Goal: Task Accomplishment & Management: Use online tool/utility

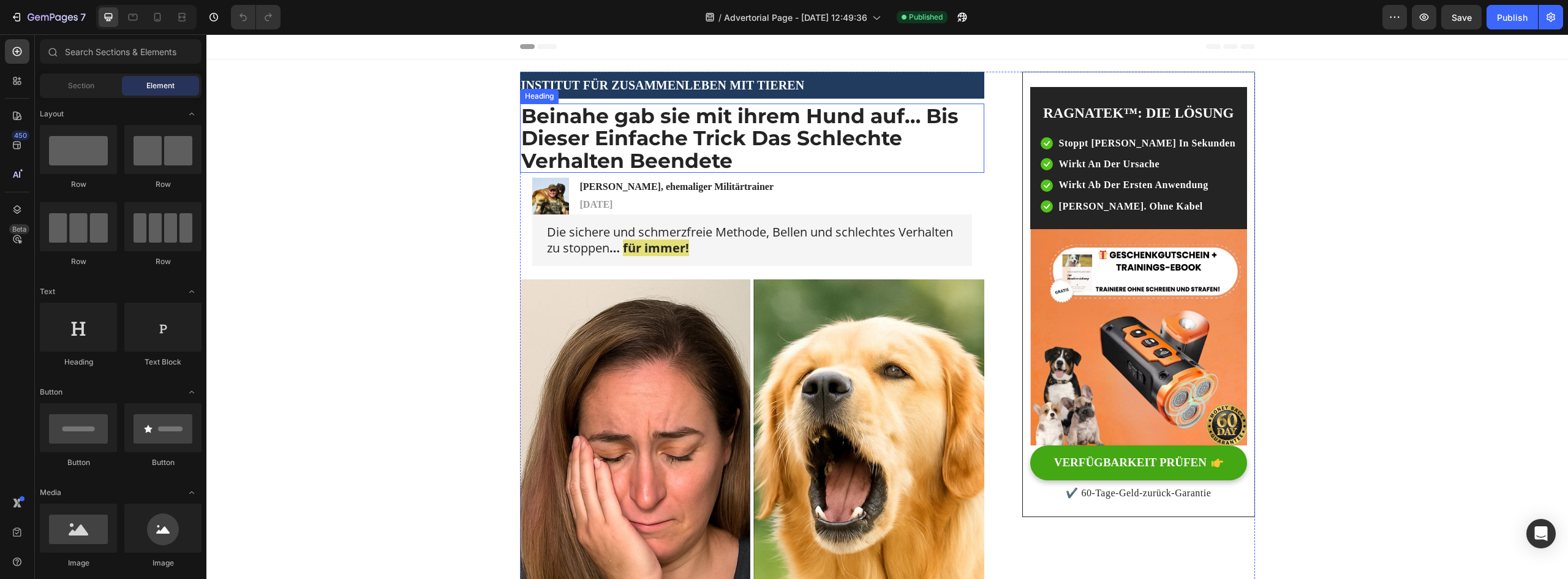
click at [646, 132] on strong "Beinahe gab sie mit ihrem Hund auf… Bis Dieser Einfache Trick Das Schlechte Ver…" at bounding box center [739, 138] width 437 height 69
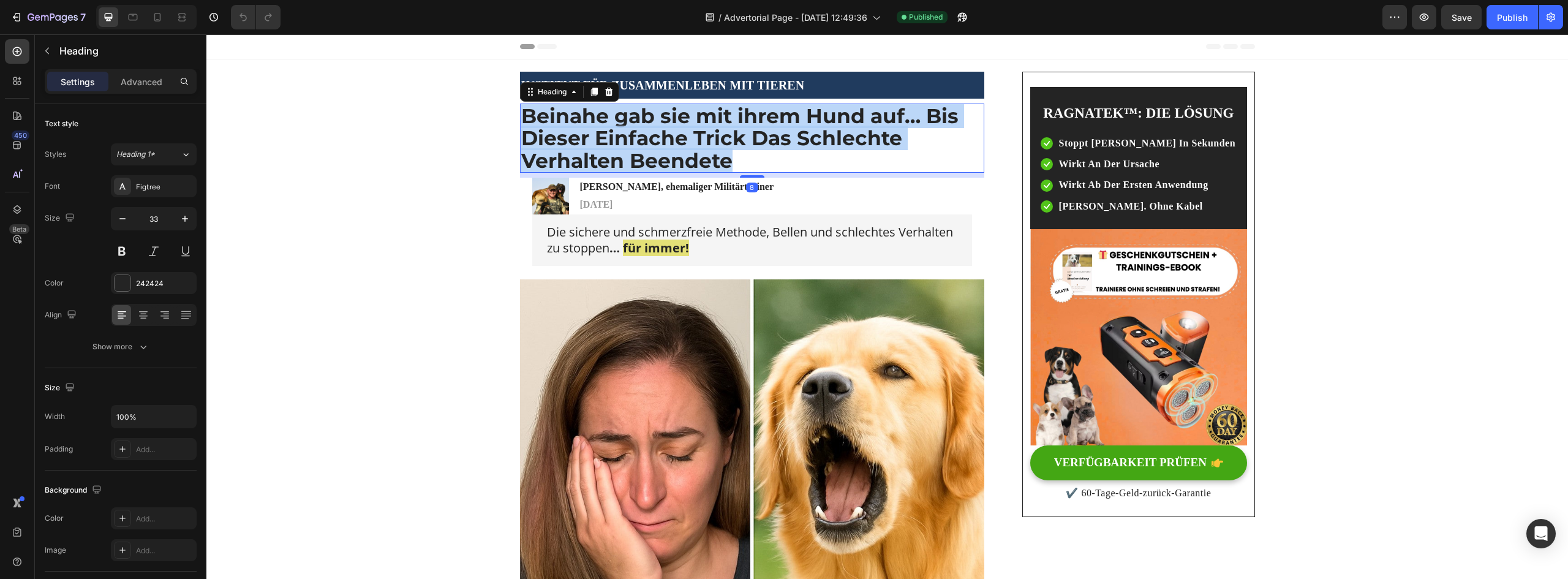
click at [646, 132] on strong "Beinahe gab sie mit ihrem Hund auf… Bis Dieser Einfache Trick Das Schlechte Ver…" at bounding box center [739, 138] width 437 height 69
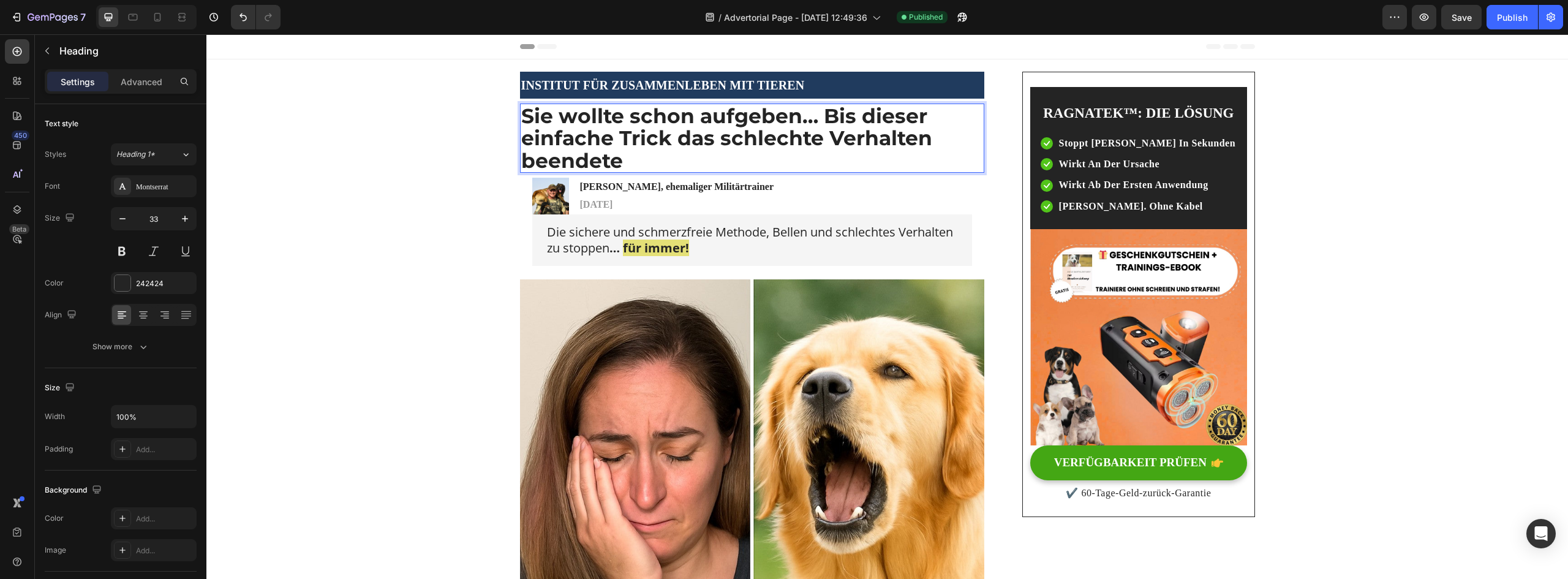
click at [571, 116] on strong "Sie wollte schon aufgeben… Bis dieser einfache Trick das schlechte Verhalten be…" at bounding box center [726, 138] width 411 height 69
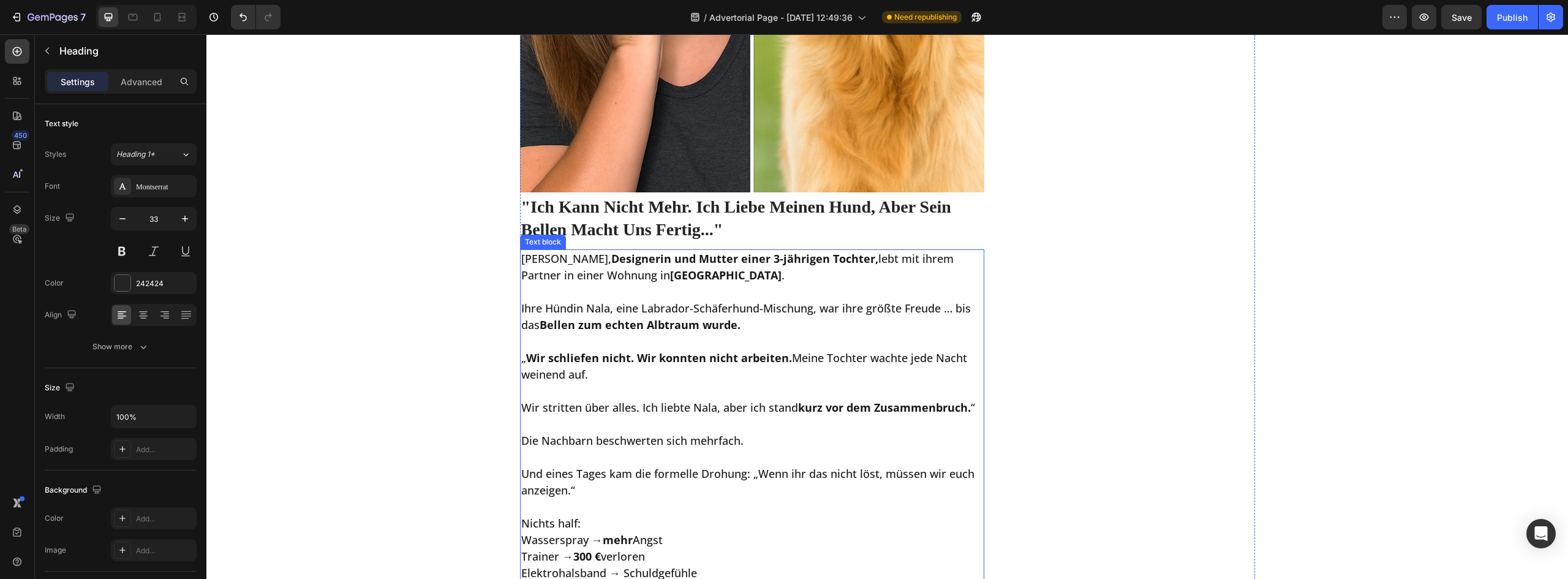
scroll to position [735, 0]
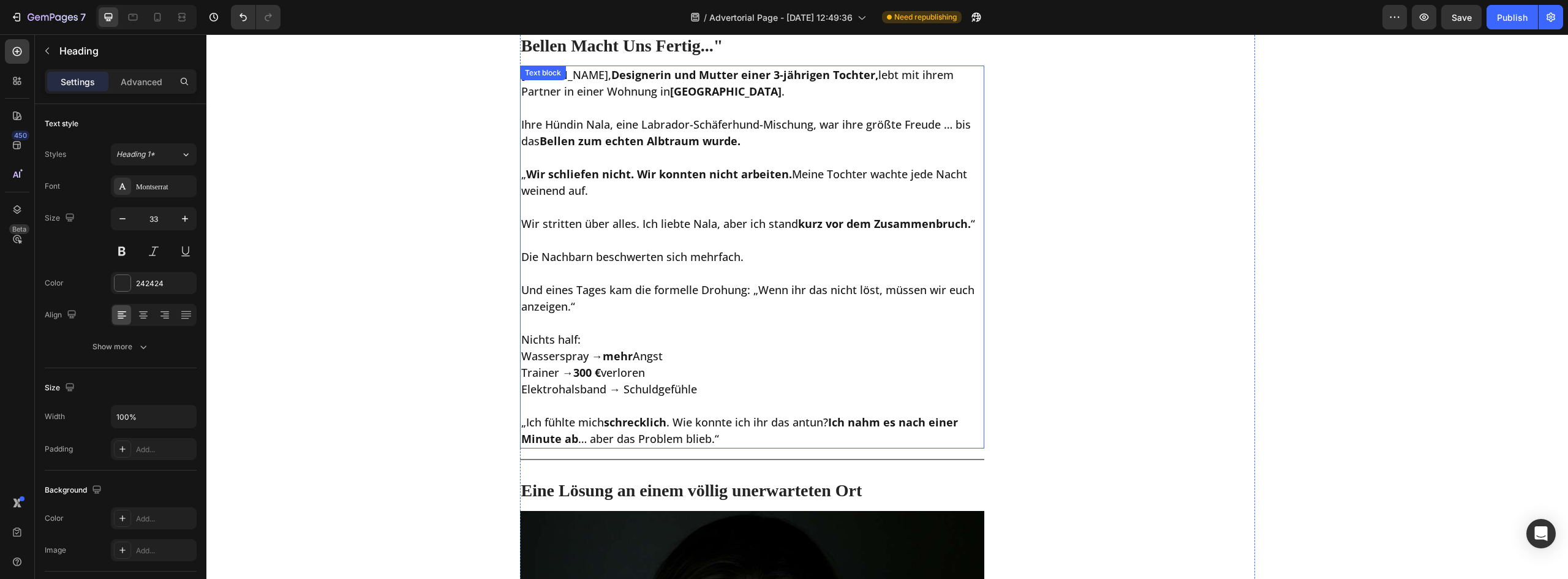
click at [675, 204] on p "Wir stritten über alles. Ich liebte Nala, aber ich stand kurz vor dem Zusammenb…" at bounding box center [752, 215] width 462 height 33
click at [619, 153] on p at bounding box center [752, 157] width 462 height 16
click at [617, 147] on strong "Bellen zum echten Albtraum wurde." at bounding box center [640, 141] width 201 height 15
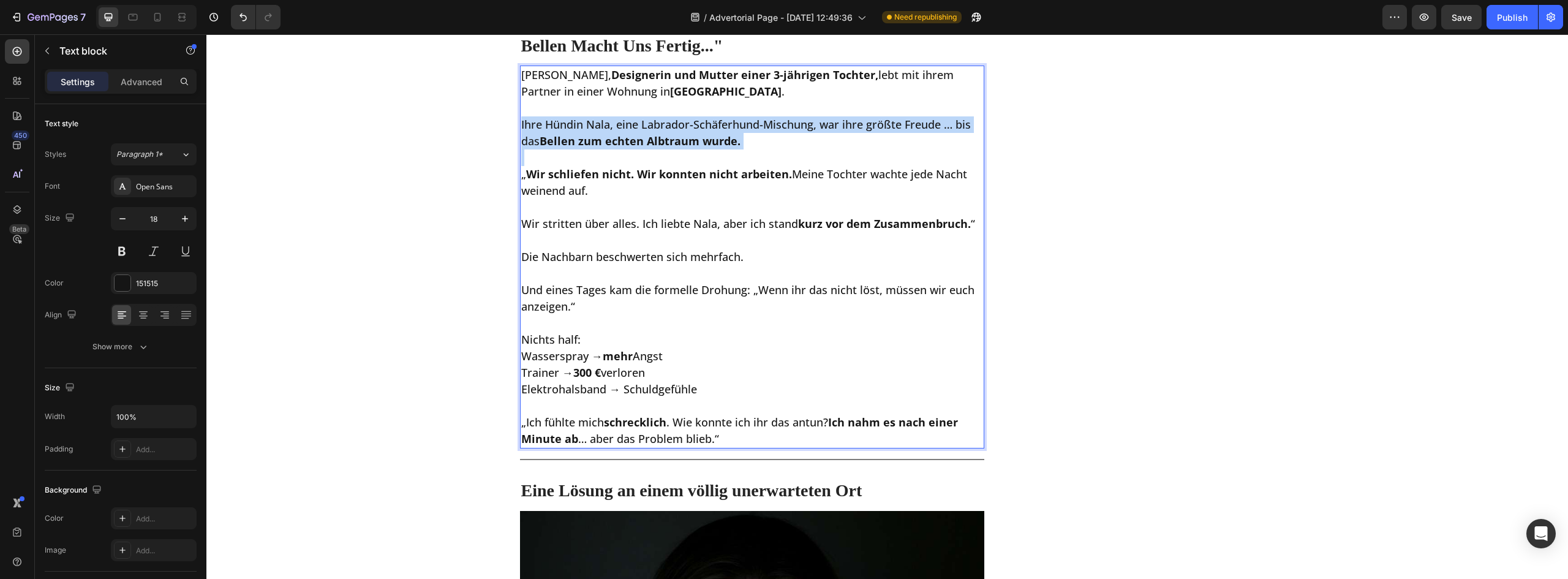
click at [617, 147] on strong "Bellen zum echten Albtraum wurde." at bounding box center [640, 141] width 201 height 15
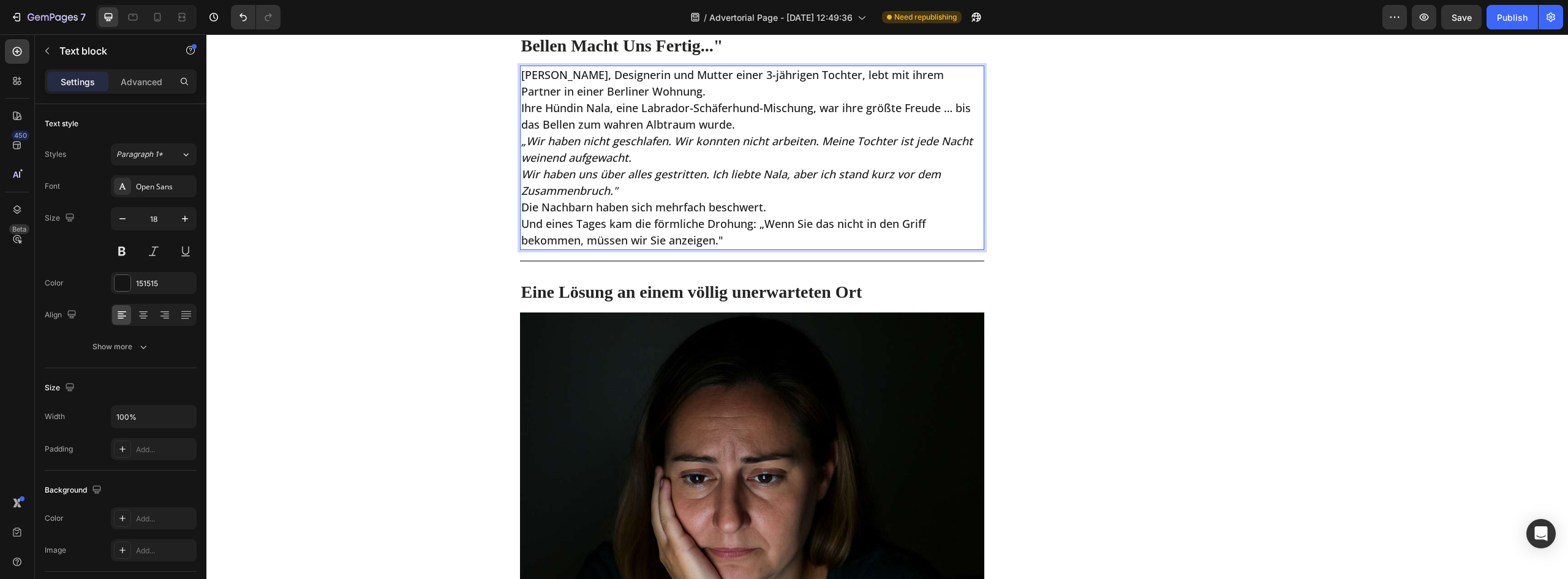
click at [639, 92] on p "[PERSON_NAME], Designerin und Mutter einer 3-jährigen Tochter, lebt mit ihrem P…" at bounding box center [752, 83] width 462 height 33
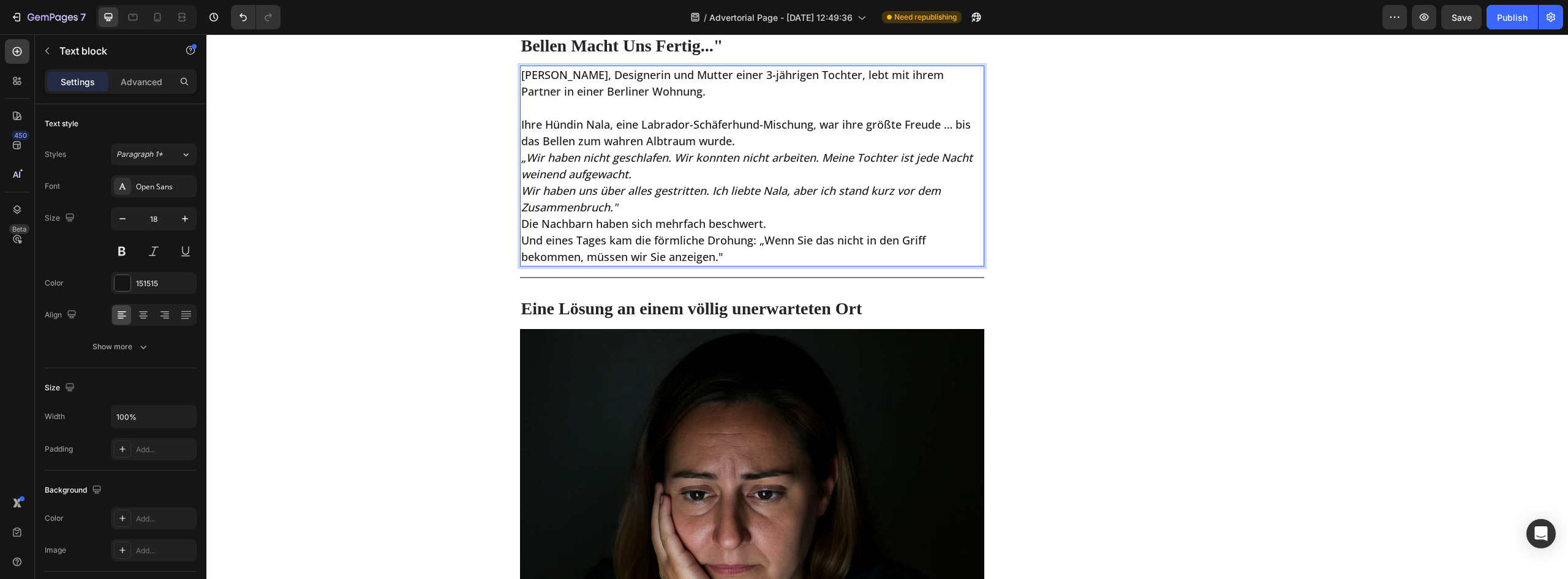
click at [736, 143] on p "Ihre Hündin Nala, eine Labrador-Schäferhund-Mischung, war ihre größte Freude … …" at bounding box center [752, 133] width 462 height 33
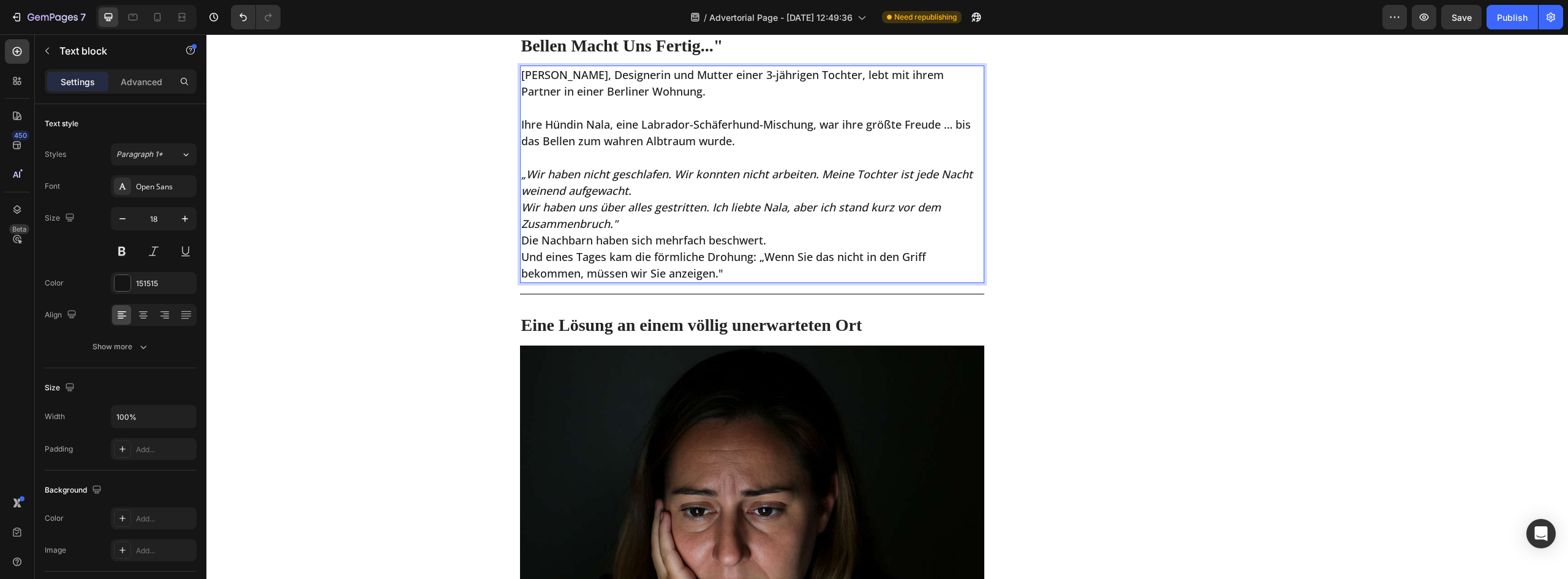
click at [639, 188] on p "„Wir haben nicht geschlafen. Wir konnten nicht arbeiten. Meine Tochter ist jede…" at bounding box center [752, 182] width 462 height 33
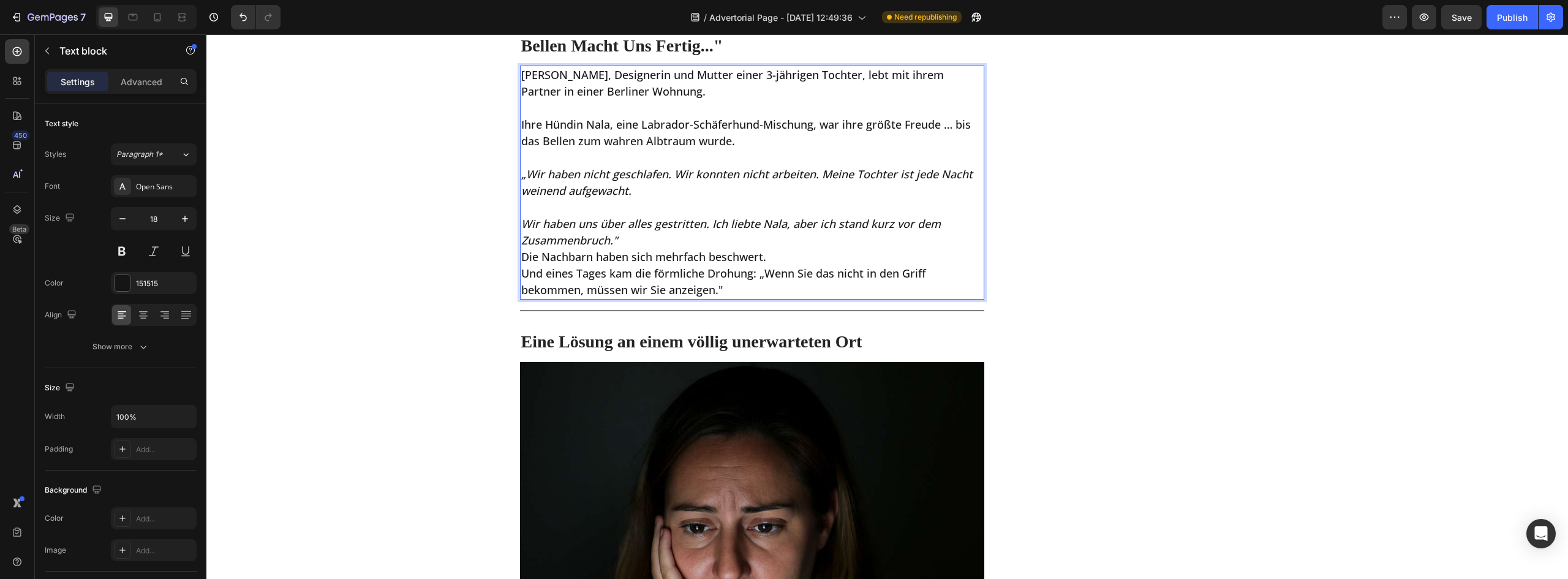
click at [633, 239] on p "Wir haben uns über alles gestritten. Ich liebte Nala, aber ich stand kurz vor d…" at bounding box center [752, 232] width 462 height 33
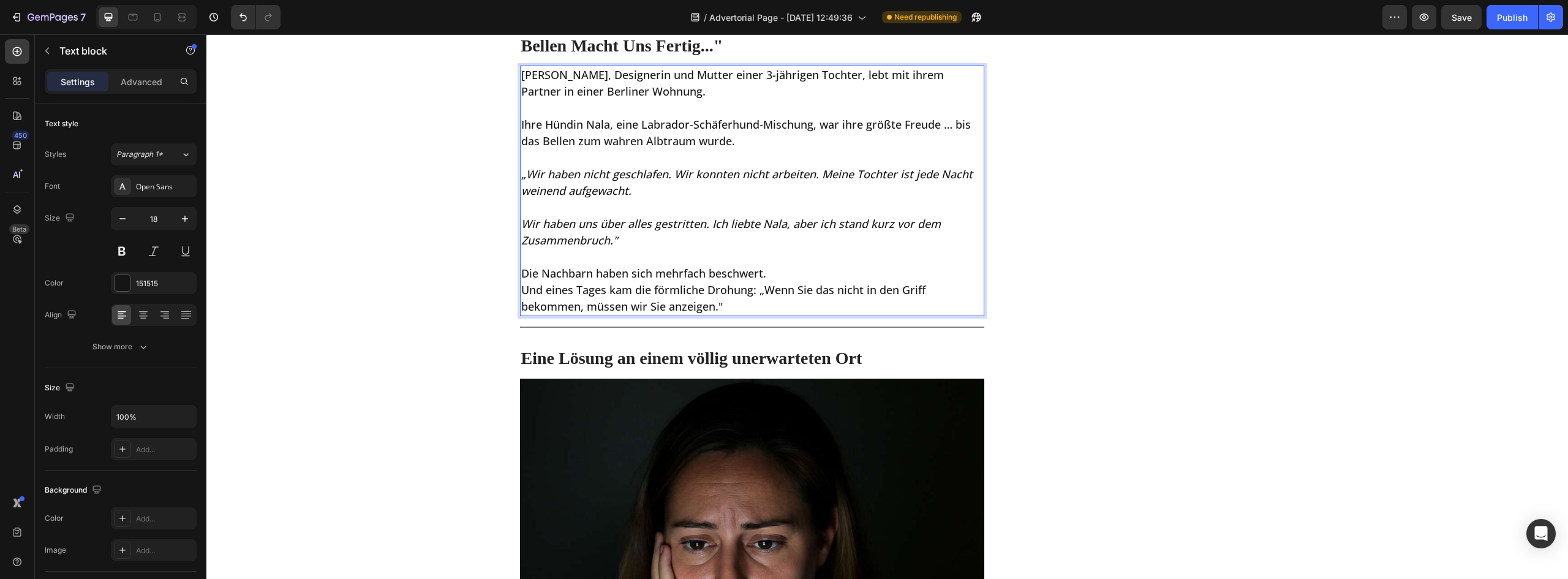
click at [782, 272] on p "Die Nachbarn haben sich mehrfach beschwert." at bounding box center [752, 273] width 462 height 16
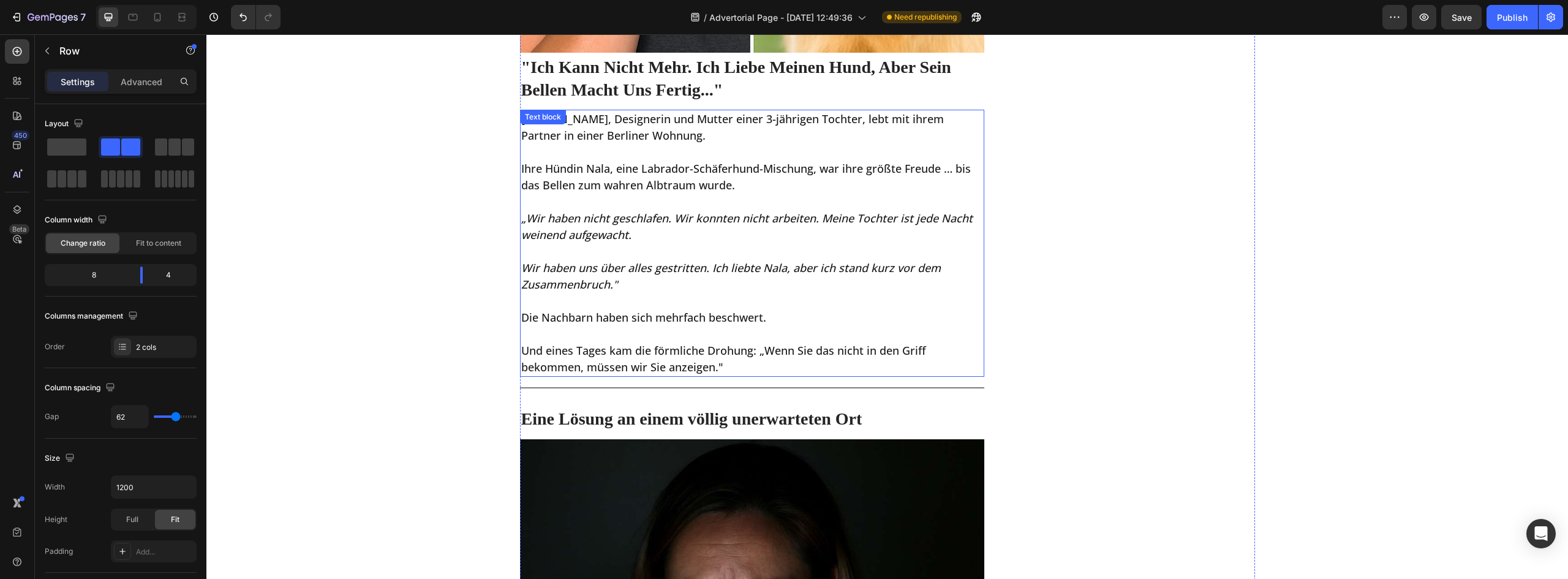
scroll to position [613, 0]
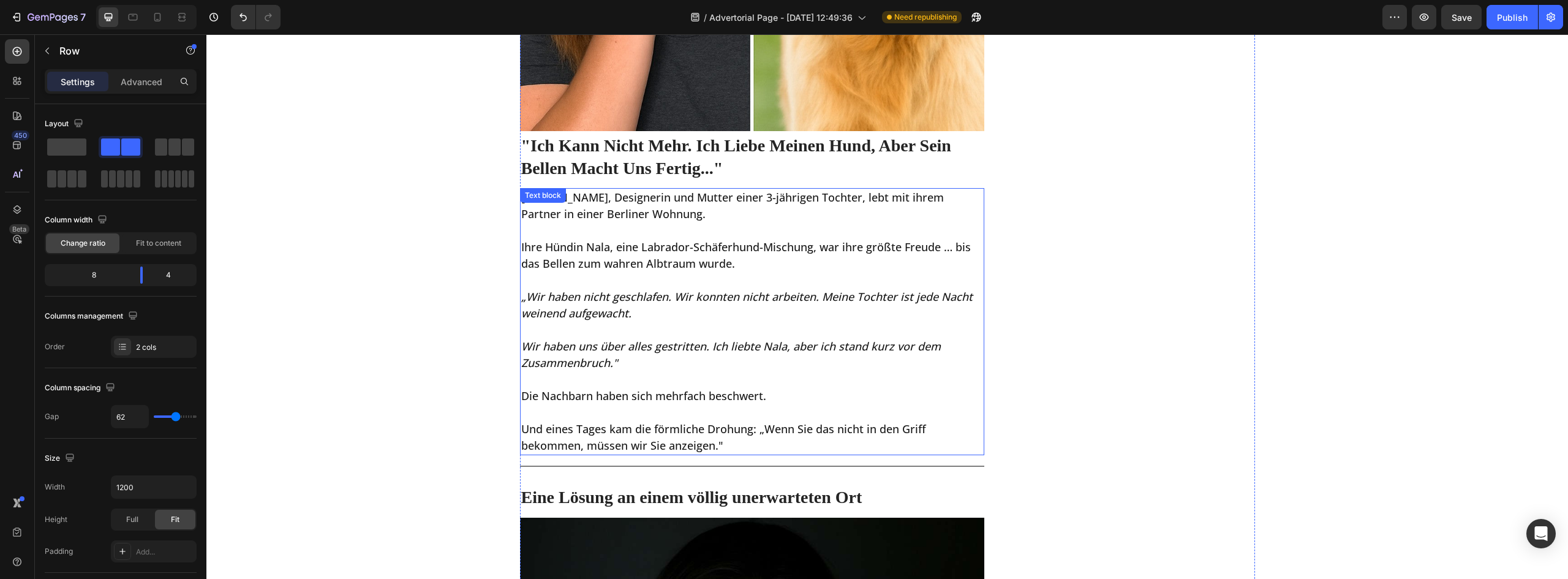
click at [617, 207] on p "[PERSON_NAME], Designerin und Mutter einer 3-jährigen Tochter, lebt mit ihrem P…" at bounding box center [752, 206] width 462 height 33
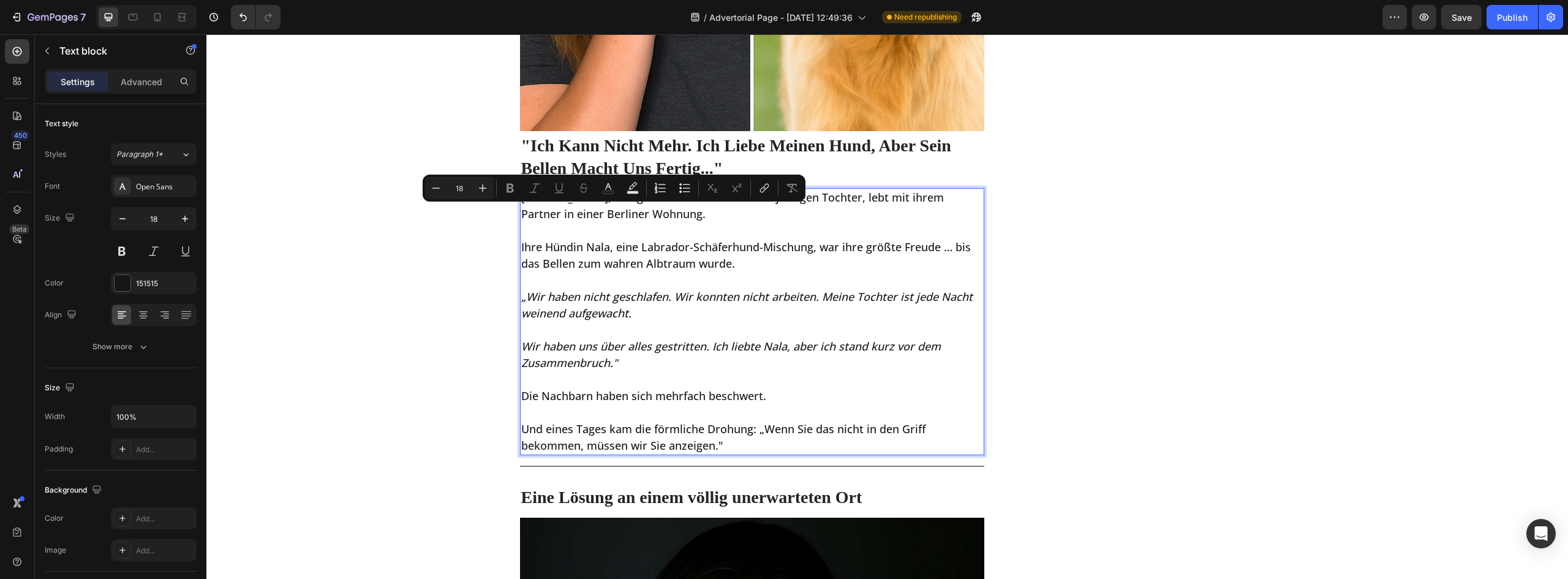
click at [556, 203] on p "[PERSON_NAME], Designerin und Mutter einer 3-jährigen Tochter, lebt mit ihrem P…" at bounding box center [752, 206] width 462 height 33
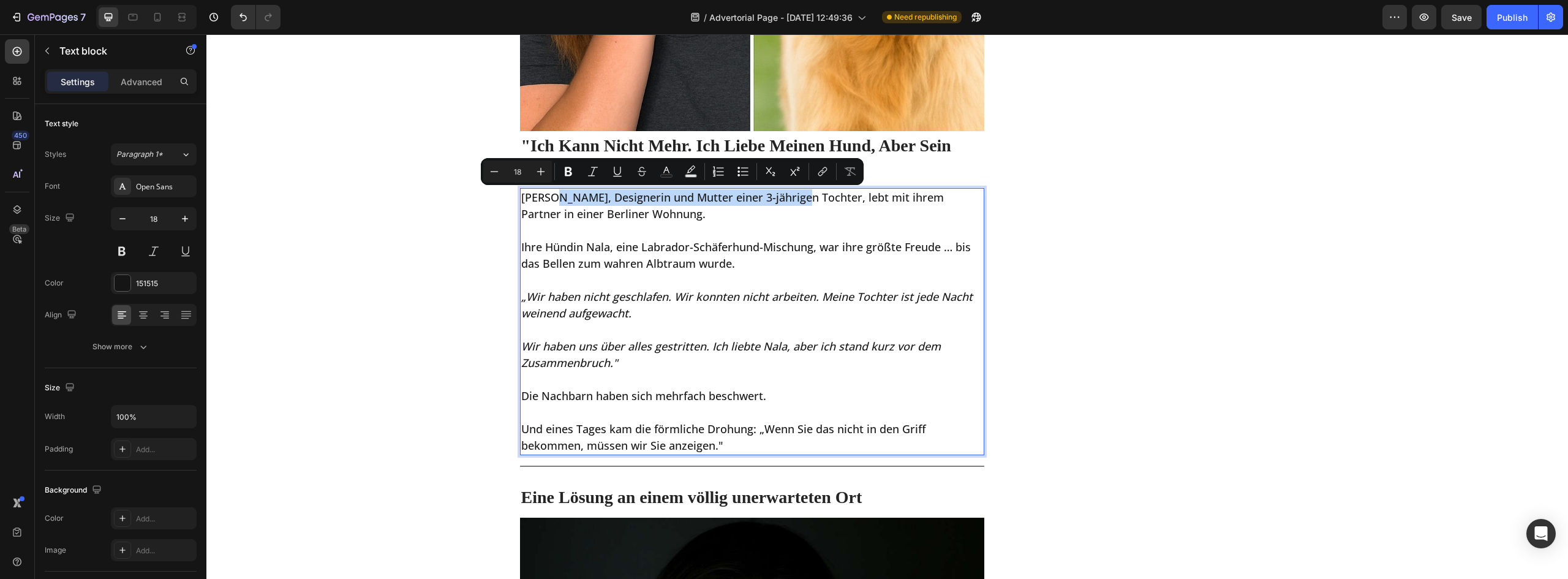
drag, startPoint x: 552, startPoint y: 200, endPoint x: 794, endPoint y: 205, distance: 242.1
click at [794, 205] on p "[PERSON_NAME], Designerin und Mutter einer 3-jährigen Tochter, lebt mit ihrem P…" at bounding box center [752, 206] width 462 height 33
drag, startPoint x: 565, startPoint y: 169, endPoint x: 603, endPoint y: 184, distance: 40.9
click at [566, 169] on icon "Editor contextual toolbar" at bounding box center [569, 171] width 13 height 13
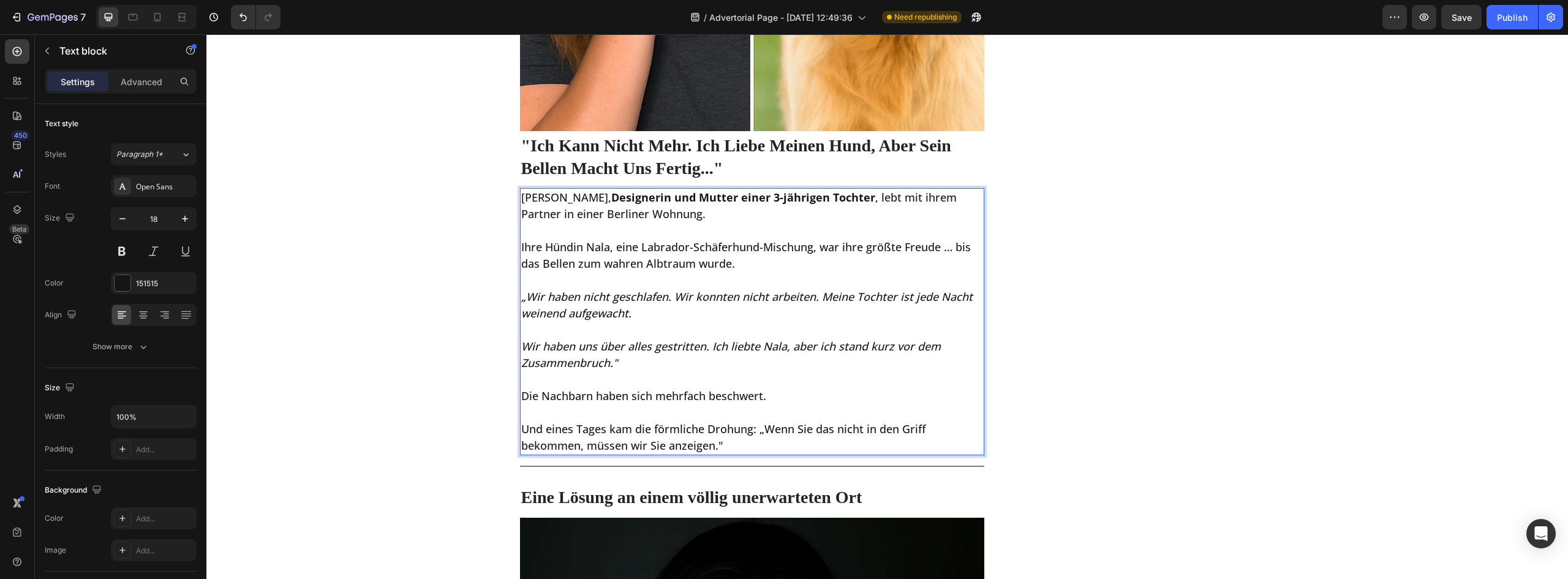
click at [716, 214] on p "[PERSON_NAME], Designerin und Mutter einer 3-jährigen Tochter , lebt mit ihrem …" at bounding box center [752, 206] width 462 height 33
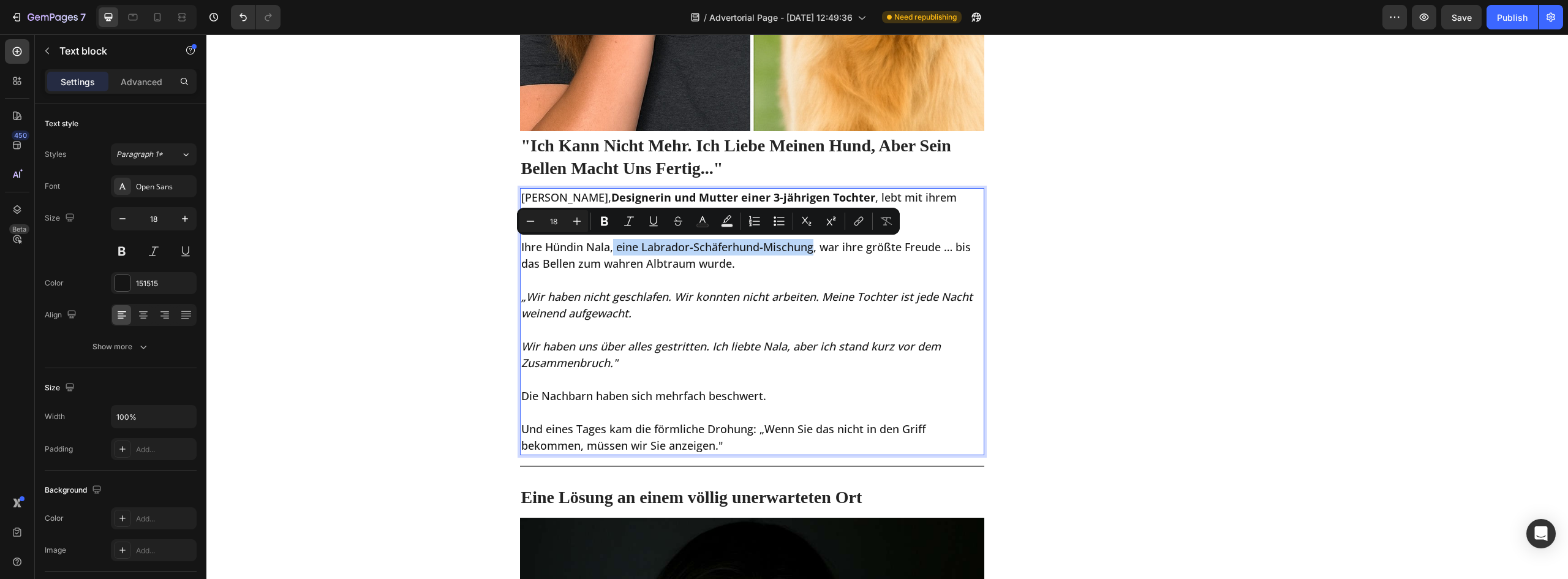
drag, startPoint x: 608, startPoint y: 251, endPoint x: 808, endPoint y: 252, distance: 200.0
click at [808, 252] on p "Ihre Hündin Nala, eine Labrador-Schäferhund-Mischung, war ihre größte Freude … …" at bounding box center [752, 255] width 462 height 33
click at [833, 258] on p "Ihre Hündin Nala, eine Labrador-Schäferhund-Mischung, war ihre größte Freude … …" at bounding box center [752, 255] width 462 height 33
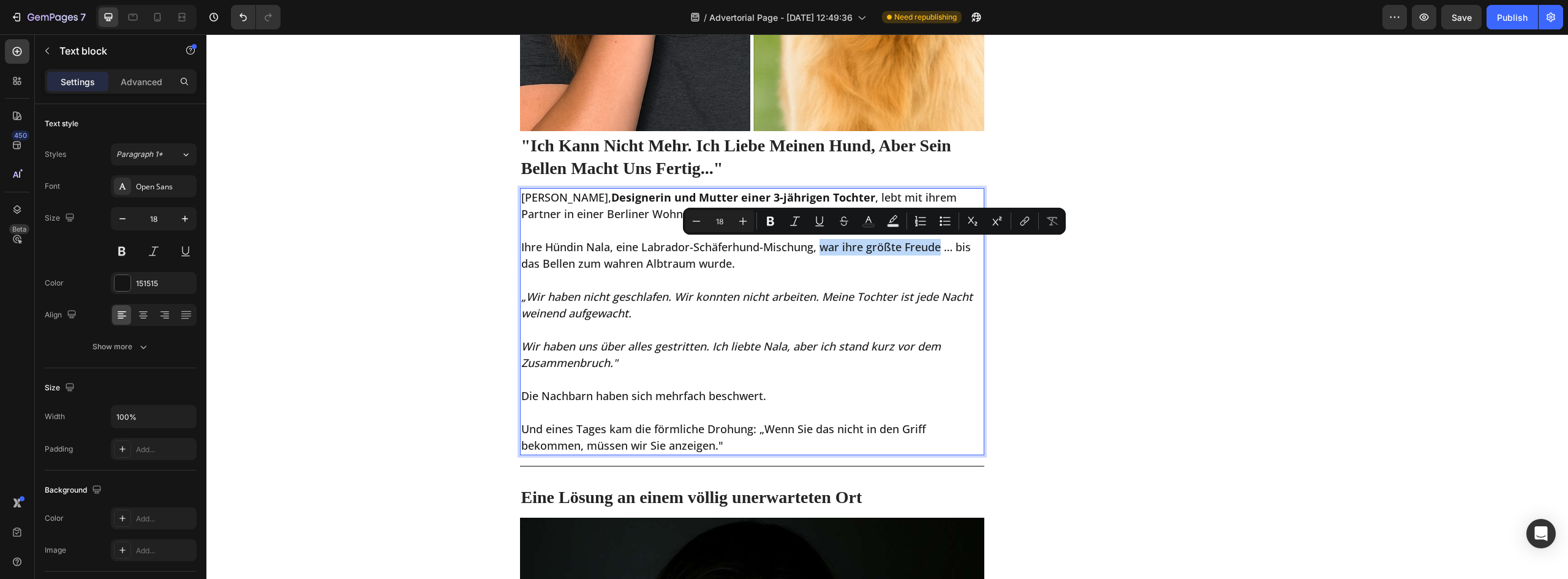
drag, startPoint x: 818, startPoint y: 250, endPoint x: 934, endPoint y: 250, distance: 116.0
click at [934, 250] on p "Ihre Hündin Nala, eine Labrador-Schäferhund-Mischung, war ihre größte Freude … …" at bounding box center [752, 255] width 462 height 33
click at [779, 221] on button "Bold" at bounding box center [771, 221] width 22 height 22
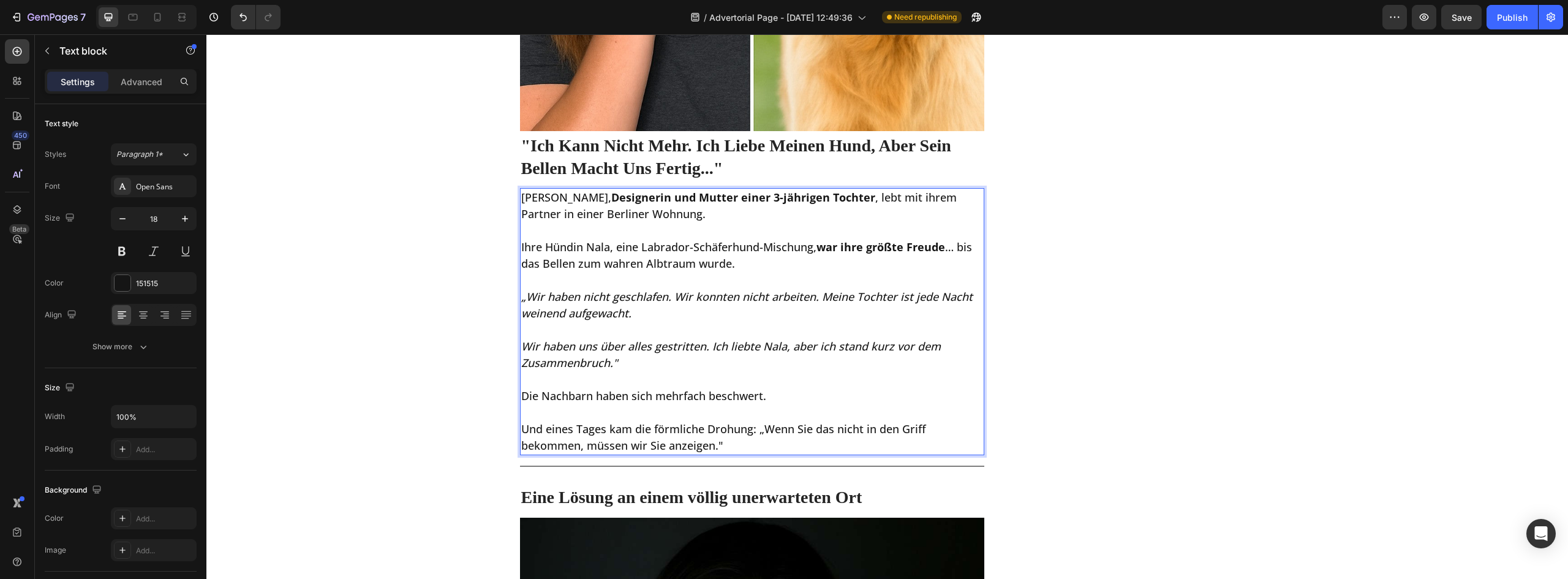
click at [649, 274] on p "Rich Text Editor. Editing area: main" at bounding box center [752, 280] width 462 height 16
drag, startPoint x: 598, startPoint y: 267, endPoint x: 724, endPoint y: 272, distance: 126.1
click at [724, 272] on p "Ihre Hündin Nala, eine Labrador-Schäferhund-Mischung, war ihre größte Freude … …" at bounding box center [752, 255] width 462 height 33
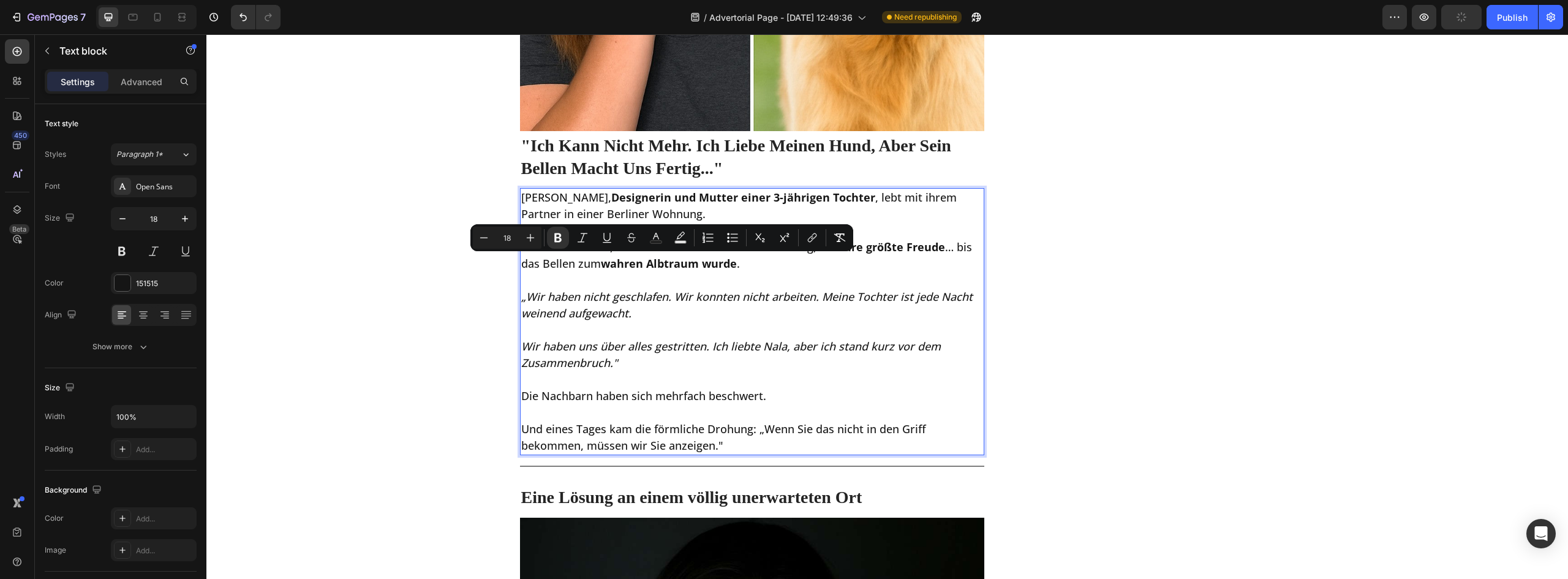
click at [639, 290] on icon "„Wir haben nicht geschlafen. Wir konnten nicht arbeiten. Meine Tochter ist jede…" at bounding box center [746, 305] width 451 height 31
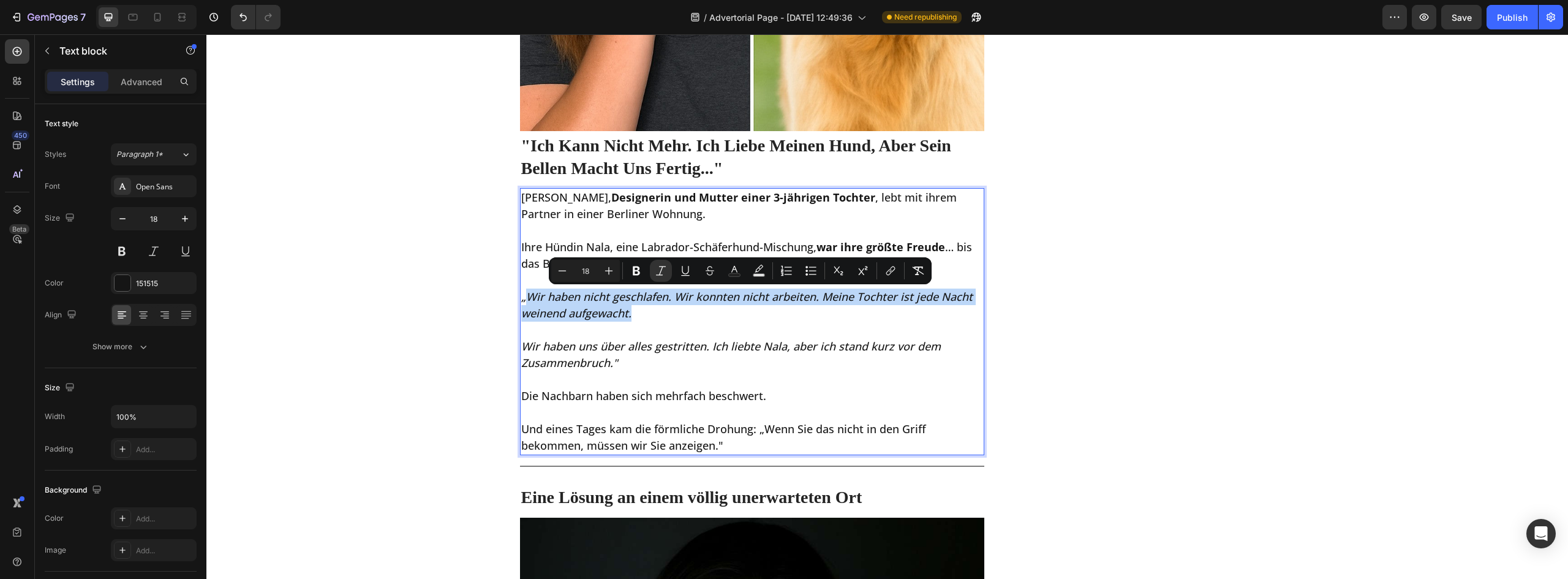
drag, startPoint x: 526, startPoint y: 300, endPoint x: 847, endPoint y: 311, distance: 321.2
click at [861, 308] on p "„Wir haben nicht geschlafen. Wir konnten nicht arbeiten. Meine Tochter ist jede…" at bounding box center [752, 305] width 462 height 33
click at [818, 318] on p "„Wir haben nicht geschlafen. Wir konnten nicht arbeiten. Meine Tochter ist jede…" at bounding box center [752, 305] width 462 height 33
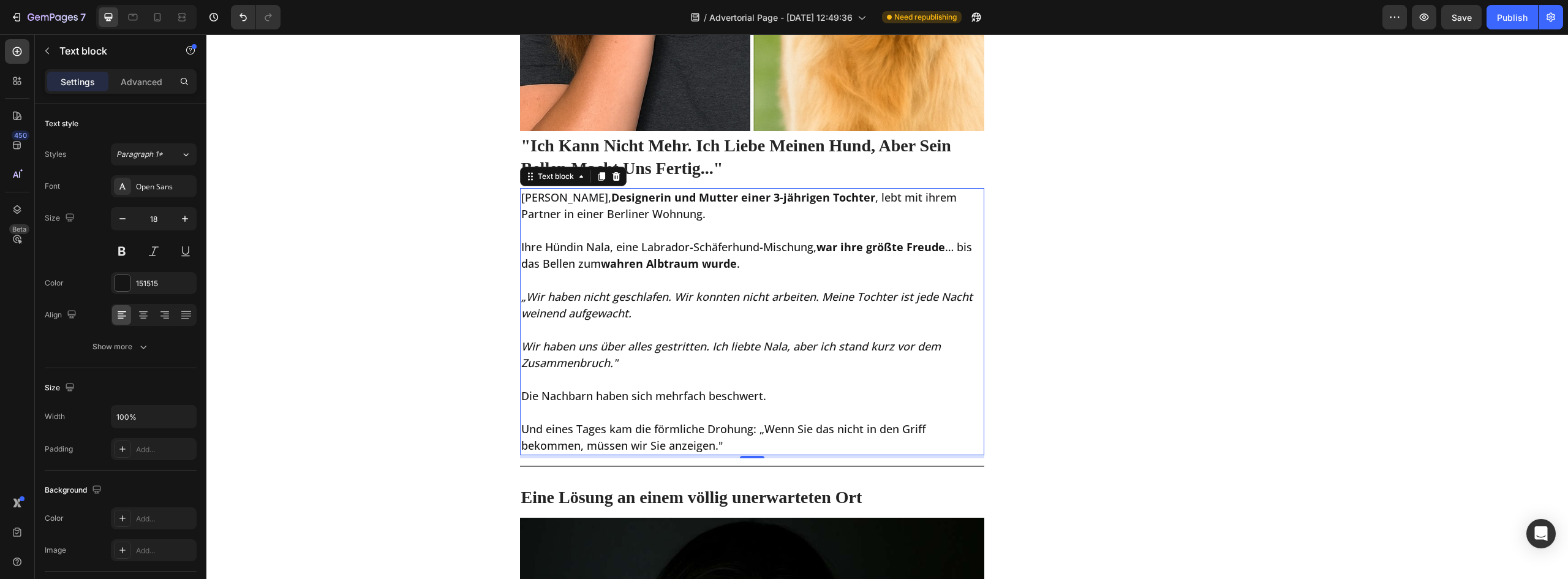
click at [728, 444] on p "Und eines Tages kam die förmliche Drohung: „Wenn Sie das nicht in den Griff bek…" at bounding box center [752, 437] width 462 height 33
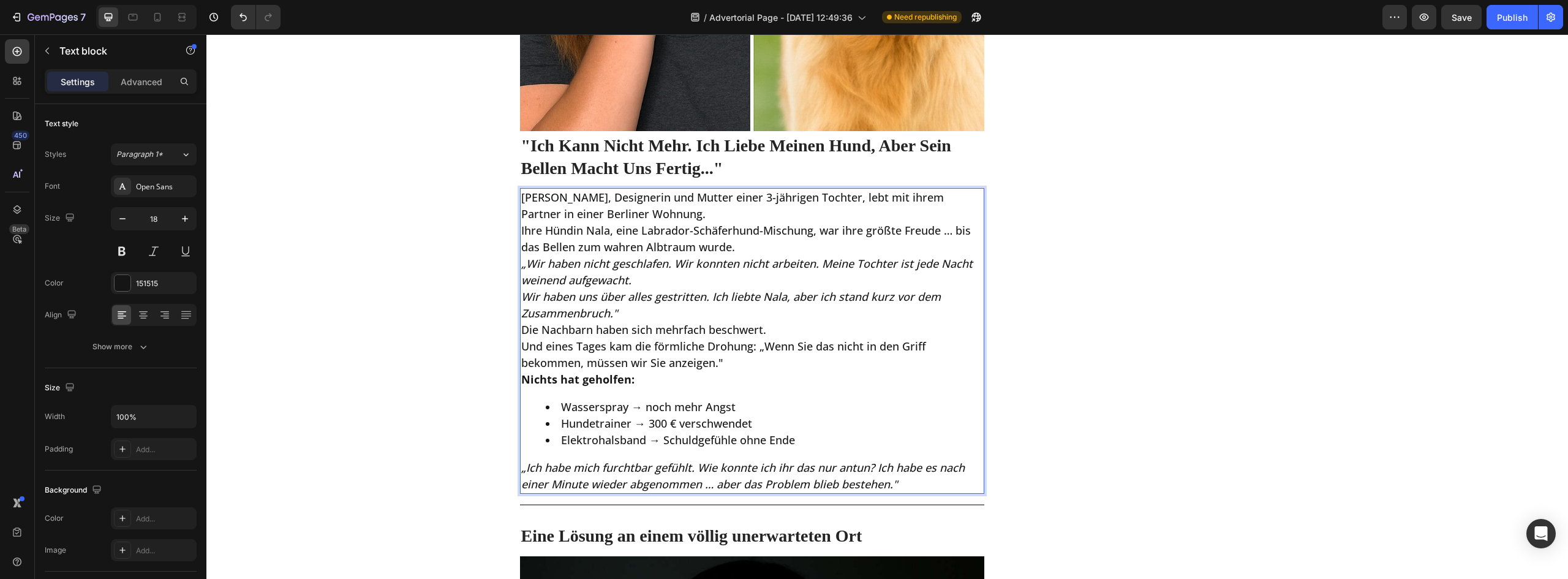
click at [636, 221] on p "[PERSON_NAME], Designerin und Mutter einer 3-jährigen Tochter, lebt mit ihrem P…" at bounding box center [752, 206] width 462 height 33
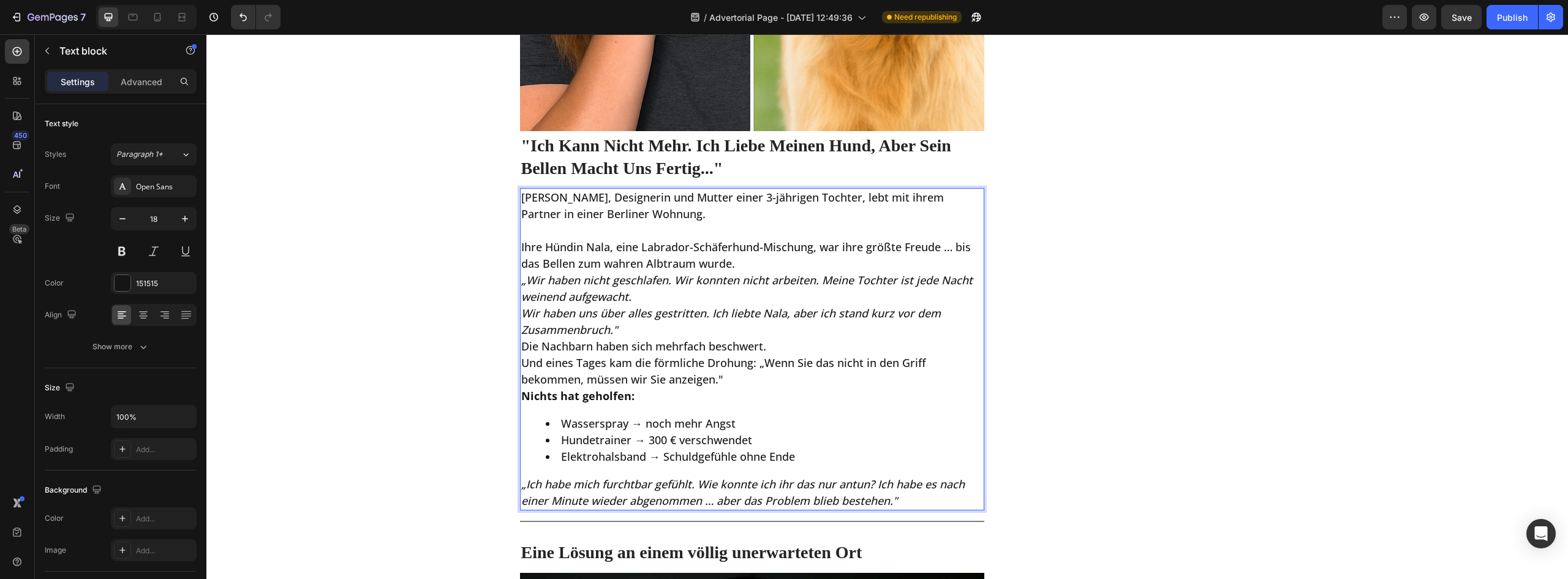
click at [740, 261] on p "Ihre Hündin Nala, eine Labrador-Schäferhund-Mischung, war ihre größte Freude … …" at bounding box center [752, 255] width 462 height 33
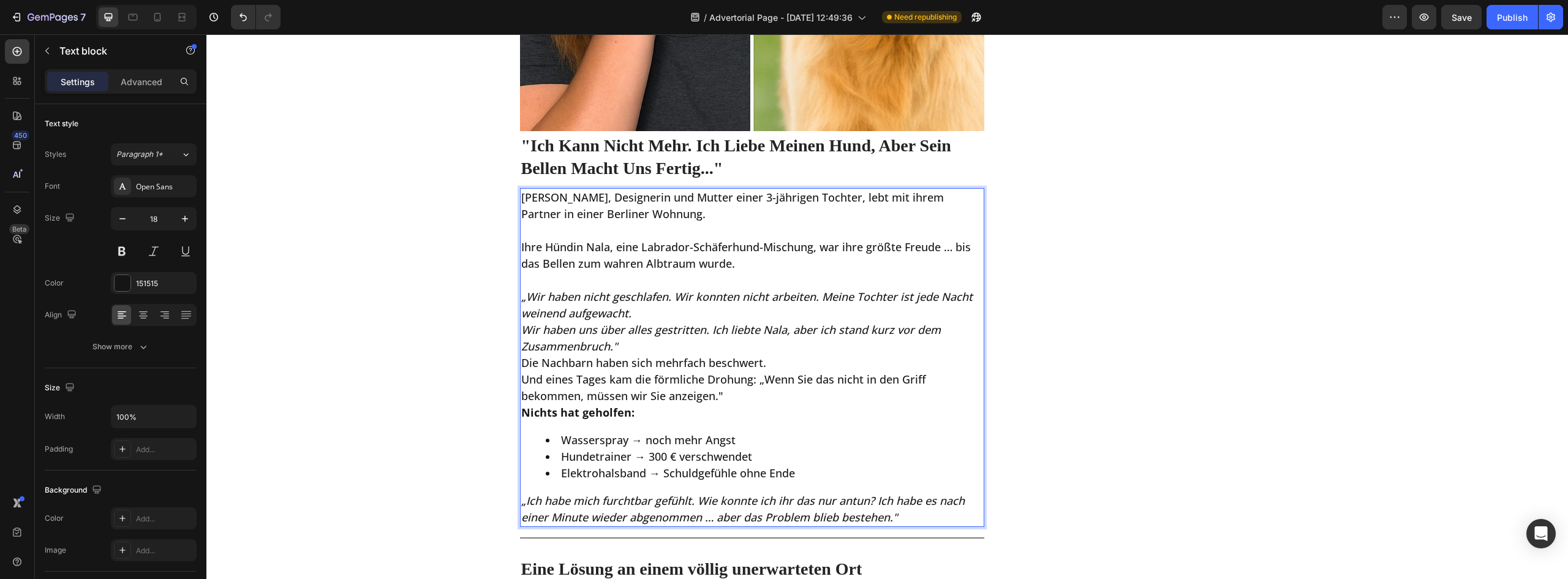
click at [636, 315] on p "„Wir haben nicht geschlafen. Wir konnten nicht arbeiten. Meine Tochter ist jede…" at bounding box center [752, 305] width 462 height 33
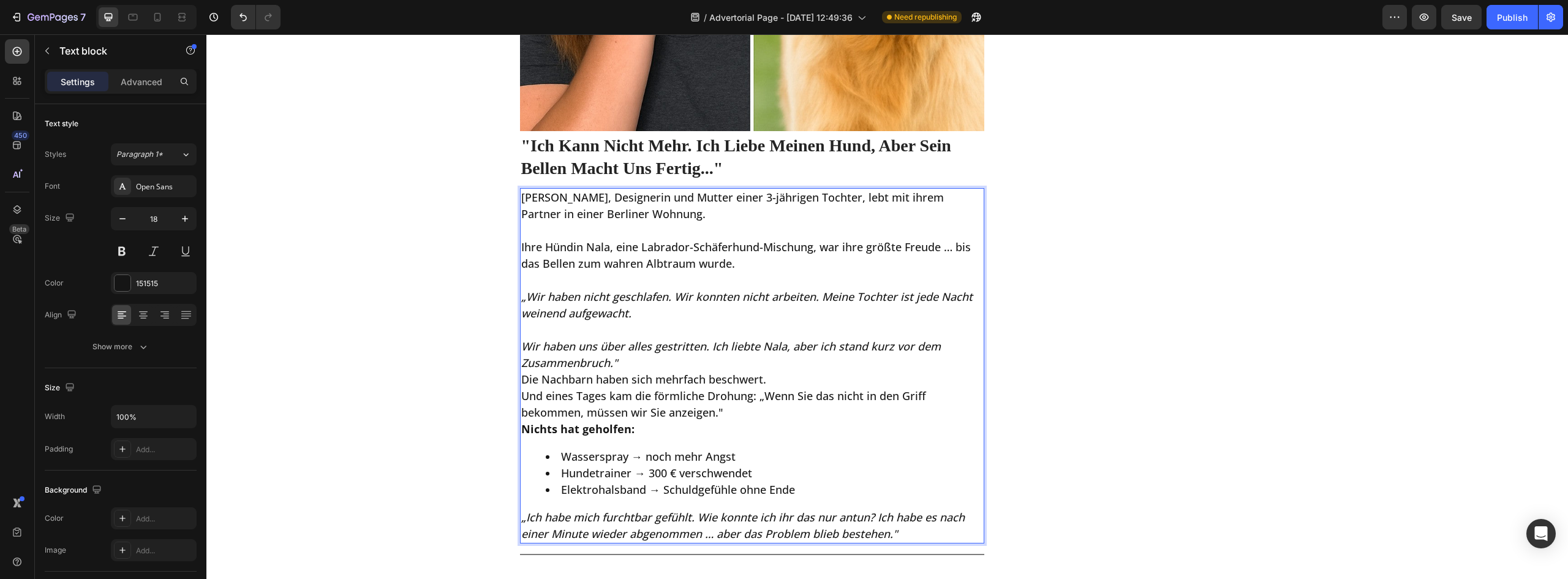
click at [623, 367] on p "Wir haben uns über alles gestritten. Ich liebte Nala, aber ich stand kurz vor d…" at bounding box center [752, 354] width 462 height 33
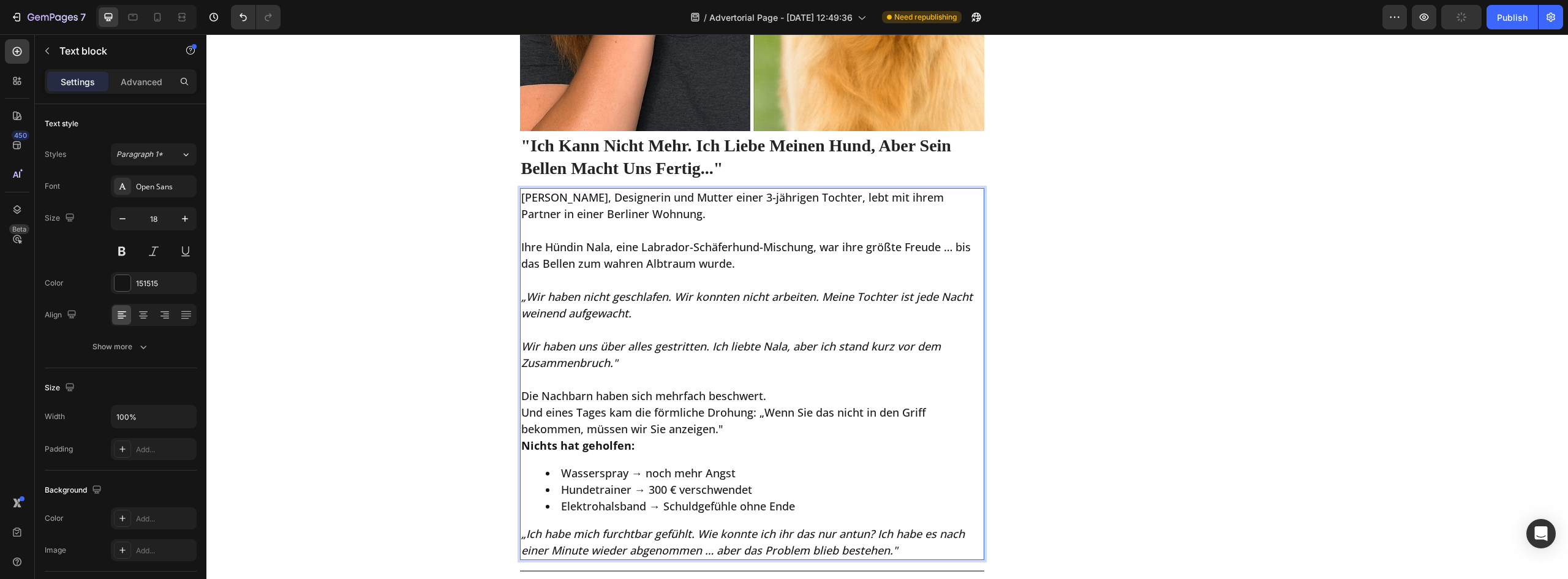
click at [806, 400] on p "Die Nachbarn haben sich mehrfach beschwert." at bounding box center [752, 396] width 462 height 16
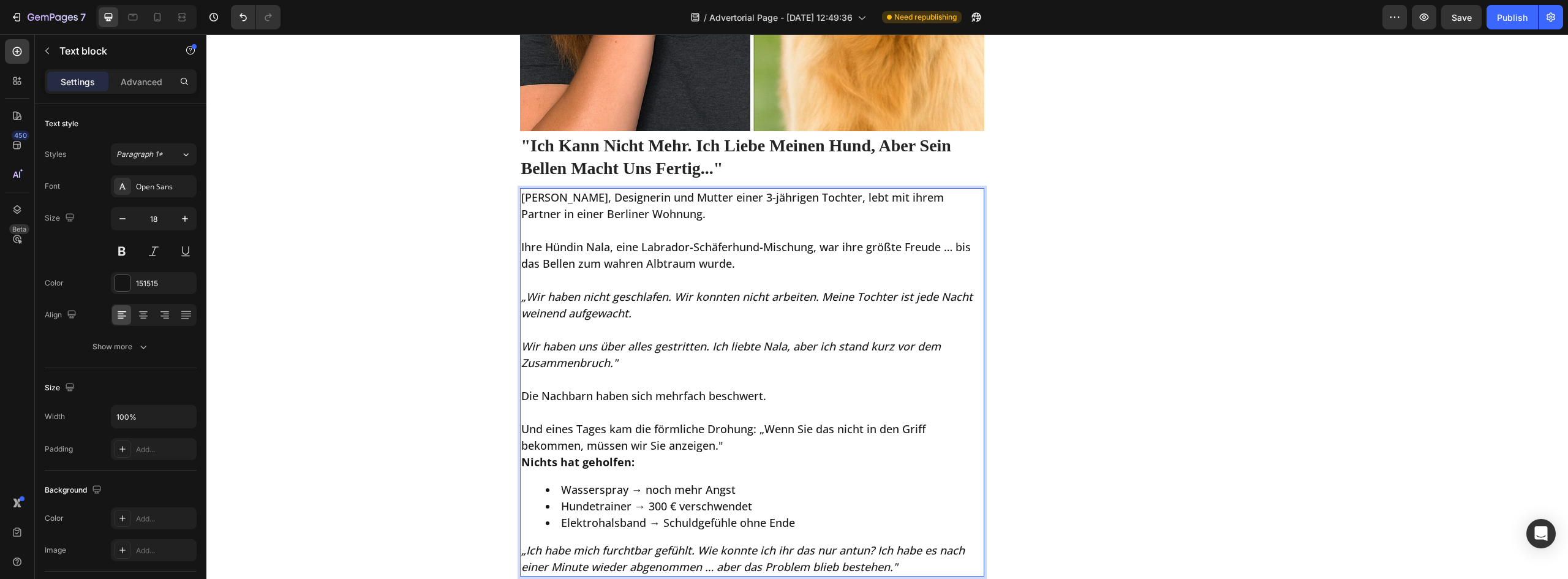
click at [746, 447] on p "Und eines Tages kam die förmliche Drohung: „Wenn Sie das nicht in den Griff bek…" at bounding box center [752, 437] width 462 height 33
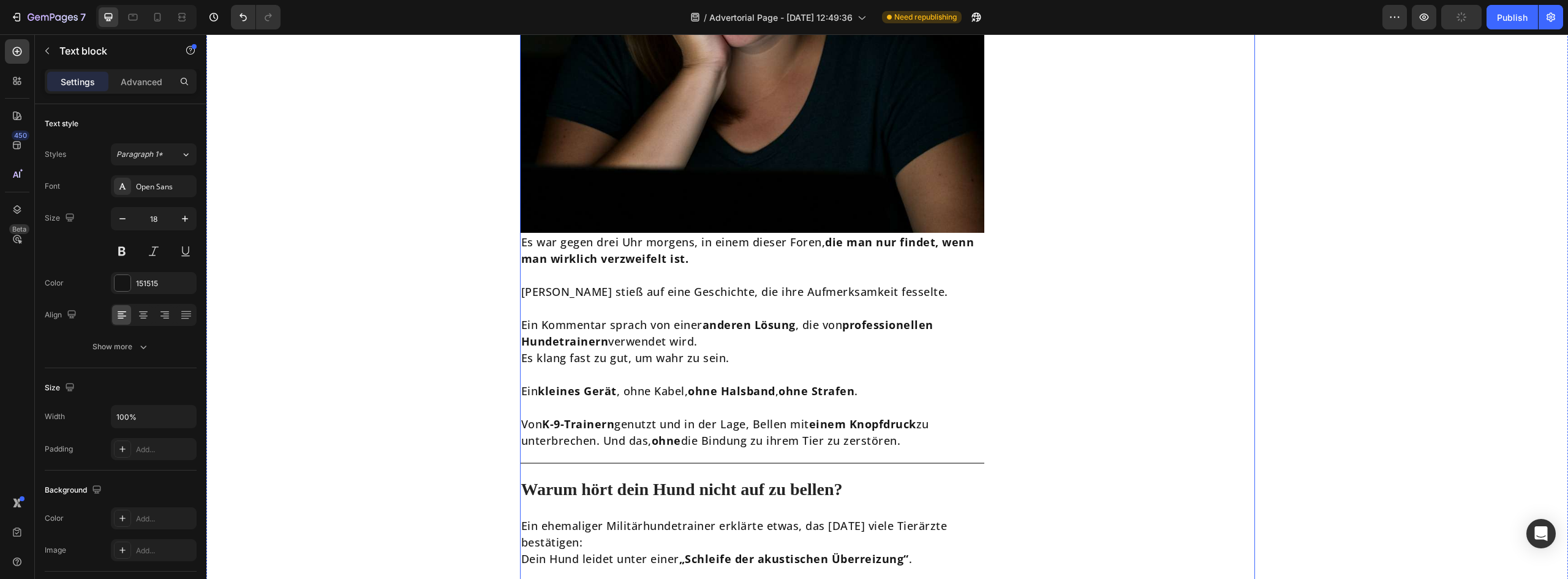
scroll to position [1592, 0]
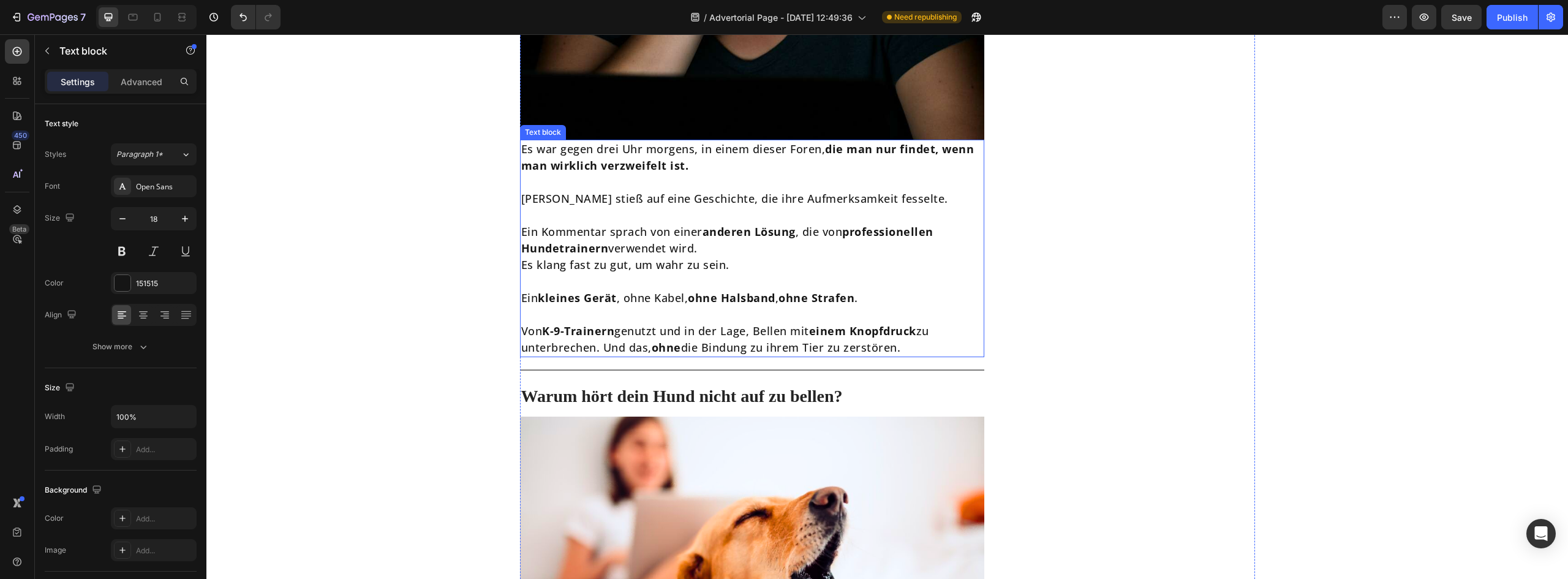
click at [602, 319] on p at bounding box center [752, 314] width 462 height 16
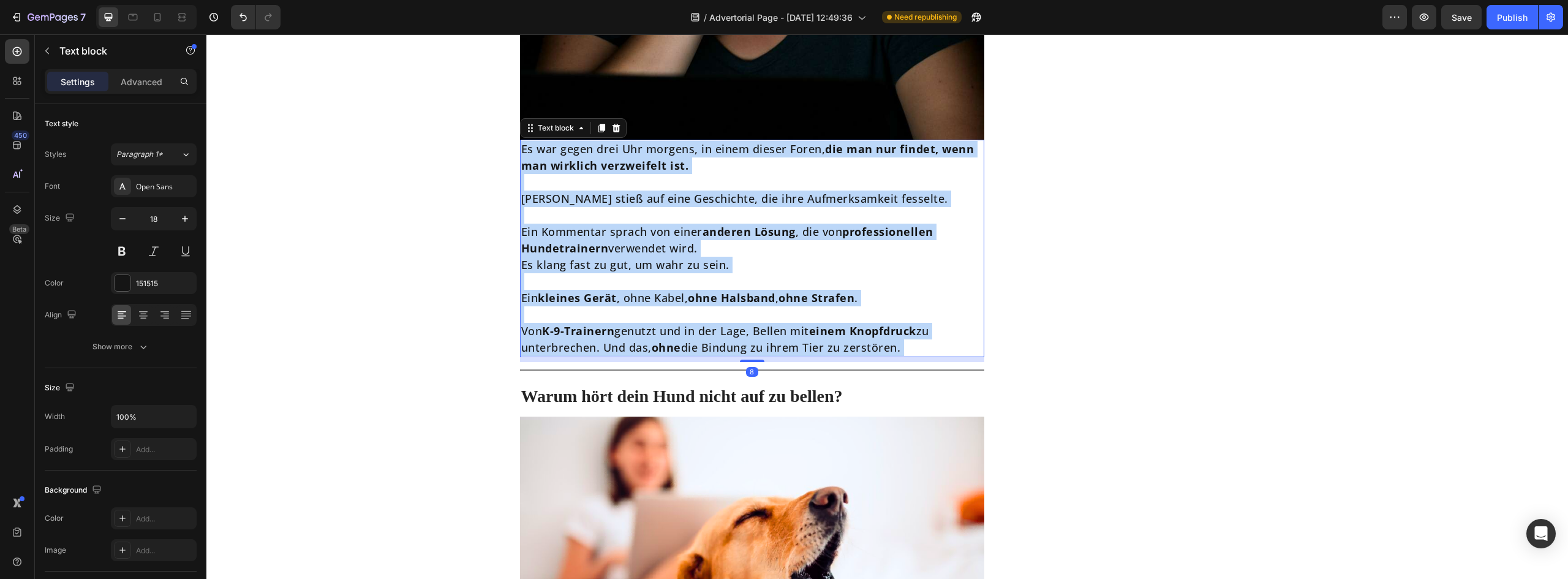
click at [633, 307] on p "Rich Text Editor. Editing area: main" at bounding box center [752, 314] width 462 height 16
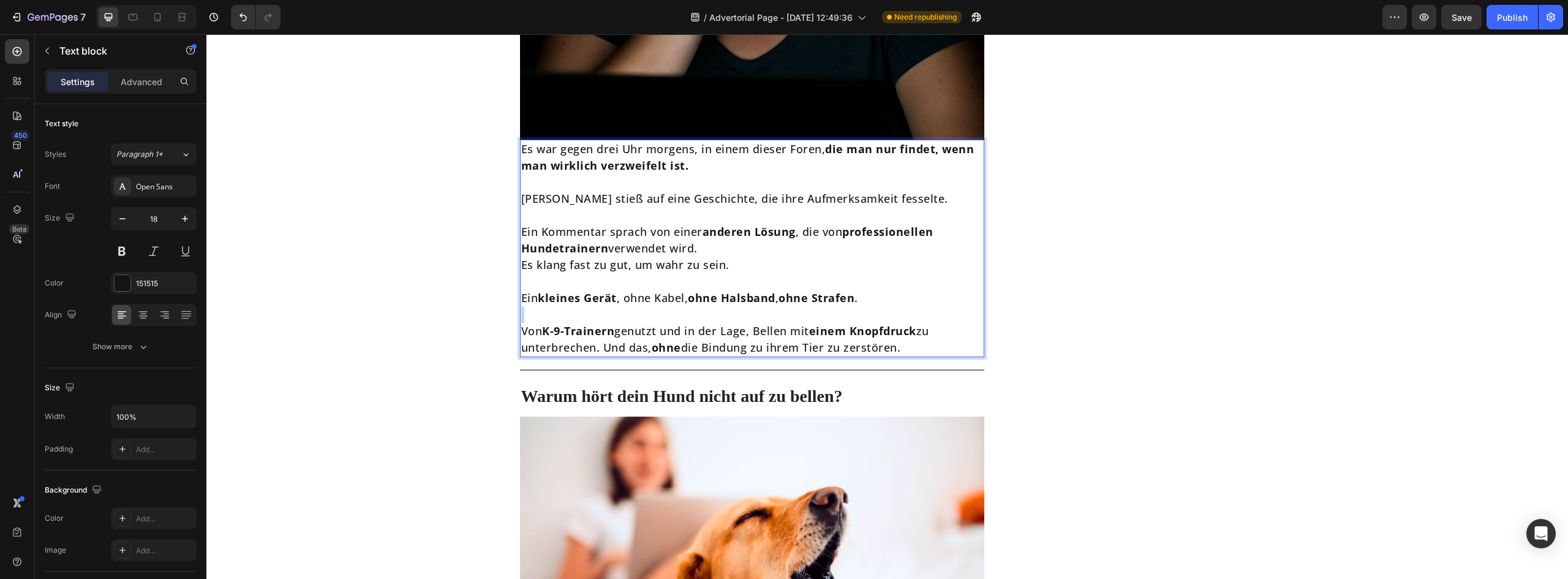
click at [633, 307] on p "Rich Text Editor. Editing area: main" at bounding box center [752, 314] width 462 height 16
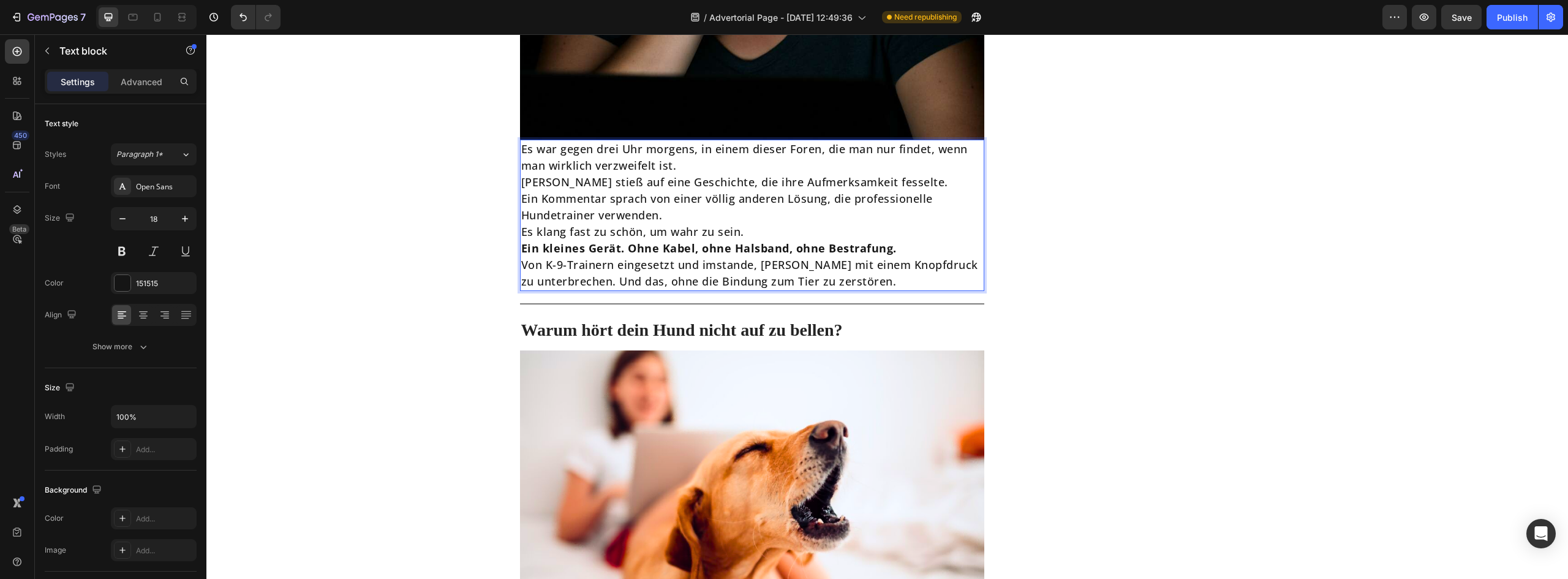
click at [707, 170] on p "Es war gegen drei Uhr morgens, in einem dieser Foren, die man nur findet, wenn …" at bounding box center [752, 157] width 462 height 33
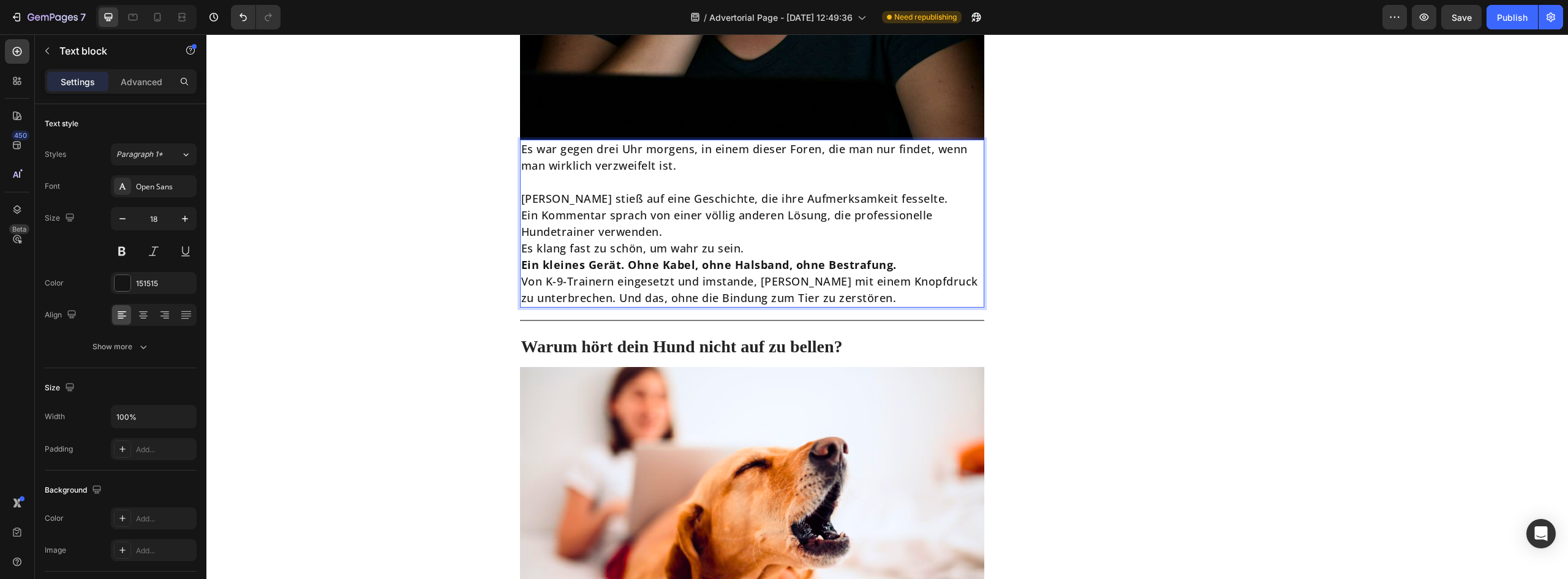
click at [674, 234] on p "Ein Kommentar sprach von einer völlig anderen Lösung, die professionelle Hundet…" at bounding box center [752, 224] width 462 height 33
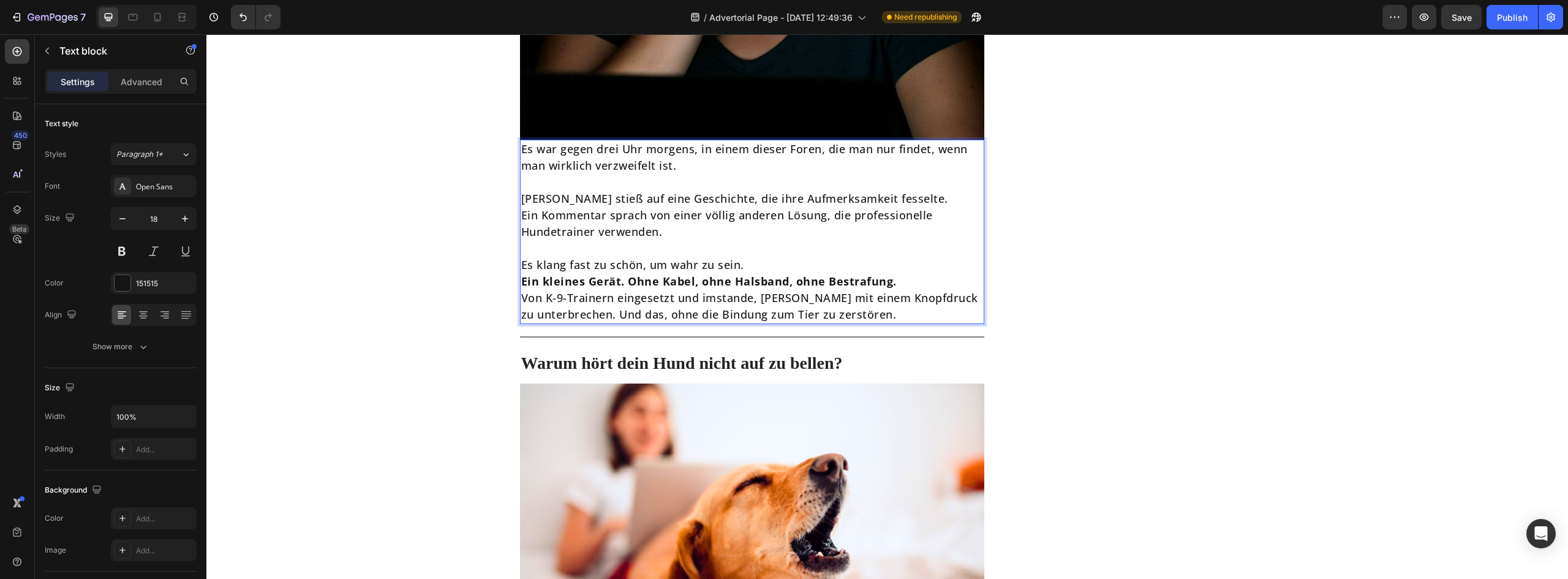
click at [761, 268] on p "Es klang fast zu schön, um wahr zu sein." at bounding box center [752, 264] width 462 height 16
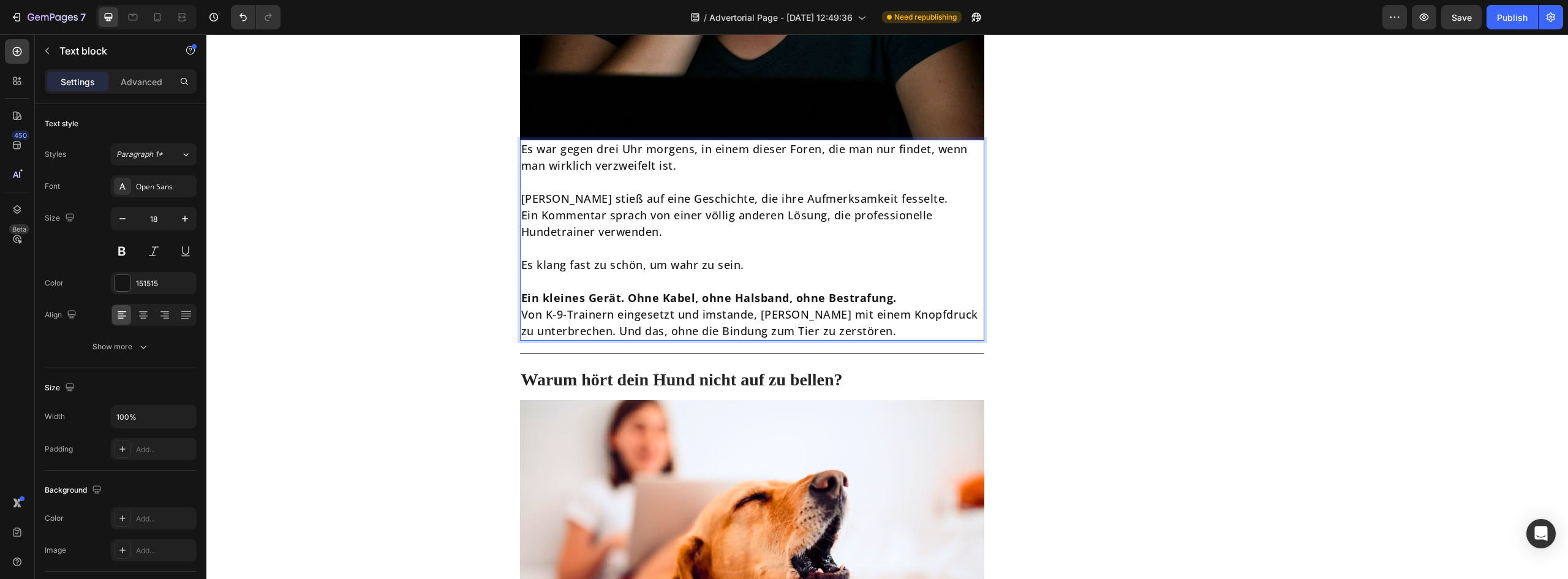
click at [904, 301] on p "Ein kleines Gerät. Ohne Kabel, ohne Halsband, ohne Bestrafung." at bounding box center [752, 297] width 462 height 16
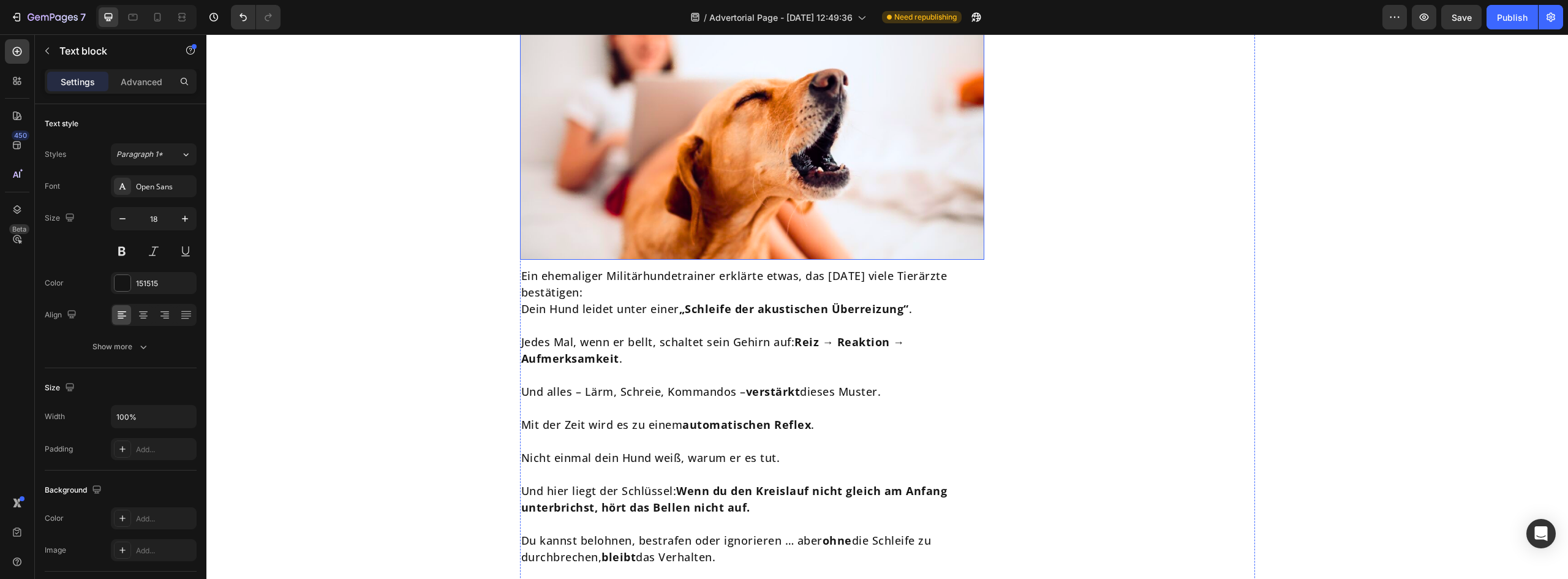
scroll to position [2144, 0]
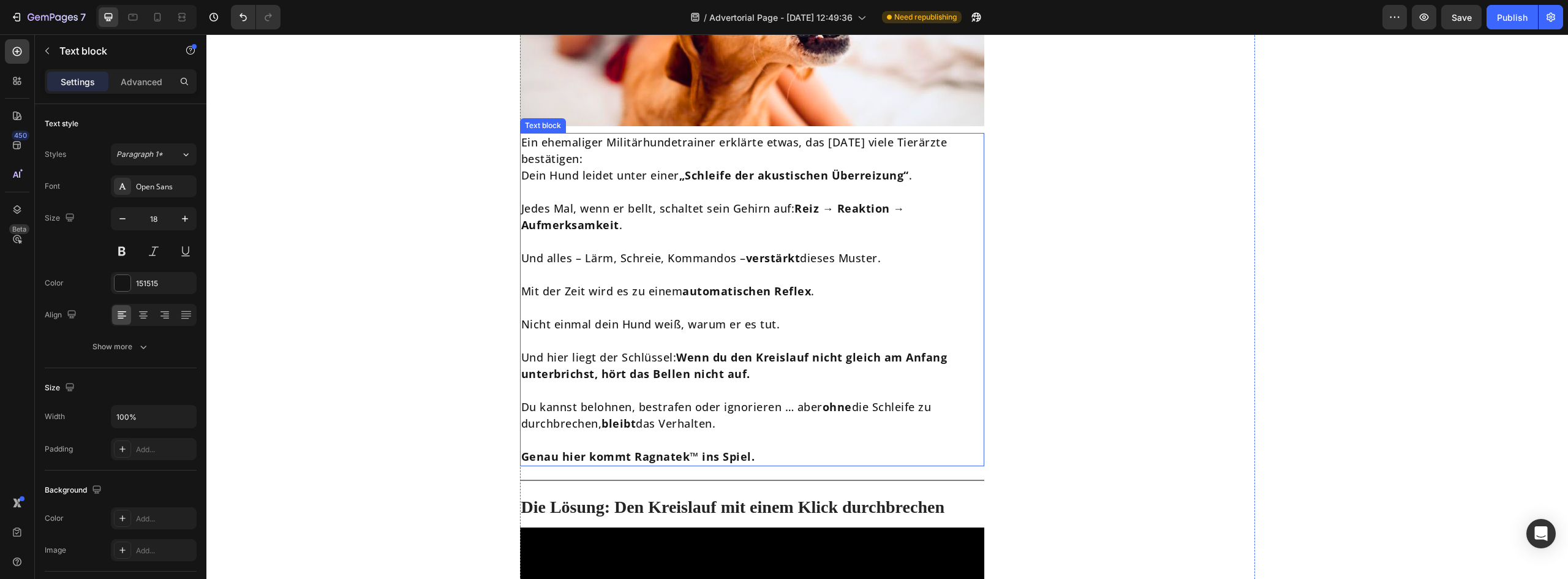
click at [699, 297] on strong "automatischen Reflex" at bounding box center [746, 290] width 128 height 15
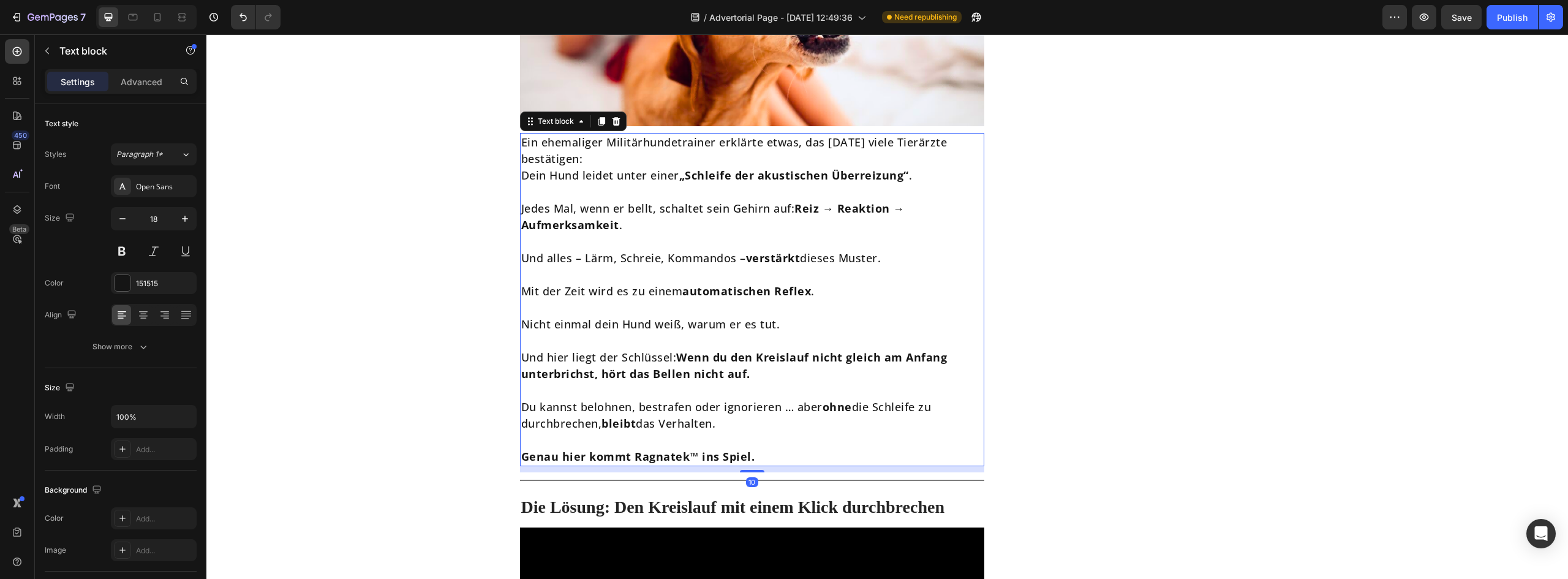
click at [699, 297] on strong "automatischen Reflex" at bounding box center [746, 290] width 128 height 15
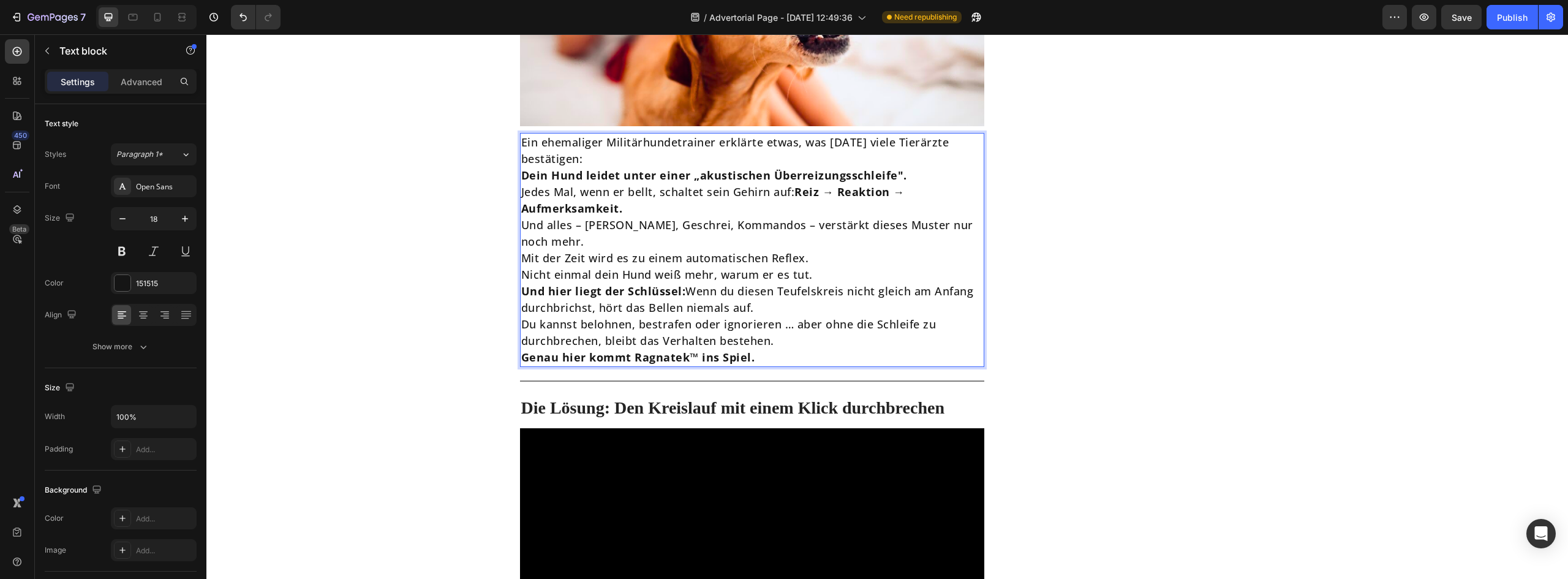
click at [589, 165] on p "Ein ehemaliger Militärhundetrainer erklärte etwas, was [DATE] viele Tierärzte b…" at bounding box center [752, 150] width 462 height 33
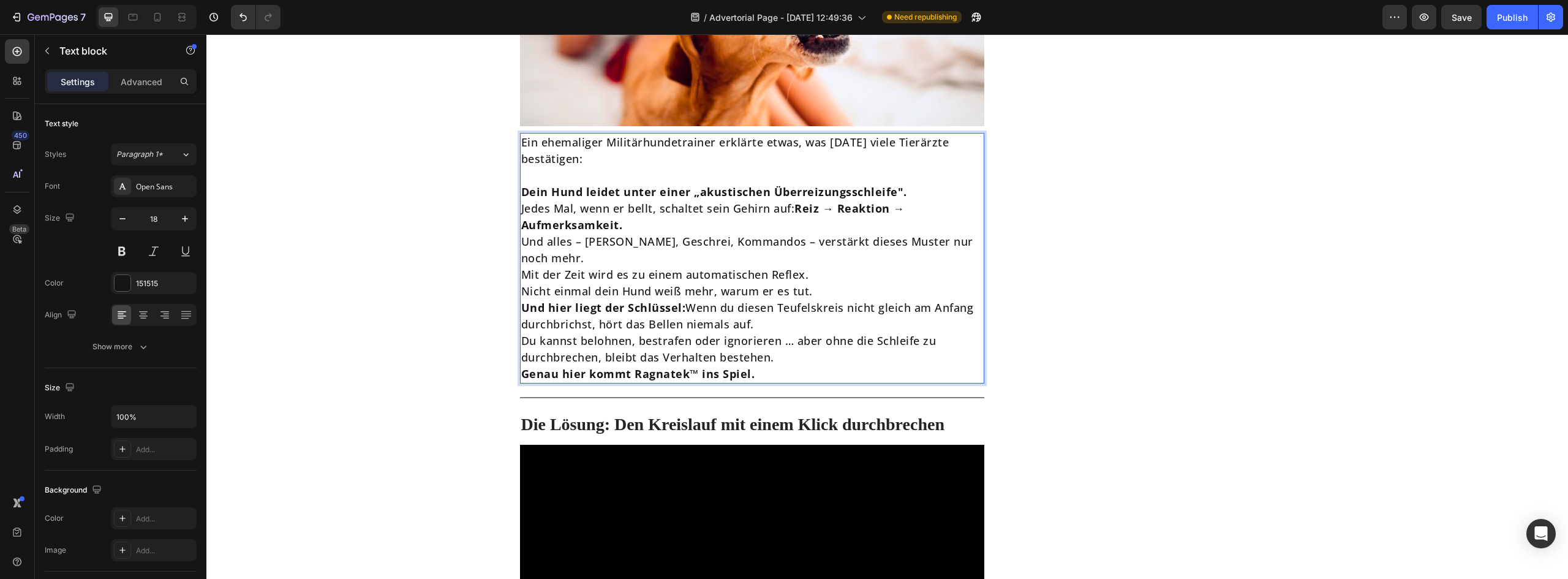
click at [912, 197] on p "Dein Hund leidet unter einer „akustischen Überreizungsschleife"." at bounding box center [752, 192] width 462 height 16
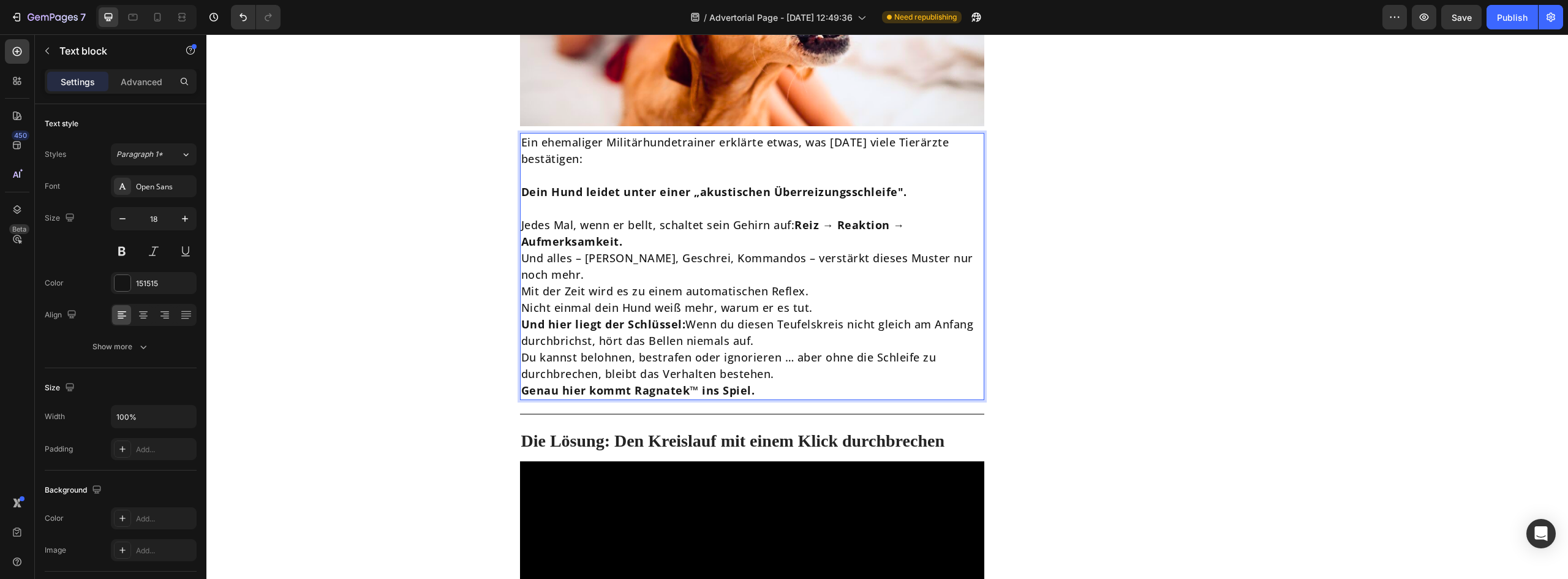
click at [735, 246] on p "Jedes Mal, wenn er bellt, schaltet sein Gehirn auf: Reiz → Reaktion → Aufmerksa…" at bounding box center [752, 233] width 462 height 33
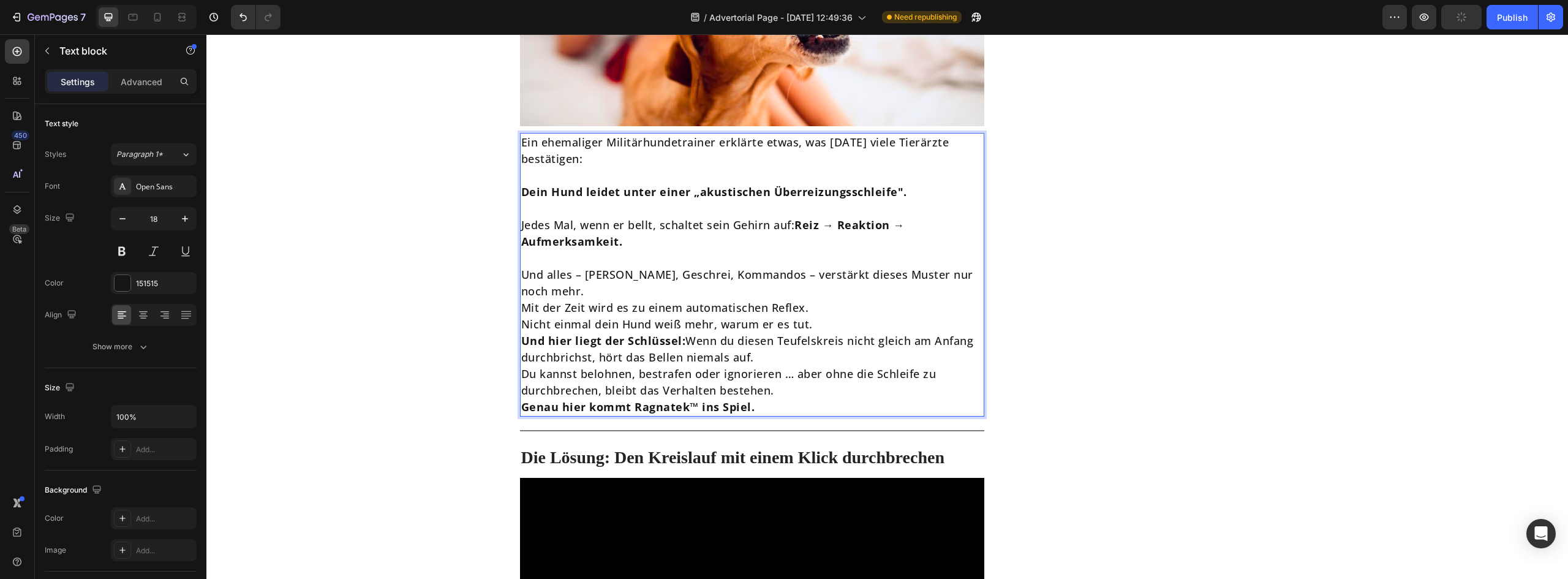
click at [976, 274] on p "Und alles – [PERSON_NAME], Geschrei, Kommandos – verstärkt dieses Muster nur no…" at bounding box center [752, 283] width 462 height 33
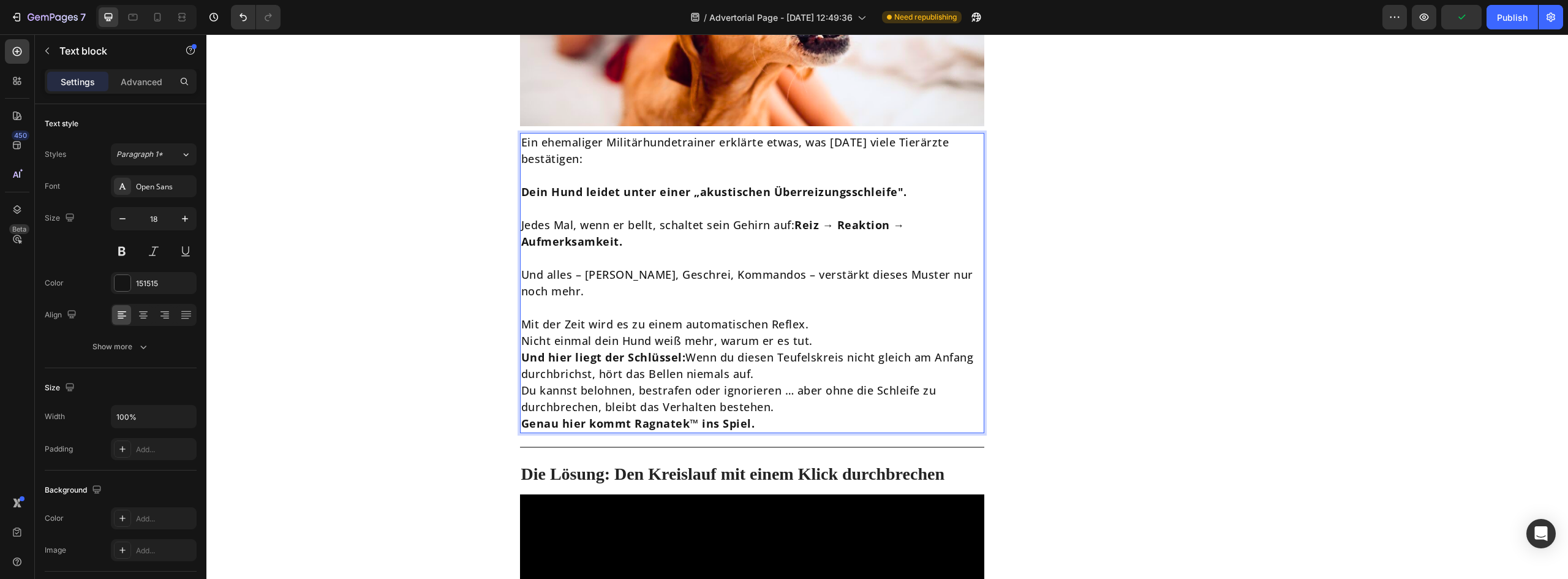
click at [815, 316] on p "Mit der Zeit wird es zu einem automatischen Reflex." at bounding box center [752, 324] width 462 height 16
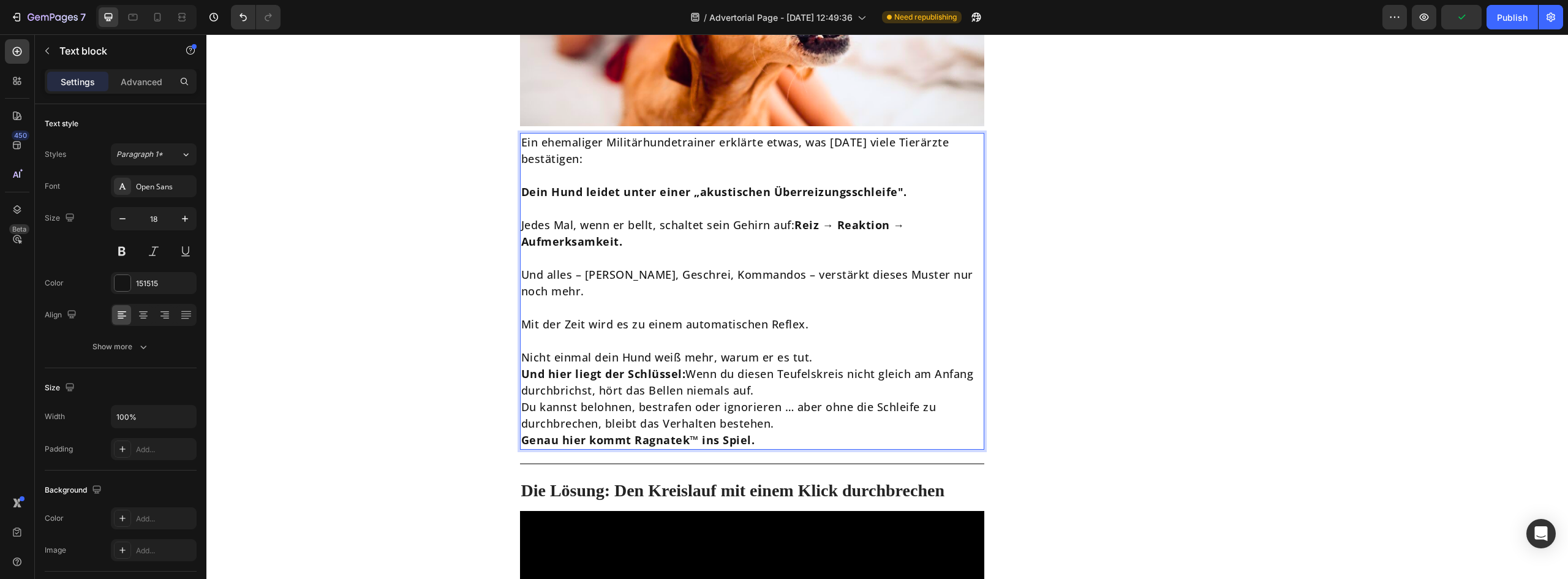
click at [821, 349] on p "Nicht einmal dein Hund weiß mehr, warum er es tut." at bounding box center [752, 357] width 462 height 16
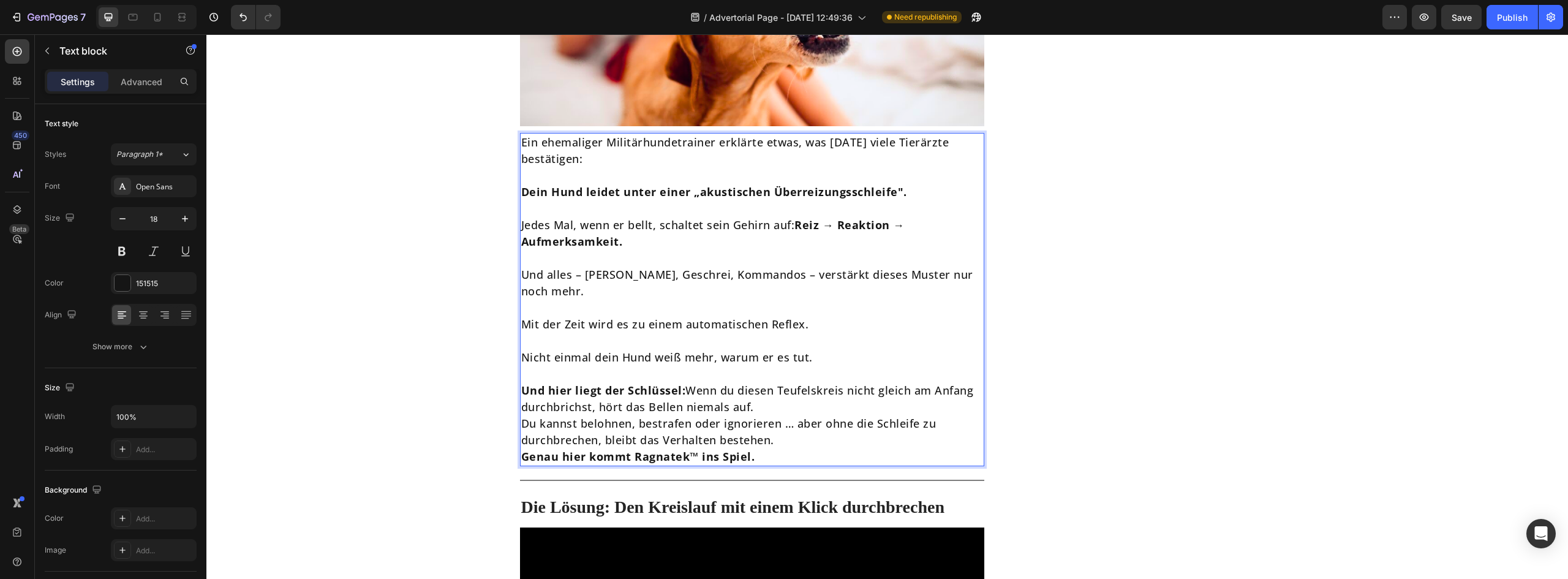
click at [791, 394] on p "Und hier liegt der Schlüssel: Wenn du diesen Teufelskreis nicht gleich am Anfan…" at bounding box center [752, 399] width 462 height 33
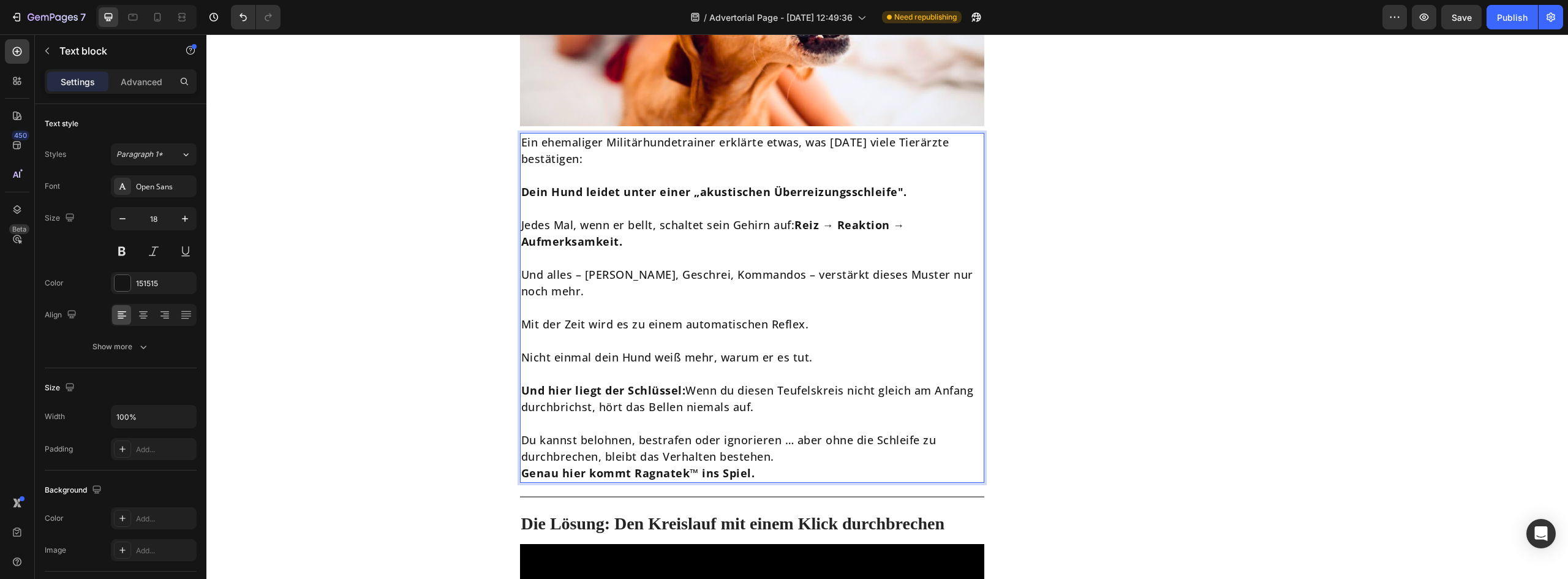
click at [838, 441] on p "Du kannst belohnen, bestrafen oder ignorieren … aber ohne die Schleife zu durch…" at bounding box center [752, 448] width 462 height 33
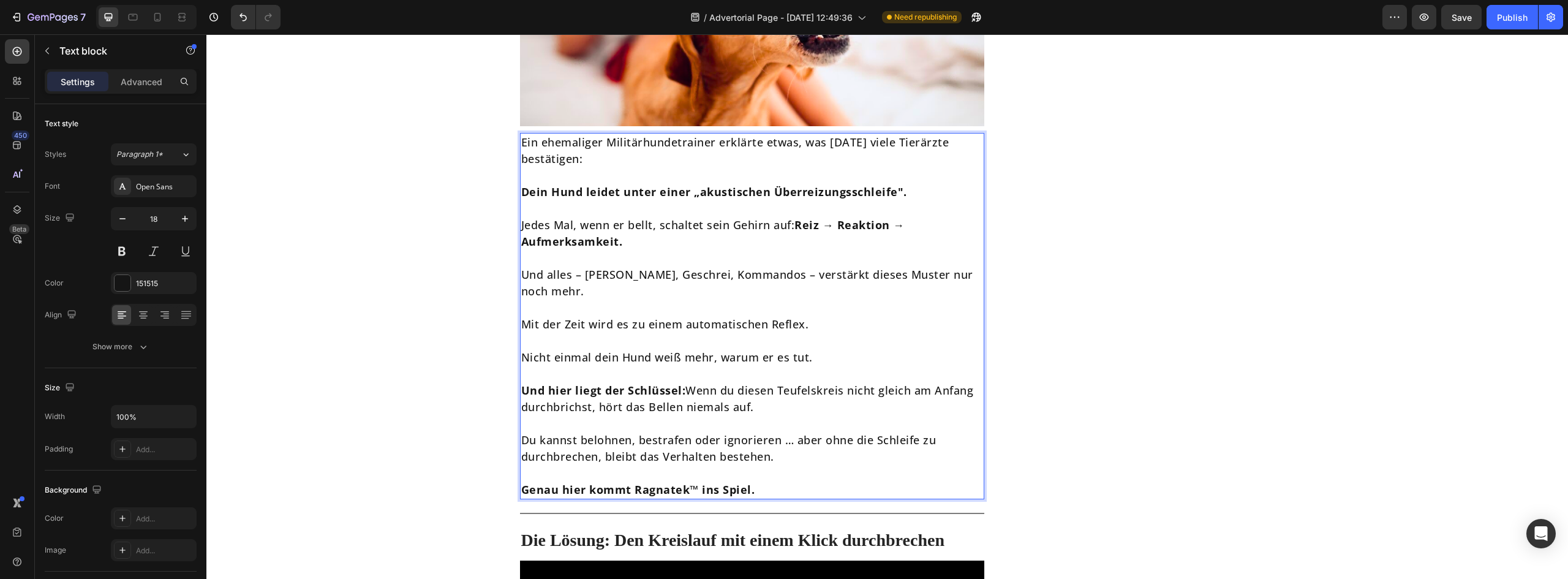
click at [1216, 397] on div "Ragnatek™: die Lösung Heading Icon stoppt bellen in sekunden Text block Icon wi…" at bounding box center [1138, 537] width 232 height 5217
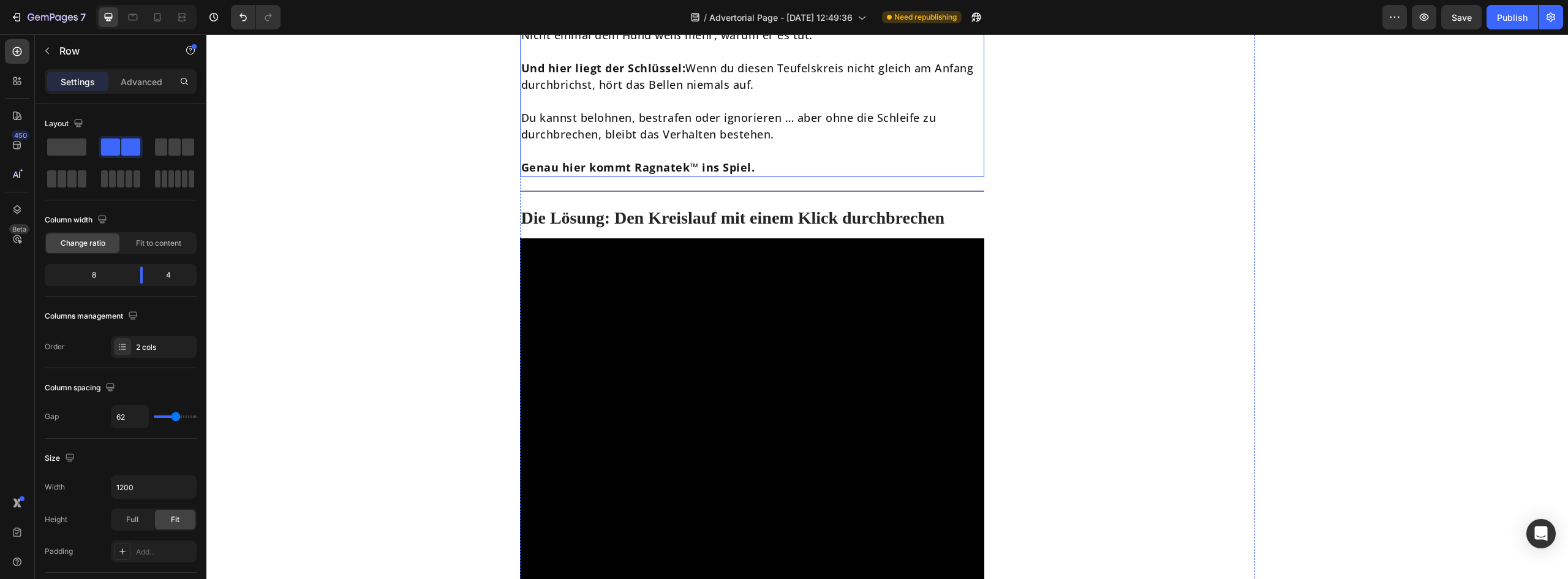
scroll to position [2450, 0]
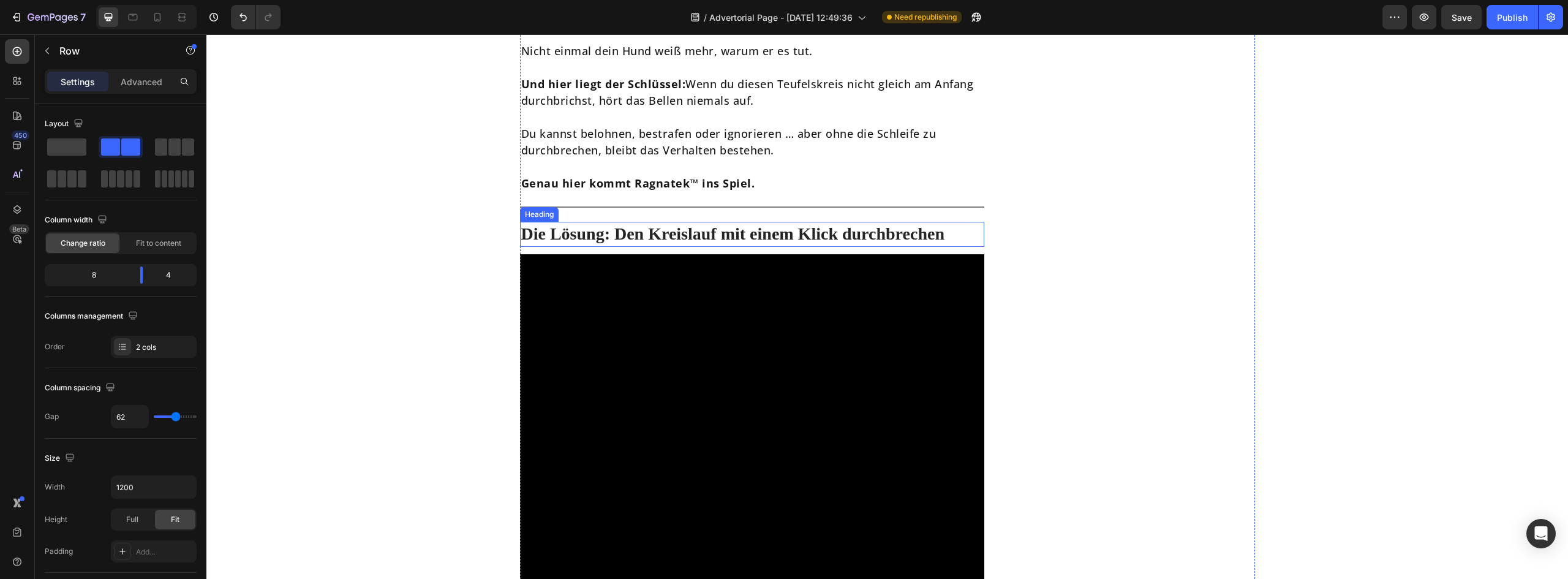
click at [696, 221] on h2 "Die Lösung: Den Kreislauf mit einem Klick durchbrechen" at bounding box center [753, 233] width 465 height 24
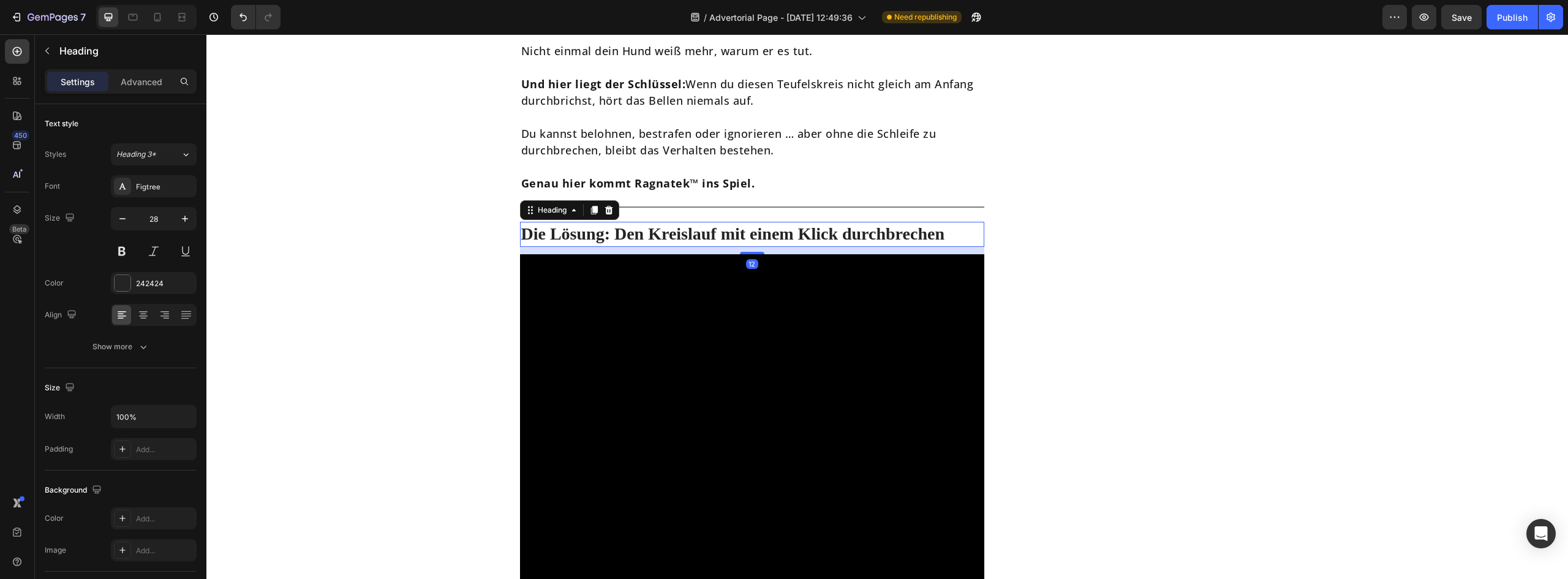
click at [696, 221] on h2 "Die Lösung: Den Kreislauf mit einem Klick durchbrechen" at bounding box center [753, 233] width 465 height 24
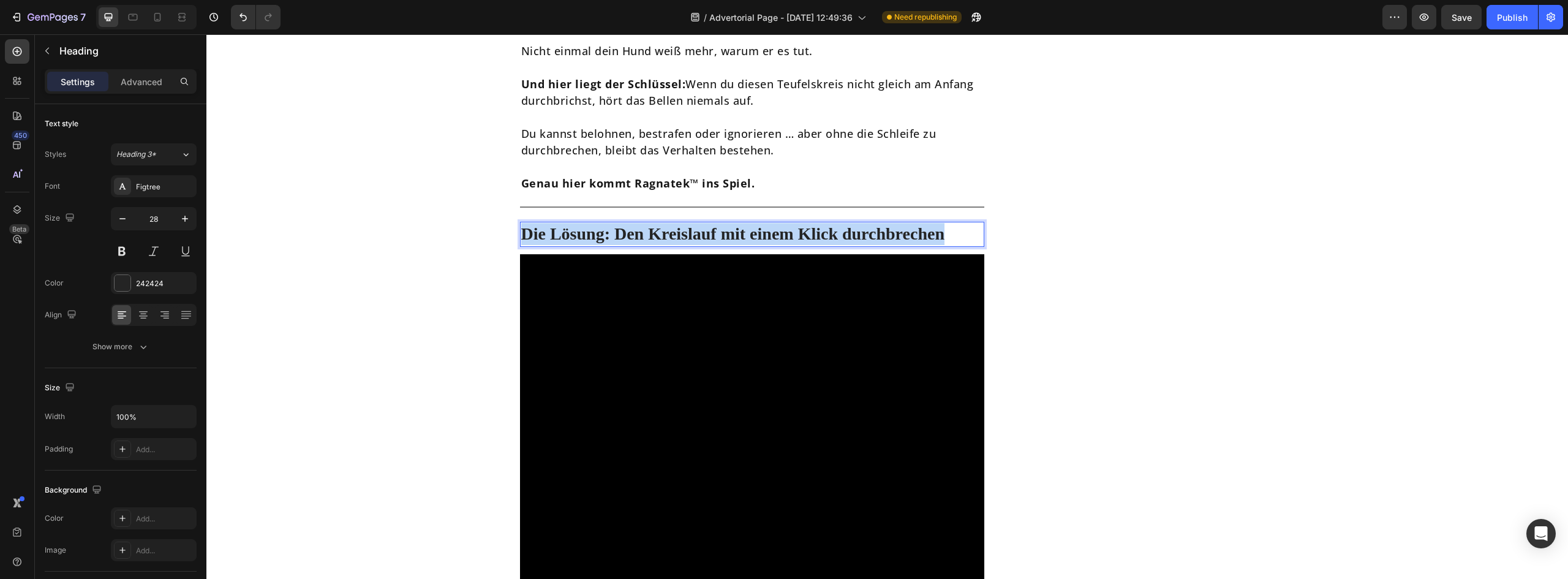
click at [696, 223] on p "Die Lösung: Den Kreislauf mit einem Klick durchbrechen" at bounding box center [752, 234] width 462 height 22
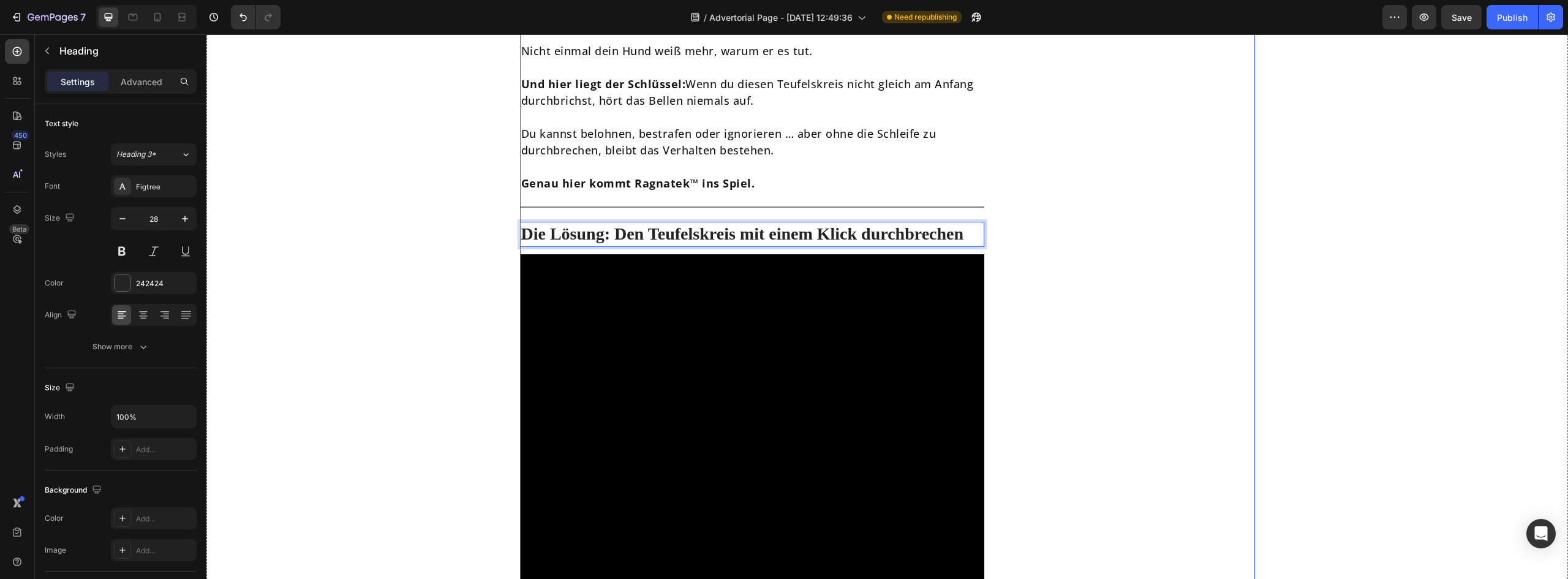
click at [1195, 259] on div "Ragnatek™: die Lösung Heading Icon stoppt bellen in sekunden Text block Icon wi…" at bounding box center [1138, 230] width 232 height 5217
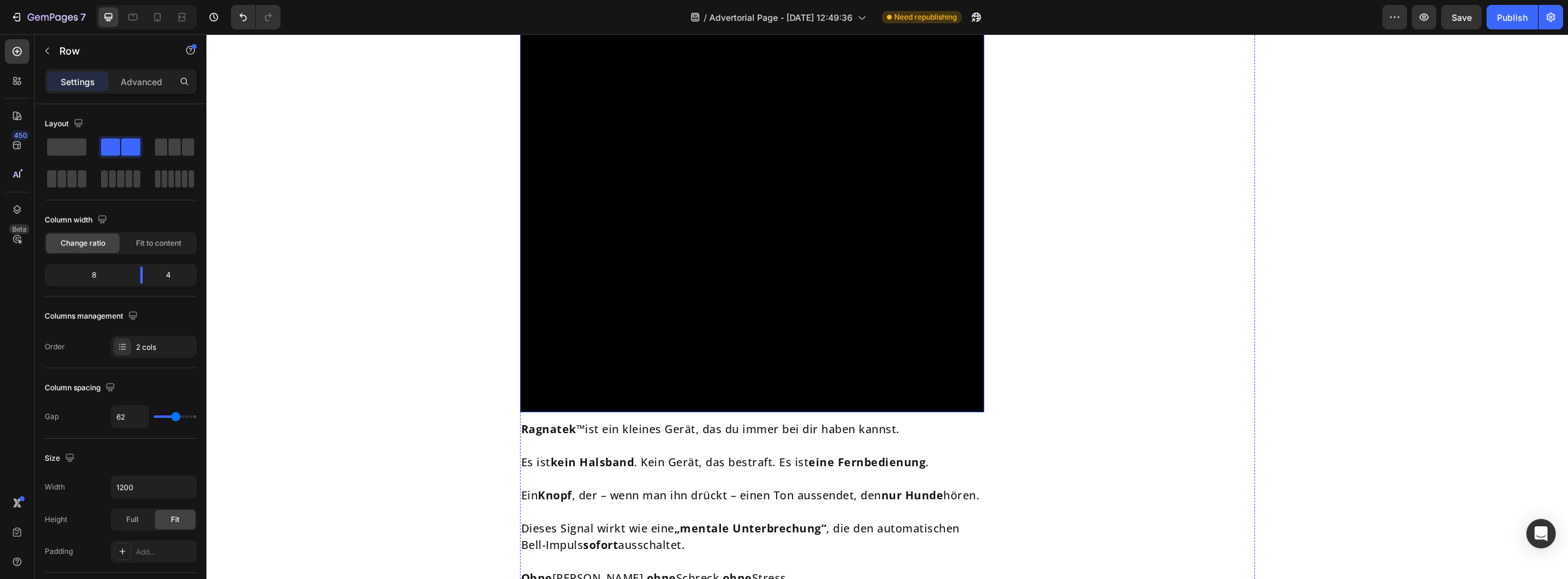
scroll to position [3001, 0]
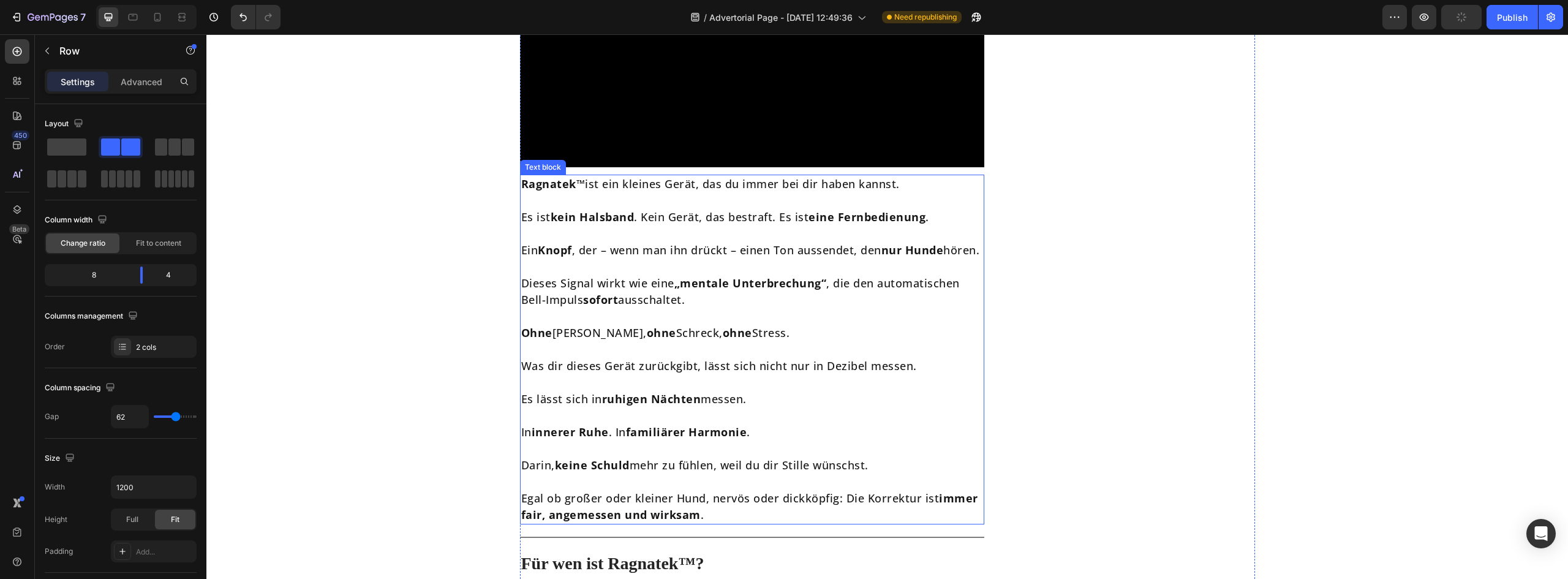
click at [670, 319] on p at bounding box center [752, 316] width 462 height 16
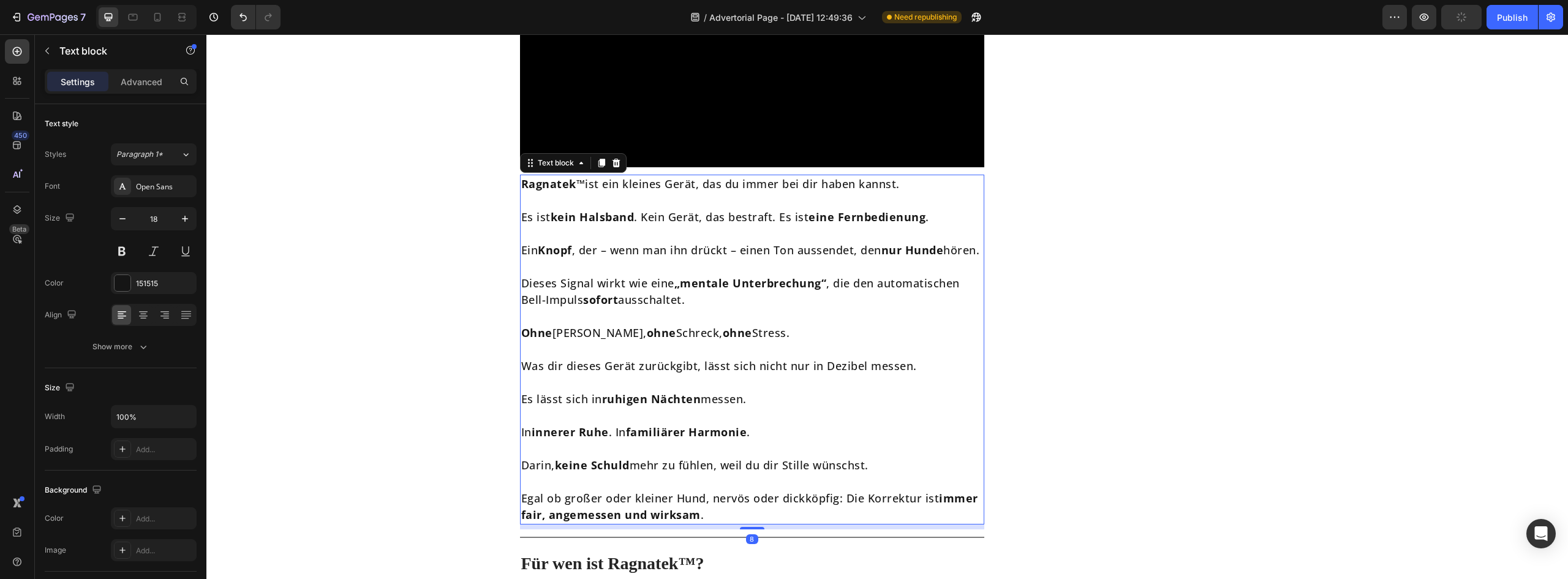
click at [670, 319] on p at bounding box center [752, 316] width 462 height 16
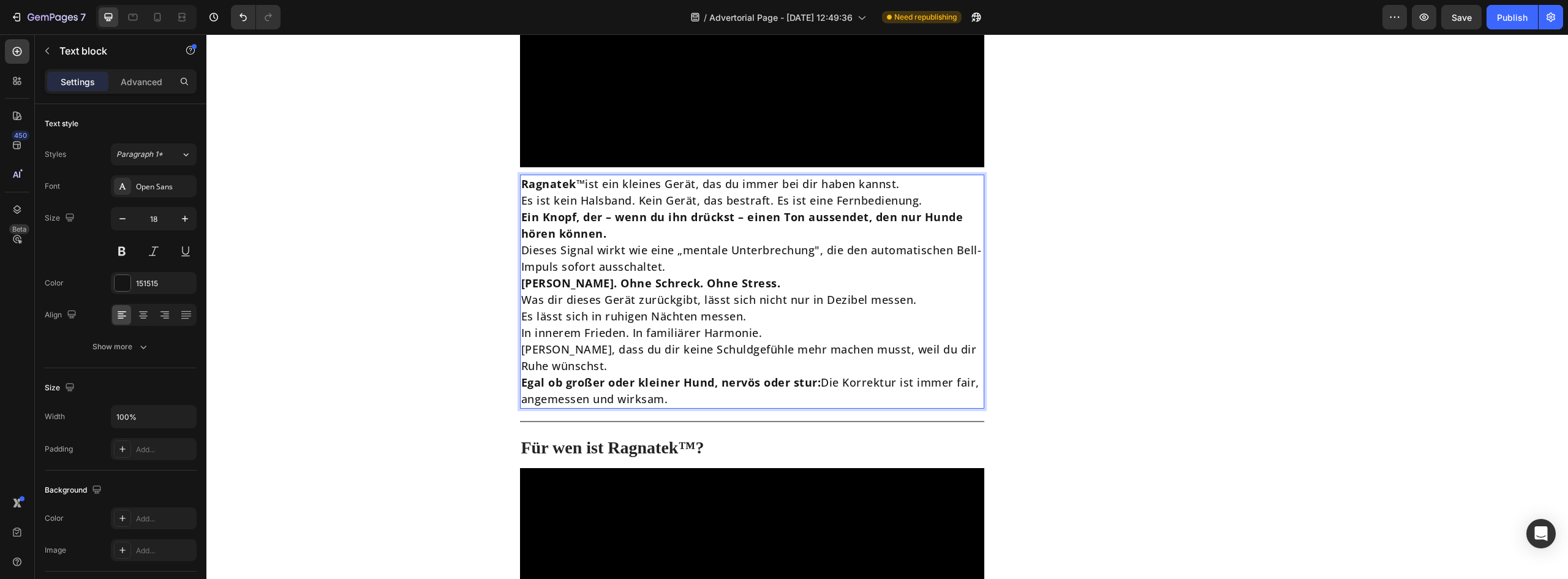
click at [912, 176] on p "Ragnatek™ ist ein kleines Gerät, das du immer bei dir haben kannst." at bounding box center [752, 184] width 462 height 16
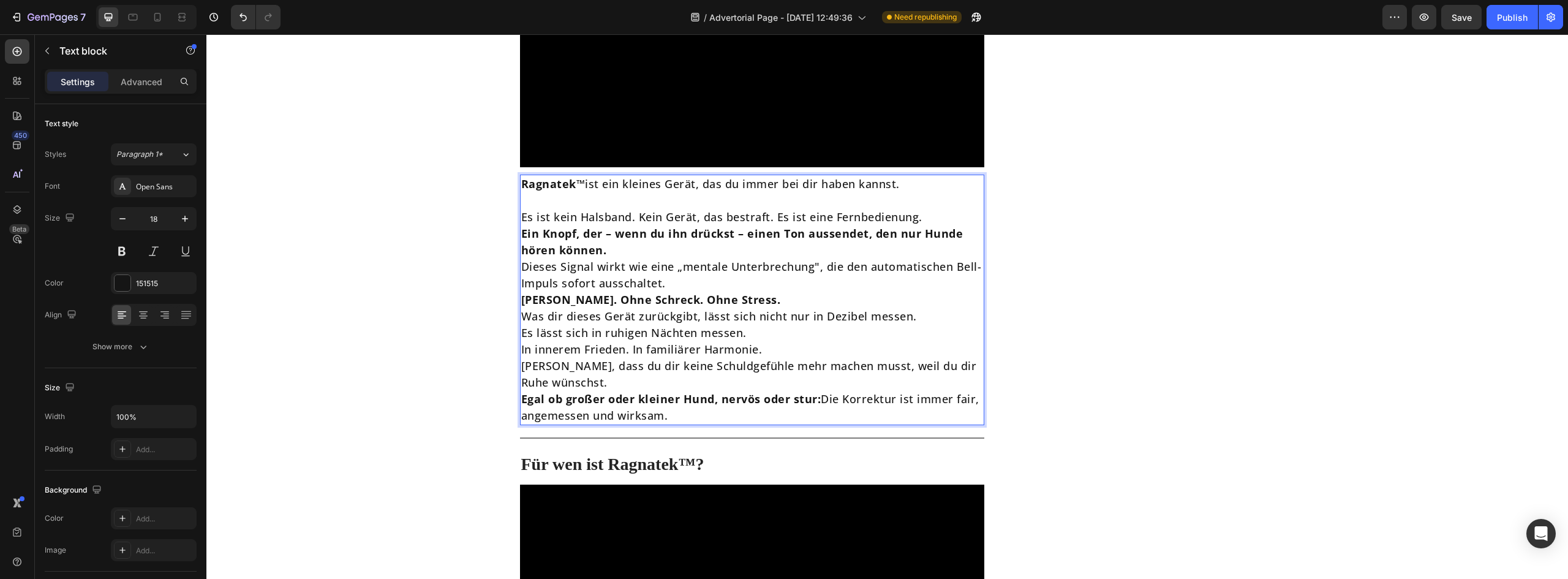
click at [933, 209] on p "Es ist kein Halsband. Kein Gerät, das bestraft. Es ist eine Fernbedienung." at bounding box center [752, 217] width 462 height 16
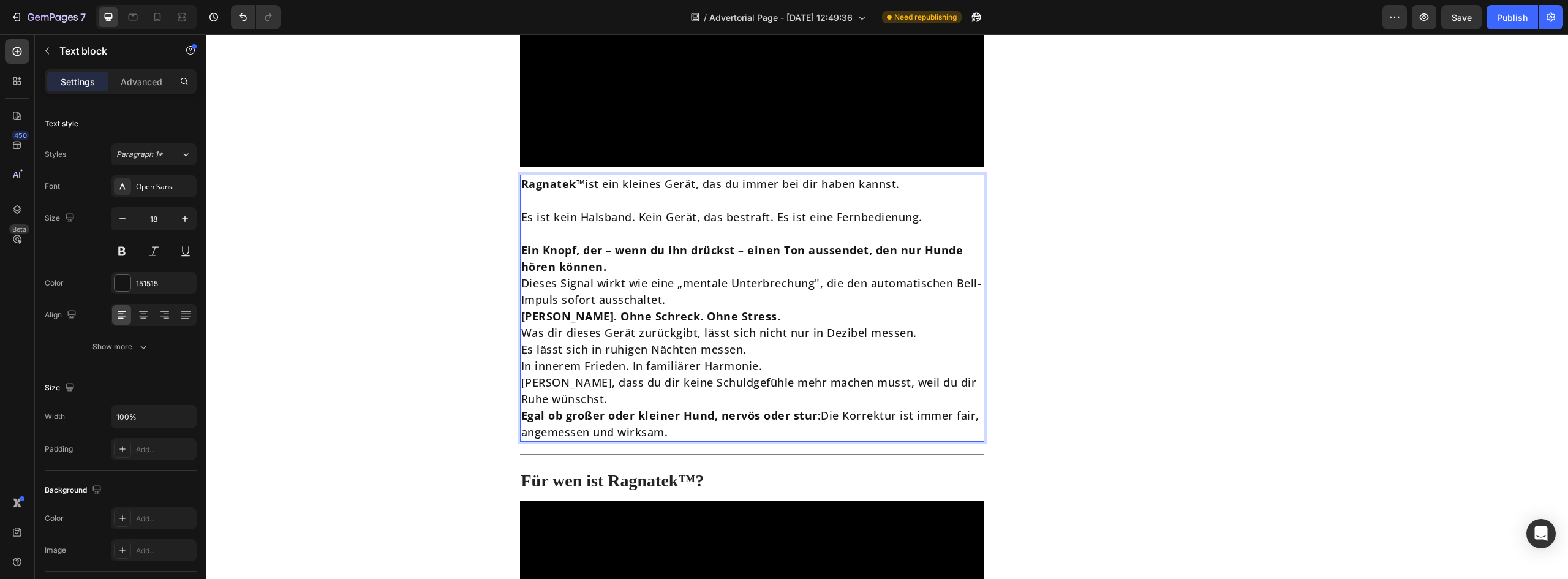
click at [664, 250] on p "Ein Knopf, der – wenn du ihn drückst – einen Ton aussendet, den nur Hunde hören…" at bounding box center [752, 258] width 462 height 33
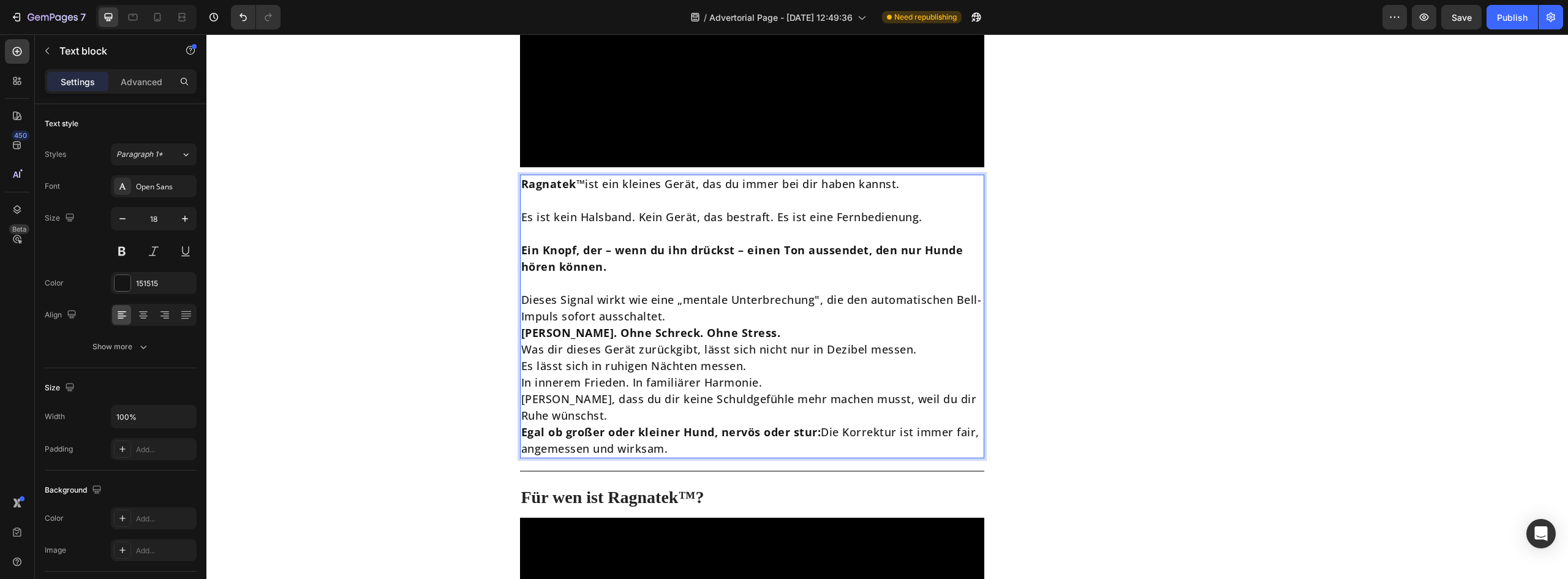
click at [696, 306] on p "Dieses Signal wirkt wie eine „mentale Unterbrechung", die den automatischen Bel…" at bounding box center [752, 308] width 462 height 33
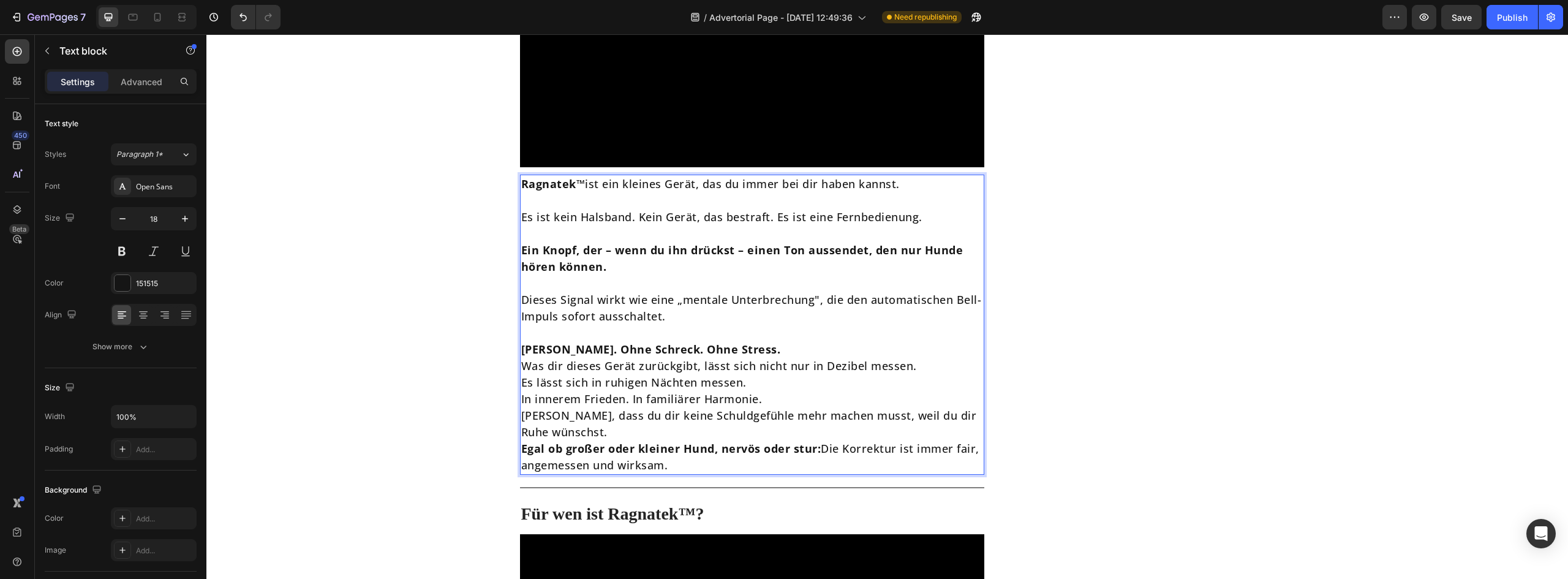
click at [797, 341] on p "[PERSON_NAME]. Ohne Schreck. Ohne Stress." at bounding box center [752, 349] width 462 height 16
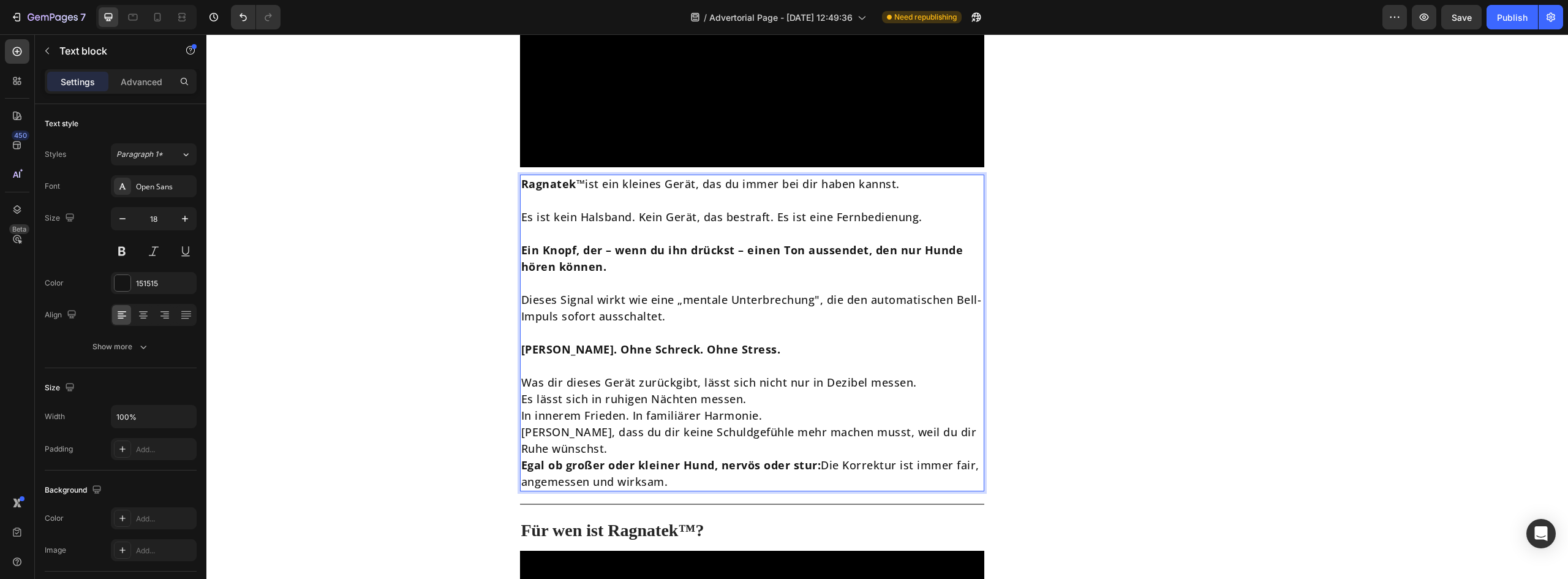
click at [919, 374] on p "Was dir dieses Gerät zurückgibt, lässt sich nicht nur in Dezibel messen." at bounding box center [752, 382] width 462 height 16
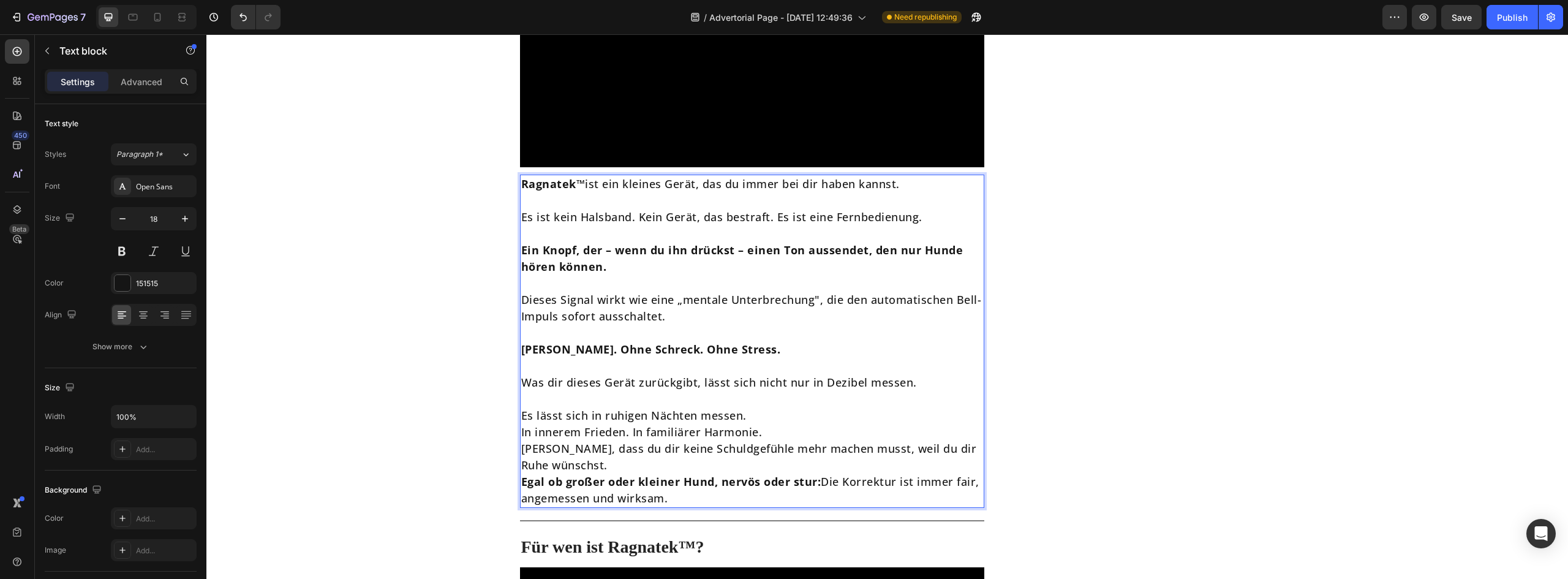
click at [774, 408] on p "Es lässt sich in ruhigen Nächten messen." at bounding box center [752, 415] width 462 height 16
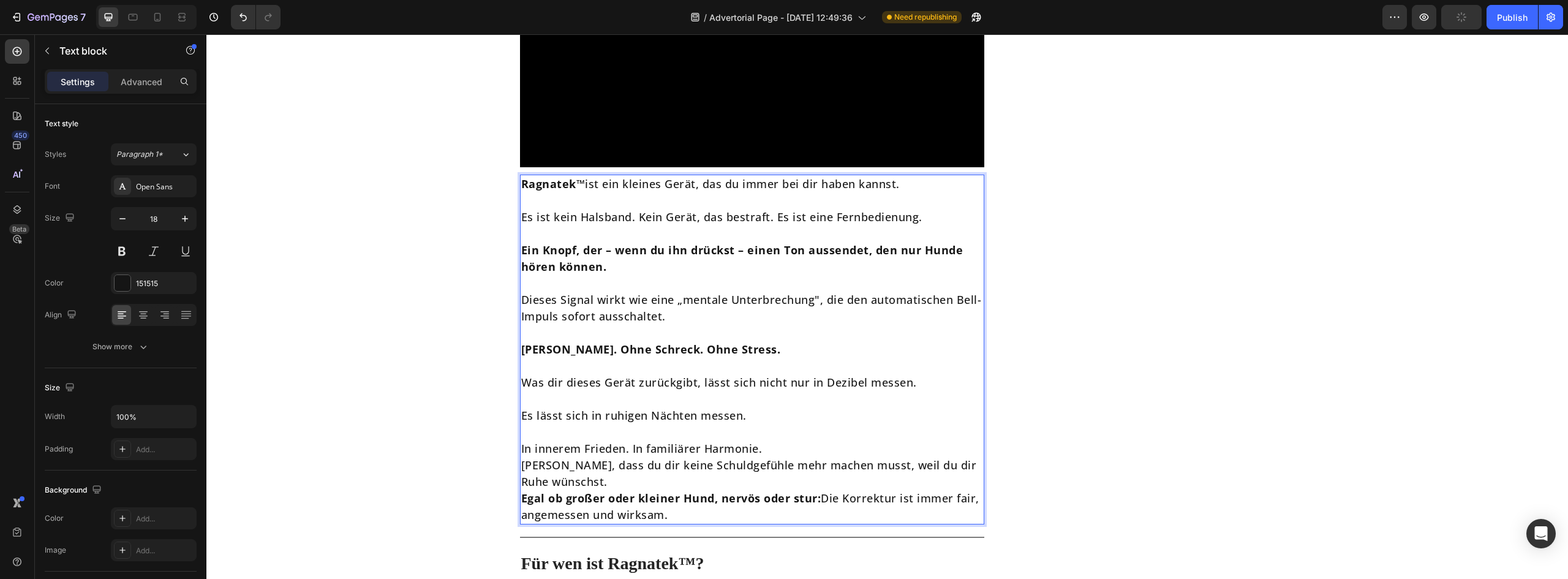
click at [797, 441] on p "In innerem Frieden. In familiärer Harmonie." at bounding box center [752, 448] width 462 height 16
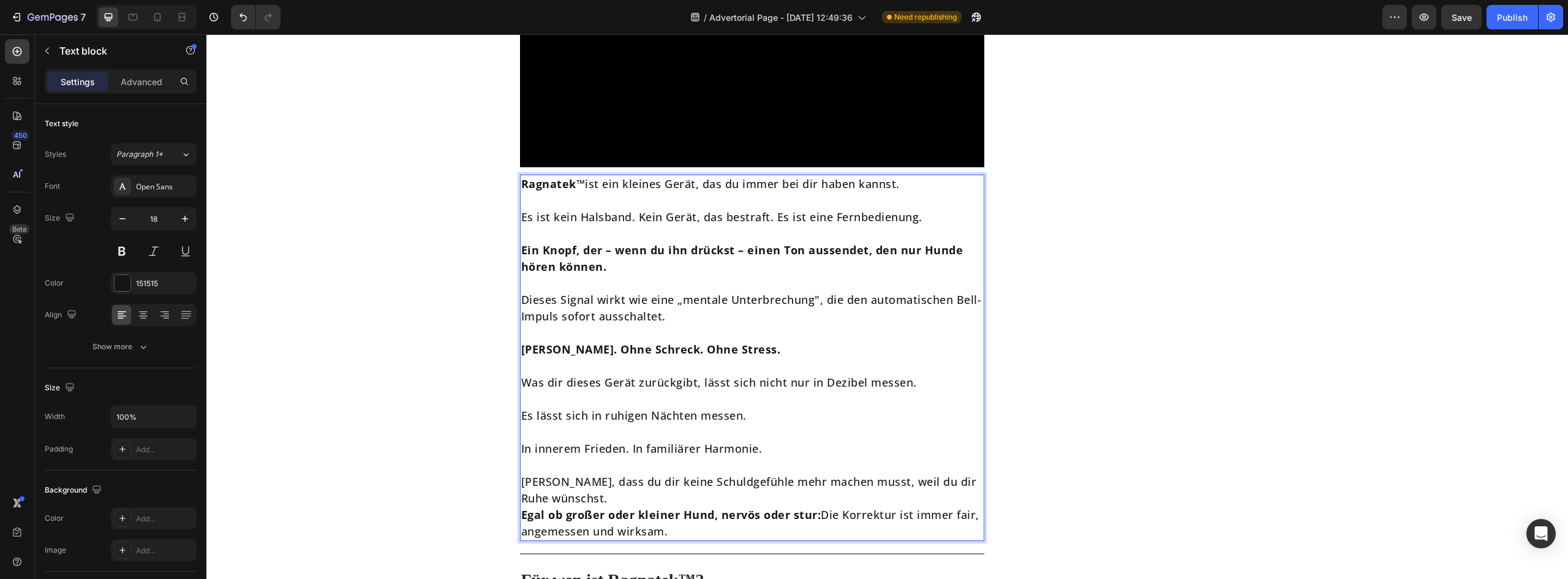
click at [672, 479] on p "[PERSON_NAME], dass du dir keine Schuldgefühle mehr machen musst, weil du dir R…" at bounding box center [752, 490] width 462 height 33
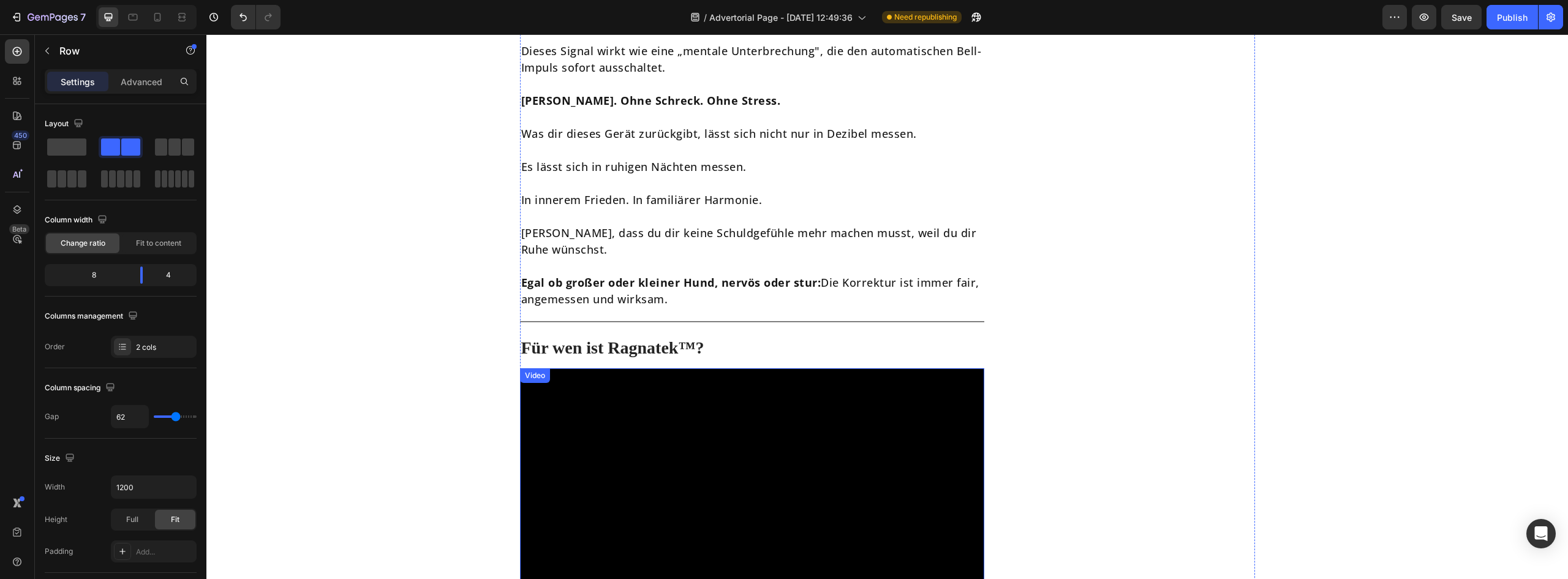
scroll to position [3430, 0]
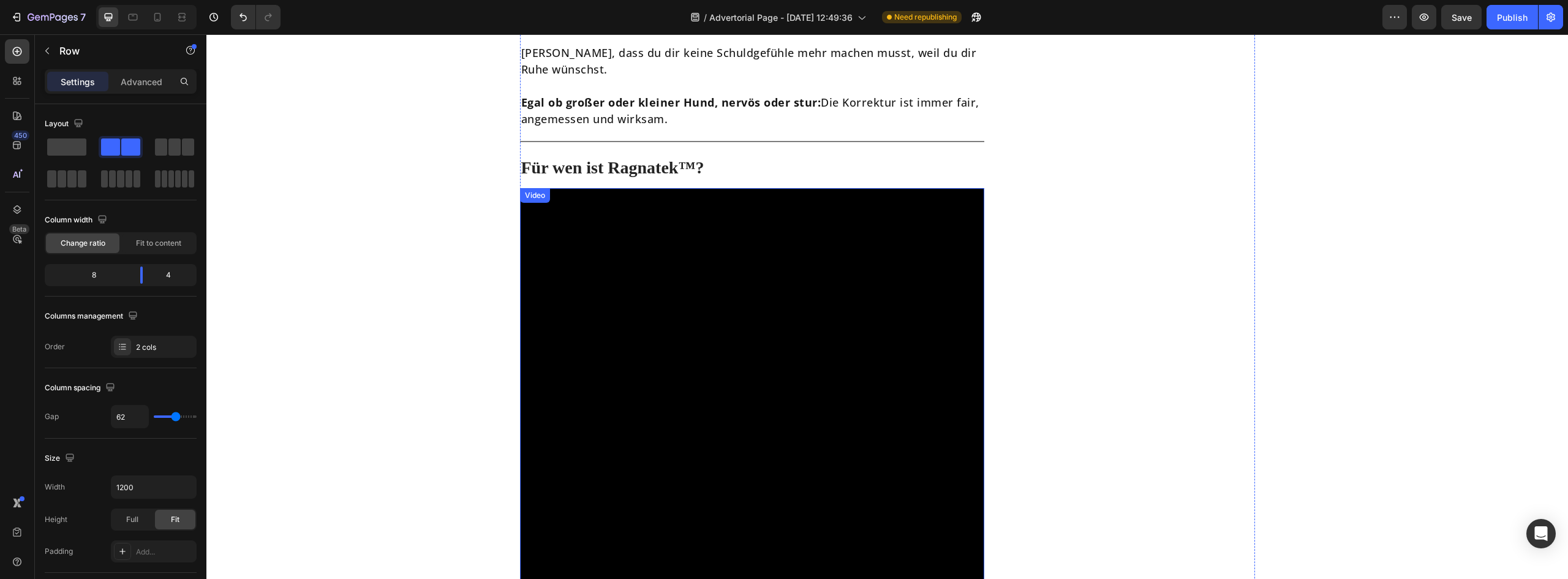
click at [612, 160] on h2 "Für wen ist Ragnatek™?" at bounding box center [753, 167] width 465 height 24
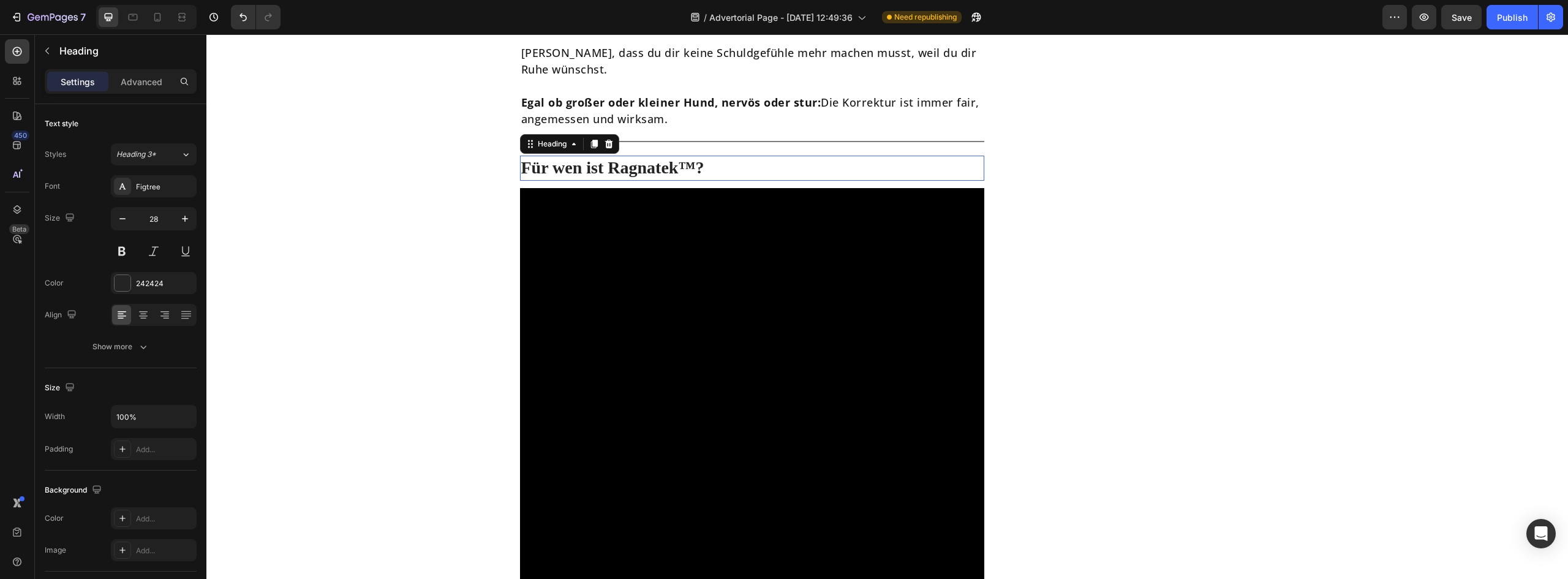
click at [612, 160] on h2 "Für wen ist Ragnatek™?" at bounding box center [753, 167] width 465 height 24
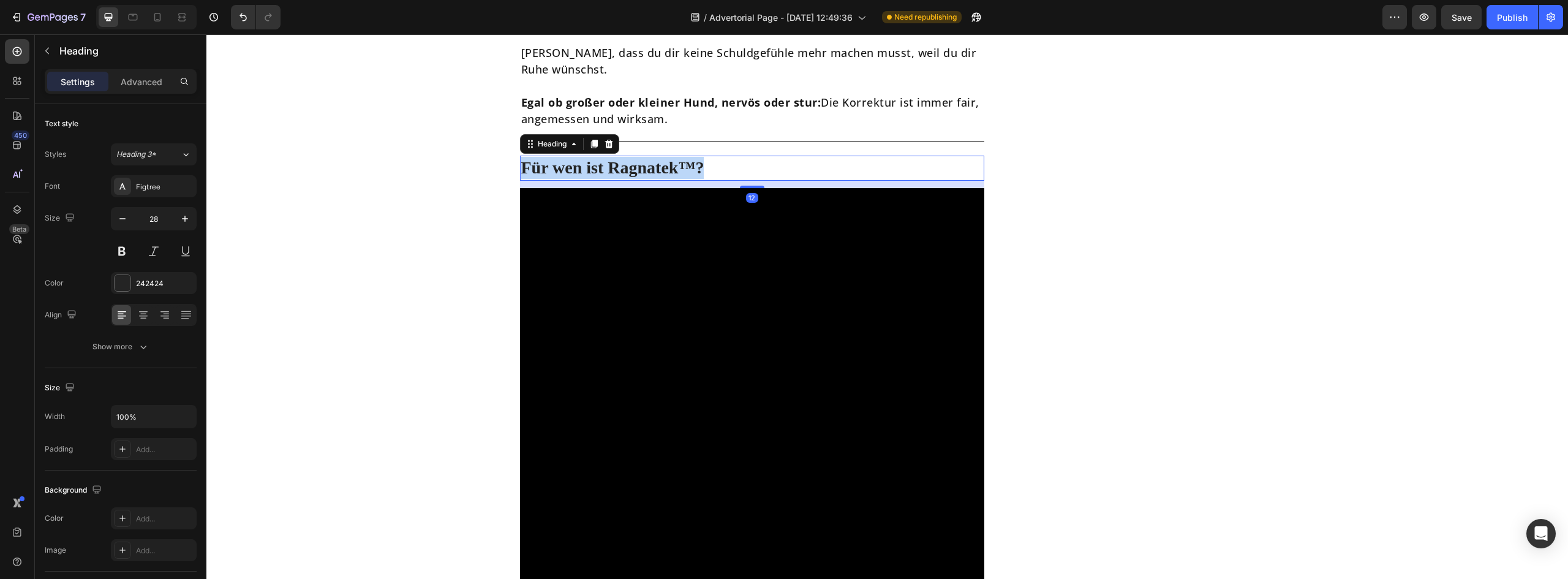
click at [612, 160] on p "Für wen ist Ragnatek™?" at bounding box center [752, 167] width 462 height 22
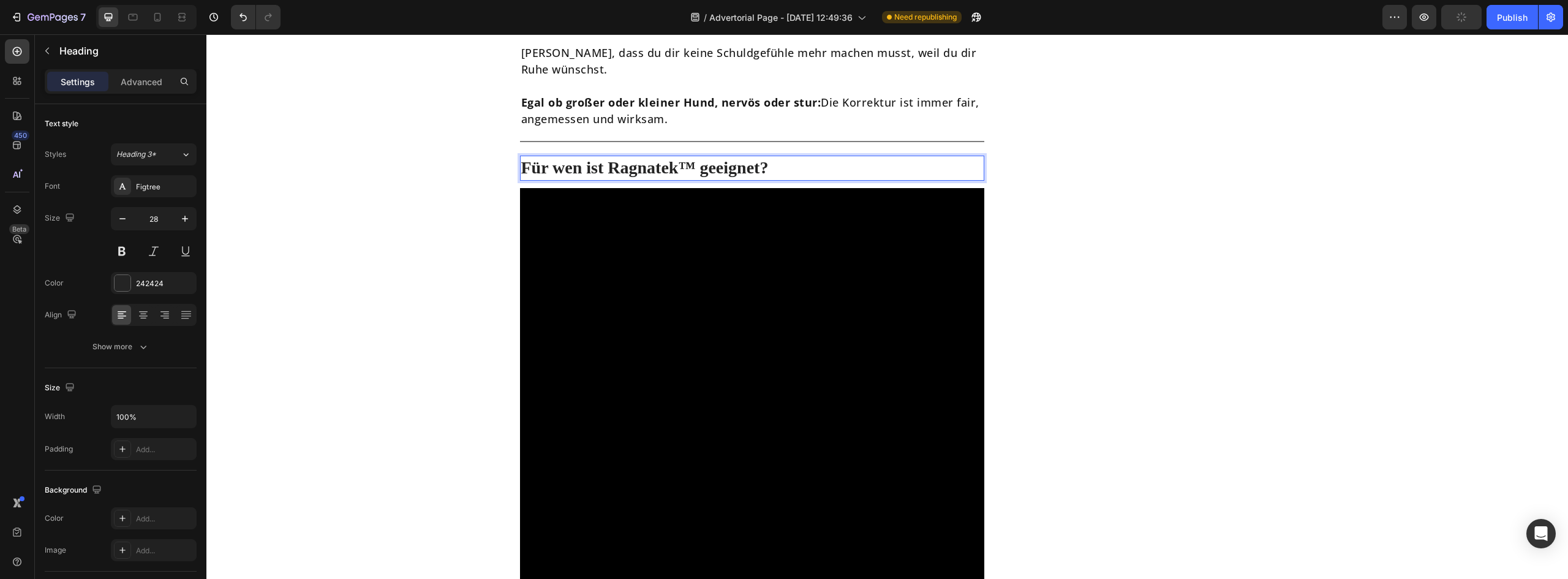
click at [703, 156] on p "Für wen ist Ragnatek™ geeignet?" at bounding box center [752, 167] width 462 height 22
click at [559, 156] on p "Für wen ist Ragnatek™ Geeignet?" at bounding box center [752, 167] width 462 height 22
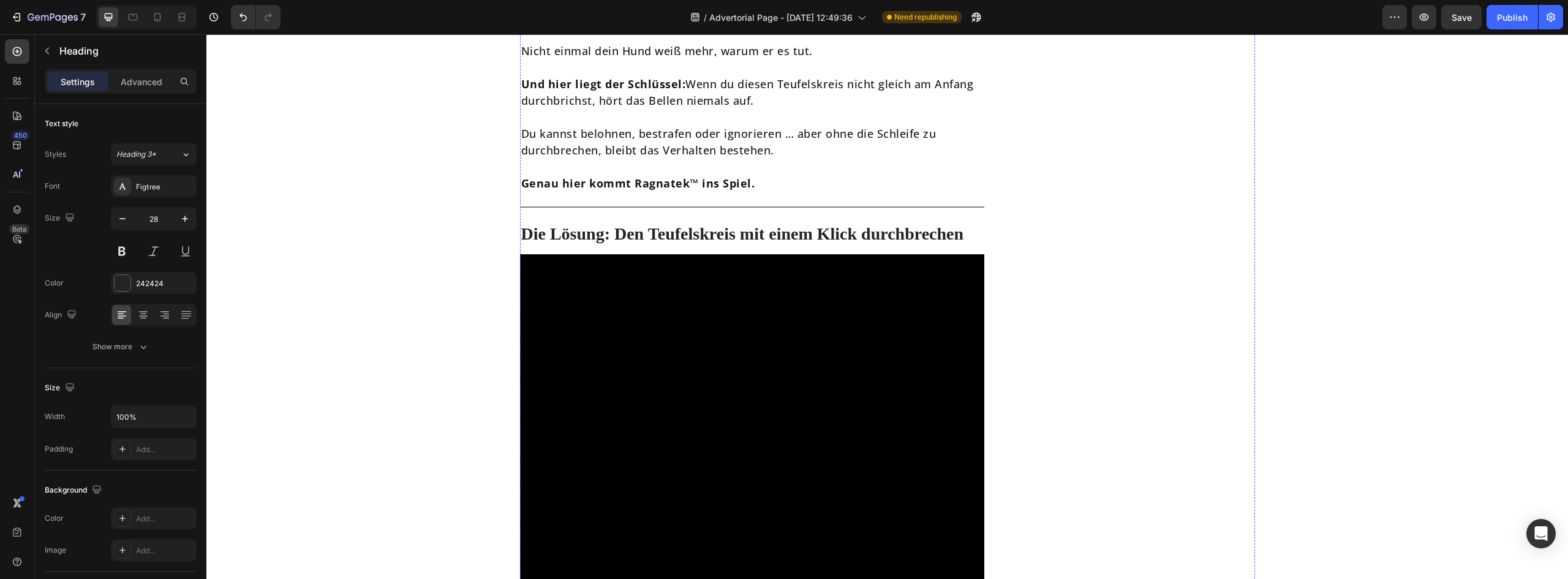
scroll to position [2328, 0]
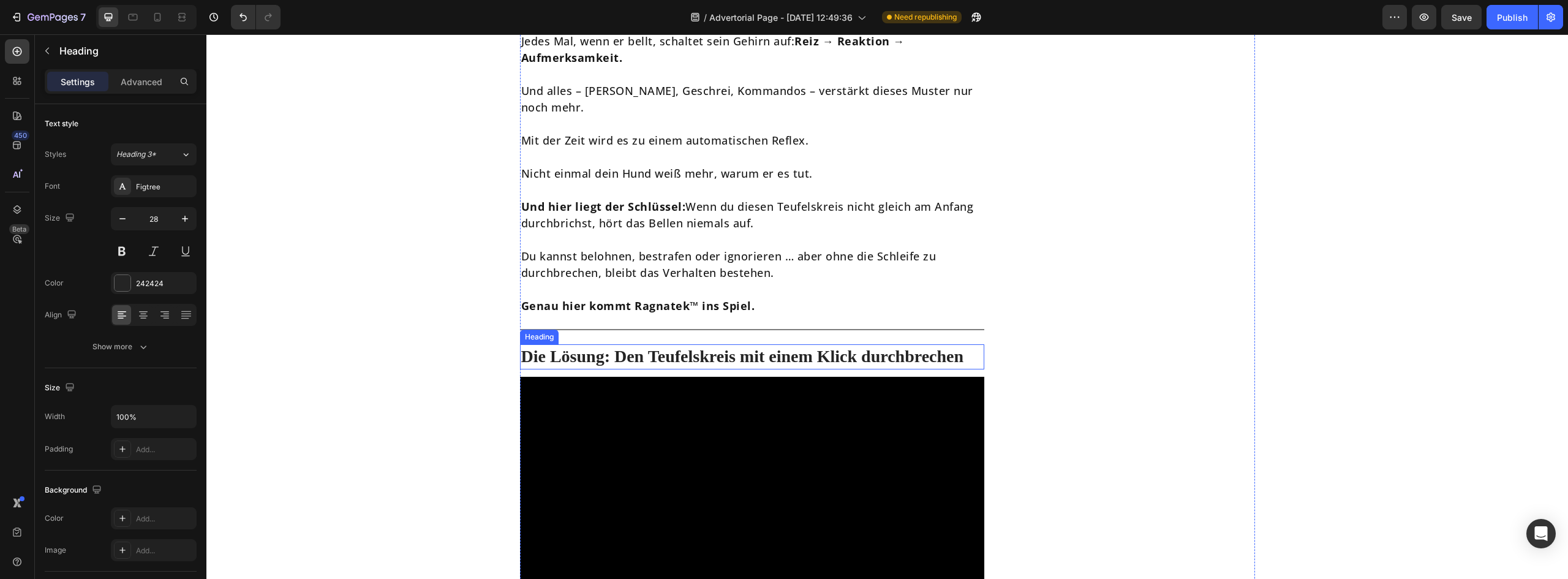
click at [746, 346] on p "Die Lösung: Den Teufelskreis mit einem Klick durchbrechen" at bounding box center [752, 357] width 462 height 22
click at [750, 346] on p "Die Lösung: Den Teufelskreis mit einem Klick durchbrechen" at bounding box center [752, 357] width 462 height 22
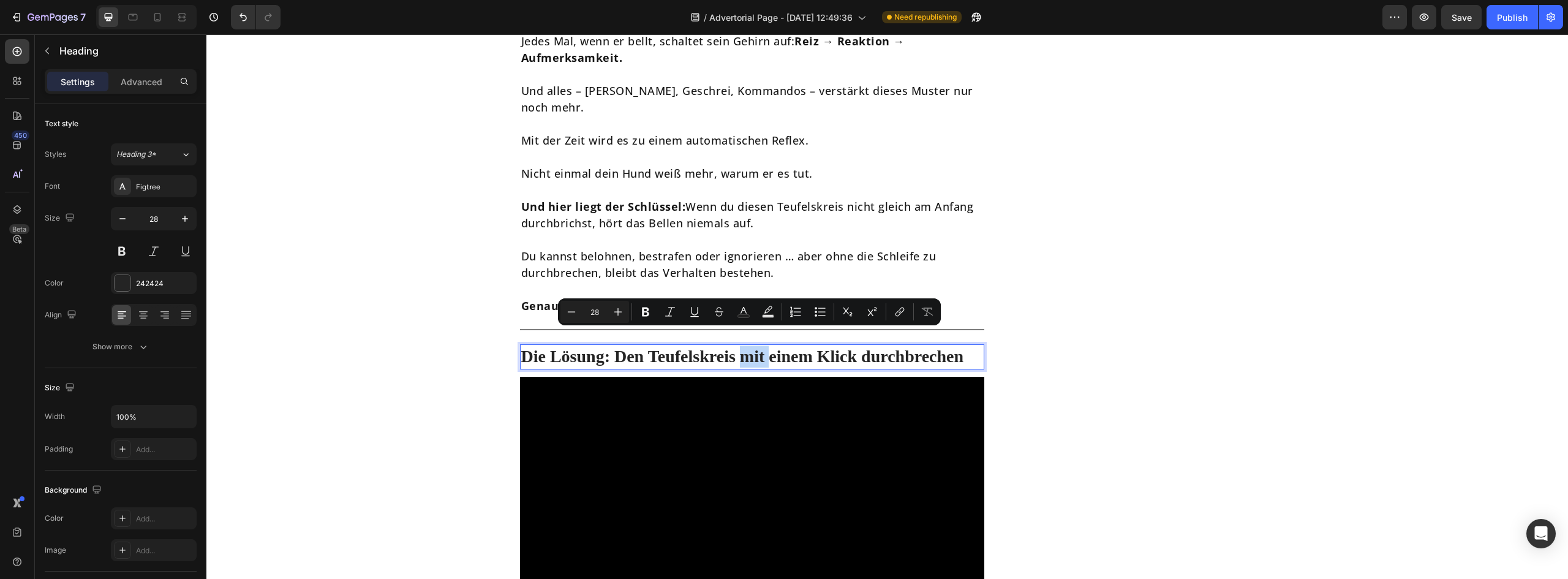
click at [746, 346] on p "Die Lösung: Den Teufelskreis mit einem Klick durchbrechen" at bounding box center [752, 357] width 462 height 22
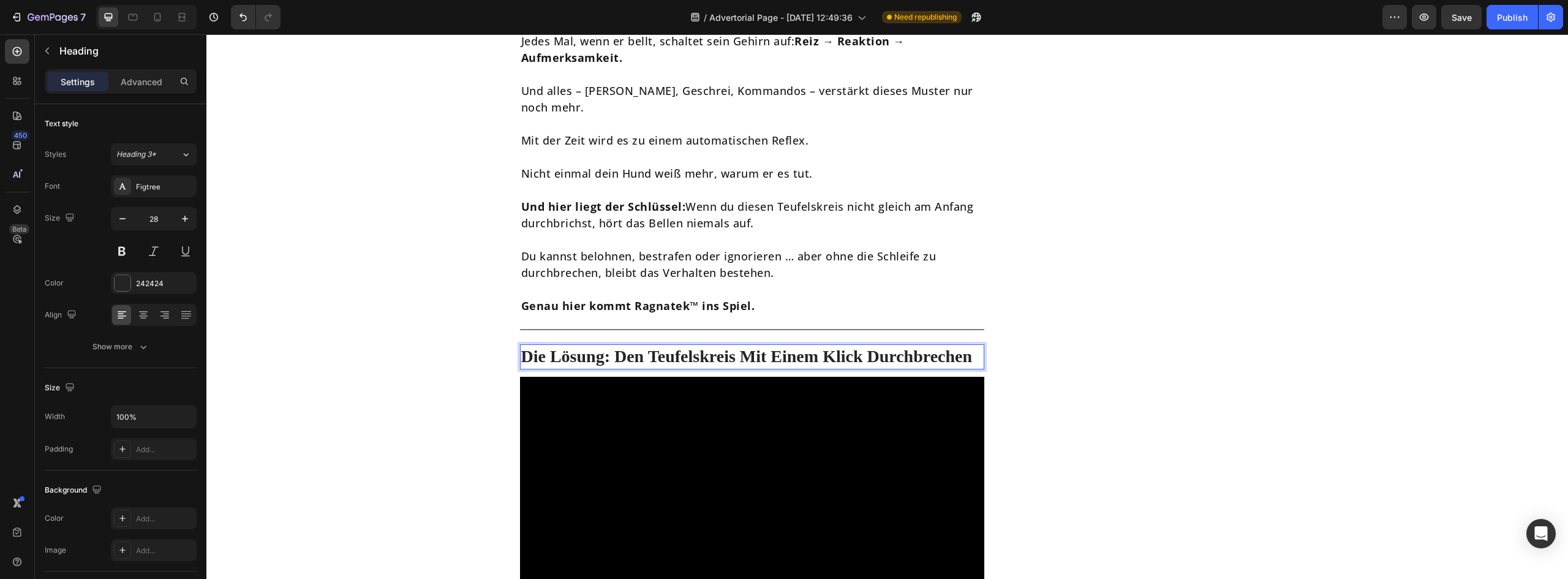
click at [1023, 360] on div "Ragnatek™: die Lösung Heading Icon stoppt bellen in sekunden Text block Icon wi…" at bounding box center [1138, 369] width 232 height 5251
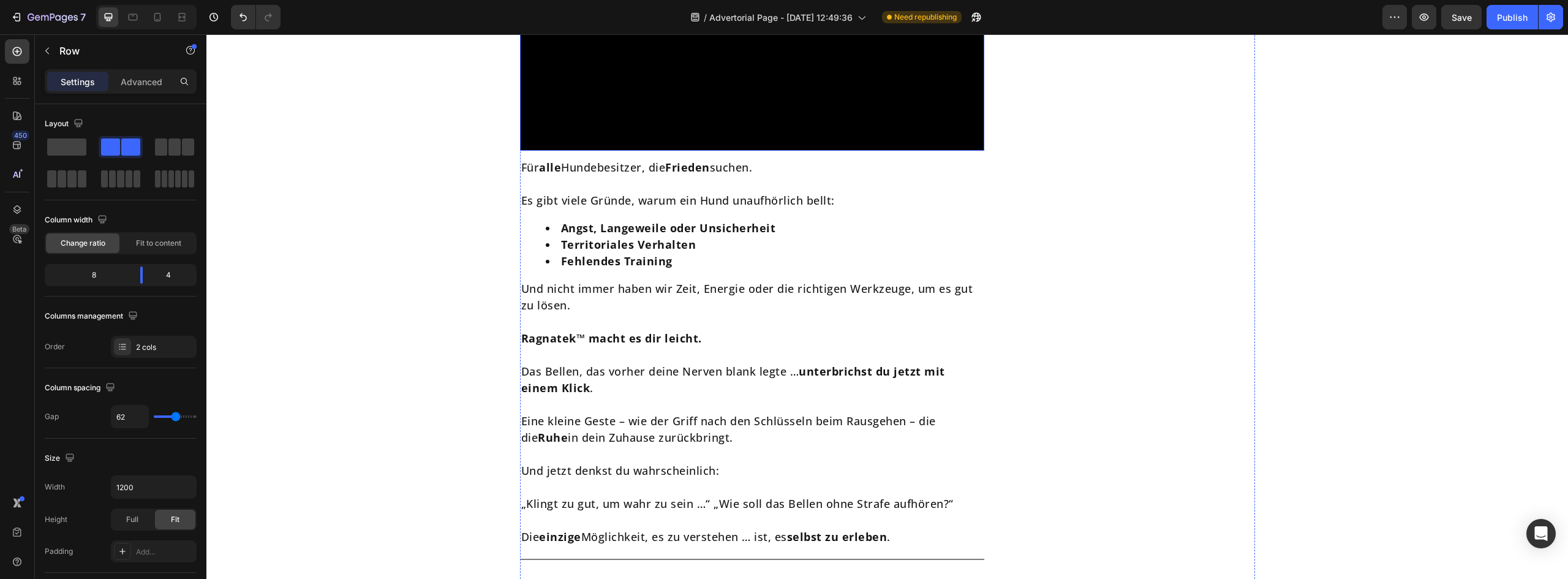
scroll to position [4043, 0]
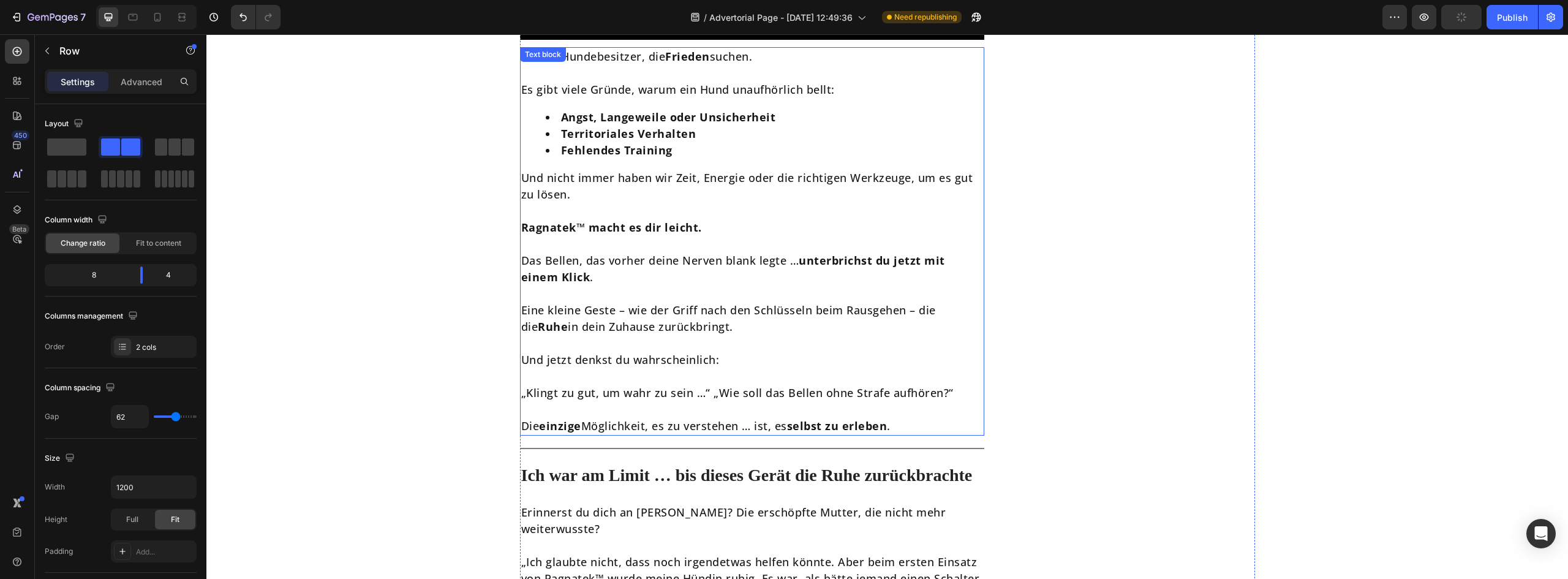
click at [682, 302] on p "Eine kleine Geste – wie der Griff nach den Schlüsseln beim Rausgehen – die die …" at bounding box center [752, 318] width 462 height 33
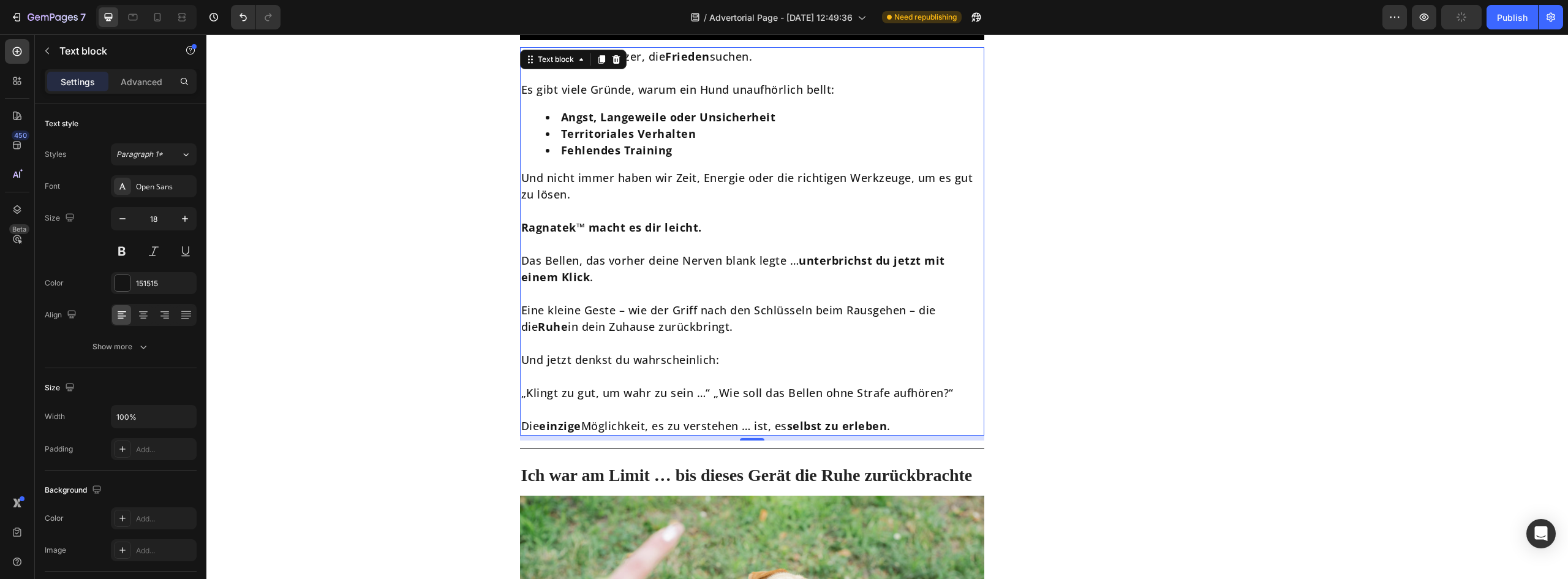
click at [682, 302] on p "Eine kleine Geste – wie der Griff nach den Schlüsseln beim Rausgehen – die die …" at bounding box center [752, 318] width 462 height 33
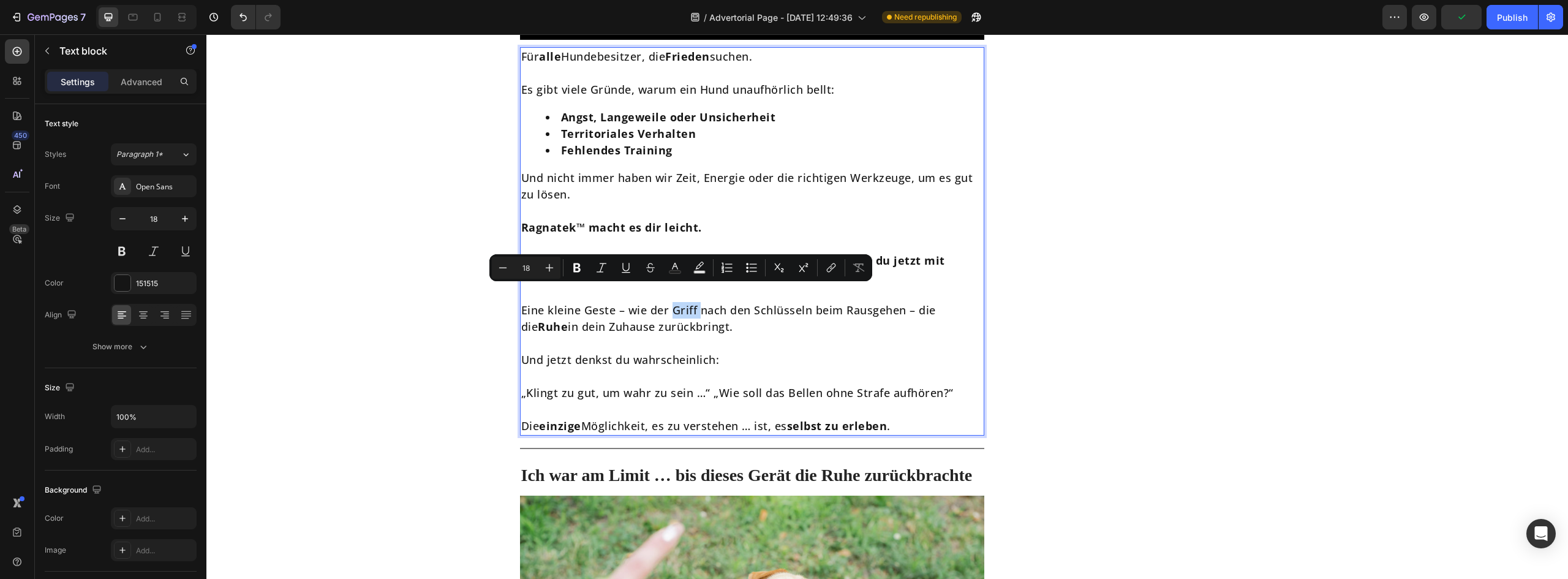
scroll to position [3920, 0]
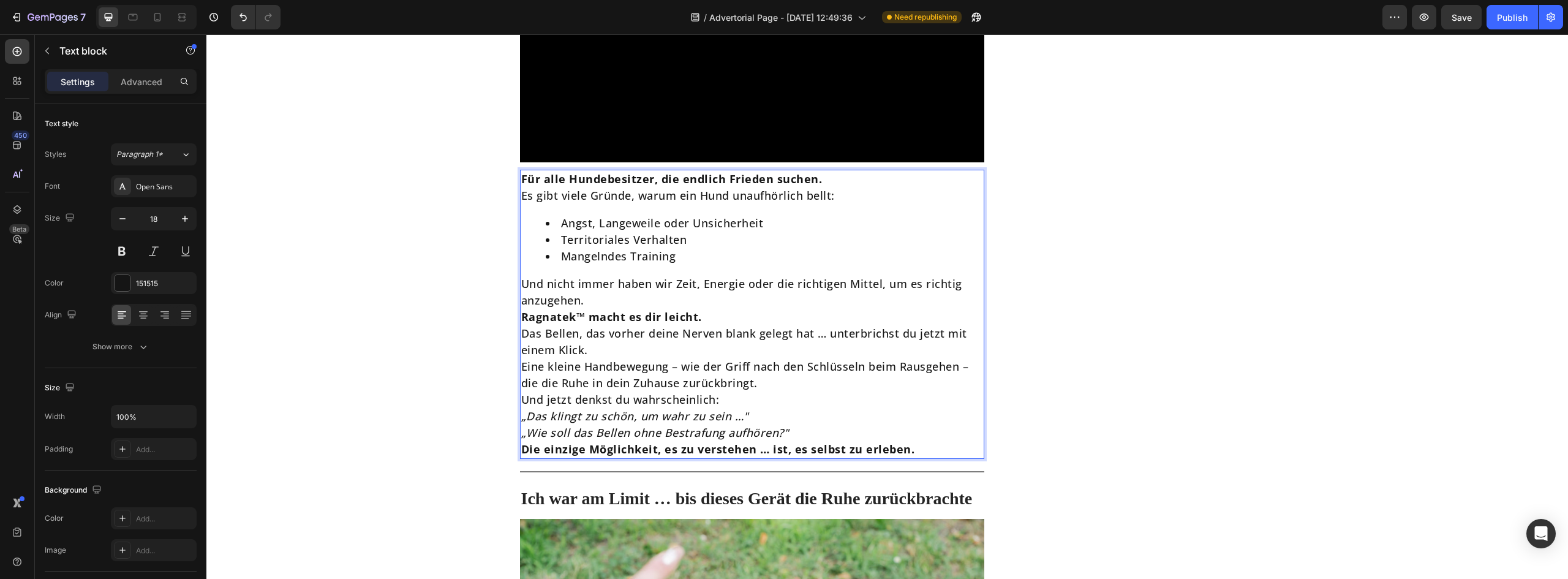
click at [824, 171] on p "Für alle Hundebesitzer, die endlich Frieden suchen." at bounding box center [752, 178] width 462 height 16
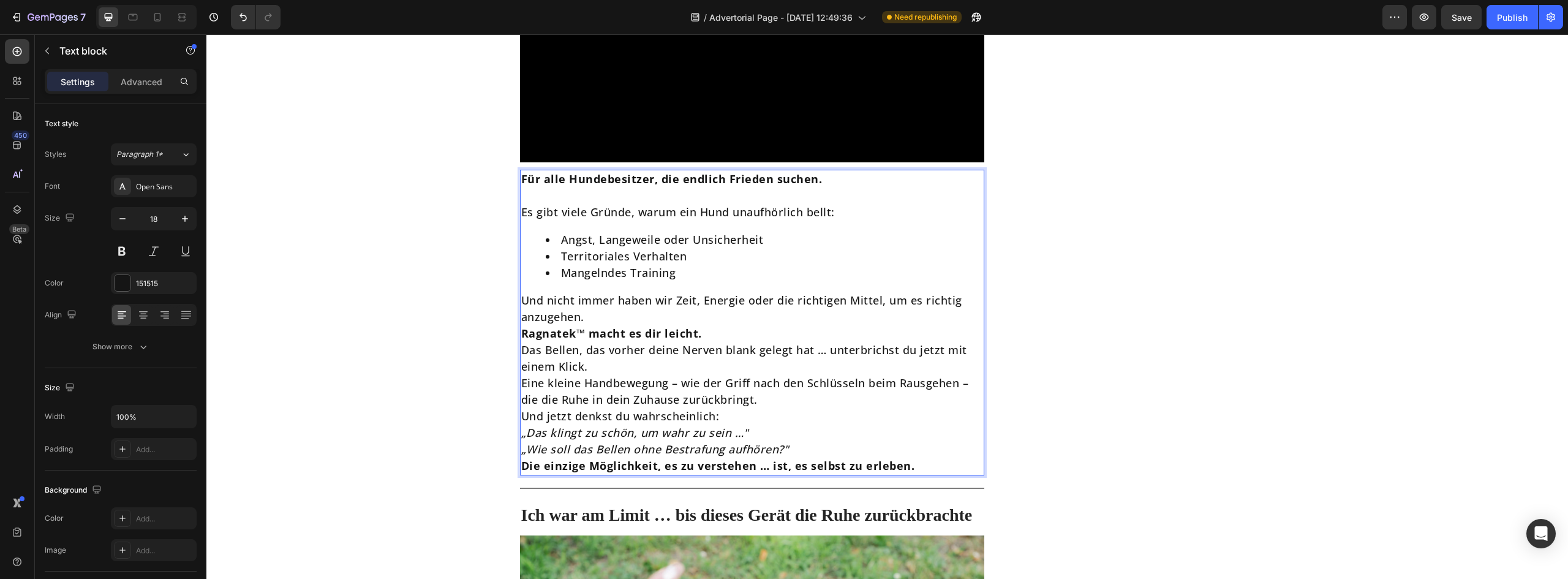
click at [649, 298] on p "Und nicht immer haben wir Zeit, Energie oder die richtigen Mittel, um es richti…" at bounding box center [752, 308] width 462 height 33
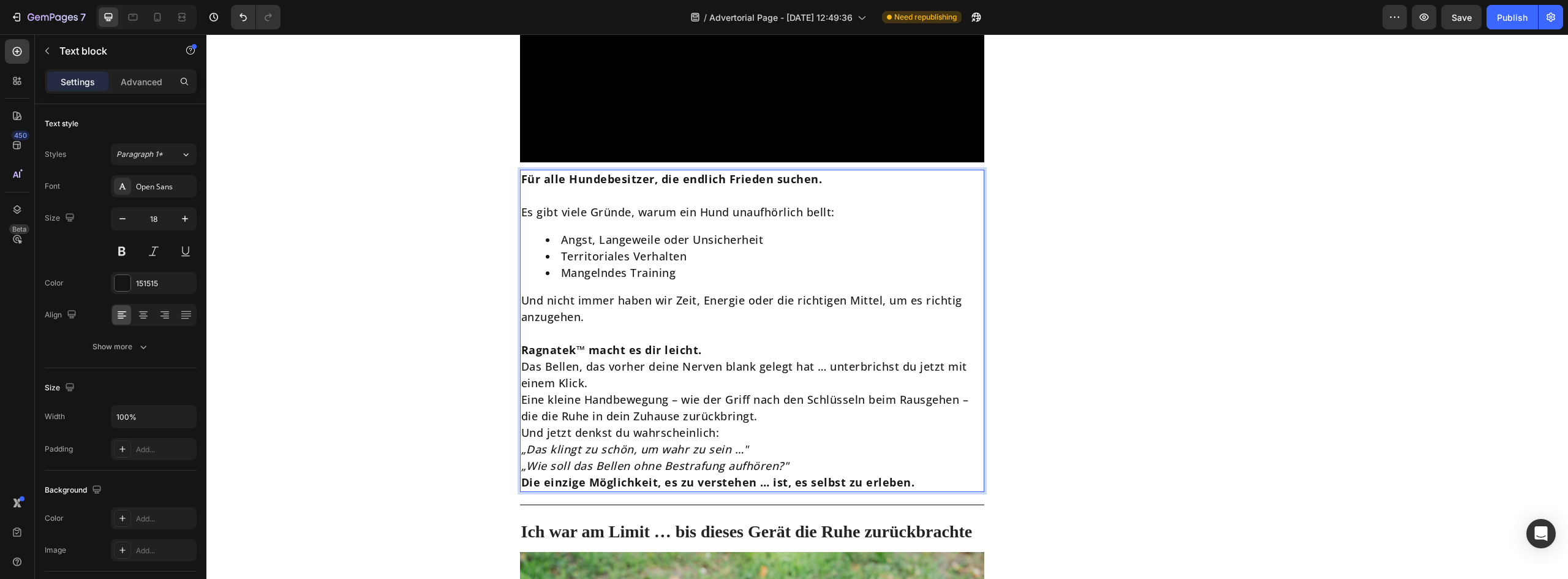
click at [738, 358] on p "Das Bellen, das vorher deine Nerven blank gelegt hat … unterbrichst du jetzt mi…" at bounding box center [752, 375] width 462 height 33
click at [717, 342] on p "Ragnatek™ macht es dir leicht." at bounding box center [752, 350] width 462 height 16
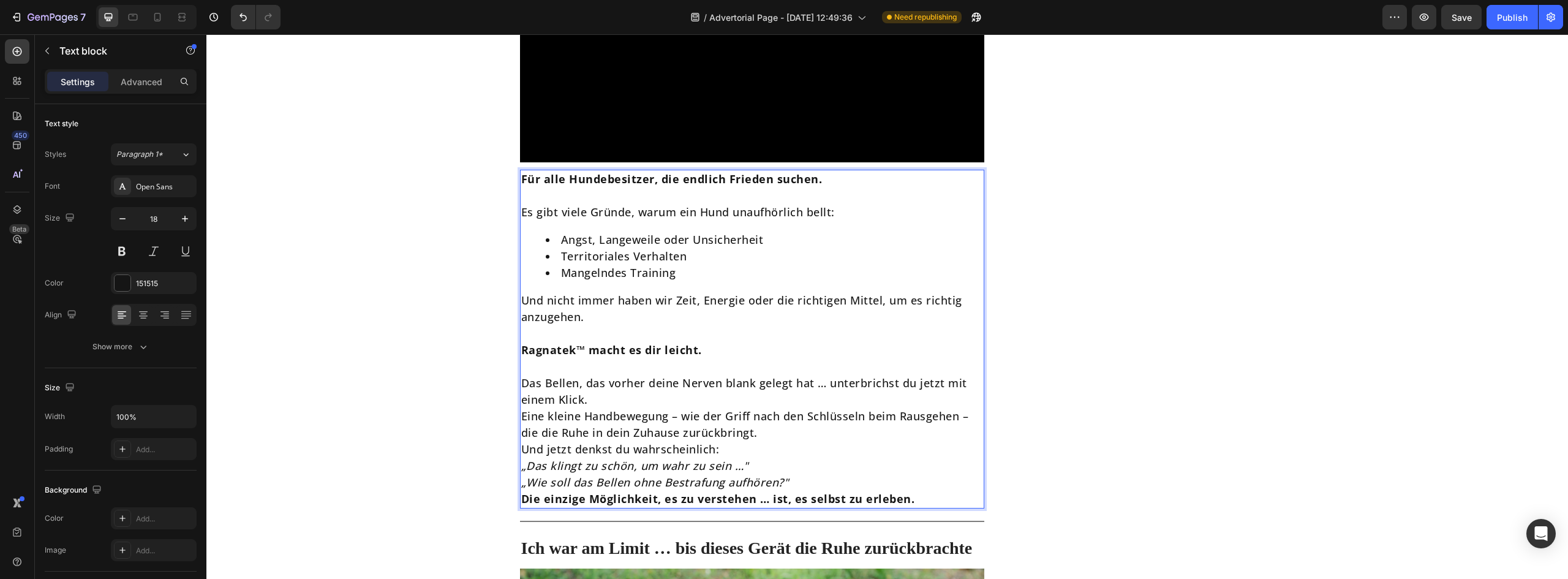
click at [598, 387] on p "Das Bellen, das vorher deine Nerven blank gelegt hat … unterbrichst du jetzt mi…" at bounding box center [752, 391] width 462 height 33
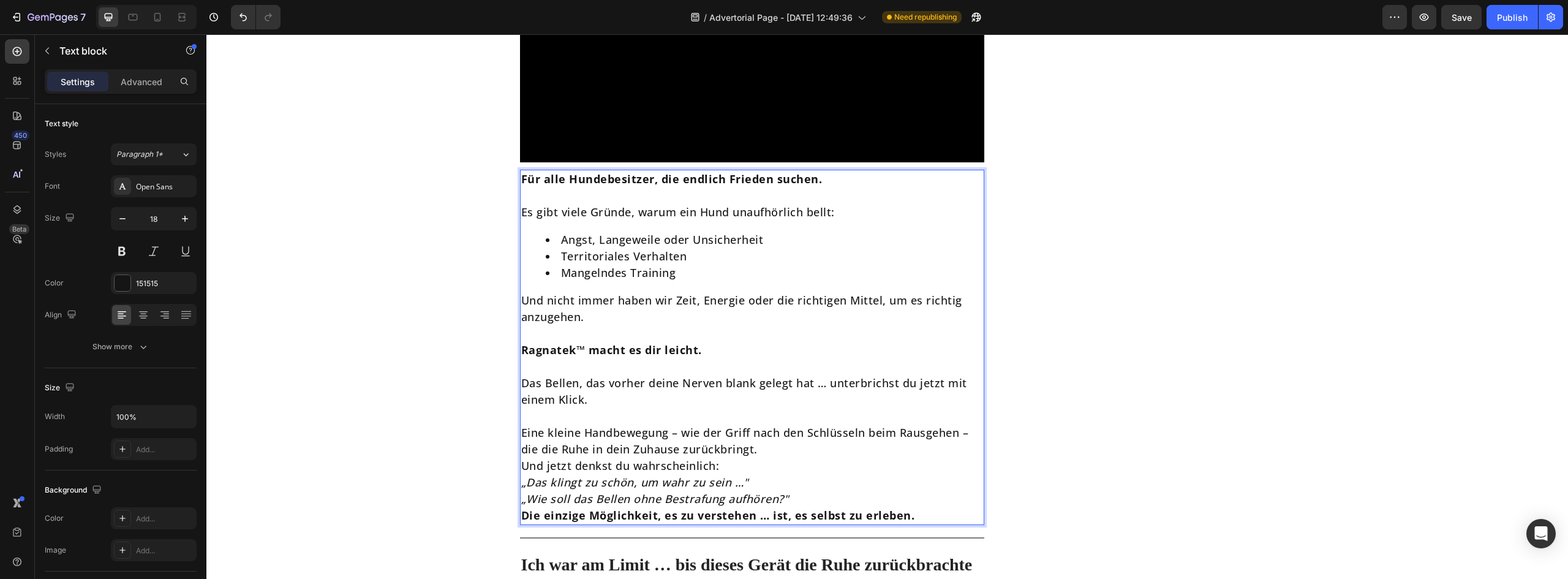
click at [775, 434] on p "Eine kleine Handbewegung – wie der Griff nach den Schlüsseln beim Rausgehen – d…" at bounding box center [752, 441] width 462 height 33
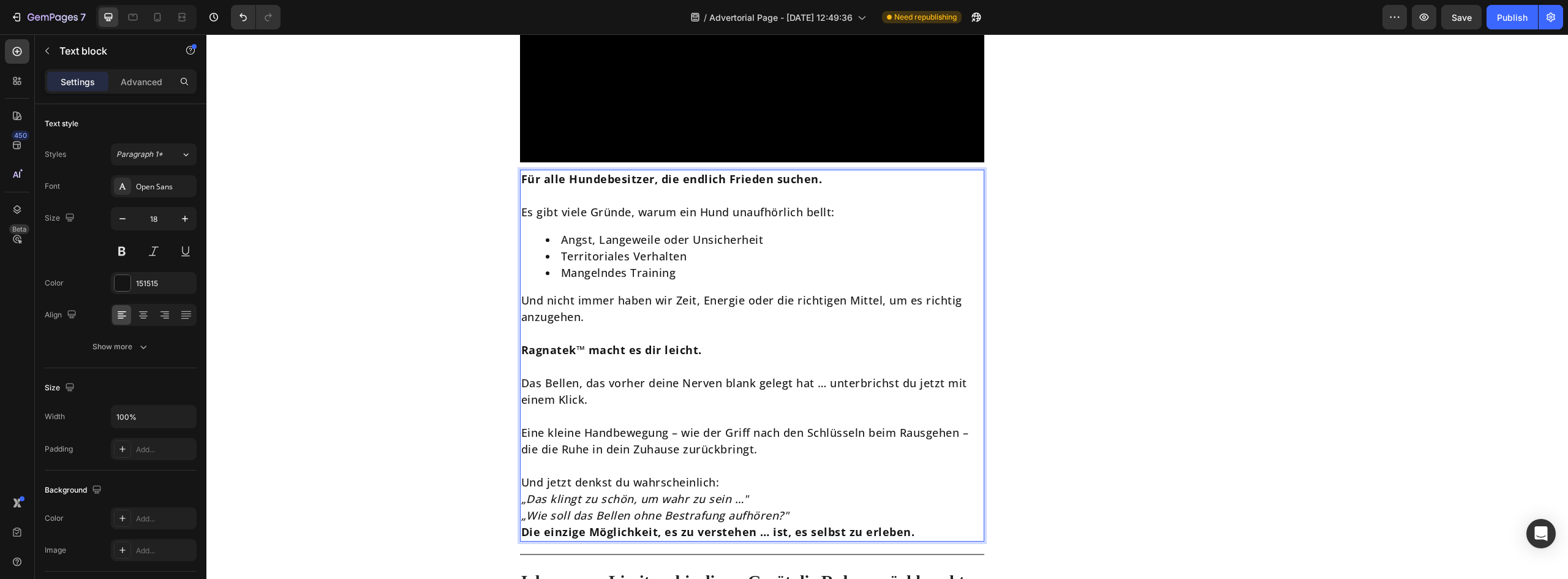
click at [811, 504] on p "„Das klingt zu schön, um wahr zu sein …" „Wie soll das Bellen ohne Bestrafung a…" at bounding box center [752, 507] width 462 height 33
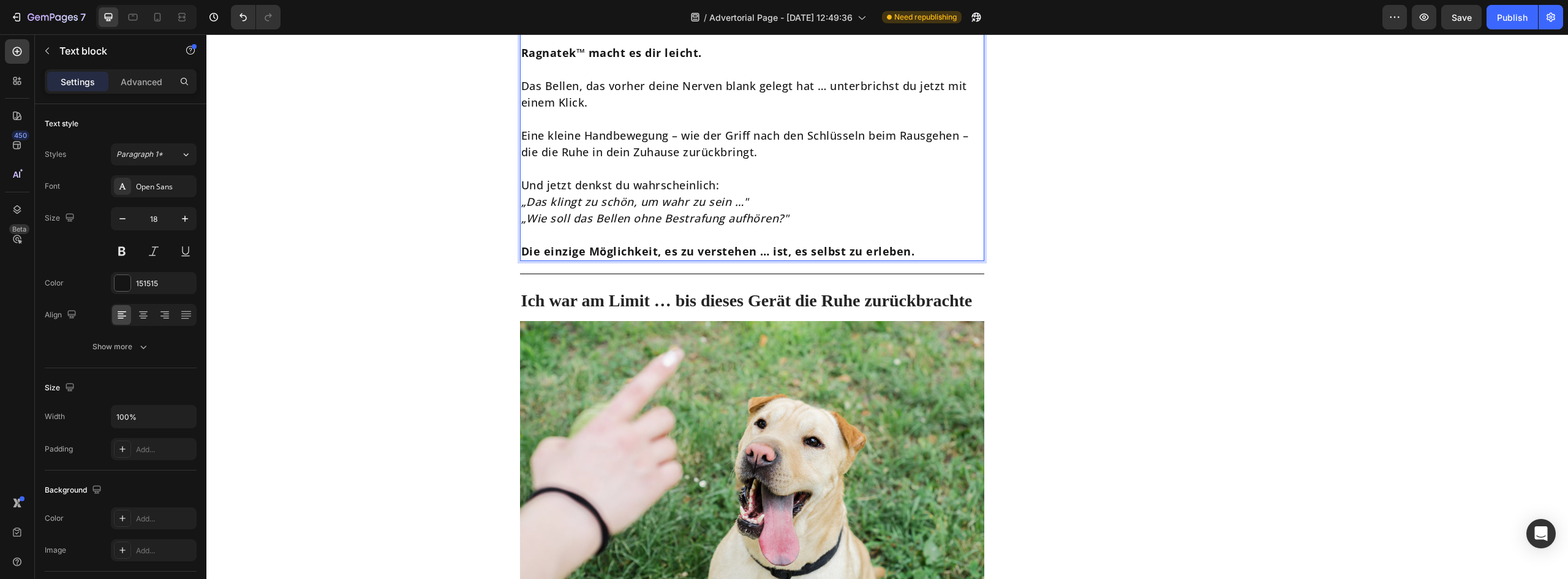
scroll to position [4288, 0]
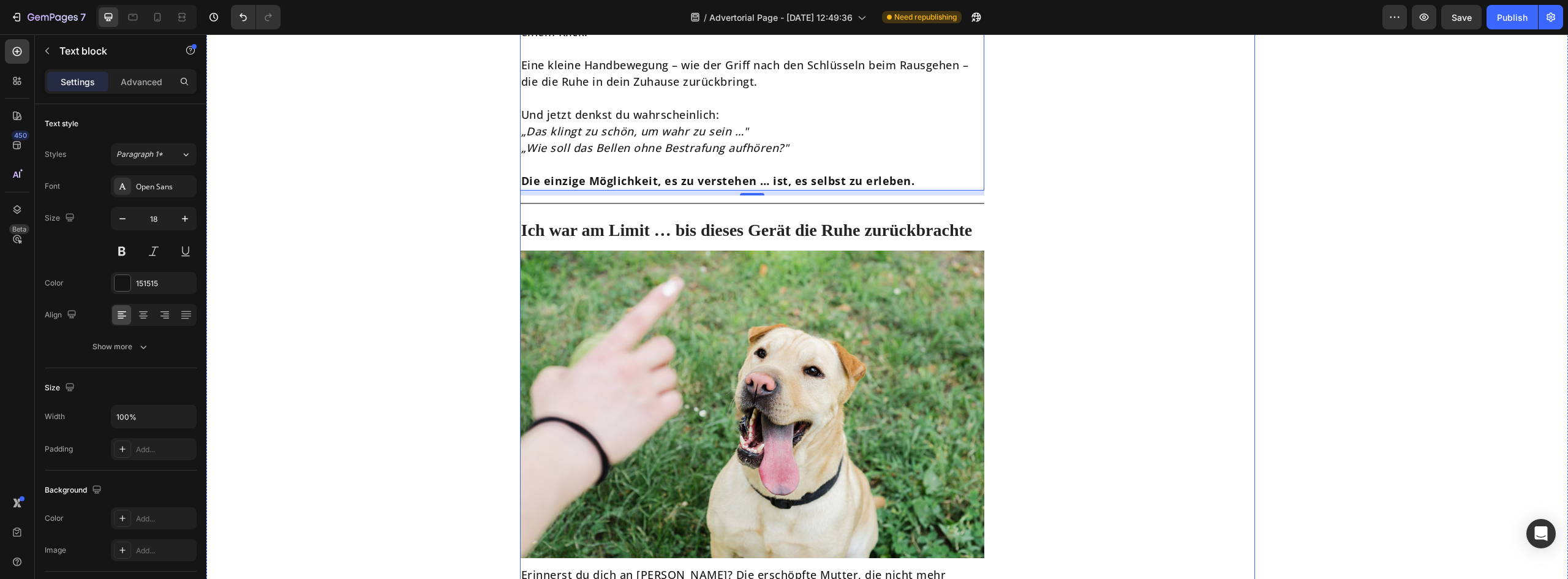
click at [620, 218] on h2 "Ich war am Limit … bis dieses Gerät die Ruhe zurückbrachte" at bounding box center [753, 230] width 465 height 24
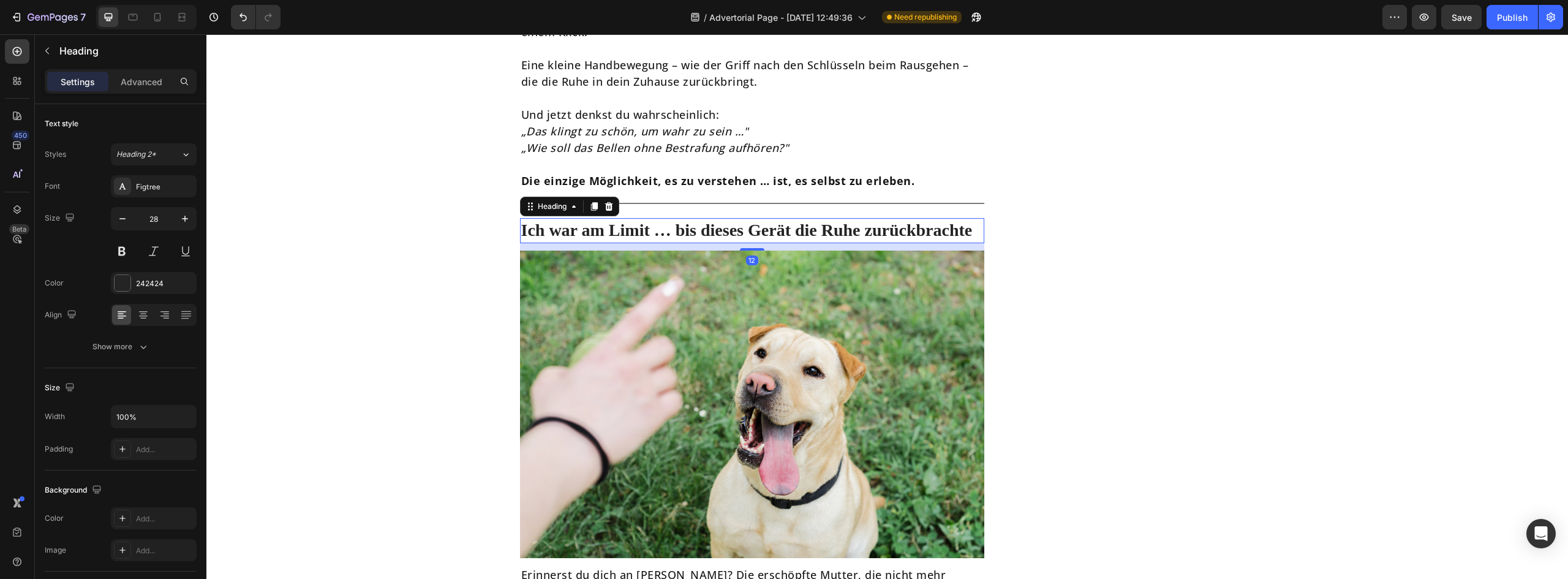
click at [620, 218] on h2 "Ich war am Limit … bis dieses Gerät die Ruhe zurückbrachte" at bounding box center [753, 230] width 465 height 24
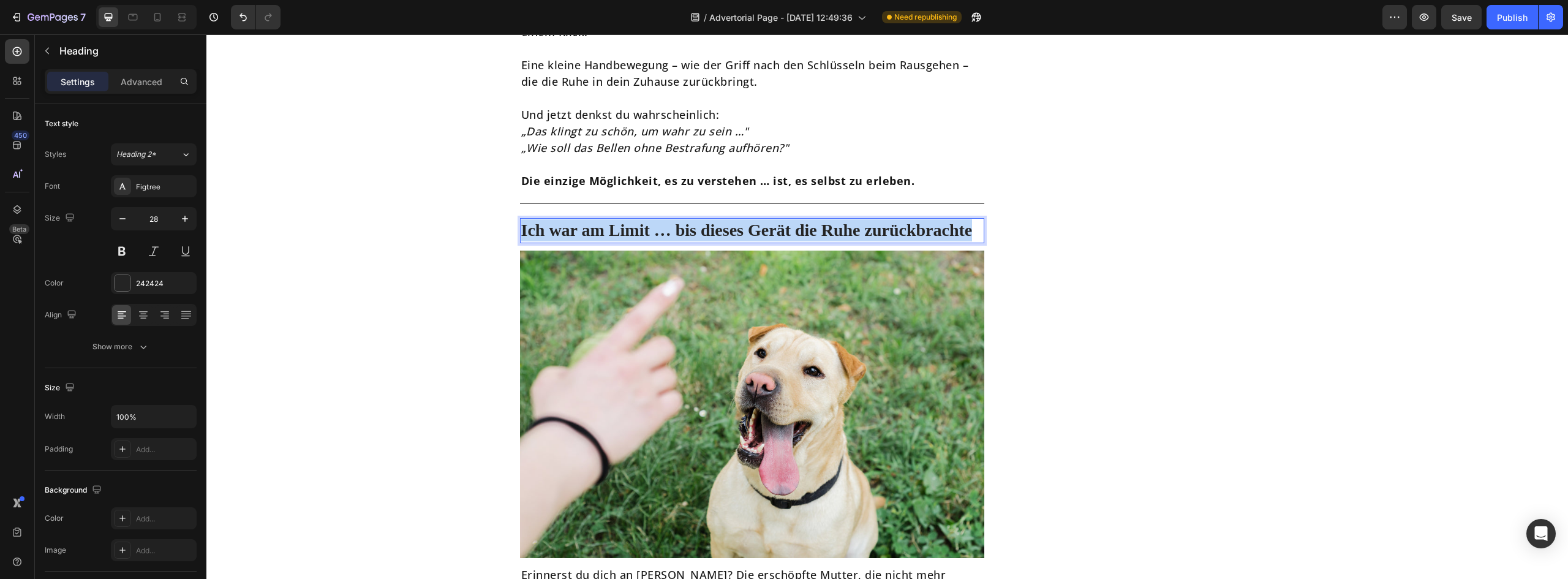
click at [620, 219] on p "Ich war am Limit … bis dieses Gerät die Ruhe zurückbrachte" at bounding box center [752, 230] width 462 height 22
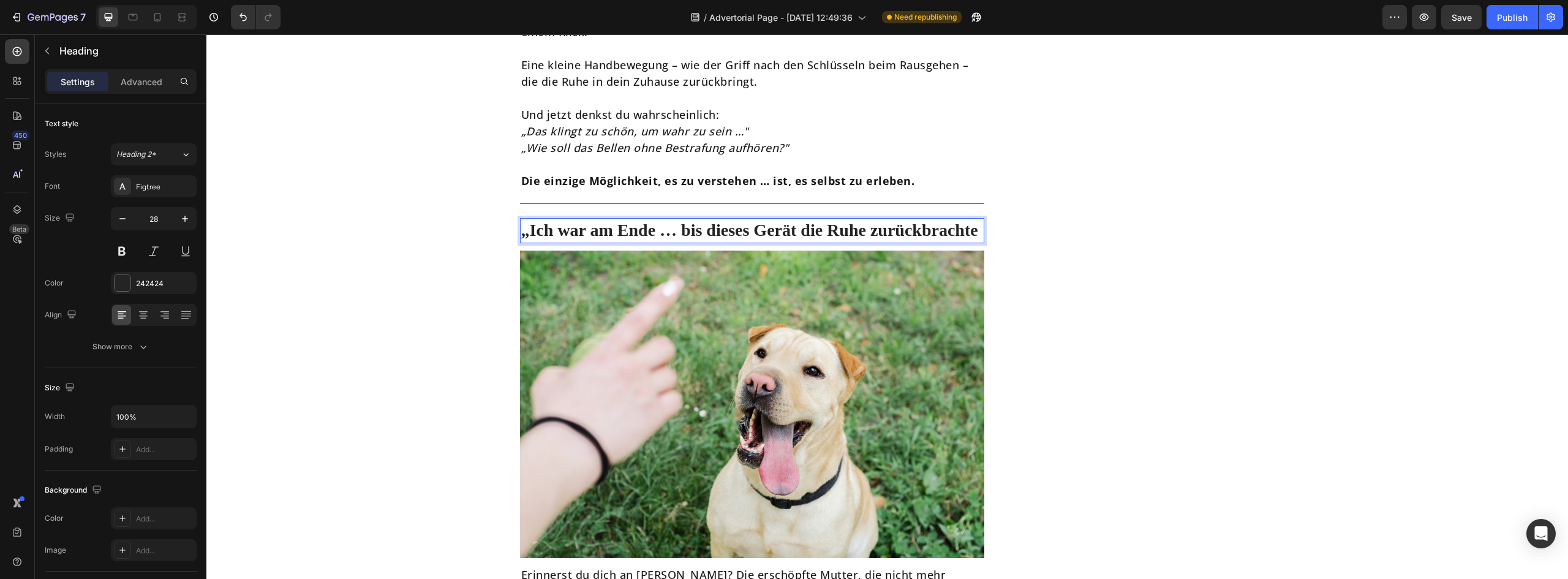
click at [525, 219] on p "„Ich war am Ende … bis dieses Gerät die Ruhe zurückbrachte" at bounding box center [752, 230] width 462 height 22
click at [596, 219] on p "Ich war am Ende … bis dieses Gerät die Ruhe zurückbrachte" at bounding box center [752, 230] width 462 height 22
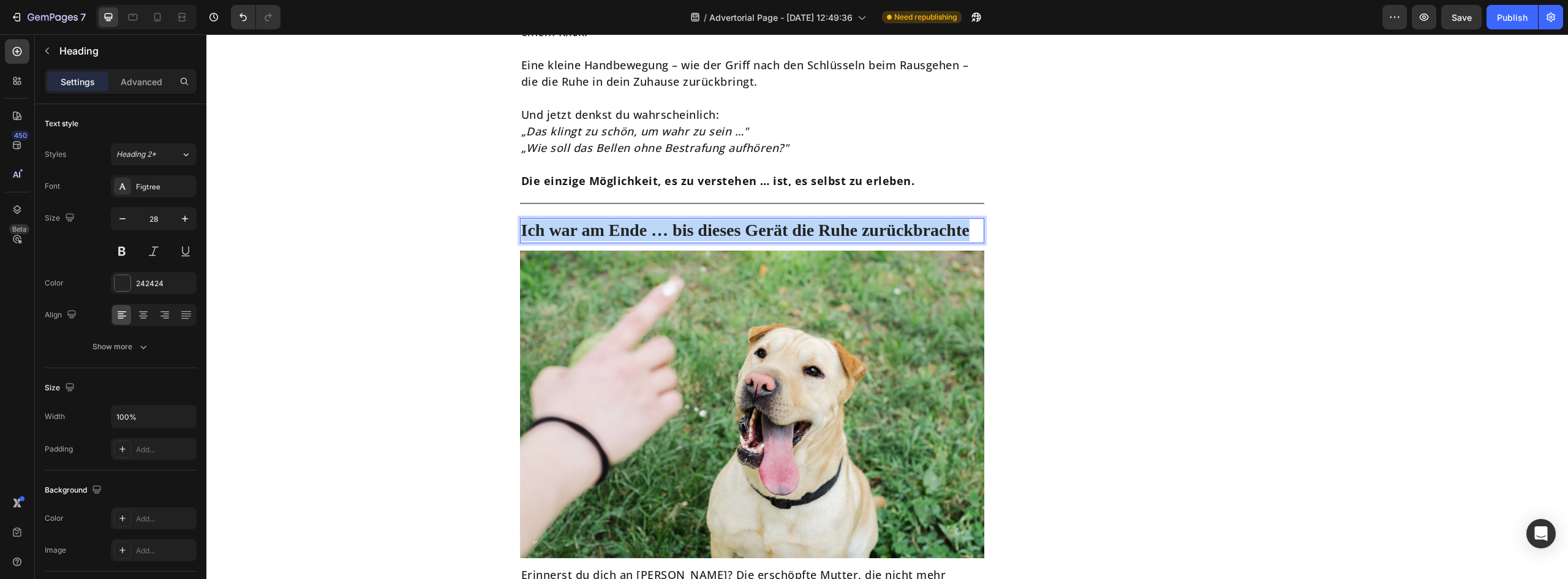
click at [596, 219] on p "Ich war am Ende … bis dieses Gerät die Ruhe zurückbrachte" at bounding box center [752, 230] width 462 height 22
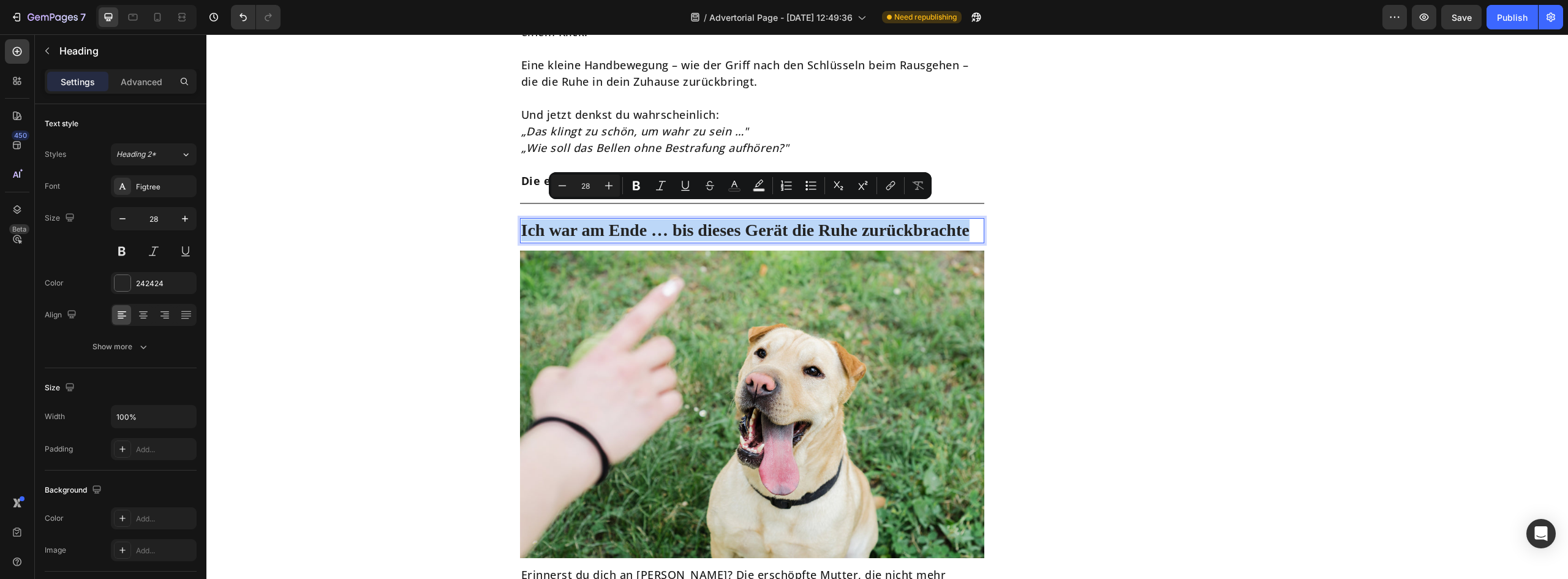
copy p "Ich war am Ende … bis dieses Gerät die Ruhe zurückbrachte"
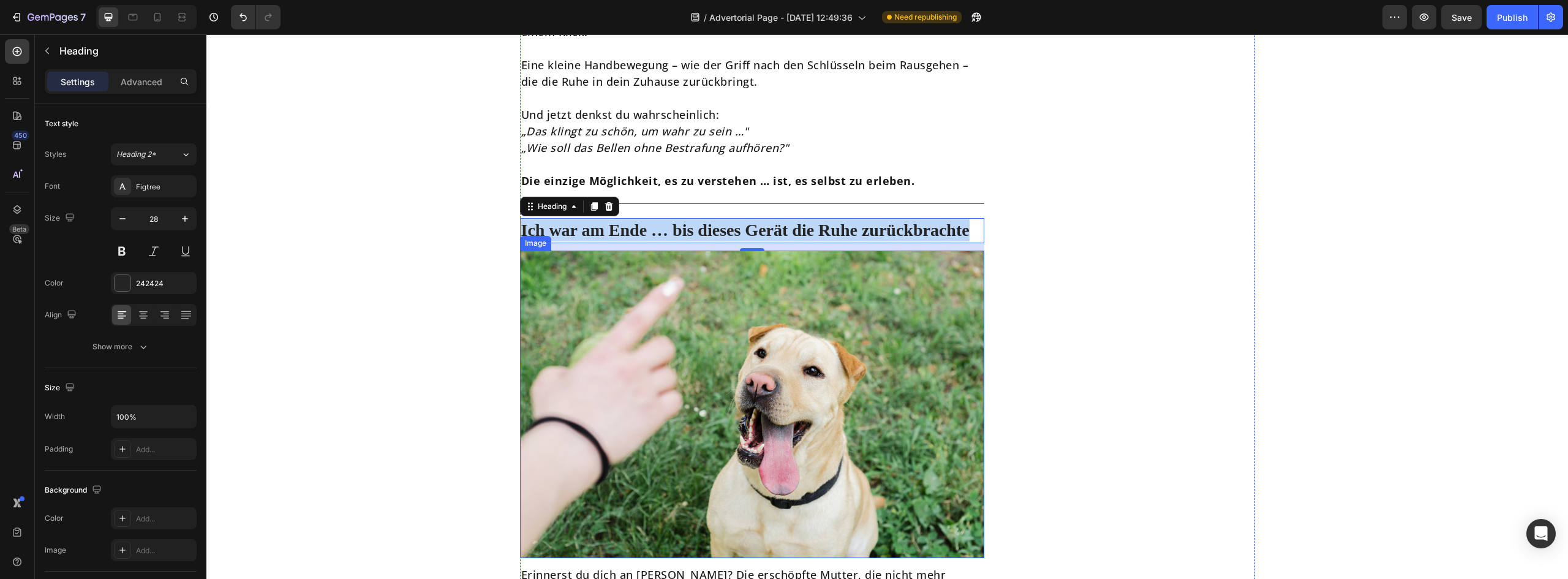
click at [546, 236] on div "Image" at bounding box center [536, 243] width 31 height 15
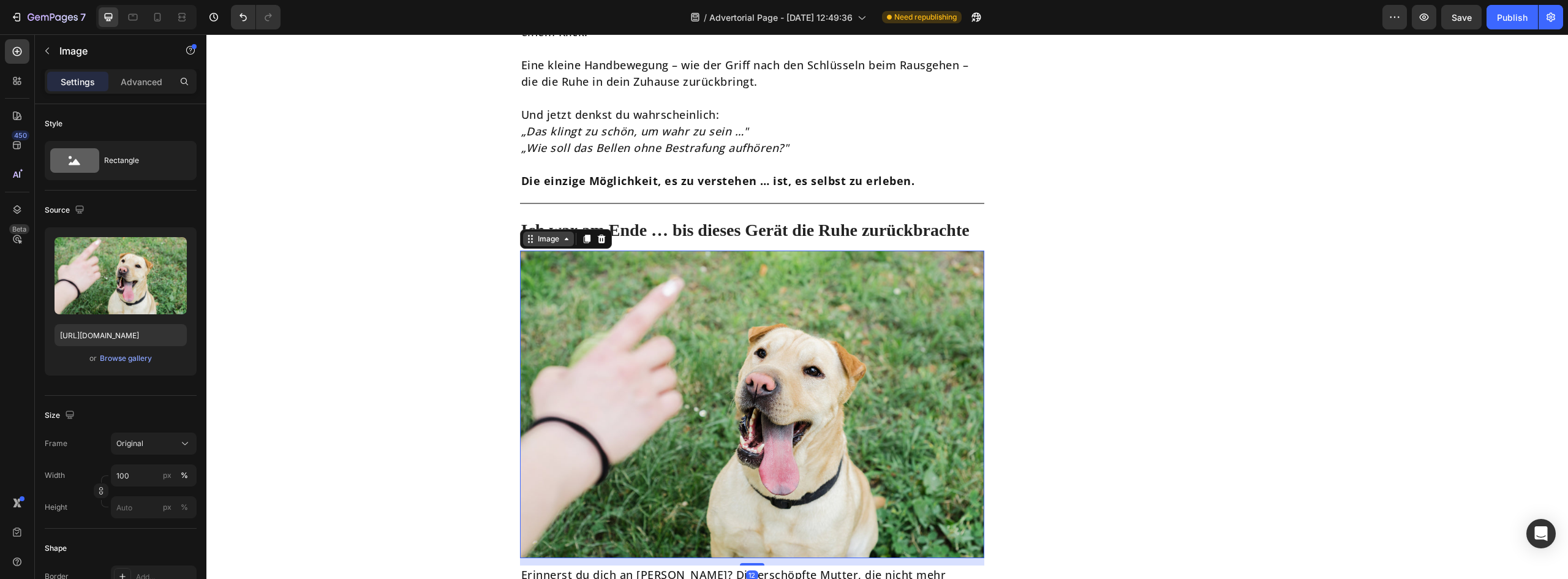
click at [549, 232] on div "Image" at bounding box center [548, 239] width 51 height 15
click at [712, 219] on p "Ich war am Ende … bis dieses Gerät die Ruhe zurückbrachte" at bounding box center [752, 230] width 462 height 22
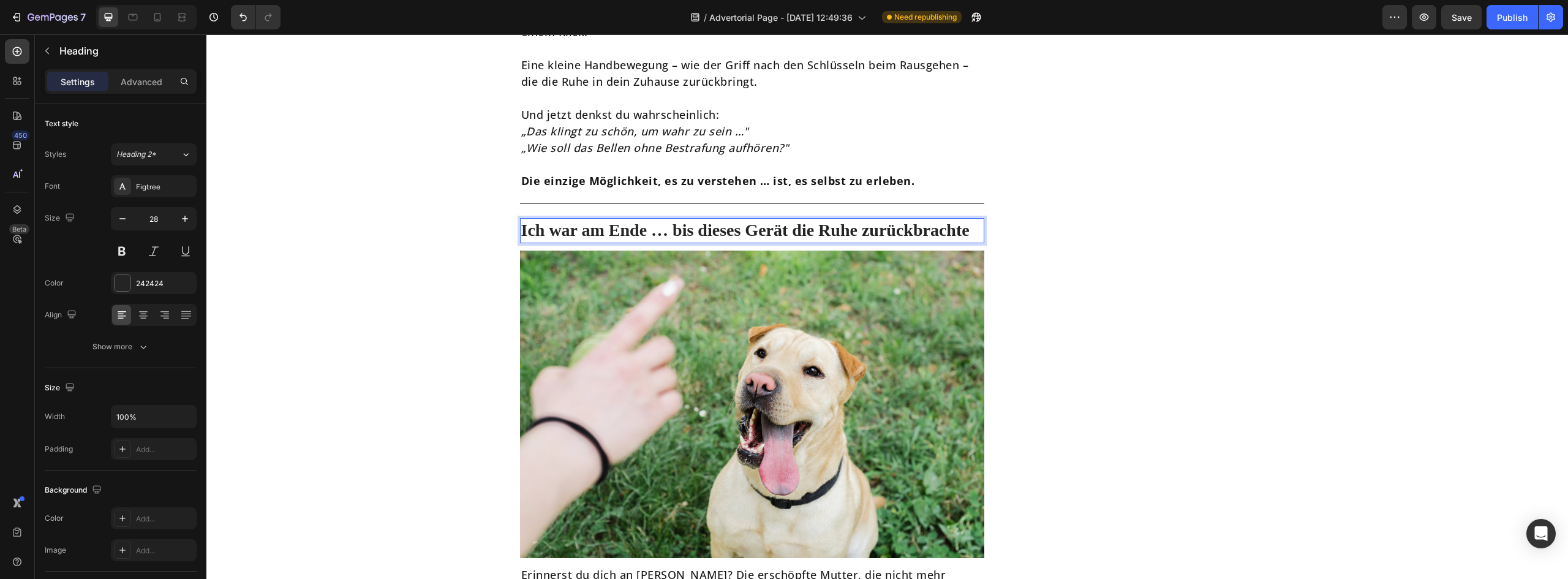
click at [560, 219] on p "Ich war am Ende … bis dieses Gerät die Ruhe zurückbrachte" at bounding box center [752, 230] width 462 height 22
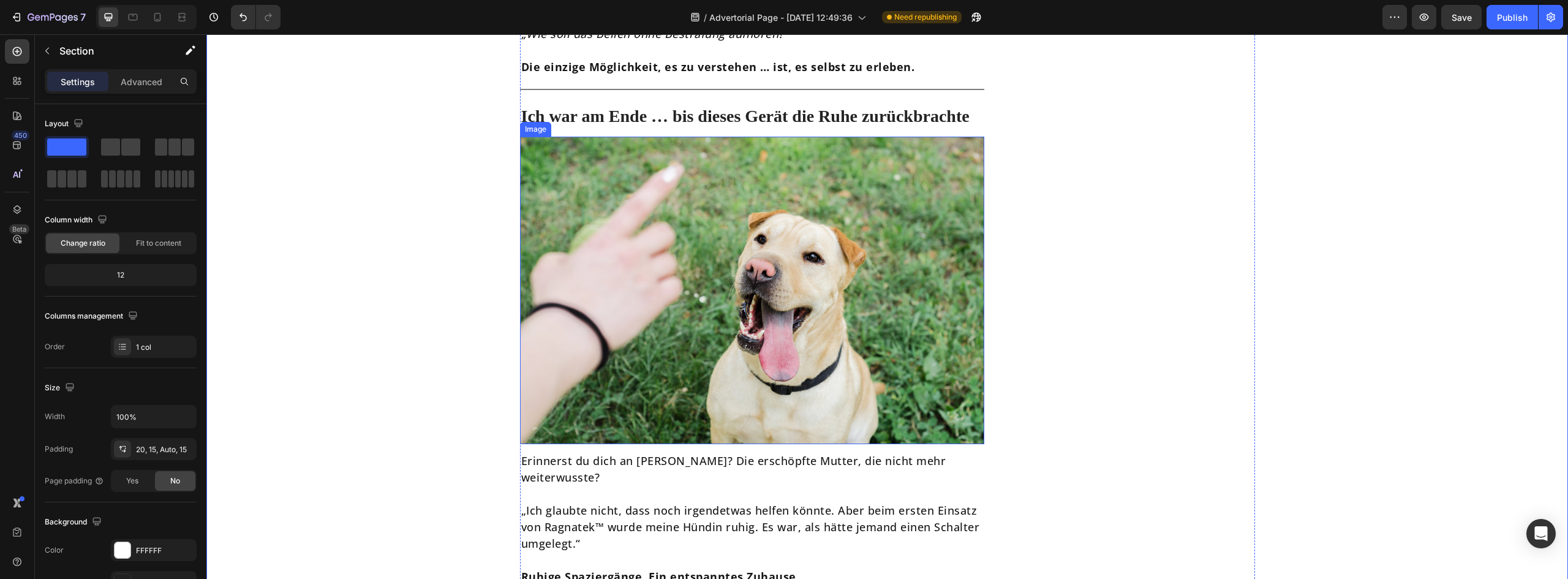
scroll to position [4533, 0]
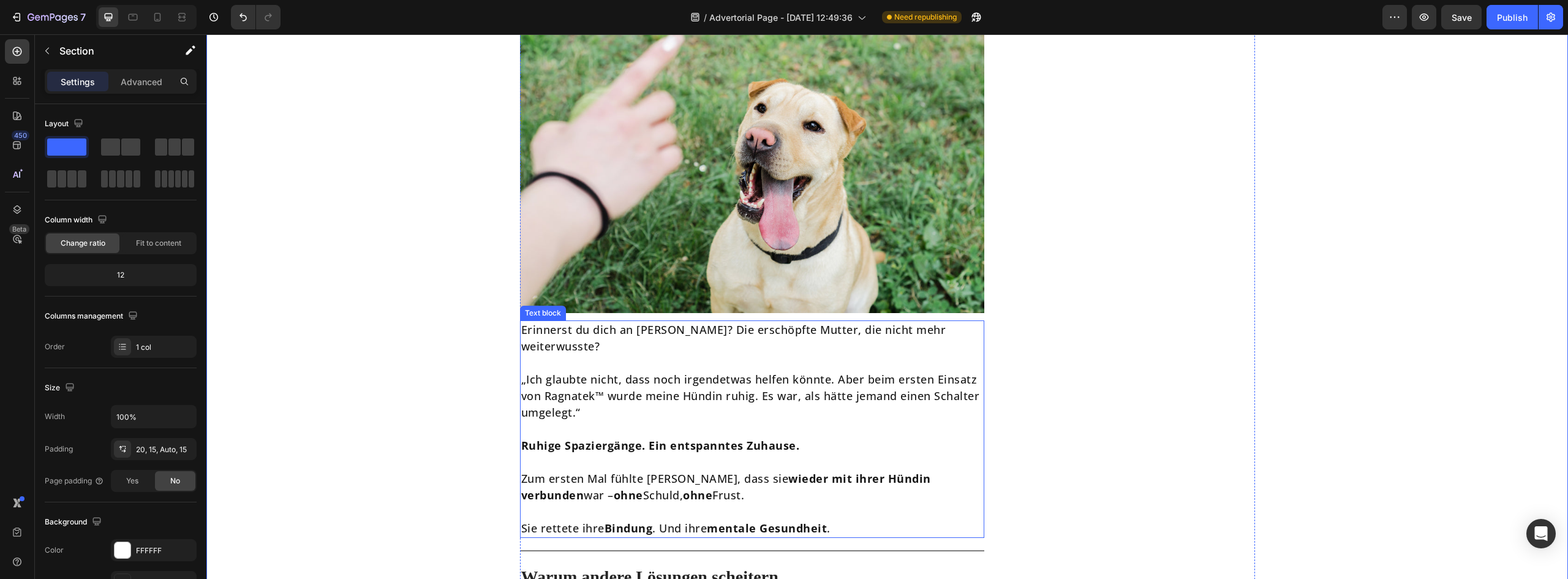
click at [656, 382] on p "„Ich glaubte nicht, dass noch irgendetwas helfen könnte. Aber beim ersten Einsa…" at bounding box center [752, 395] width 462 height 49
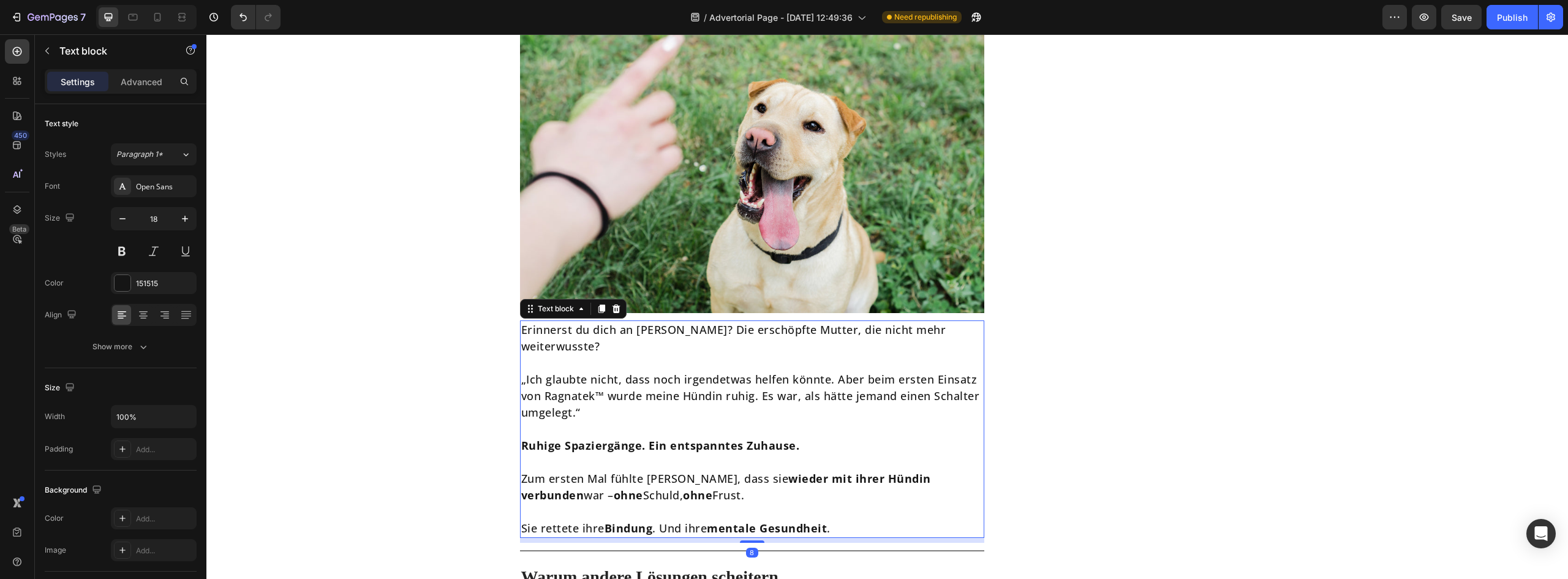
click at [656, 382] on p "„Ich glaubte nicht, dass noch irgendetwas helfen könnte. Aber beim ersten Einsa…" at bounding box center [752, 395] width 462 height 49
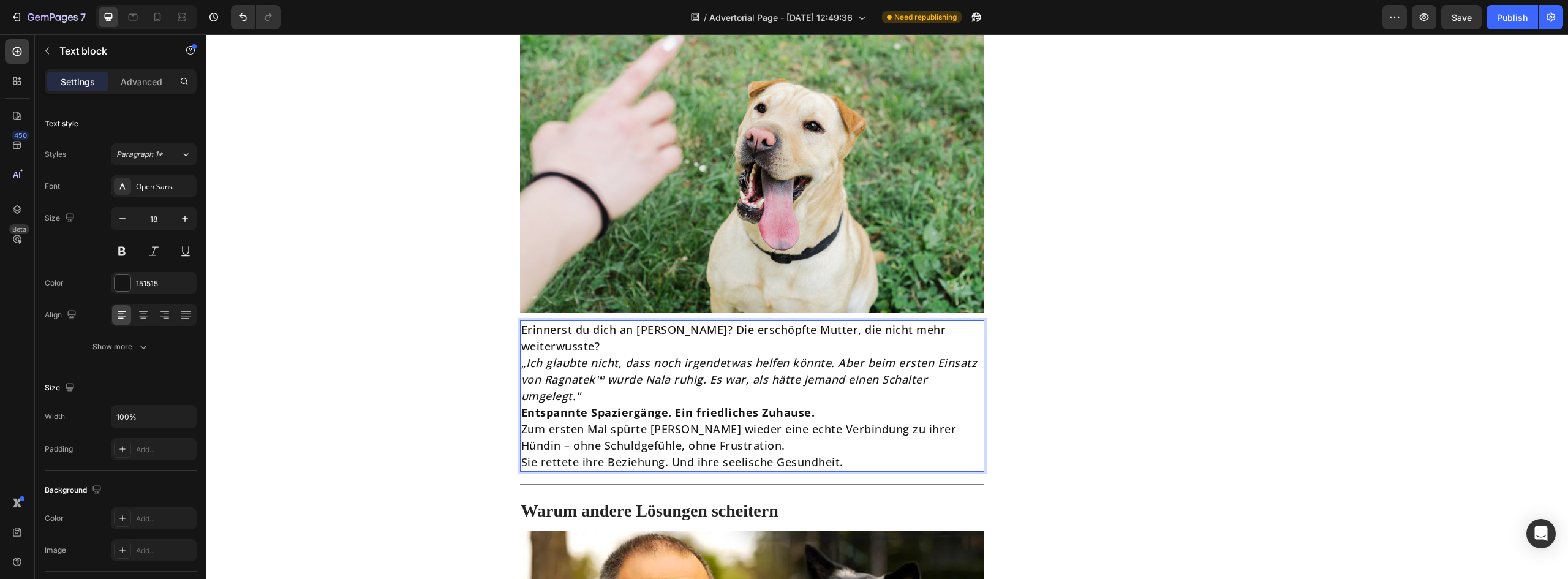
click at [958, 322] on p "Erinnerst du dich an [PERSON_NAME]? Die erschöpfte Mutter, die nicht mehr weite…" at bounding box center [752, 338] width 462 height 33
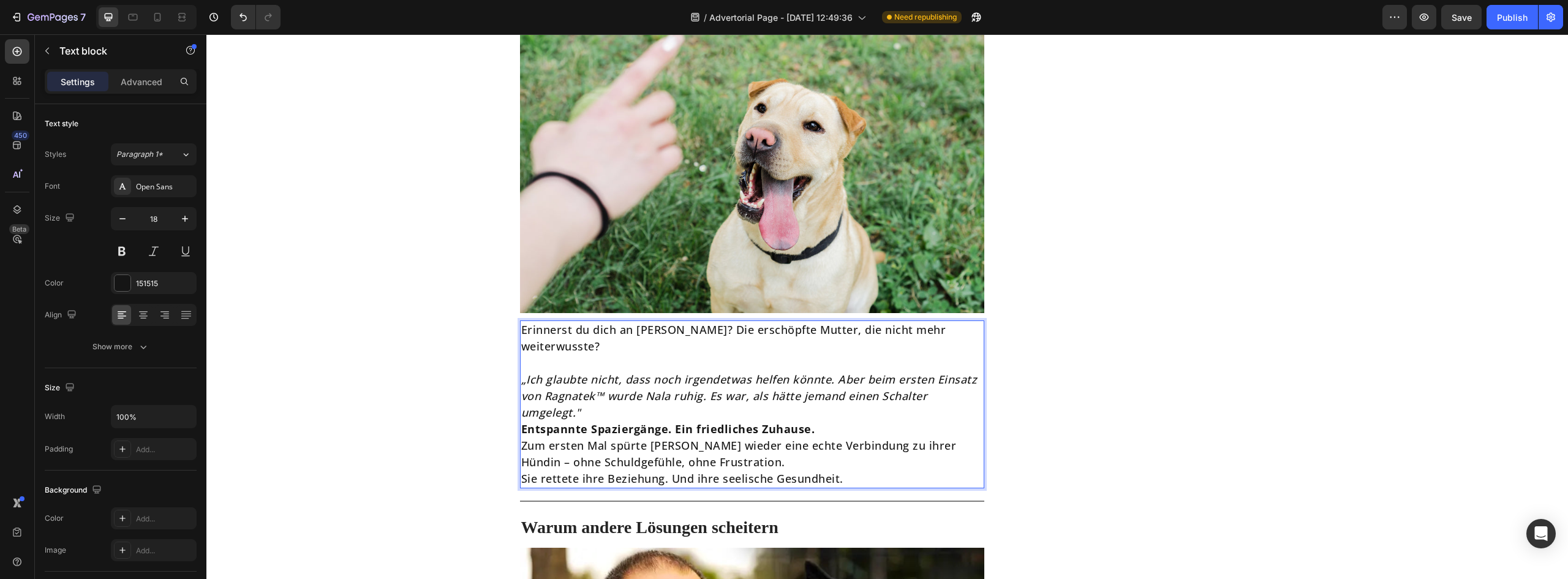
click at [613, 383] on p "„Ich glaubte nicht, dass noch irgendetwas helfen könnte. Aber beim ersten Einsa…" at bounding box center [752, 395] width 462 height 49
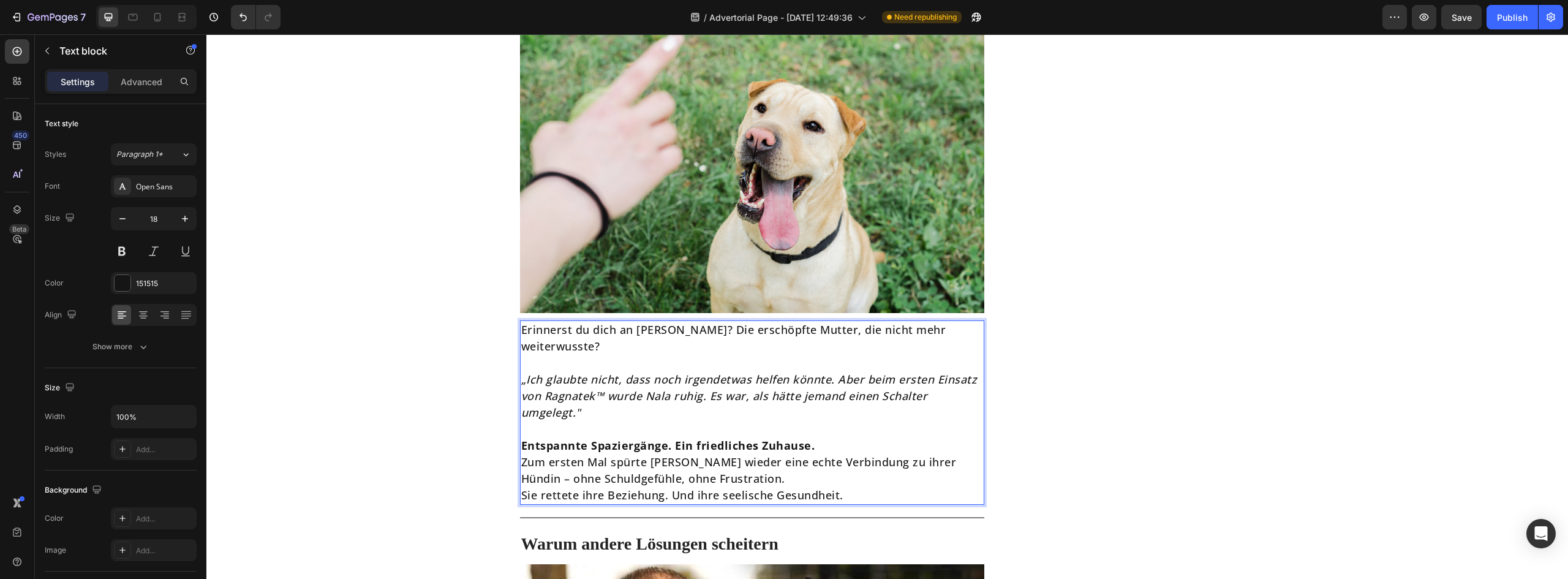
click at [825, 437] on p "Entspannte Spaziergänge. Ein friedliches Zuhause." at bounding box center [752, 445] width 462 height 16
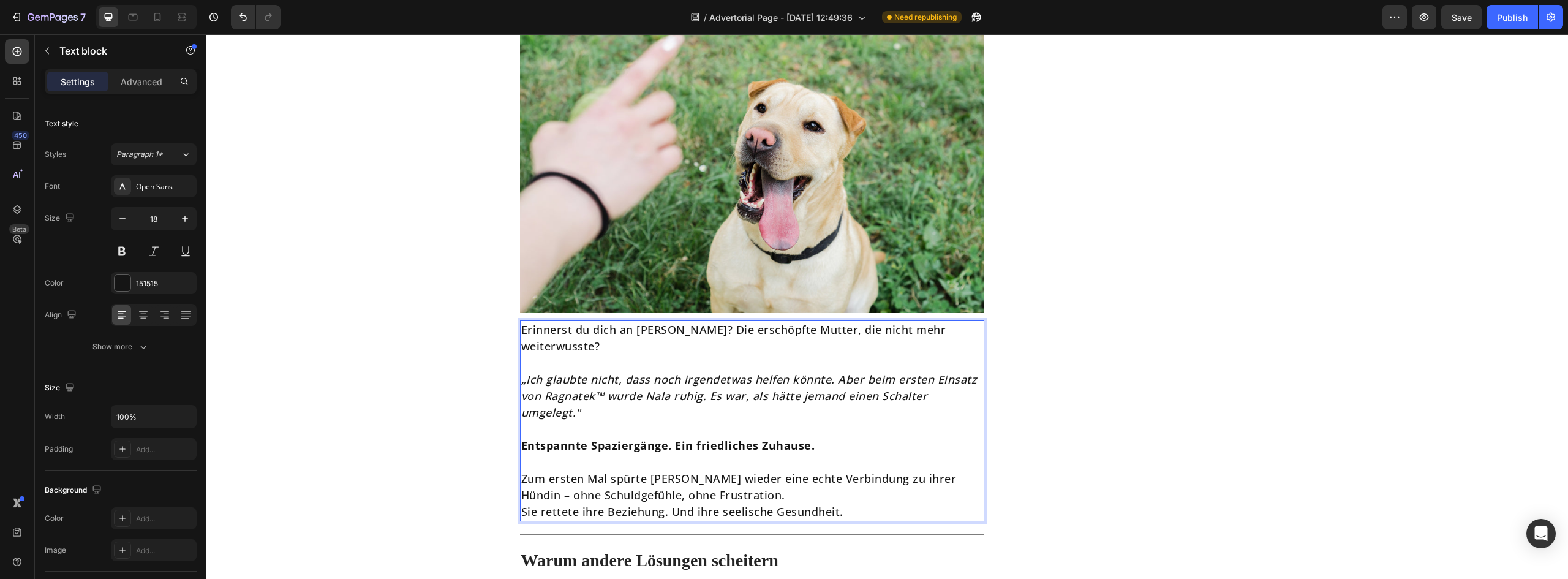
click at [738, 470] on p "Zum ersten Mal spürte [PERSON_NAME] wieder eine echte Verbindung zu ihrer Hündi…" at bounding box center [752, 487] width 462 height 33
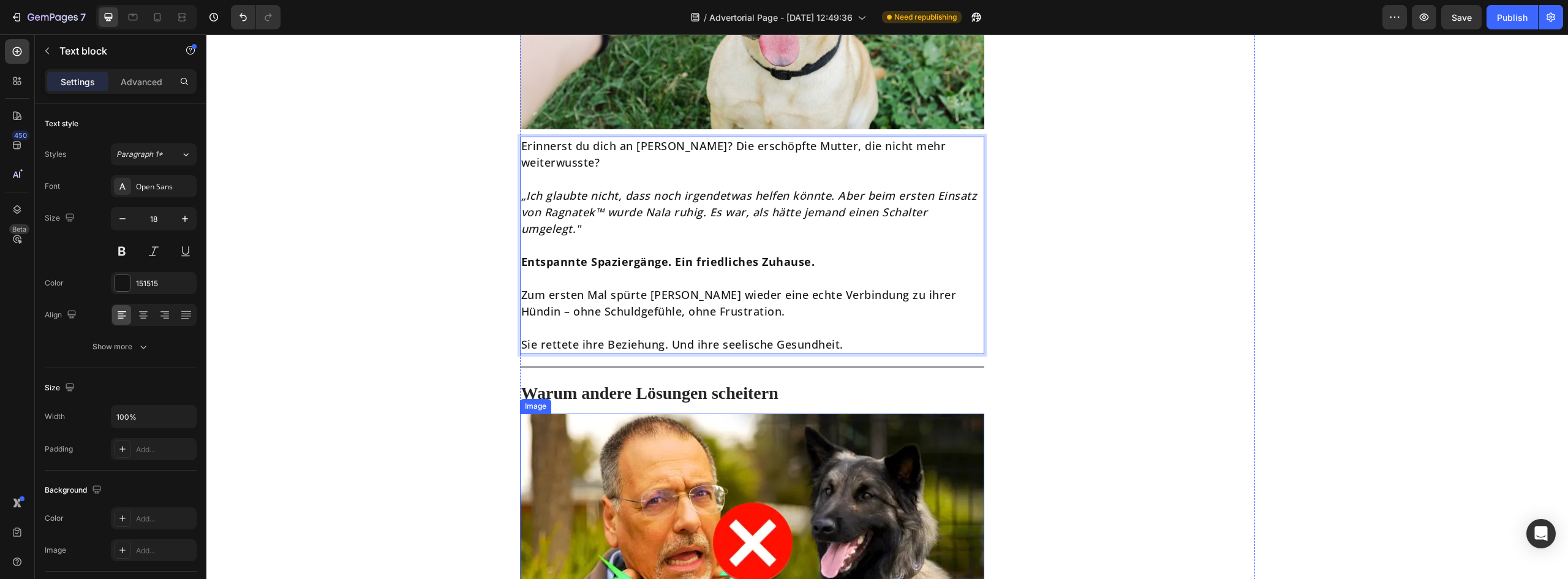
scroll to position [4961, 0]
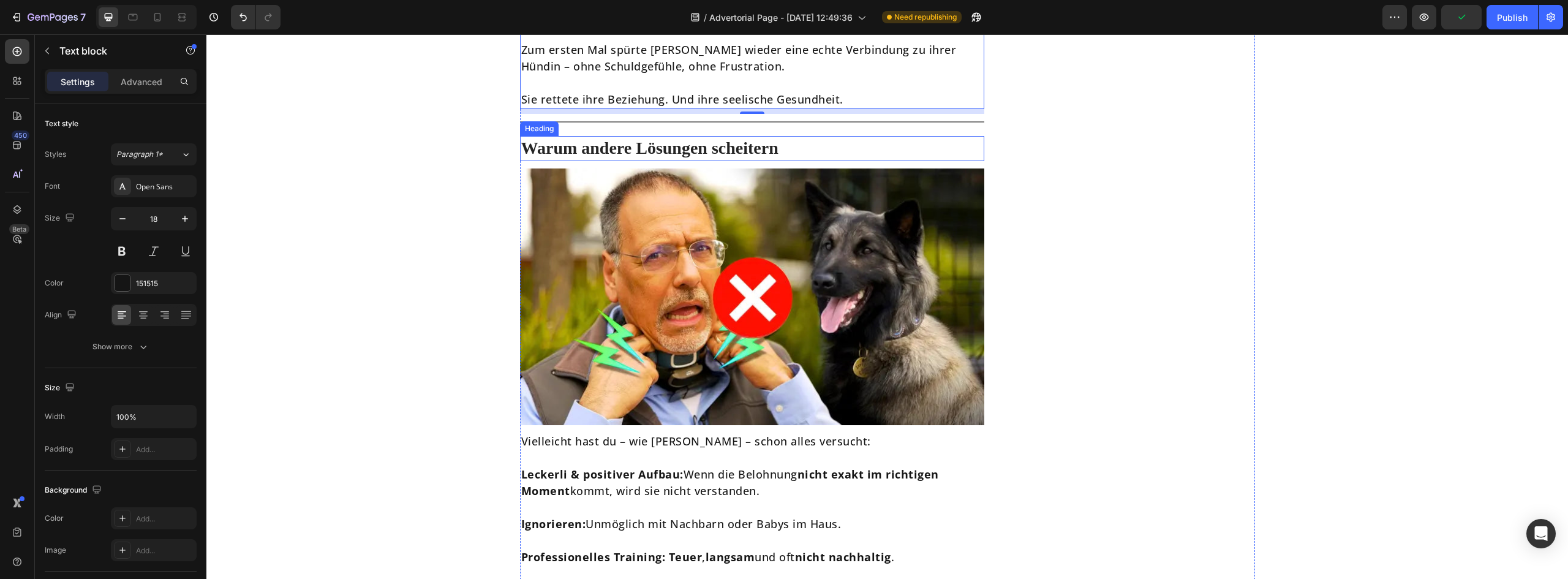
click at [664, 136] on h2 "Warum andere Lösungen scheitern" at bounding box center [753, 148] width 465 height 24
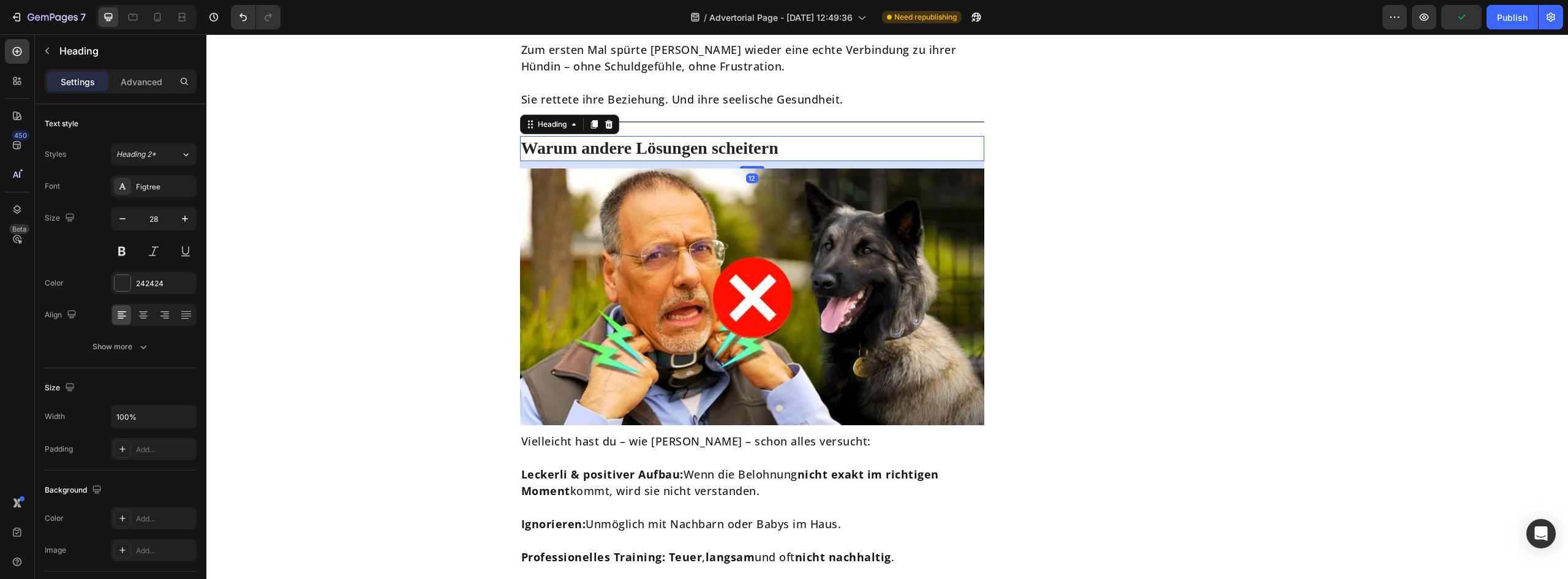
click at [664, 136] on h2 "Warum andere Lösungen scheitern" at bounding box center [753, 148] width 465 height 24
click at [664, 137] on p "Warum andere Lösungen scheitern" at bounding box center [752, 148] width 462 height 22
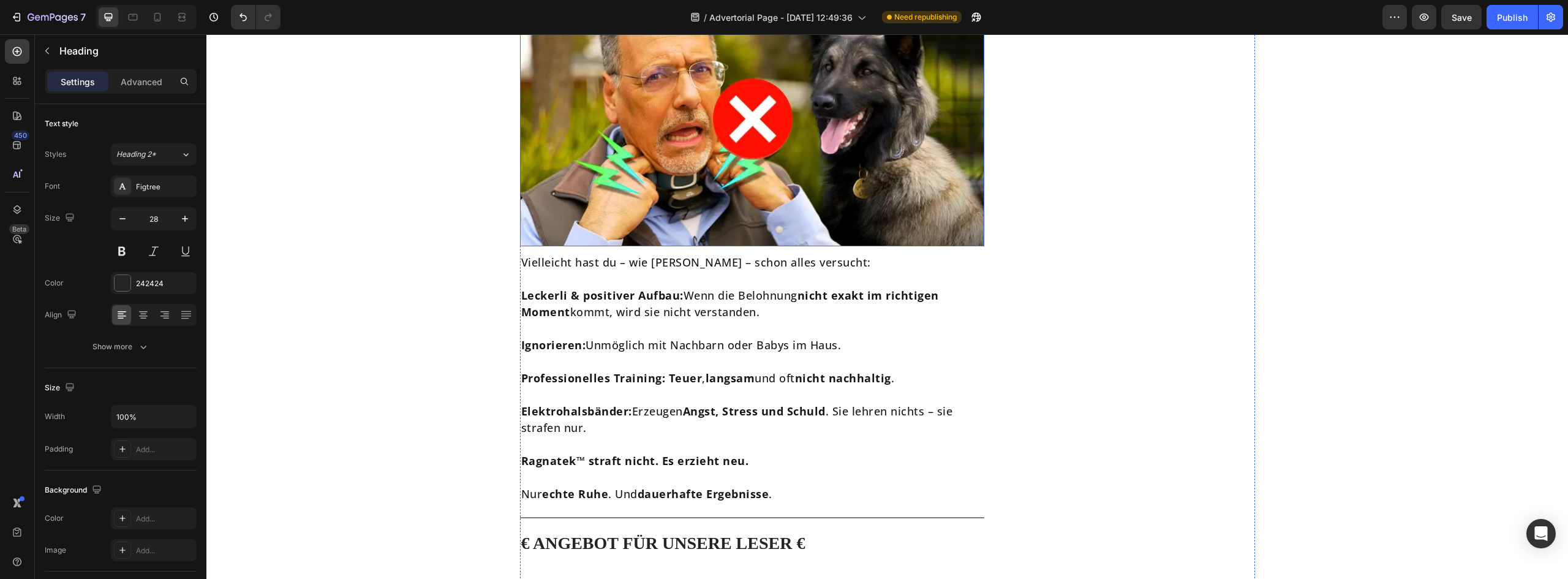
scroll to position [5145, 0]
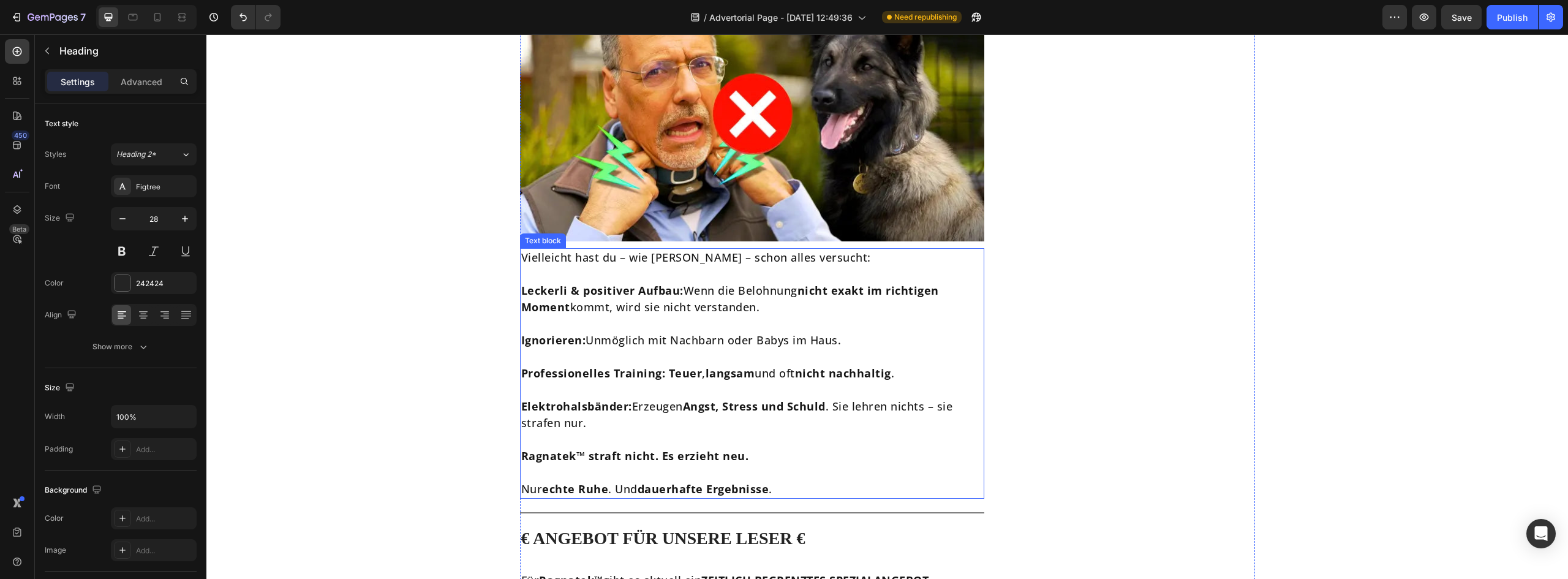
click at [786, 398] on p "Elektrohalsbänder: Erzeugen Angst, Stress und Schuld . Sie lehren nichts – sie …" at bounding box center [752, 415] width 462 height 33
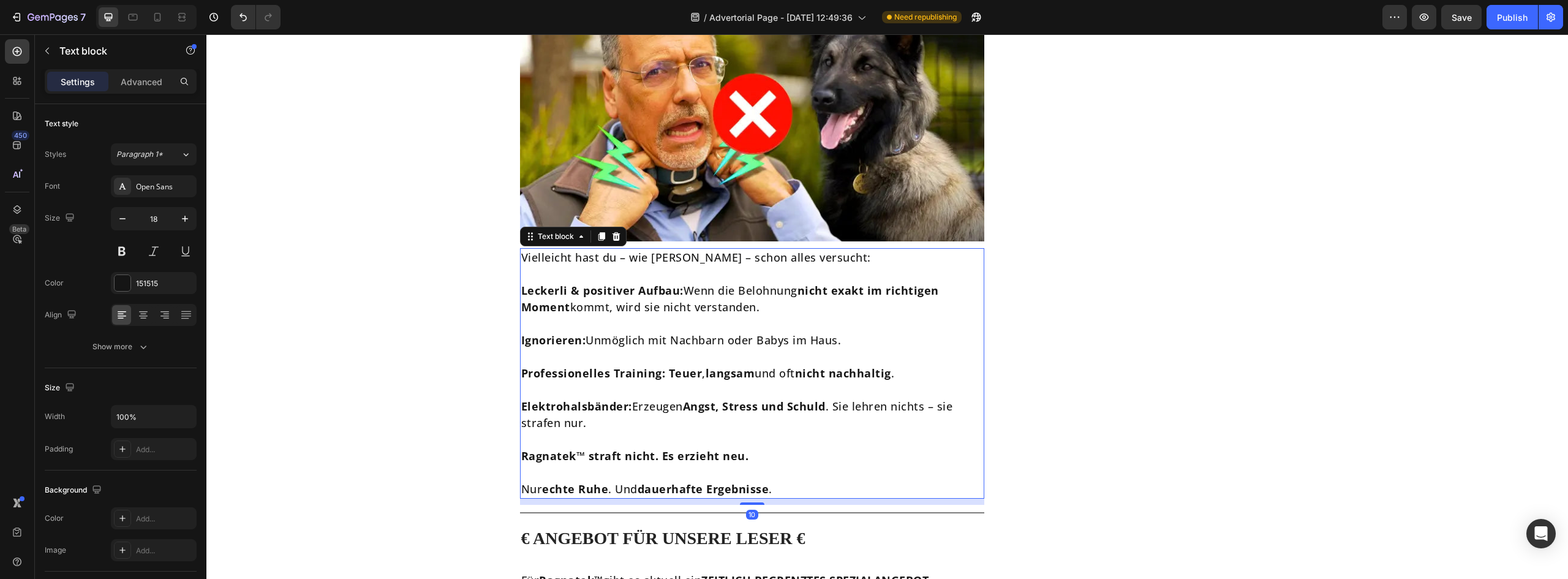
click at [786, 398] on p "Elektrohalsbänder: Erzeugen Angst, Stress und Schuld . Sie lehren nichts – sie …" at bounding box center [752, 415] width 462 height 33
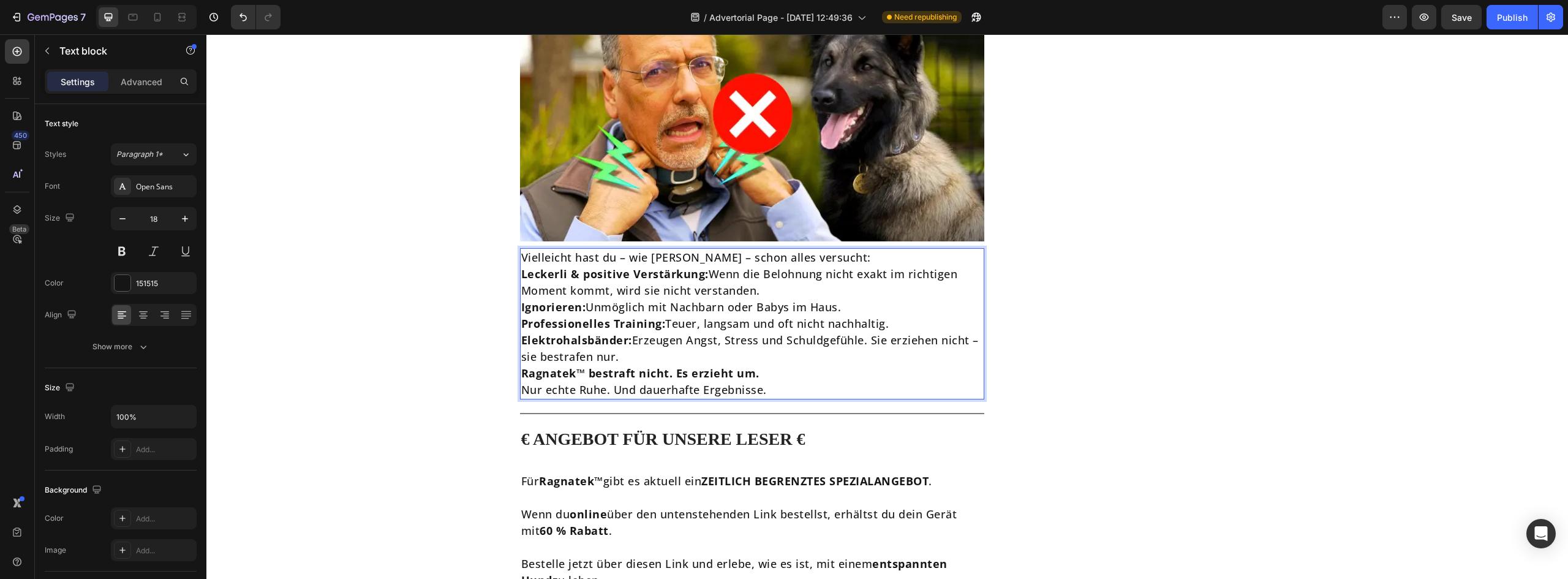
click at [815, 250] on p "Vielleicht hast du – wie [PERSON_NAME] – schon alles versucht:" at bounding box center [752, 257] width 462 height 16
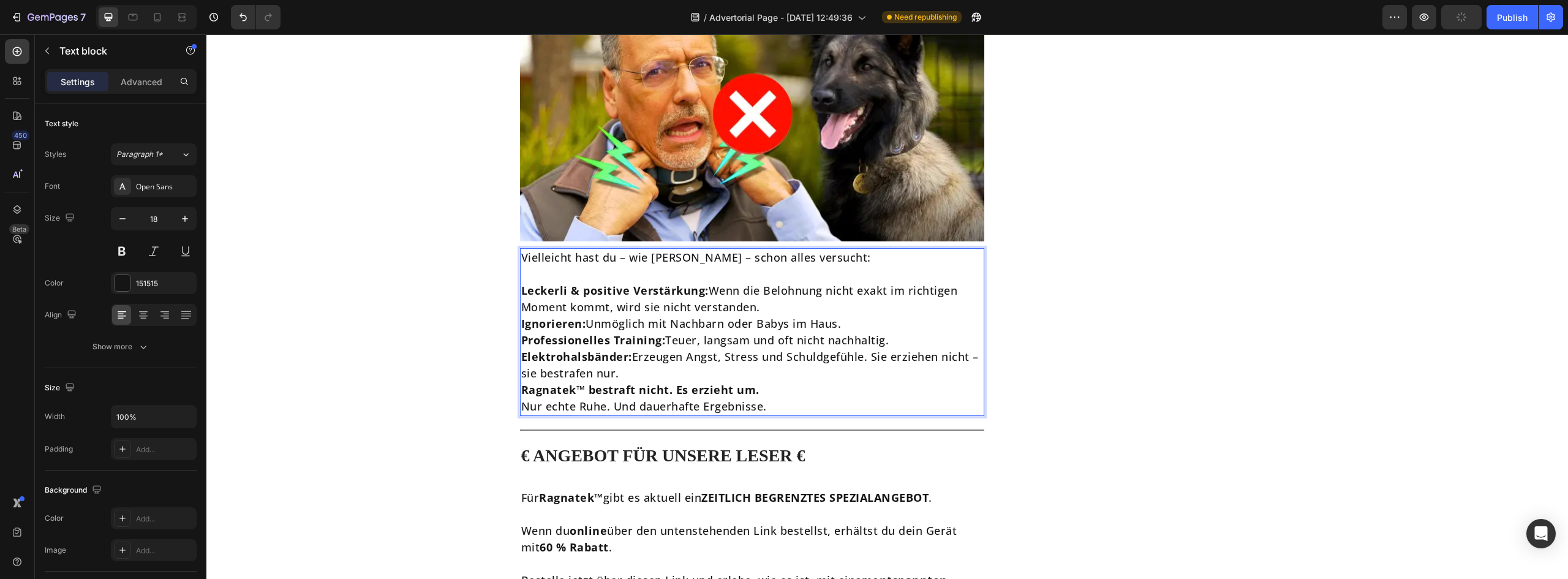
click at [771, 282] on p "Leckerli & positive Verstärkung: Wenn die Belohnung nicht exakt im richtigen Mo…" at bounding box center [752, 299] width 462 height 33
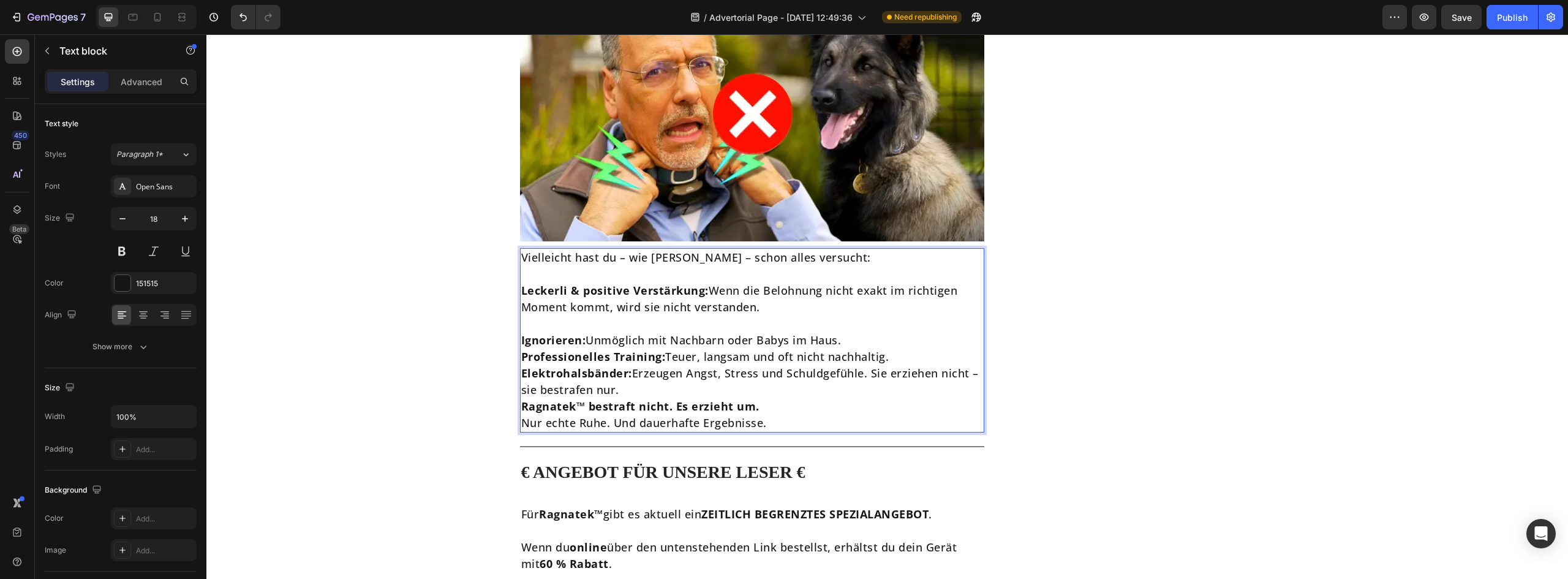
click at [847, 332] on p "Ignorieren: Unmöglich mit Nachbarn oder Babys im Haus." at bounding box center [752, 340] width 462 height 16
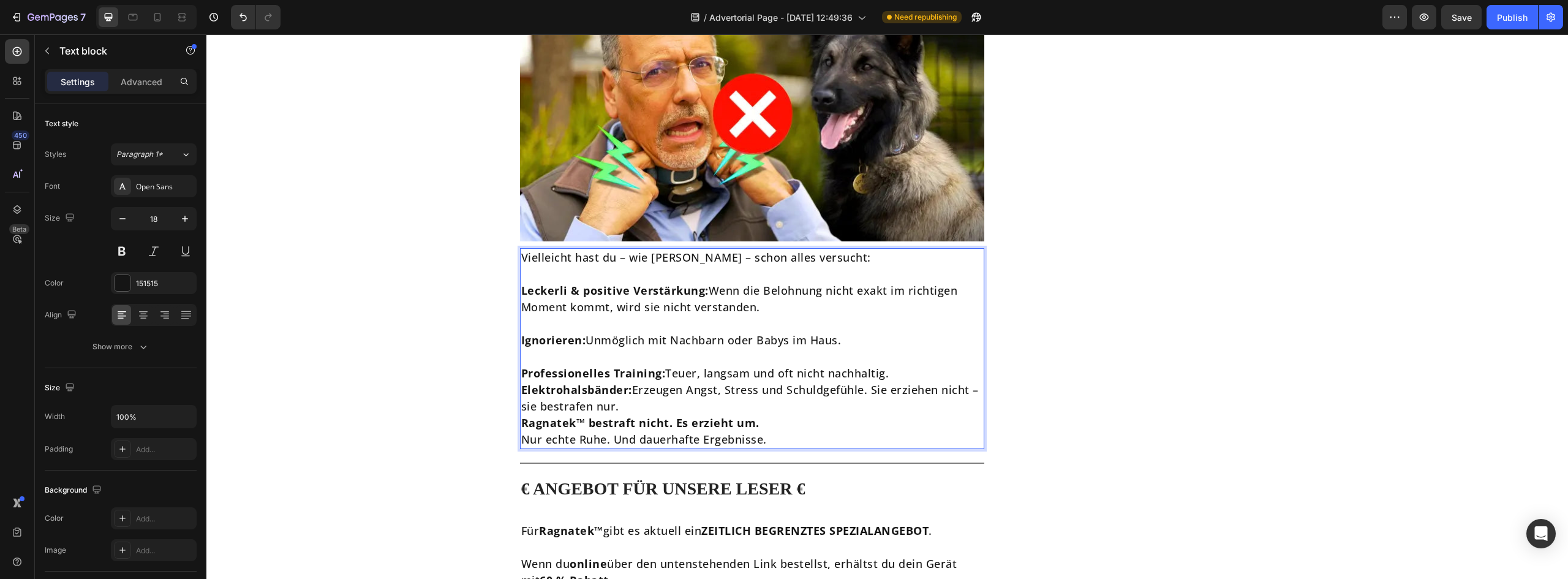
click at [896, 365] on p "Professionelles Training: Teuer, langsam und oft nicht nachhaltig." at bounding box center [752, 373] width 462 height 16
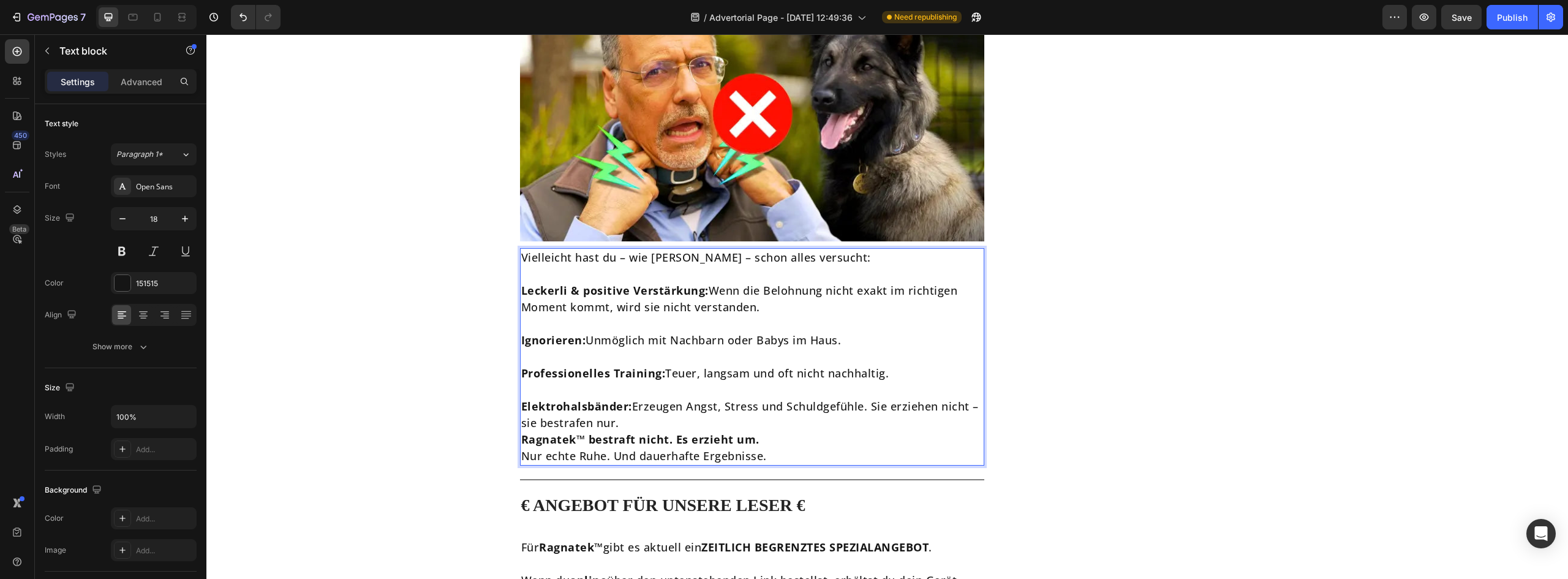
click at [667, 398] on p "Elektrohalsbänder: Erzeugen Angst, Stress und Schuldgefühle. Sie erziehen nicht…" at bounding box center [752, 415] width 462 height 33
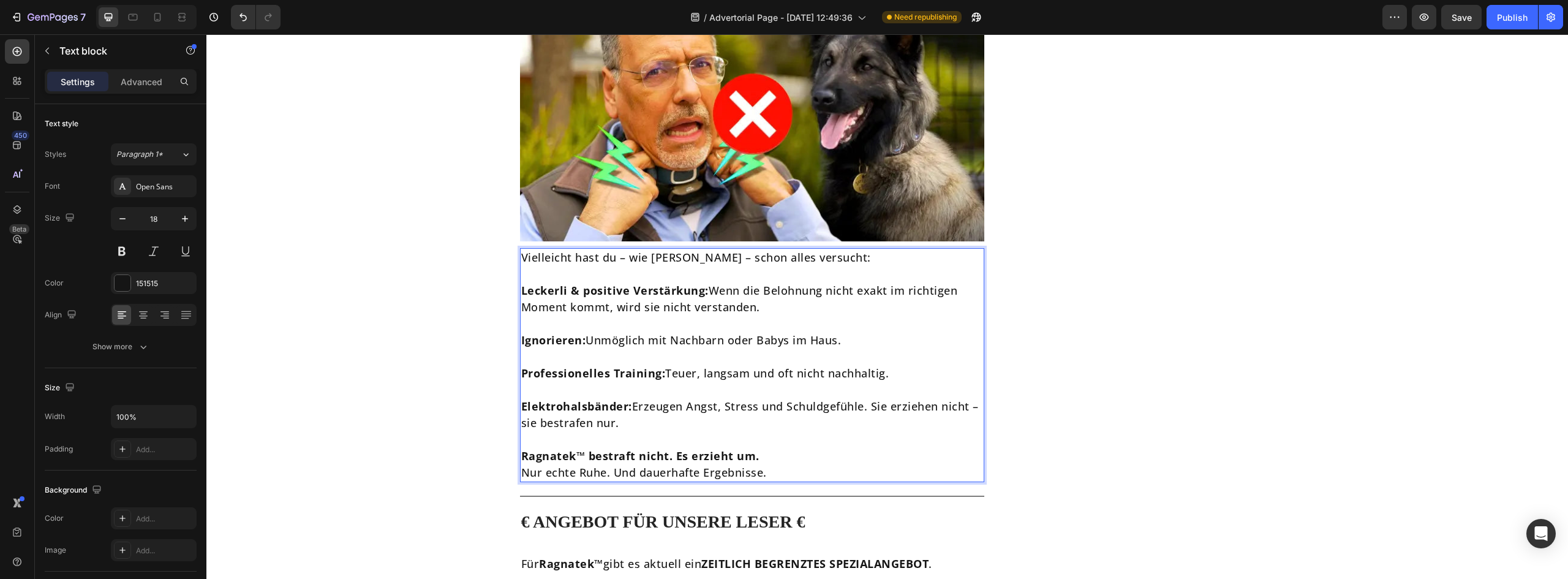
click at [777, 448] on p "Ragnatek™ bestraft nicht. Es erzieht um." at bounding box center [752, 455] width 462 height 16
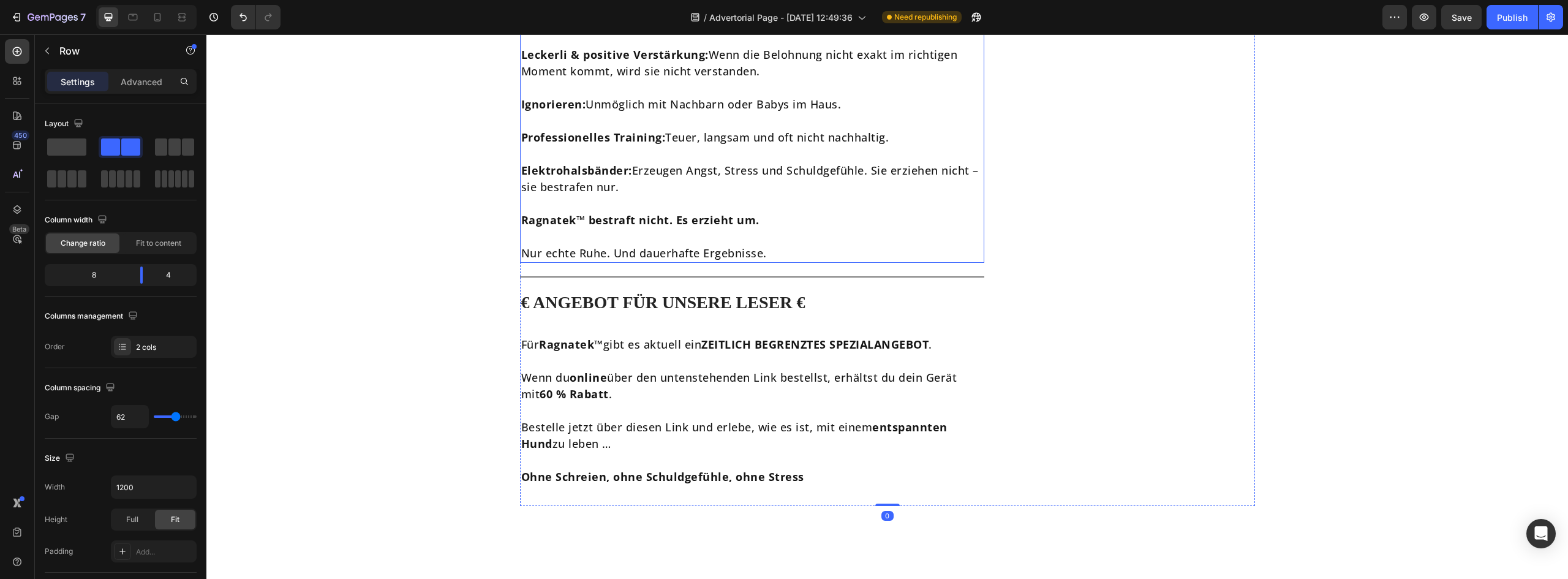
scroll to position [5390, 0]
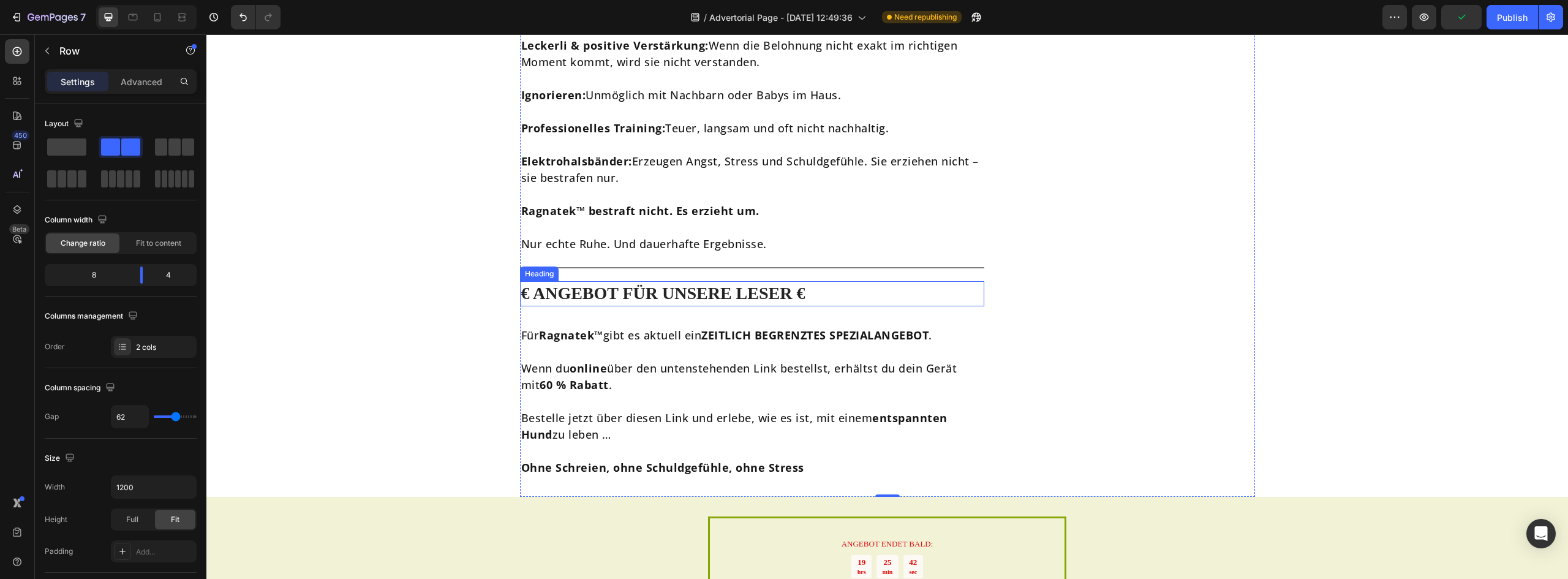
click at [617, 281] on h2 "€ ANGEBOT FÜR UNSERE LESER €" at bounding box center [753, 293] width 465 height 24
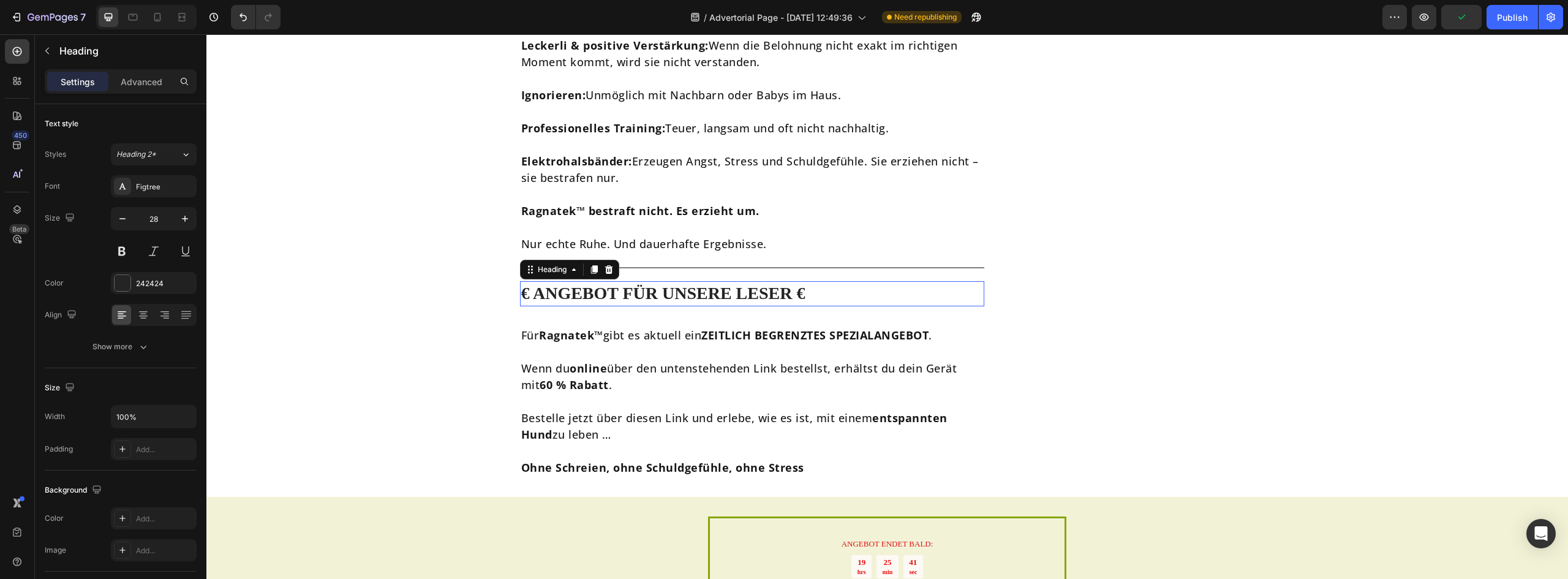
click at [617, 281] on h2 "€ ANGEBOT FÜR UNSERE LESER €" at bounding box center [753, 293] width 465 height 24
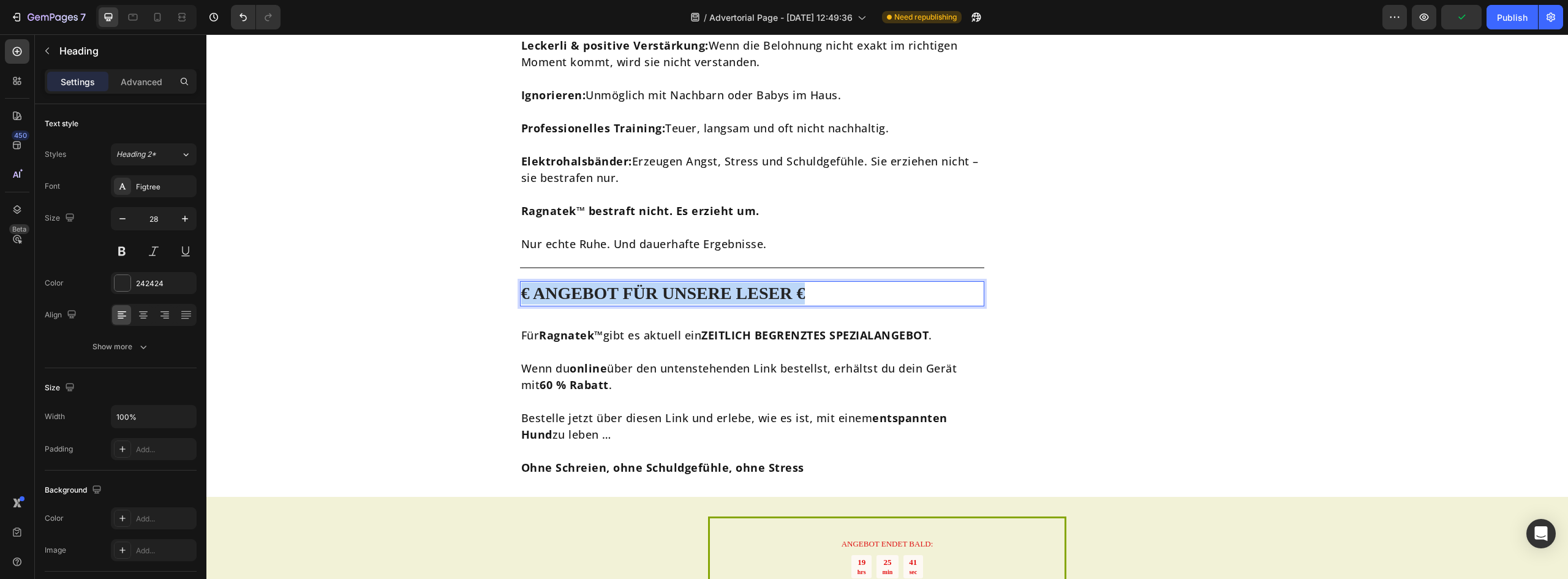
click at [617, 282] on p "€ ANGEBOT FÜR UNSERE LESER €" at bounding box center [752, 293] width 462 height 22
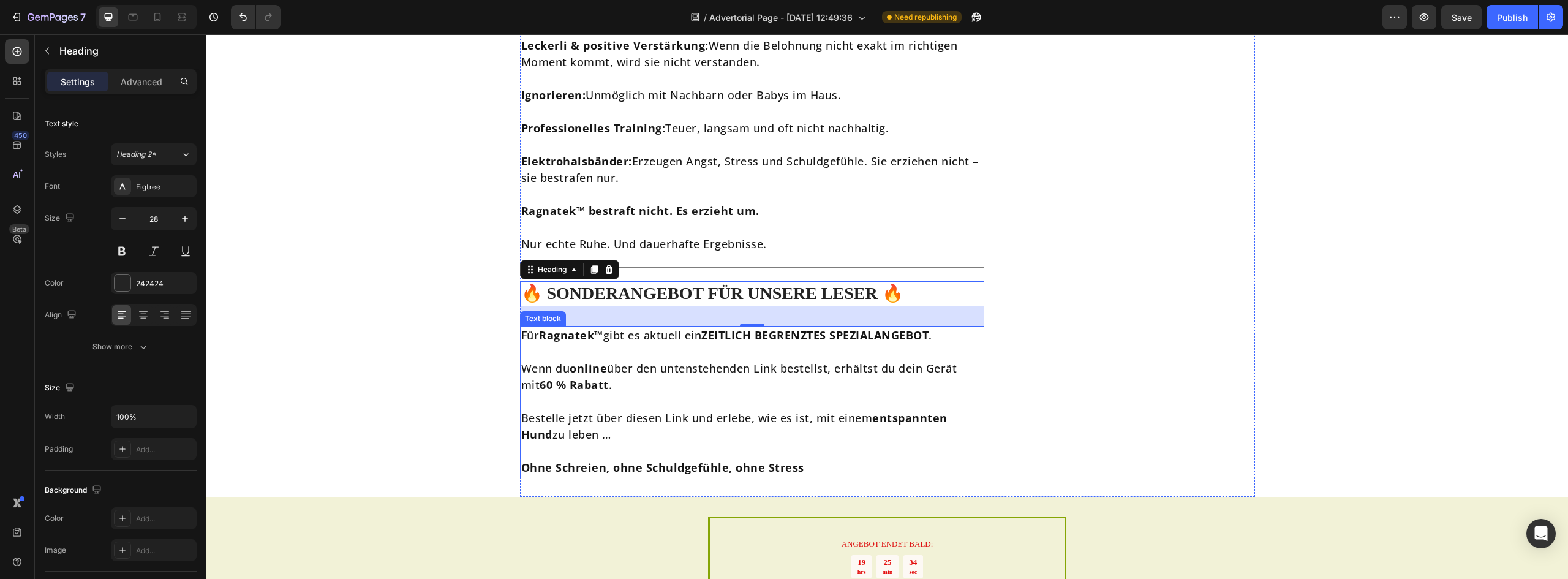
click at [785, 410] on p "Bestelle jetzt über diesen Link und erlebe, wie es ist, mit einem entspannten H…" at bounding box center [752, 426] width 462 height 33
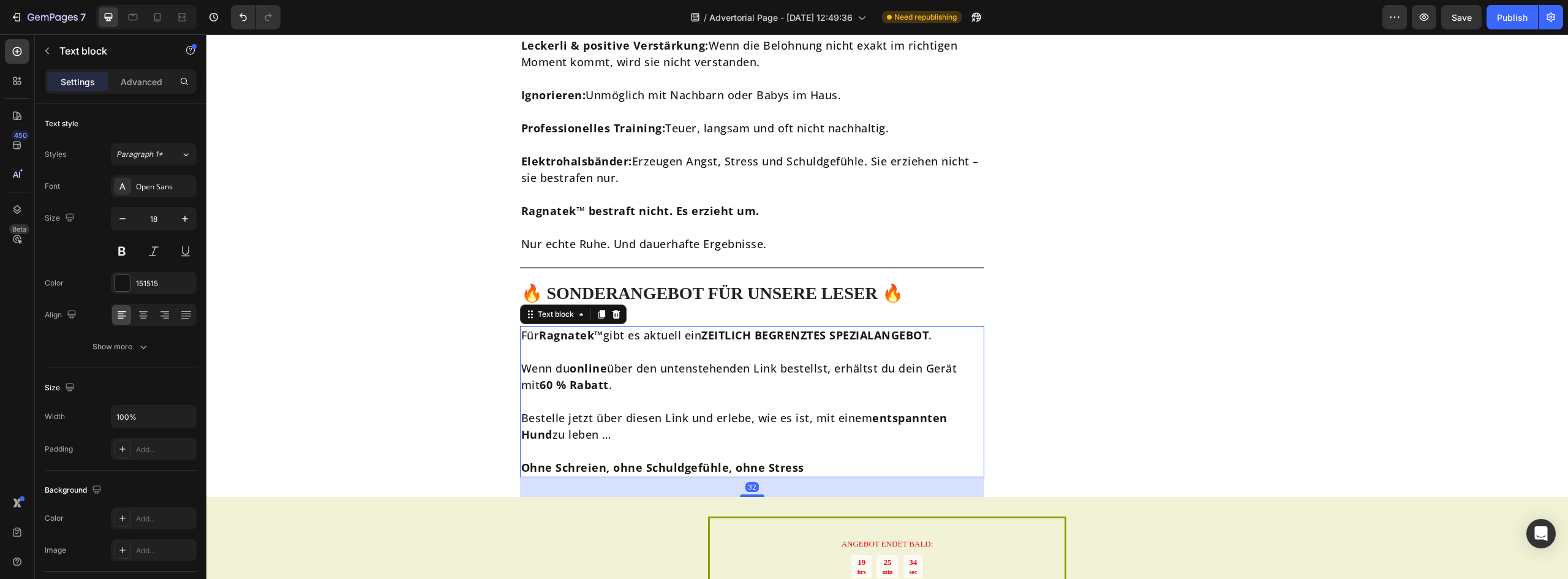
click at [785, 410] on p "Bestelle jetzt über diesen Link und erlebe, wie es ist, mit einem entspannten H…" at bounding box center [752, 426] width 462 height 33
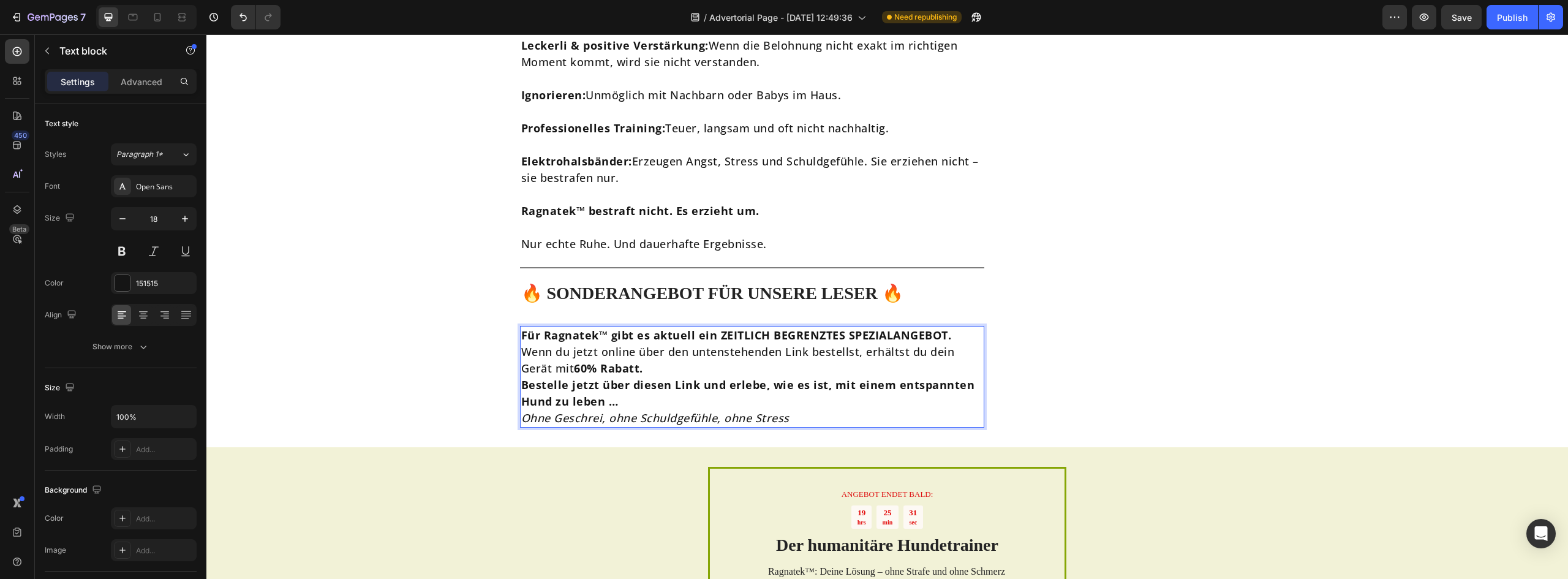
click at [952, 327] on p "Für Ragnatek™ gibt es aktuell ein ZEITLICH BEGRENZTES SPEZIALANGEBOT." at bounding box center [752, 335] width 462 height 16
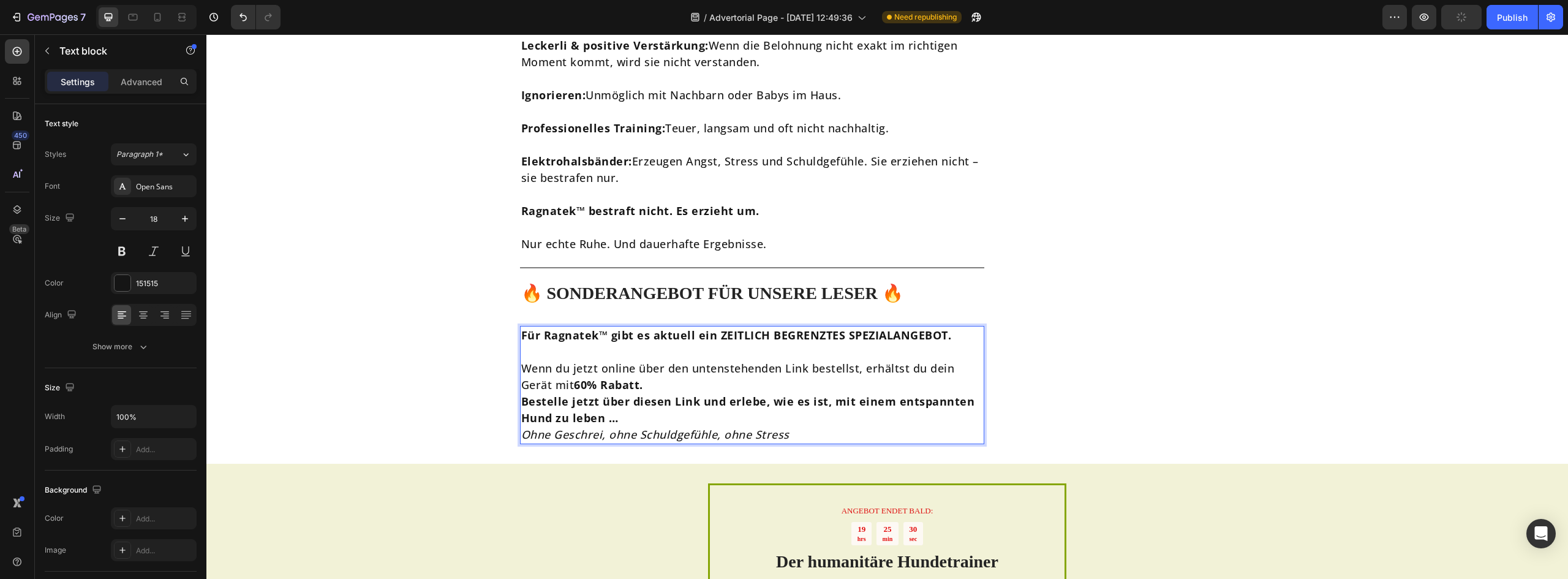
click at [670, 360] on p "Wenn du jetzt online über den untenstehenden Link bestellst, erhältst du dein G…" at bounding box center [752, 376] width 462 height 33
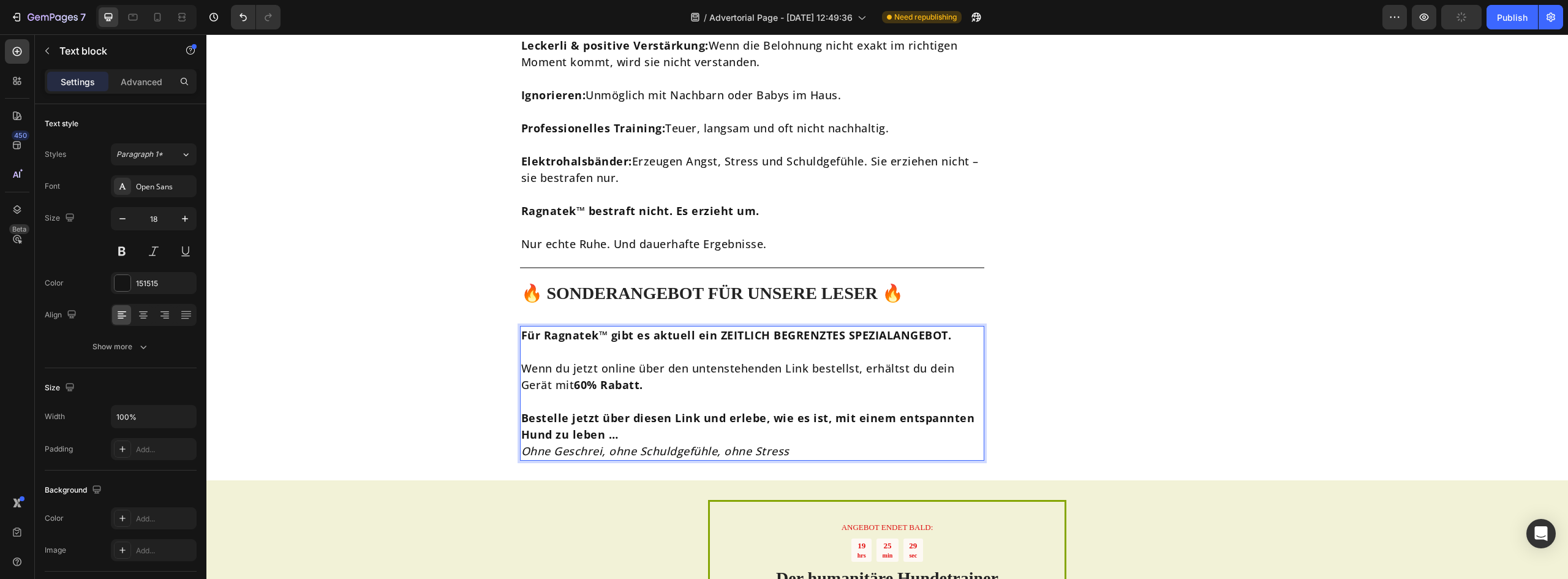
click at [636, 410] on p "Bestelle jetzt über diesen Link und erlebe, wie es ist, mit einem entspannten H…" at bounding box center [752, 426] width 462 height 33
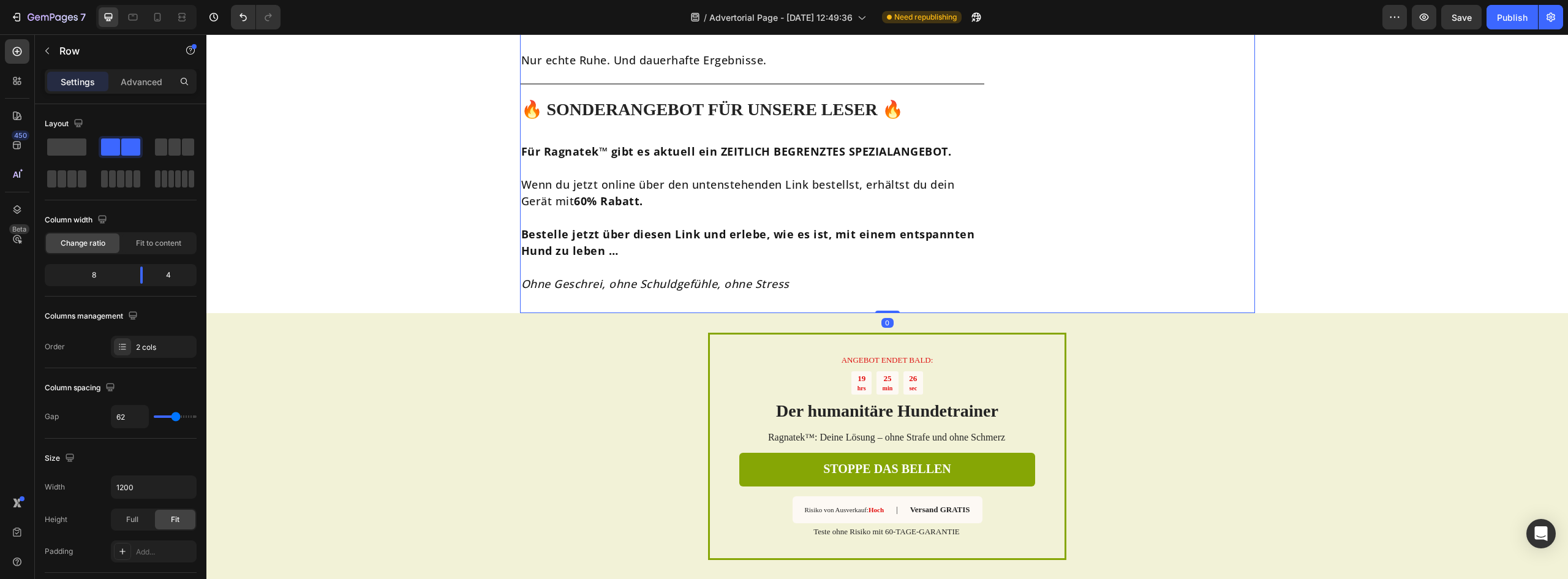
scroll to position [5688, 0]
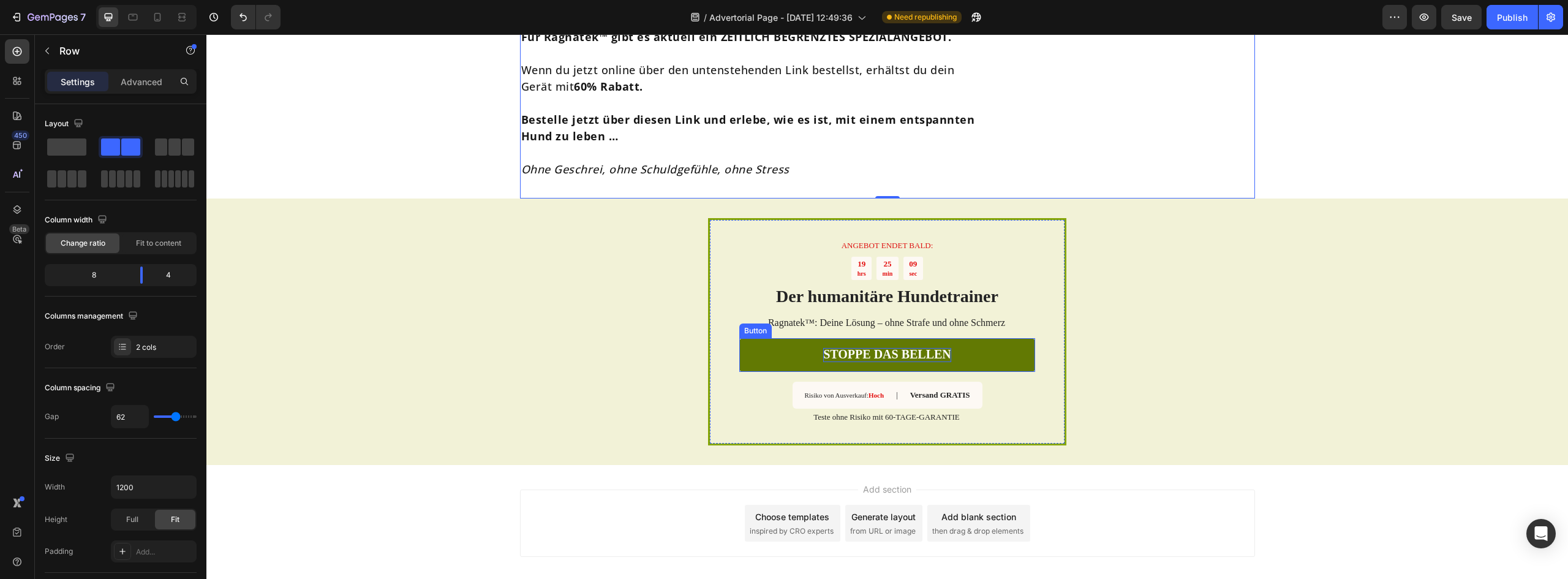
click at [862, 347] on span "STOPPE DAS BELLEN" at bounding box center [887, 354] width 128 height 13
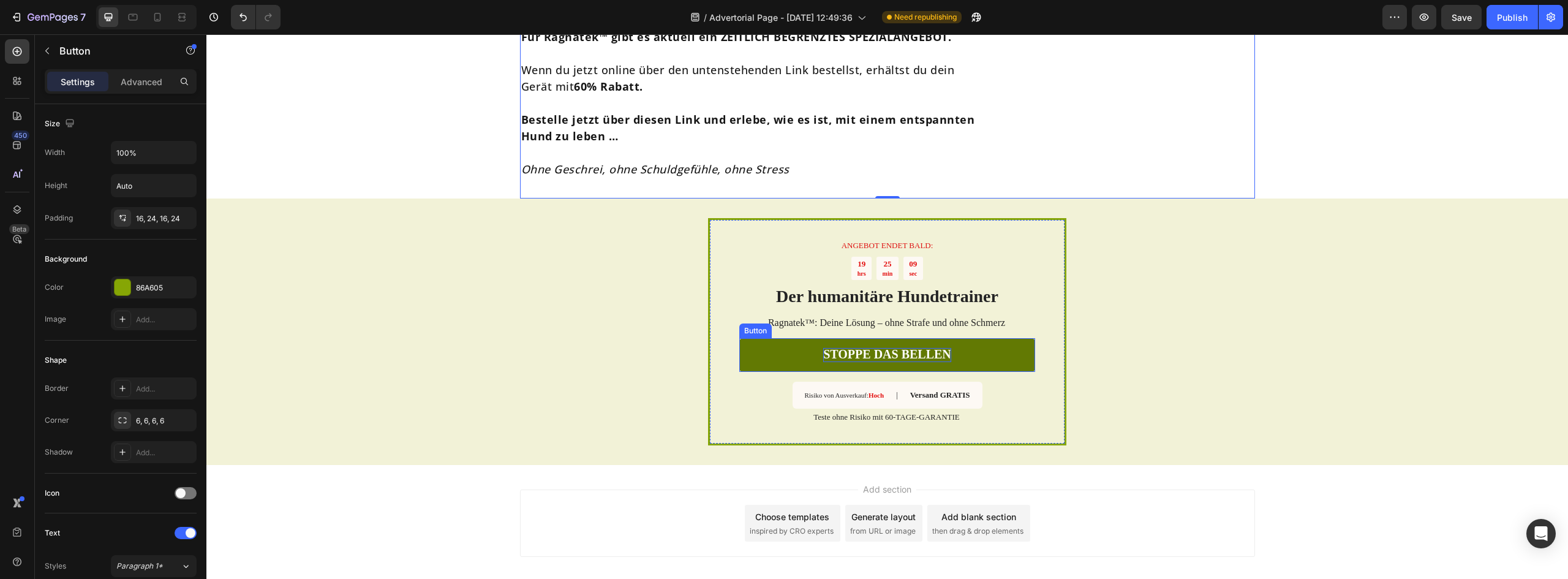
click at [862, 347] on span "STOPPE DAS BELLEN" at bounding box center [887, 354] width 128 height 13
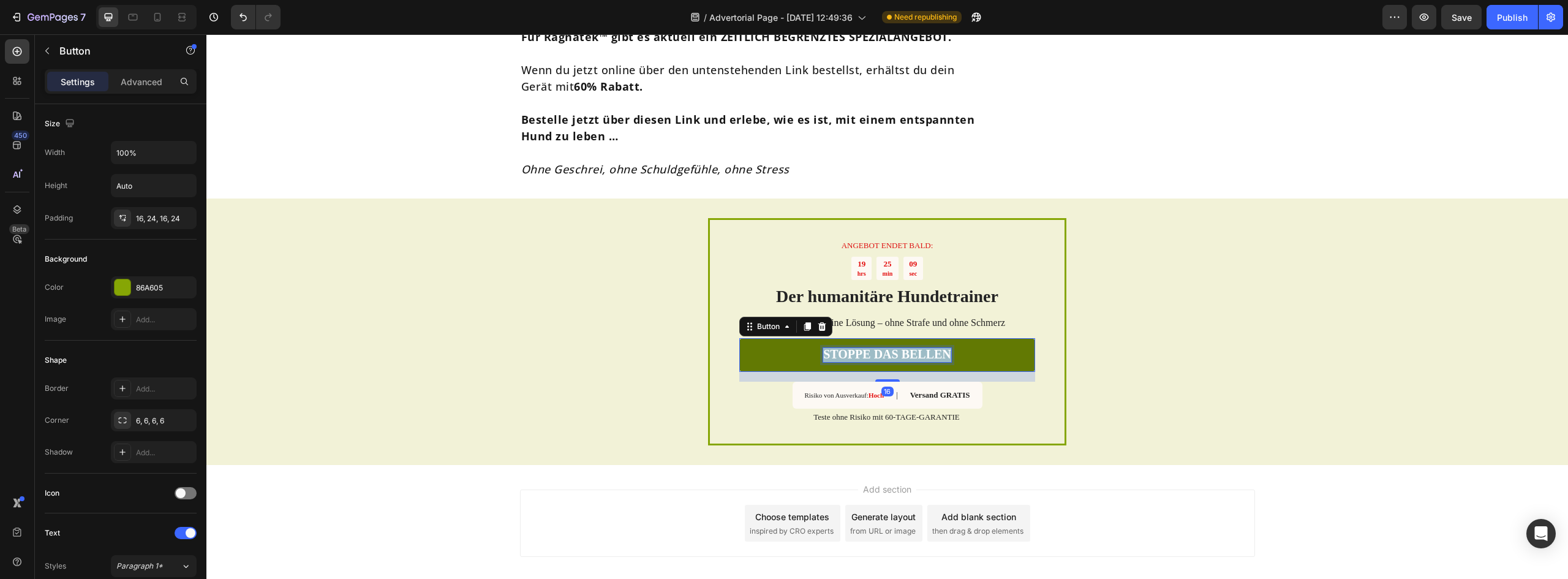
click at [862, 347] on span "STOPPE DAS BELLEN" at bounding box center [887, 354] width 128 height 13
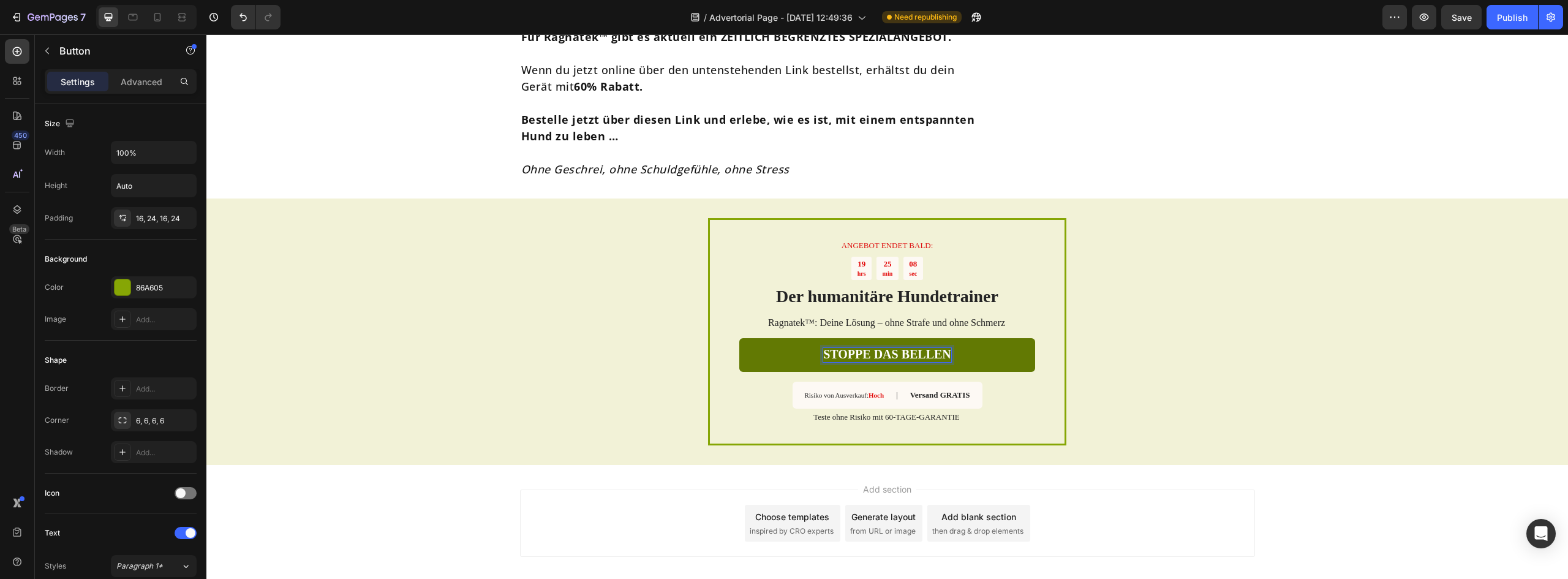
scroll to position [5688, 0]
click at [1210, 353] on div "ANGEBOT ENDET BALD: Text Block 19 hrs 25 min 08 sec Countdown Timer Der humanit…" at bounding box center [887, 333] width 1361 height 266
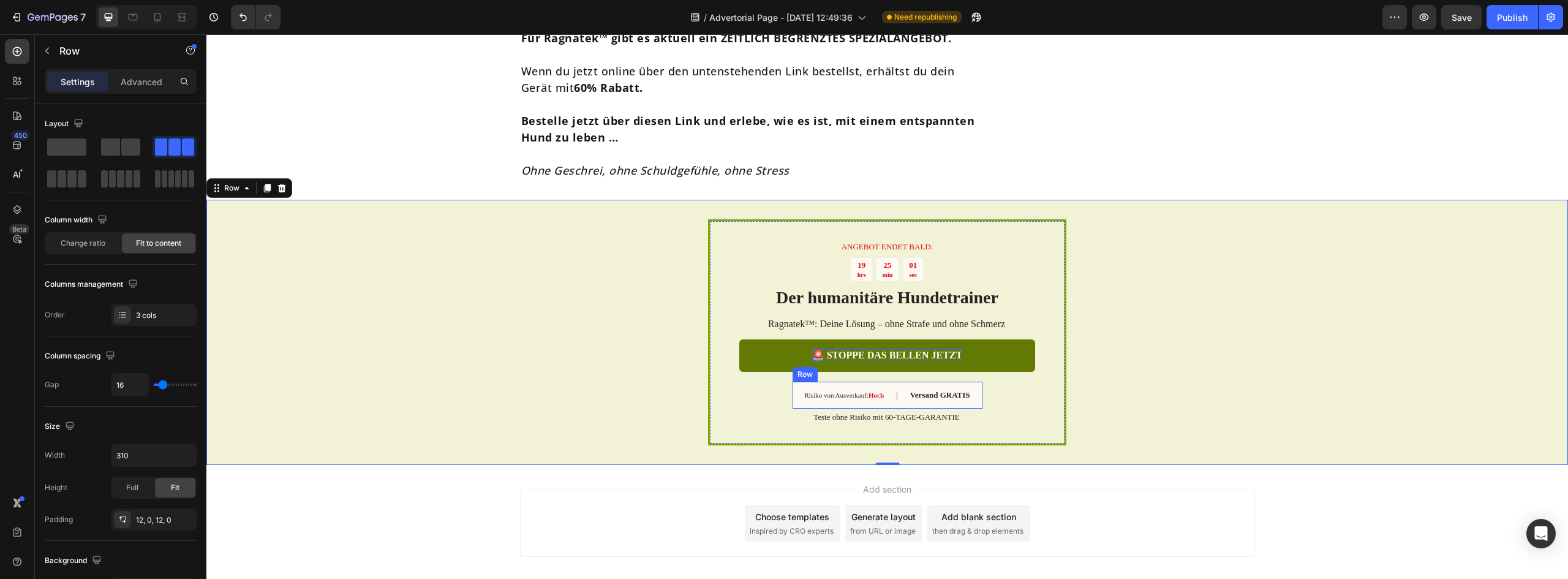
click at [882, 382] on div "Risiko von Ausverkauf: Hoch Text Block | Text Block Versand GRATIS Text Block R…" at bounding box center [887, 395] width 190 height 27
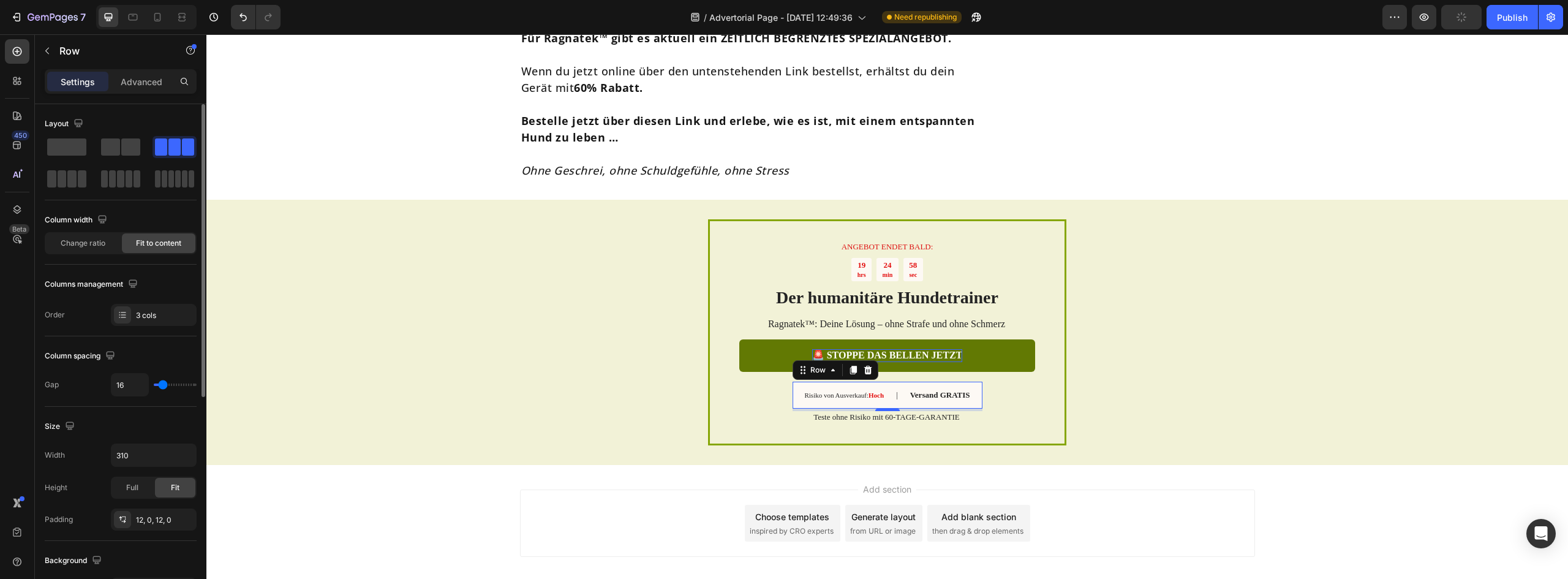
type input "13"
type input "16"
type input "18"
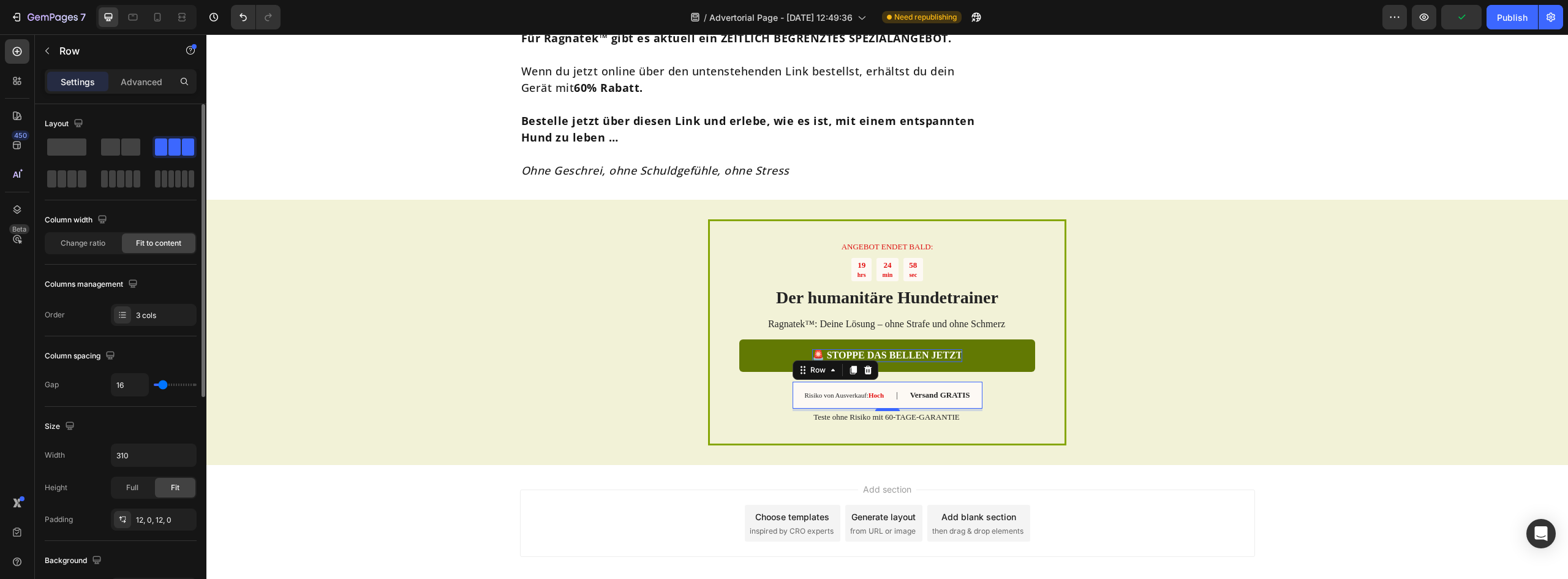
type input "18"
type input "22"
type input "24"
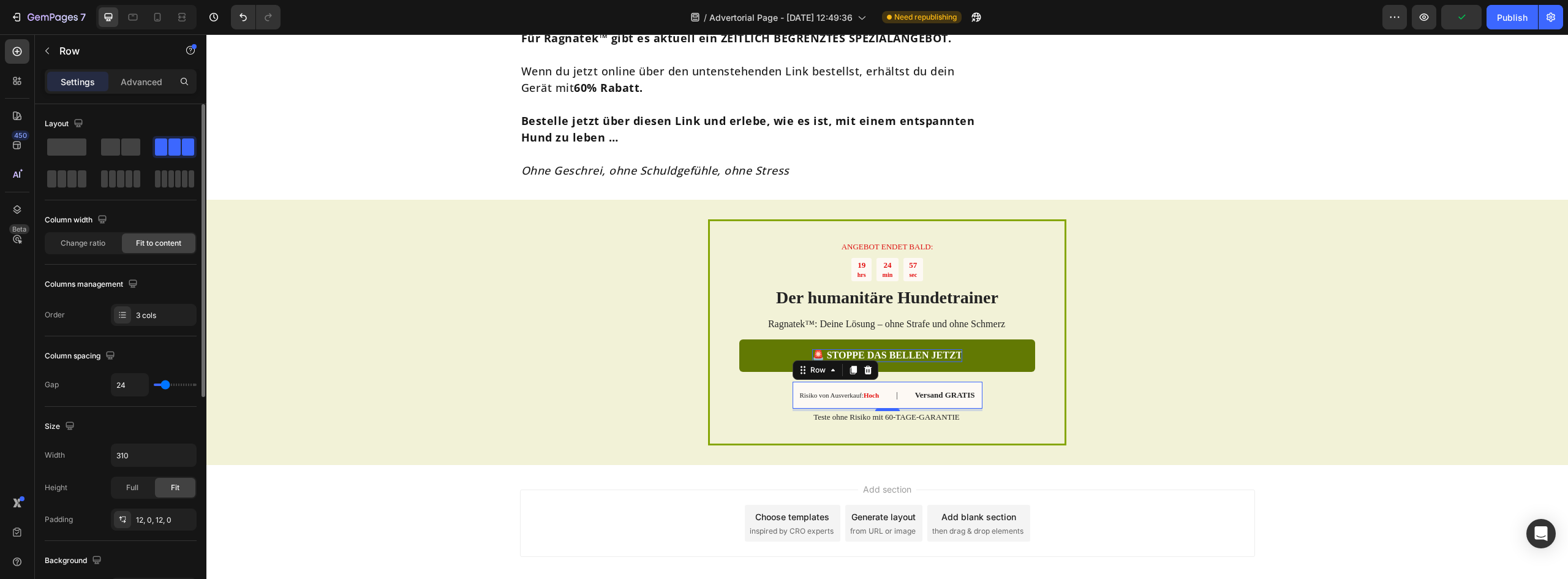
type input "22"
type input "20"
type input "18"
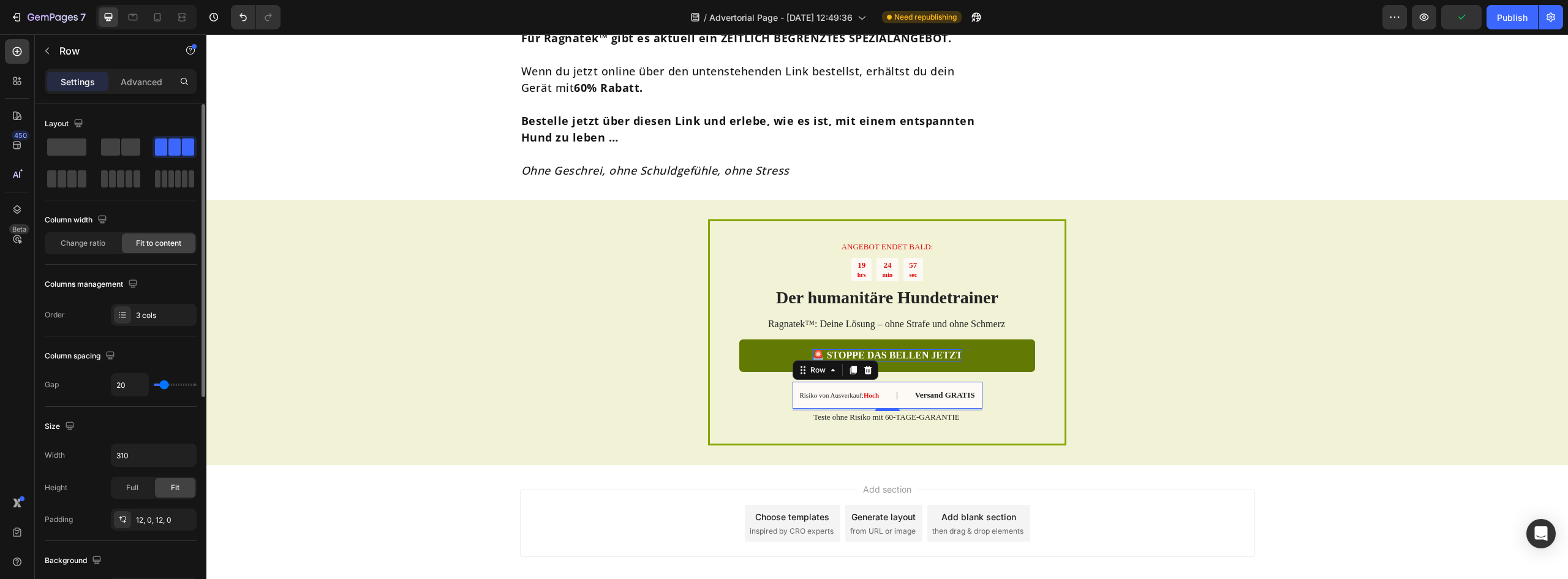
type input "18"
type input "16"
type input "13"
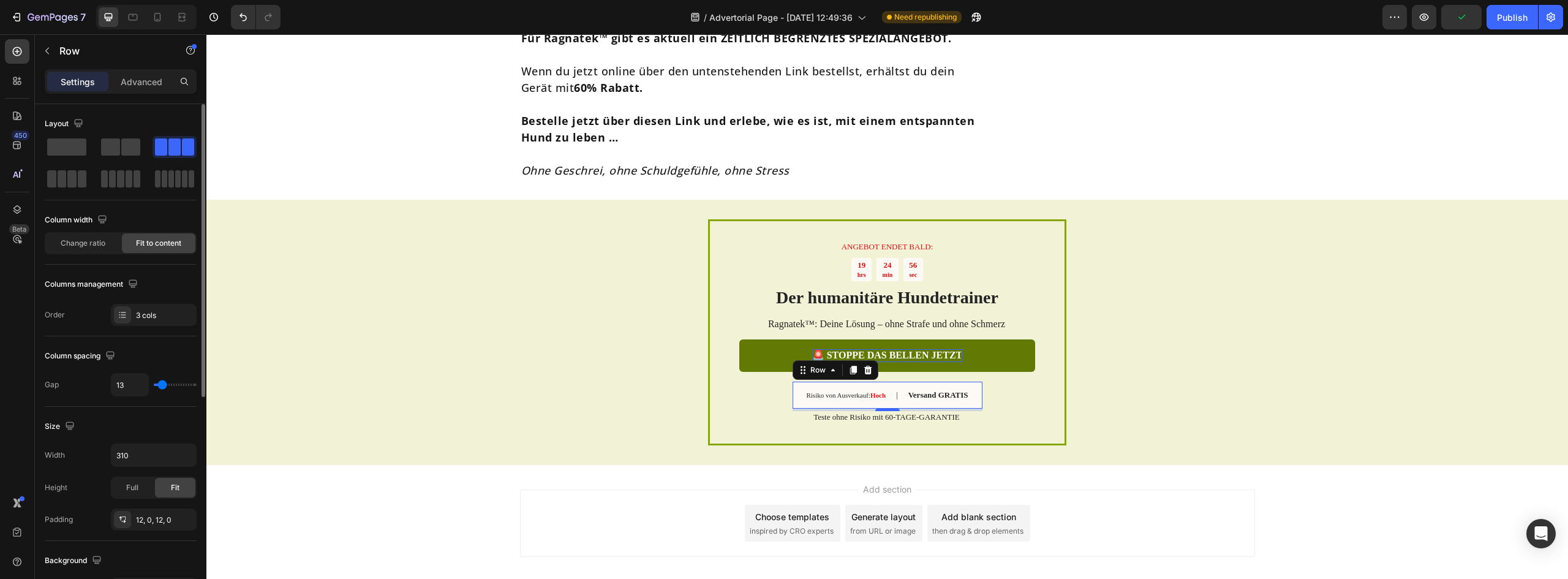
type input "11"
type input "13"
type input "16"
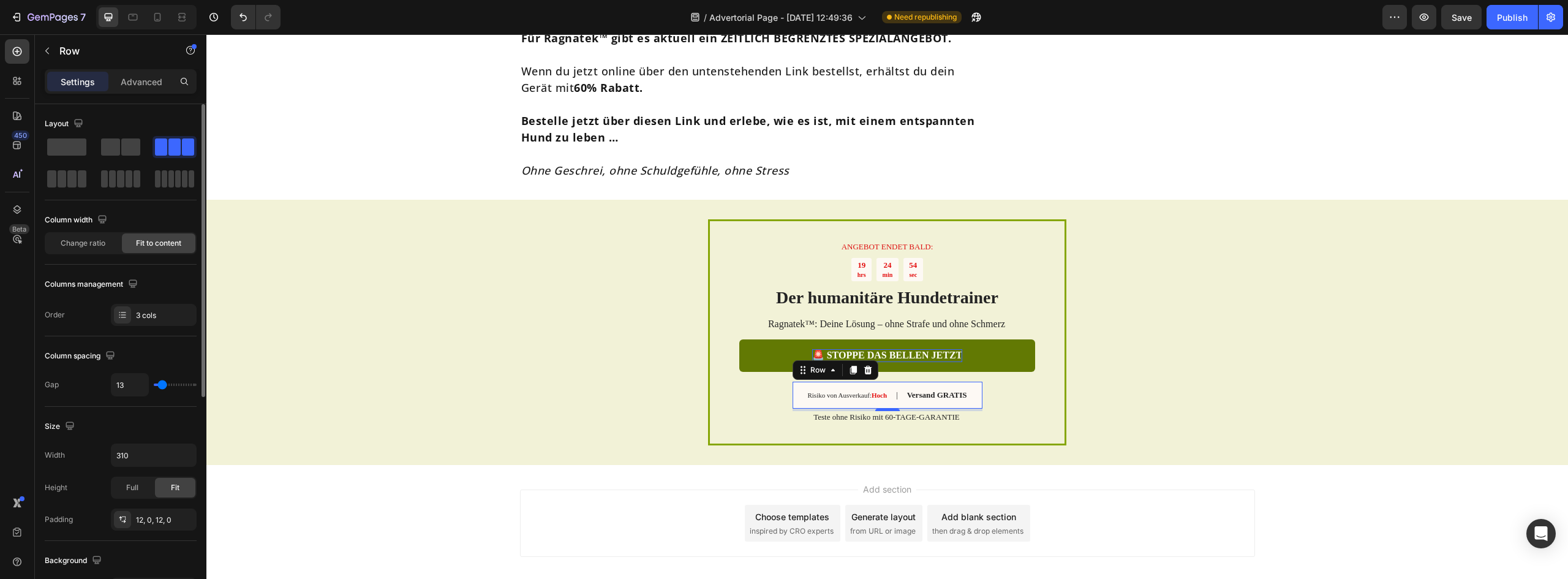
type input "16"
click at [163, 383] on input "range" at bounding box center [174, 384] width 43 height 2
click at [153, 455] on input "310" at bounding box center [153, 455] width 85 height 22
click at [186, 454] on icon "button" at bounding box center [185, 455] width 13 height 13
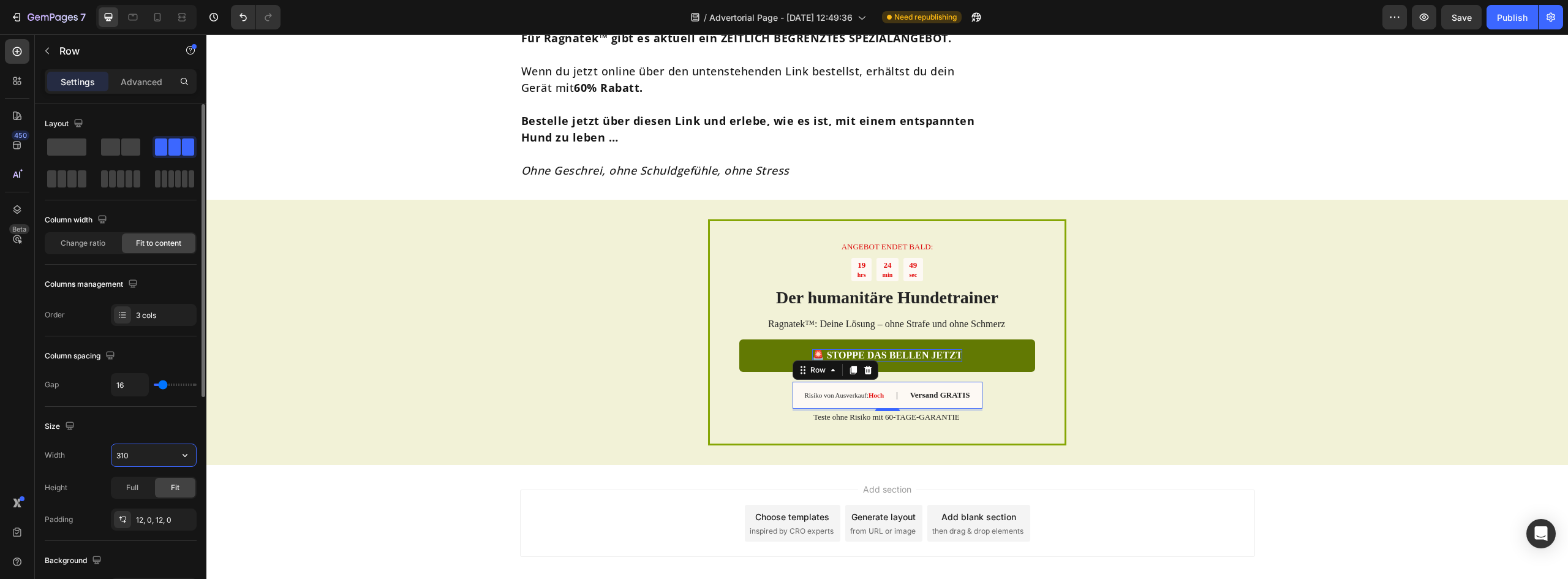
click at [142, 452] on input "310" at bounding box center [153, 455] width 85 height 22
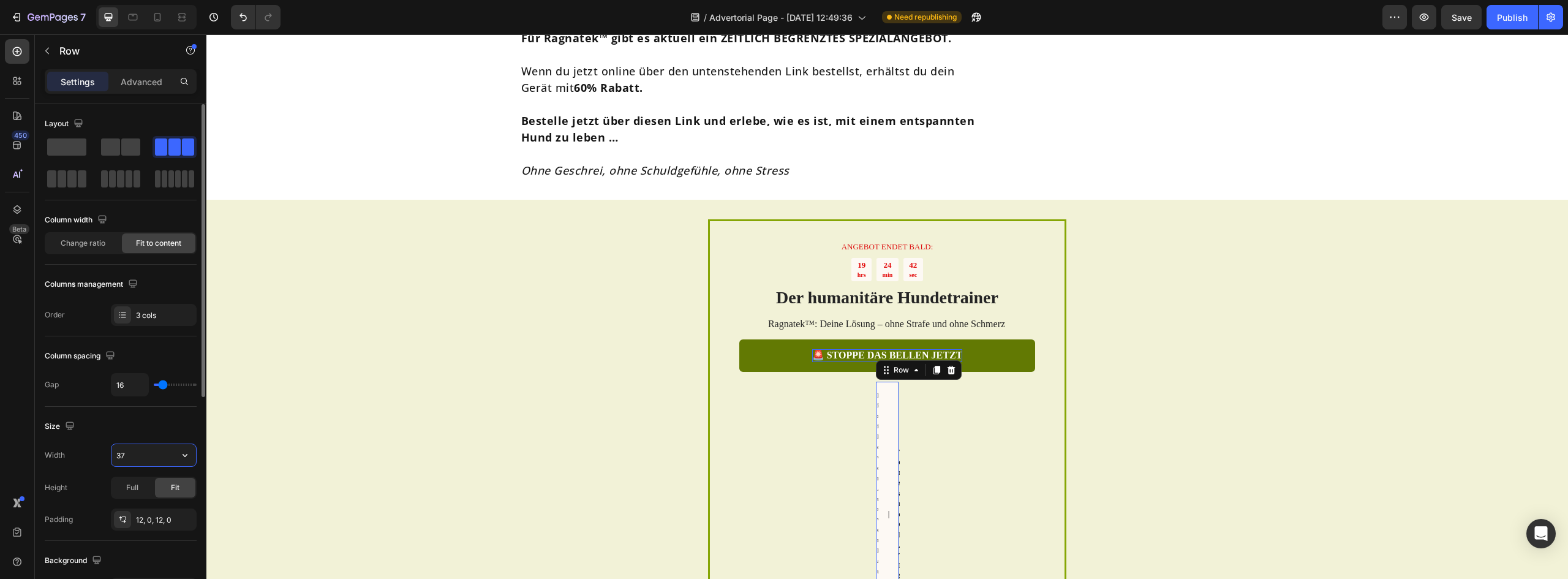
type input "370"
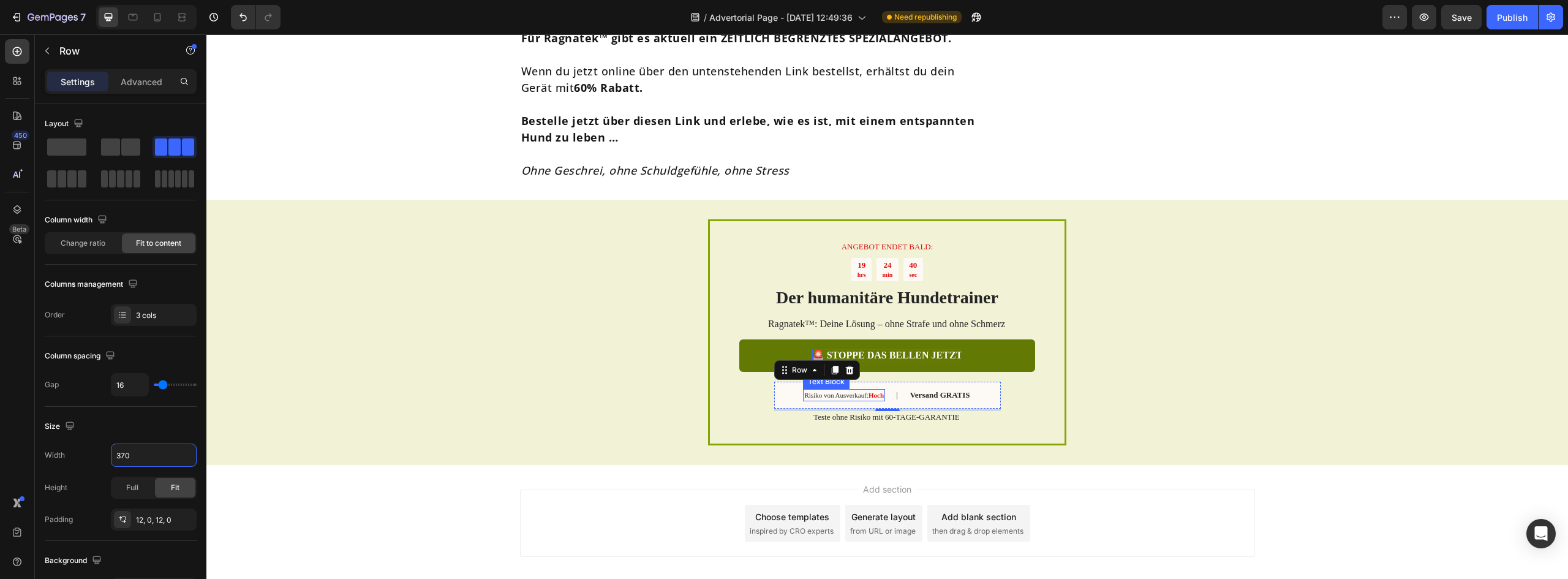
click at [817, 391] on span "Risiko von Ausverkauf:" at bounding box center [836, 394] width 64 height 7
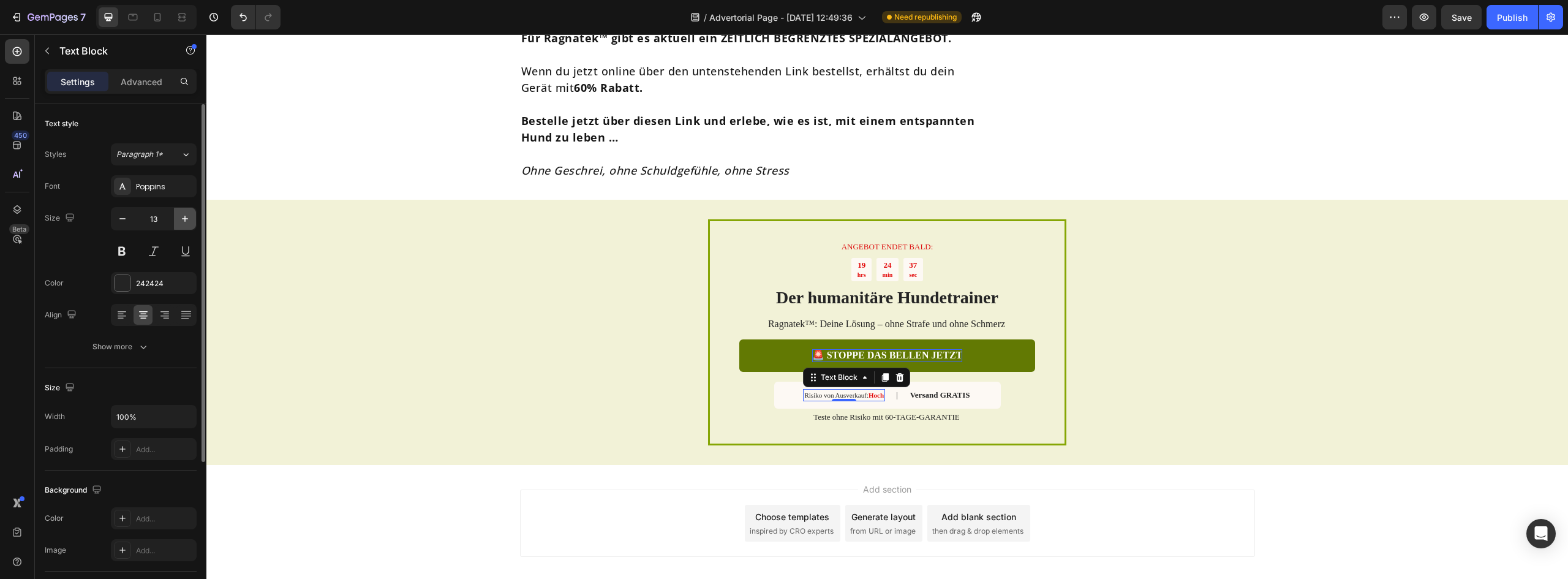
click at [185, 223] on icon "button" at bounding box center [185, 219] width 13 height 13
click at [120, 221] on icon "button" at bounding box center [123, 219] width 13 height 13
type input "13"
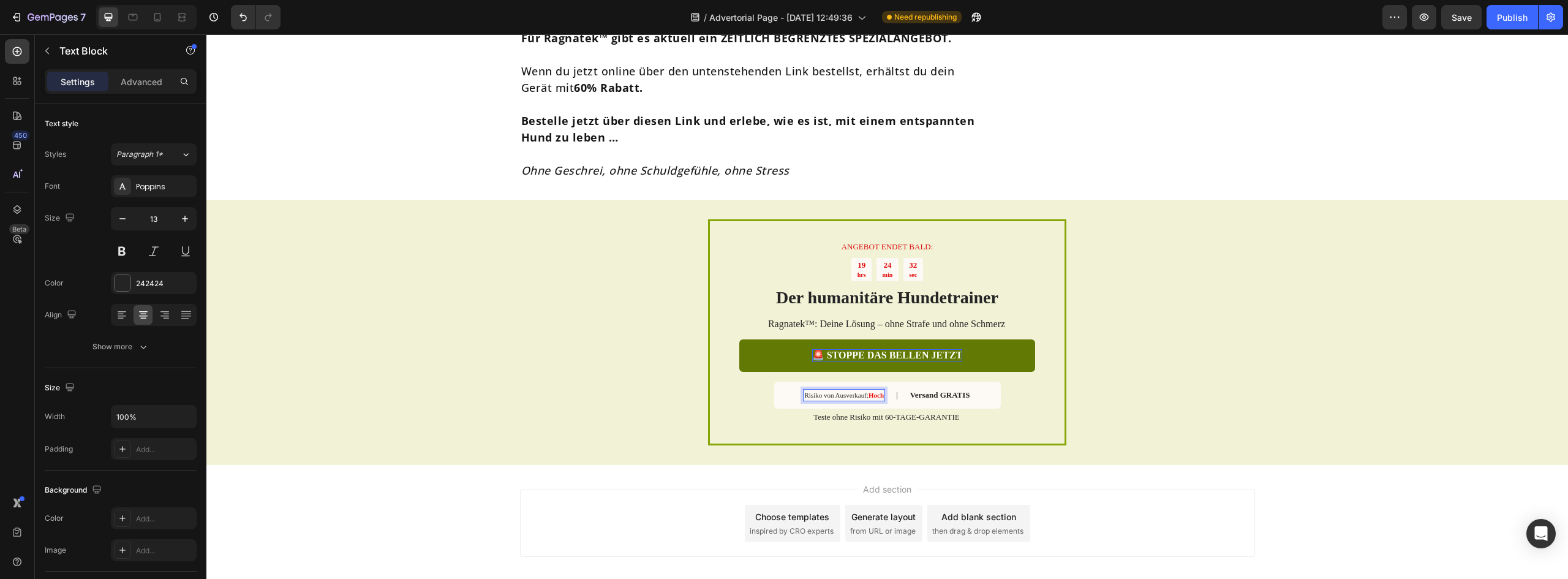
click at [815, 391] on span "Risiko von Ausverkauf:" at bounding box center [836, 394] width 64 height 7
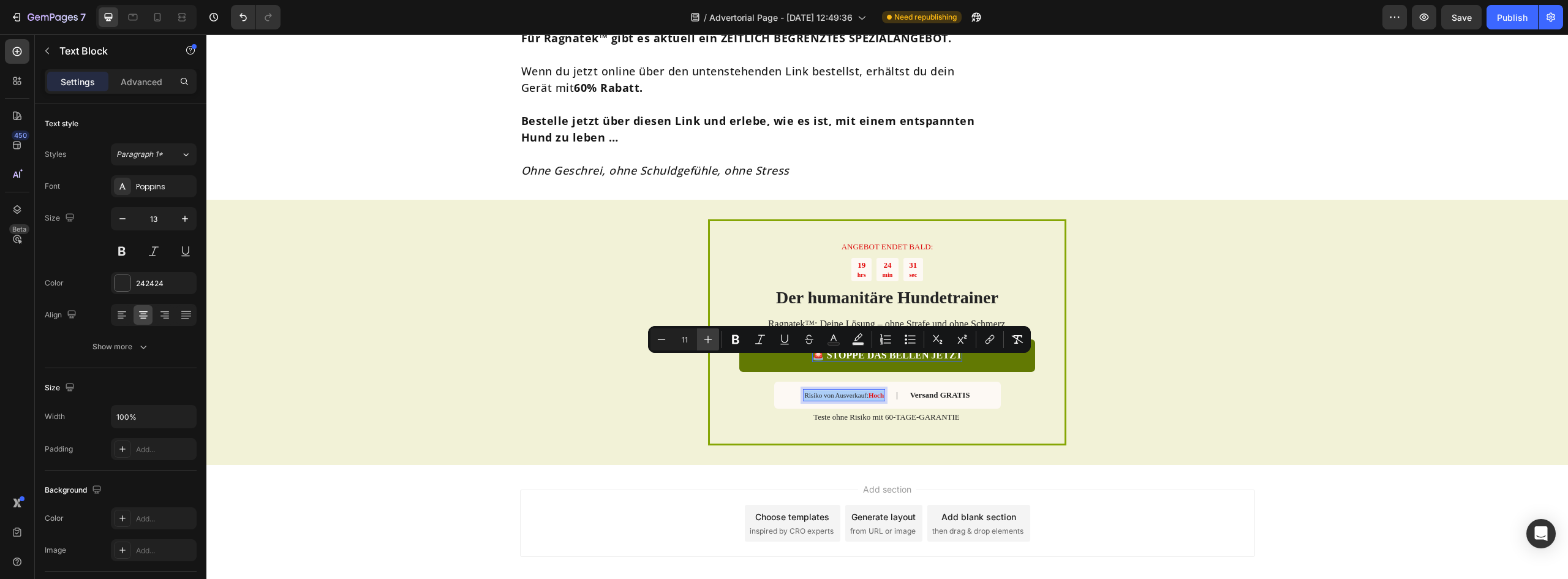
click at [710, 341] on icon "Editor contextual toolbar" at bounding box center [708, 340] width 13 height 13
type input "13"
click at [944, 390] on strong "Versand GRATIS" at bounding box center [947, 395] width 60 height 9
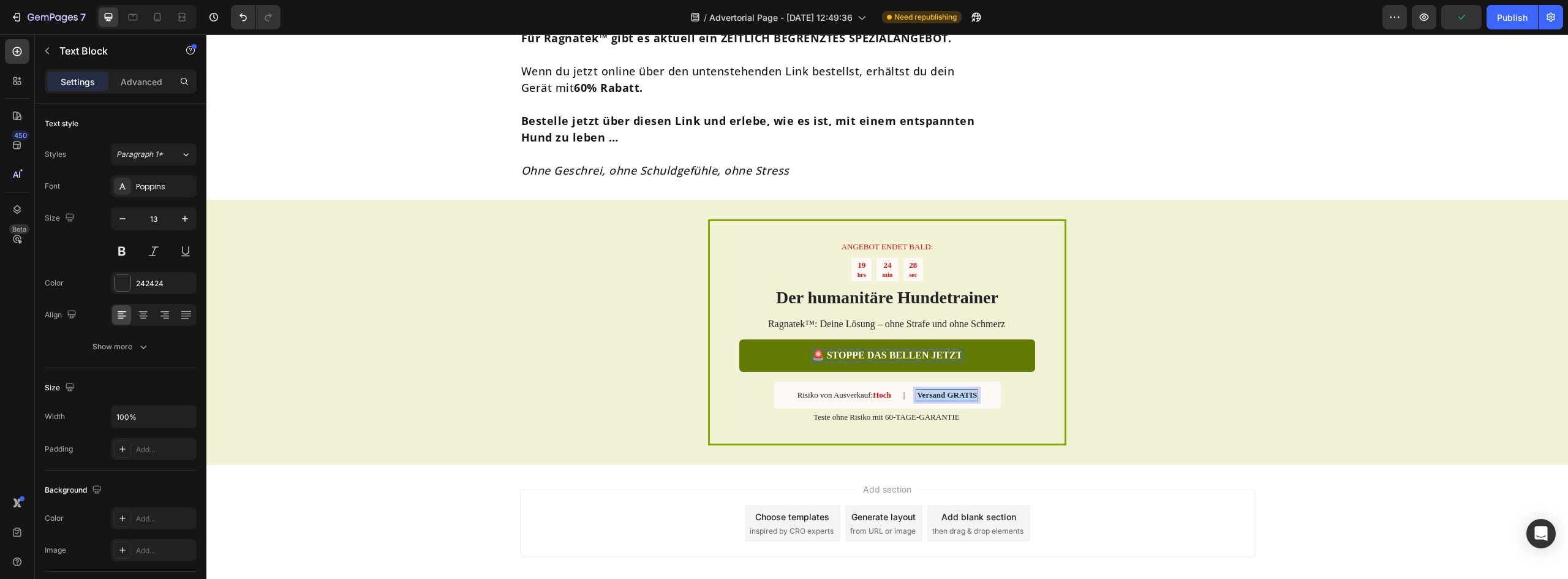
click at [944, 390] on strong "Versand GRATIS" at bounding box center [947, 395] width 60 height 9
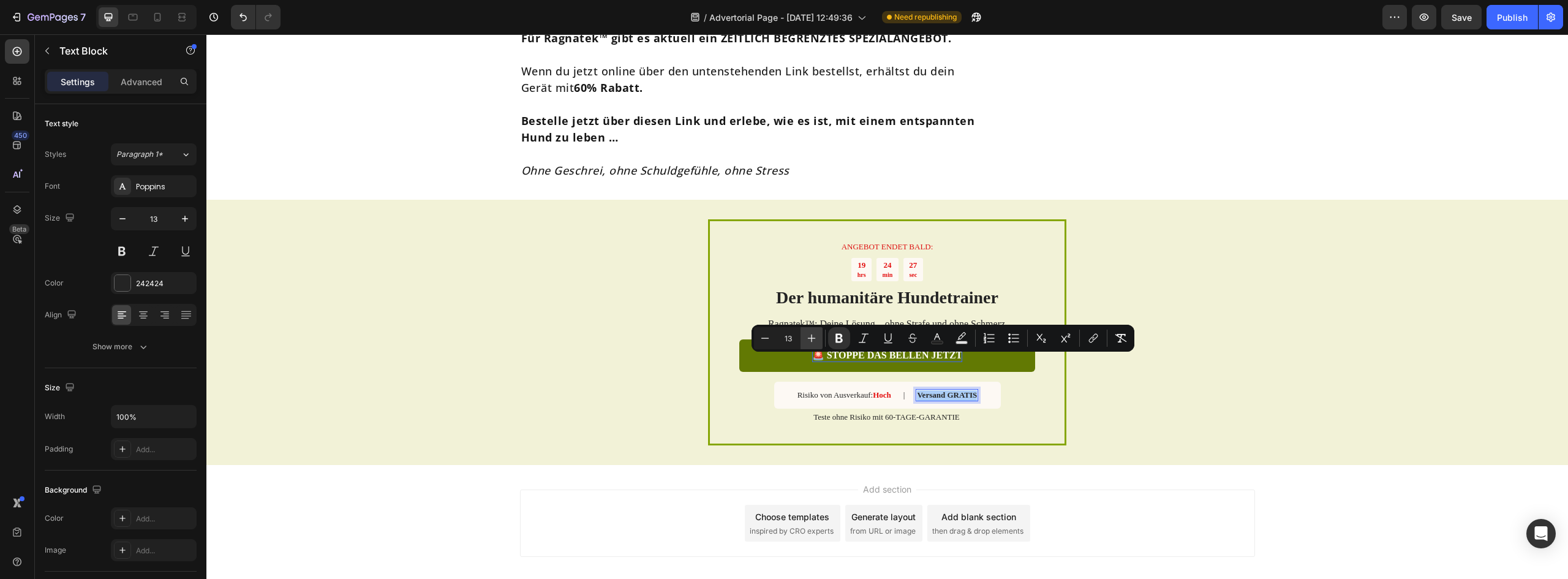
click at [811, 340] on icon "Editor contextual toolbar" at bounding box center [811, 338] width 13 height 13
type input "14"
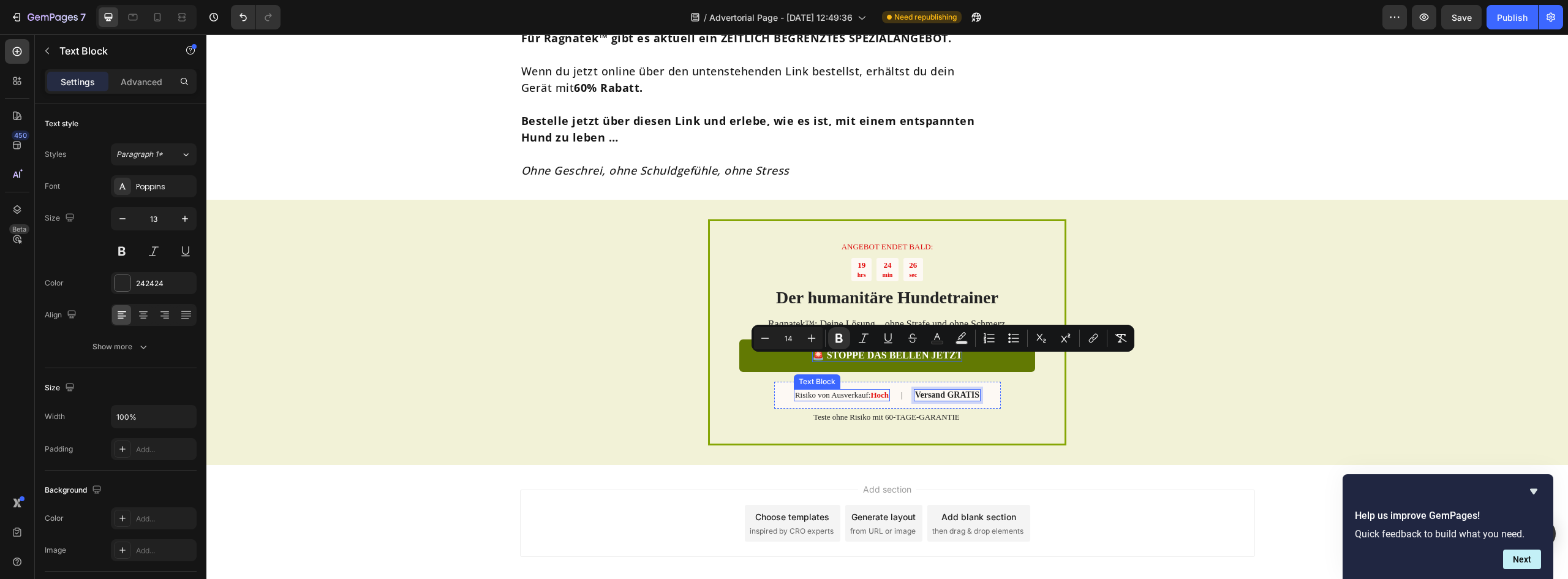
click at [845, 390] on span "Risiko von Ausverkauf:" at bounding box center [833, 395] width 76 height 9
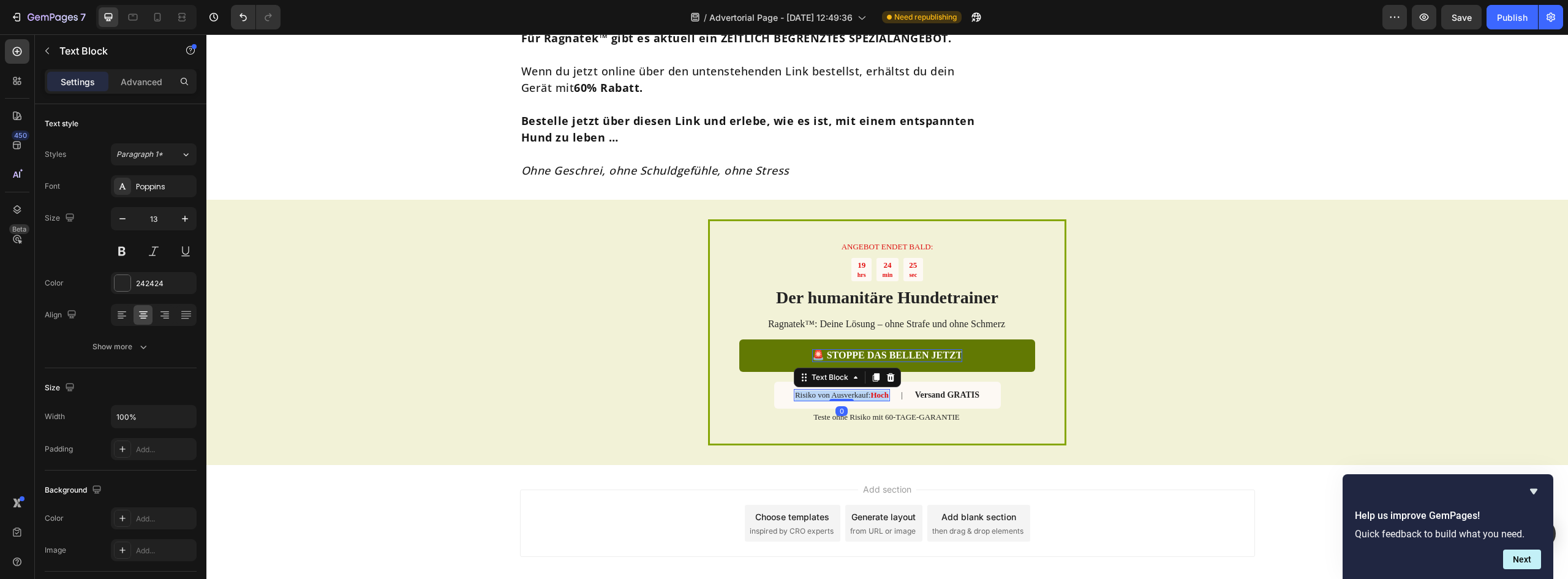
click at [845, 390] on span "Risiko von Ausverkauf:" at bounding box center [833, 395] width 76 height 9
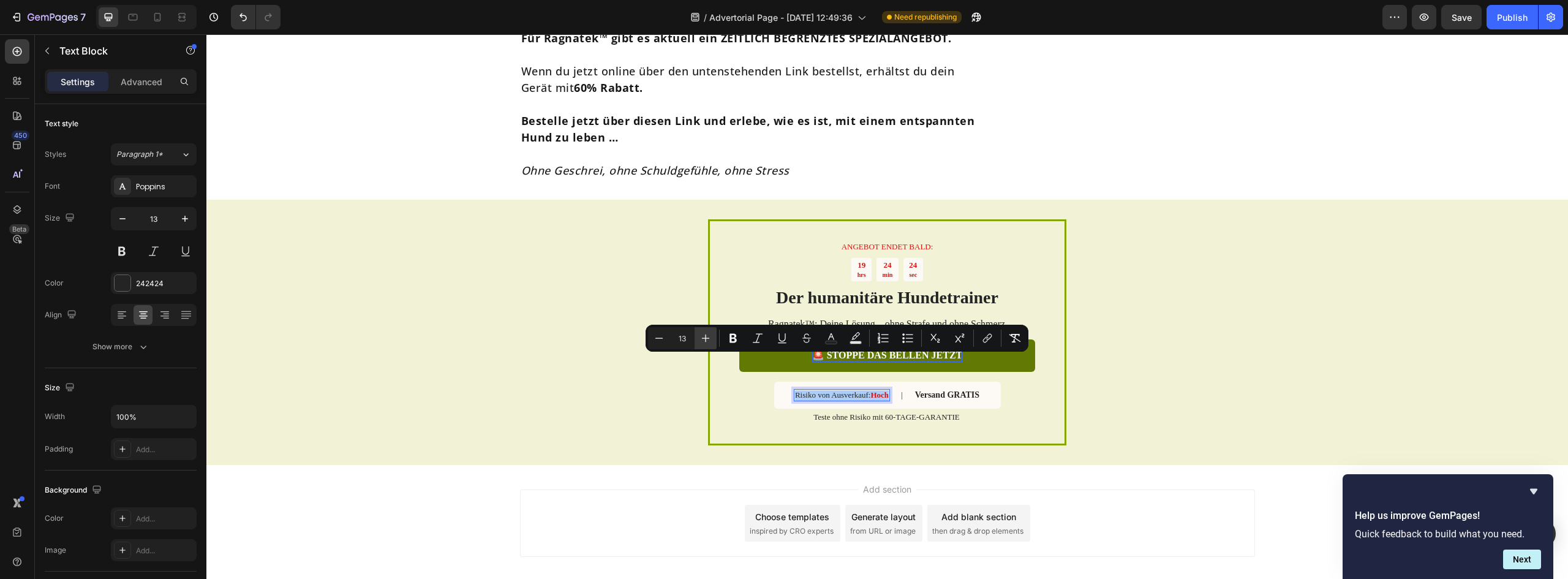
click at [709, 337] on icon "Editor contextual toolbar" at bounding box center [706, 338] width 13 height 13
type input "14"
click at [752, 374] on div "ANGEBOT ENDET BALD: Text Block 19 hrs 24 min 23 sec Countdown Timer Der humanit…" at bounding box center [887, 333] width 296 height 184
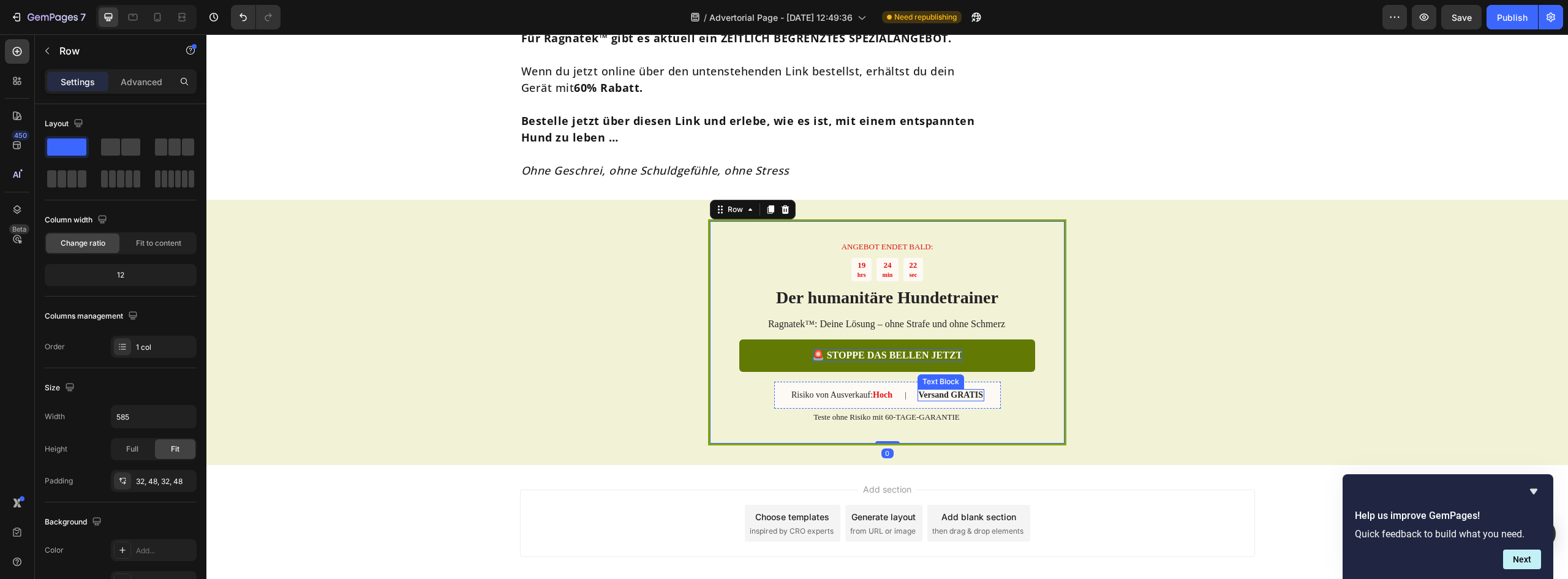
click at [926, 390] on strong "Versand GRATIS" at bounding box center [951, 395] width 64 height 9
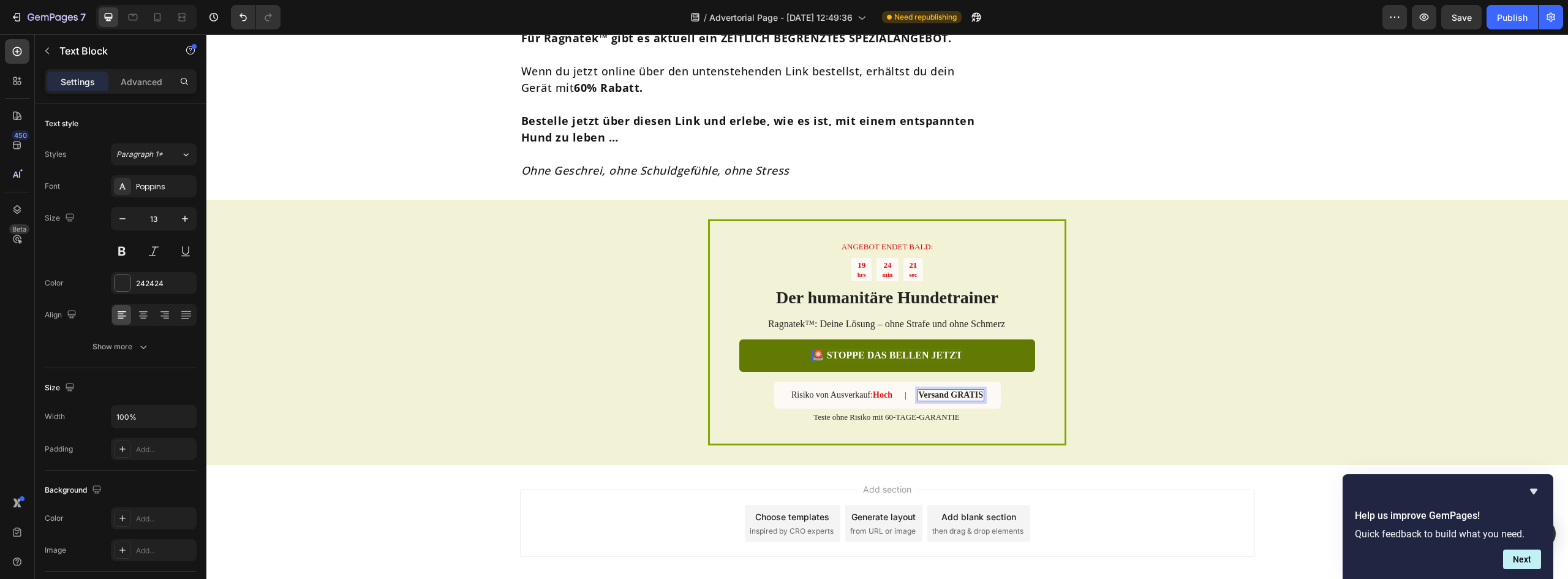
click at [926, 390] on strong "Versand GRATIS" at bounding box center [951, 395] width 64 height 9
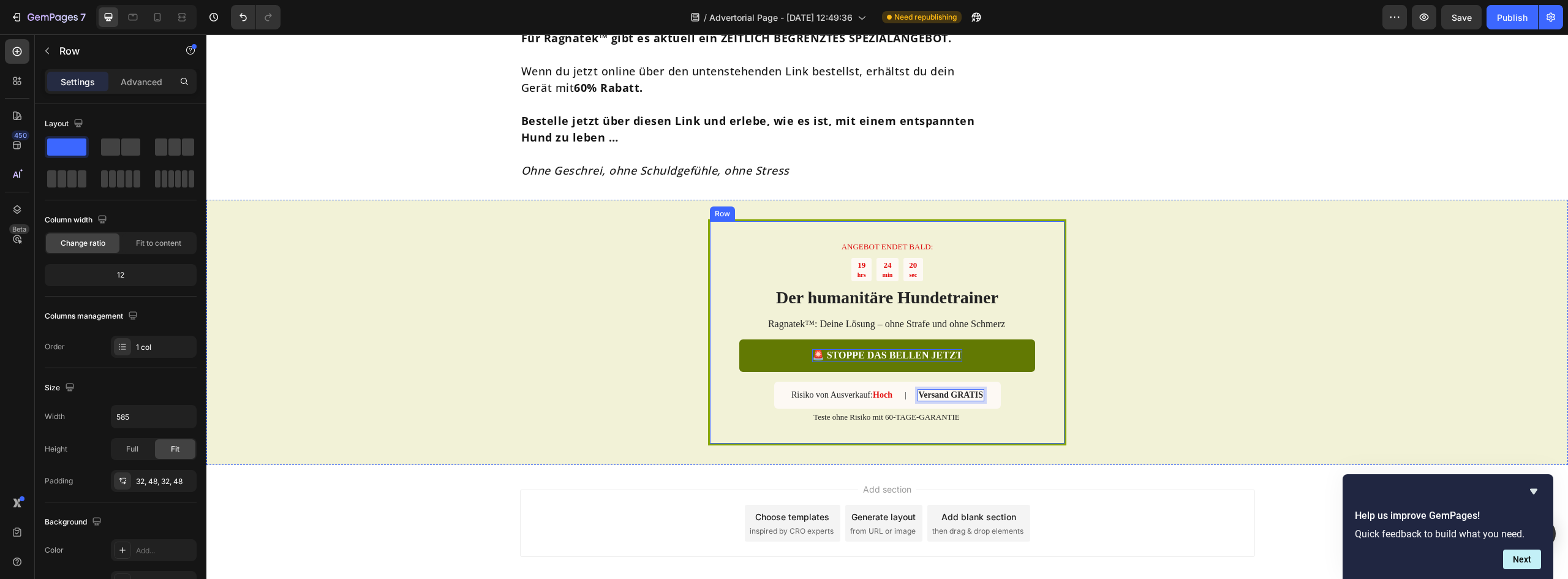
click at [1014, 376] on div "ANGEBOT ENDET BALD: Text Block 19 hrs 24 min 20 sec Countdown Timer Der humanit…" at bounding box center [887, 333] width 296 height 184
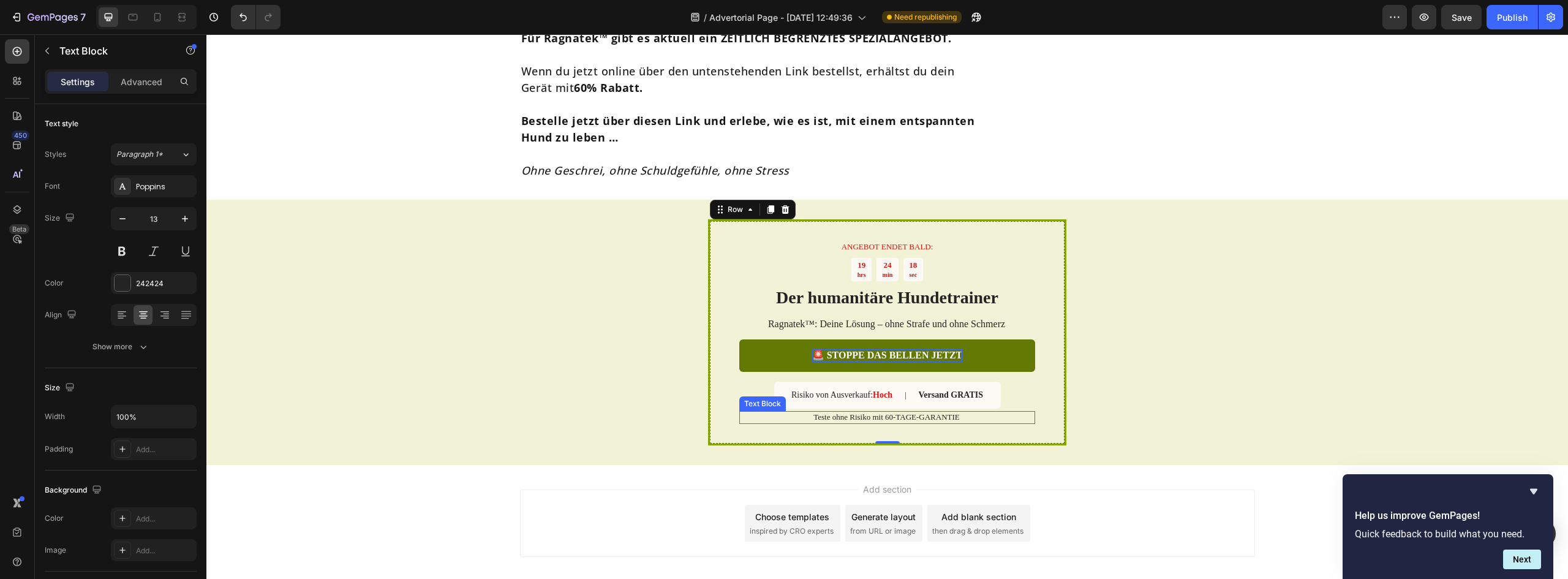
click at [936, 412] on p "Teste ohne Risiko mit 60-TAGE-GARANTIE" at bounding box center [886, 417] width 295 height 10
click at [864, 411] on div "Teste ohne Risiko mit 60-TAGE-GARANTIE" at bounding box center [887, 417] width 296 height 13
click at [862, 412] on p "Teste ohne Risiko mit 60-TAGE-GARANTIE" at bounding box center [886, 417] width 295 height 10
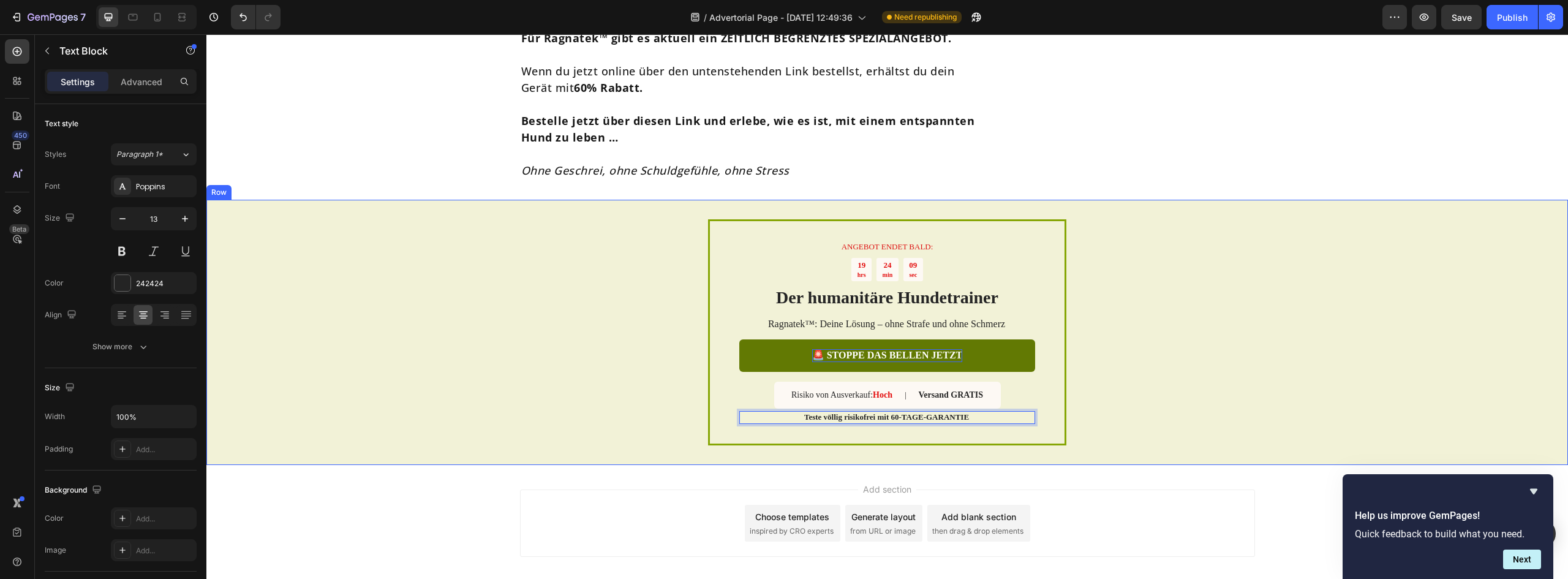
click at [1130, 384] on div "ANGEBOT ENDET BALD: Text Block 19 hrs 24 min 09 sec Countdown Timer Der humanit…" at bounding box center [887, 333] width 1361 height 266
click at [922, 412] on strong "Teste völlig risikofrei mit 60-TAGE-GARANTIE" at bounding box center [886, 417] width 165 height 9
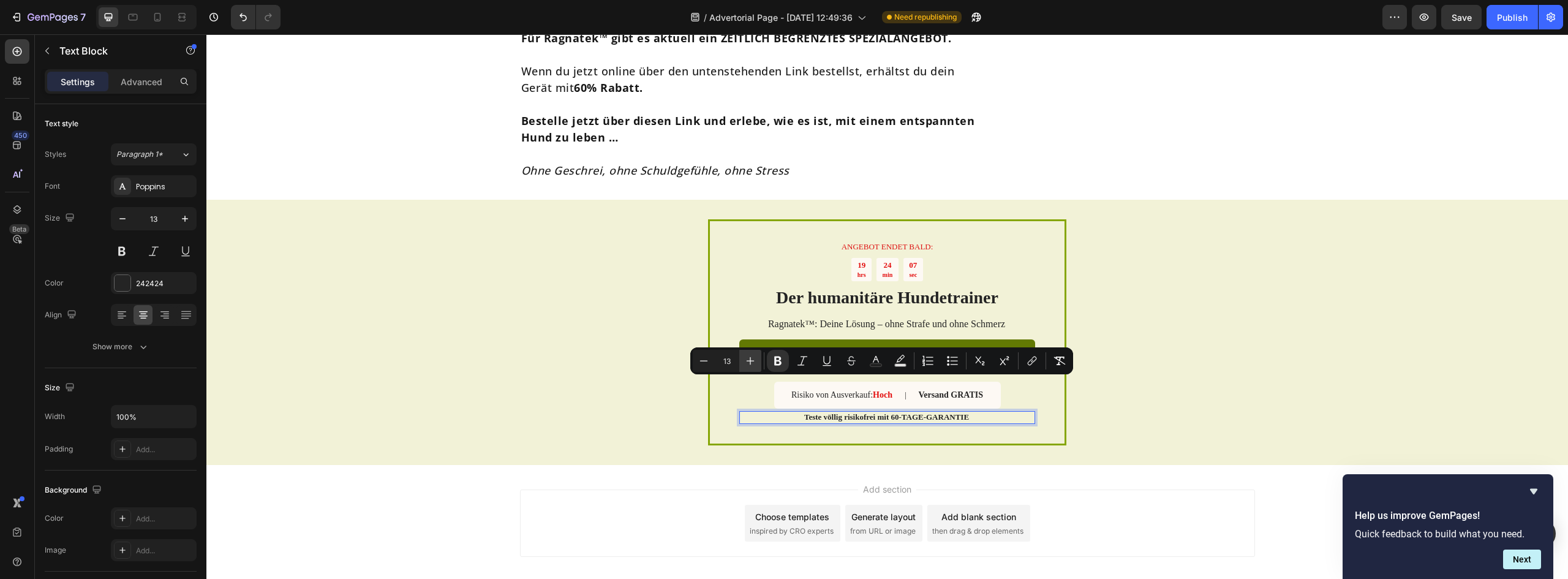
click at [748, 364] on icon "Editor contextual toolbar" at bounding box center [750, 361] width 13 height 13
type input "15"
click at [1317, 297] on div "ANGEBOT ENDET BALD: Text Block 19 hrs 24 min 06 sec Countdown Timer Der humanit…" at bounding box center [887, 333] width 1361 height 267
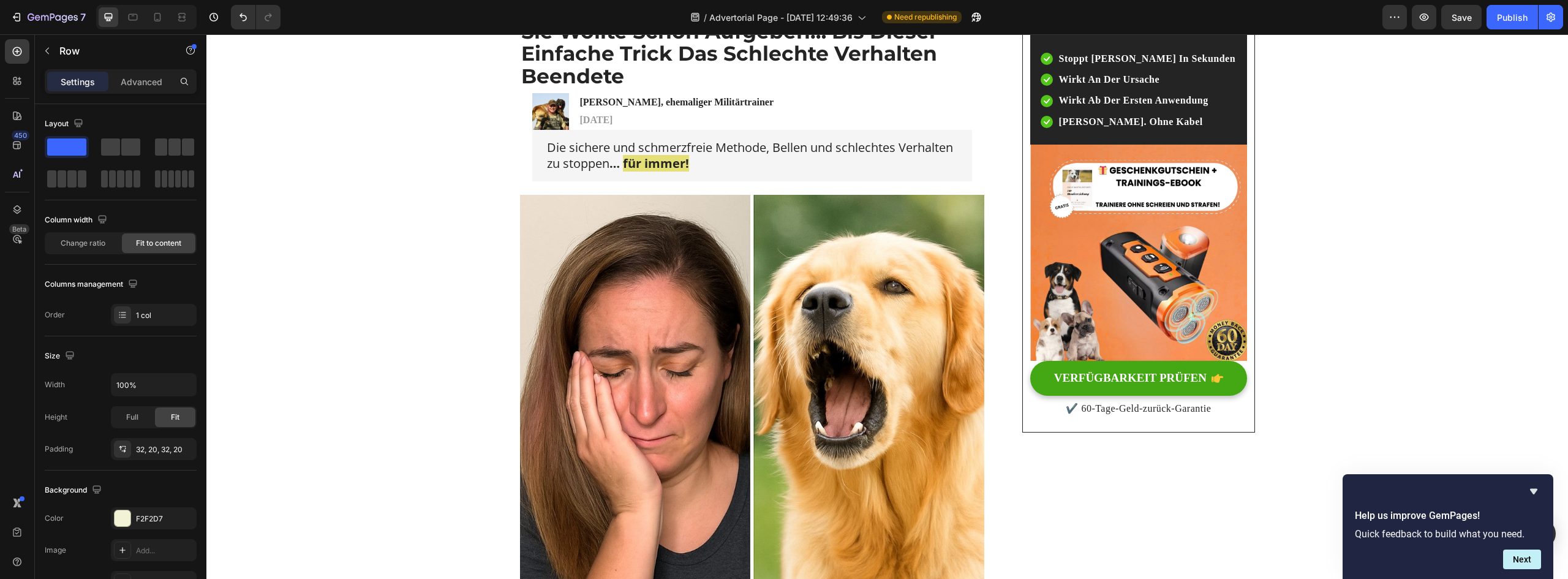
scroll to position [0, 0]
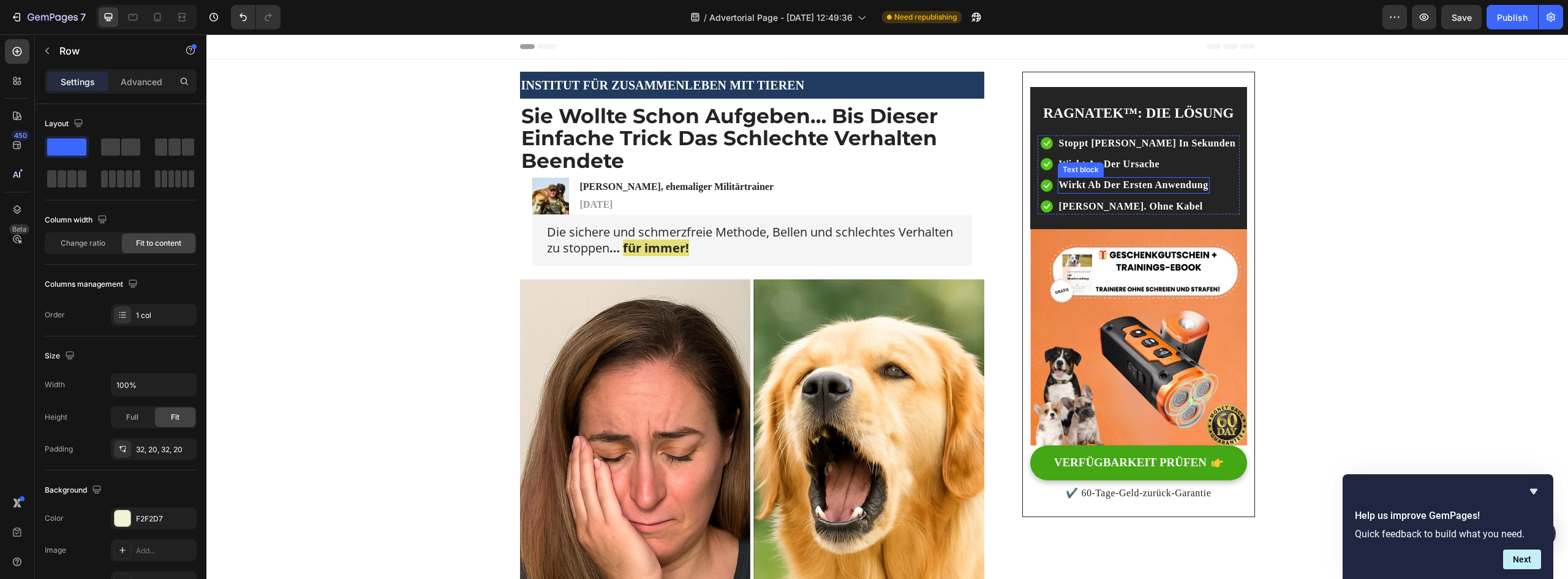
click at [1131, 182] on strong "wirkt ab der ersten anwendung" at bounding box center [1134, 184] width 149 height 10
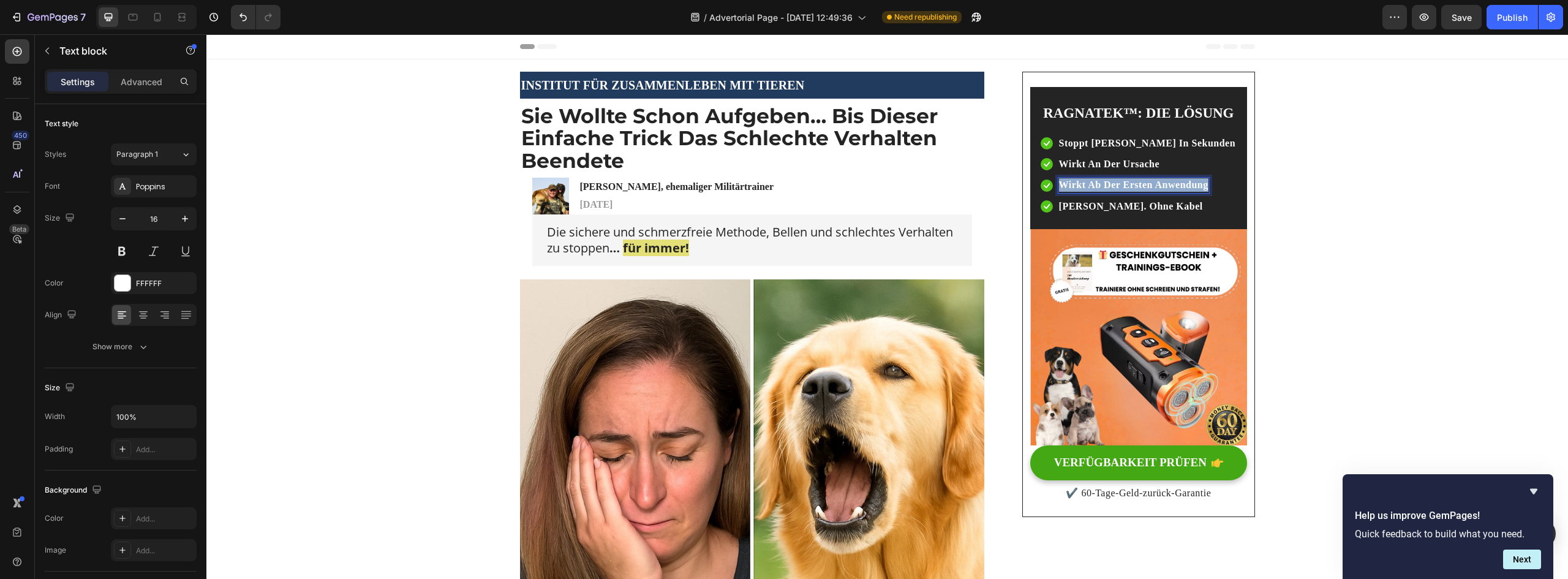
click at [1131, 182] on strong "wirkt ab der ersten anwendung" at bounding box center [1134, 184] width 149 height 10
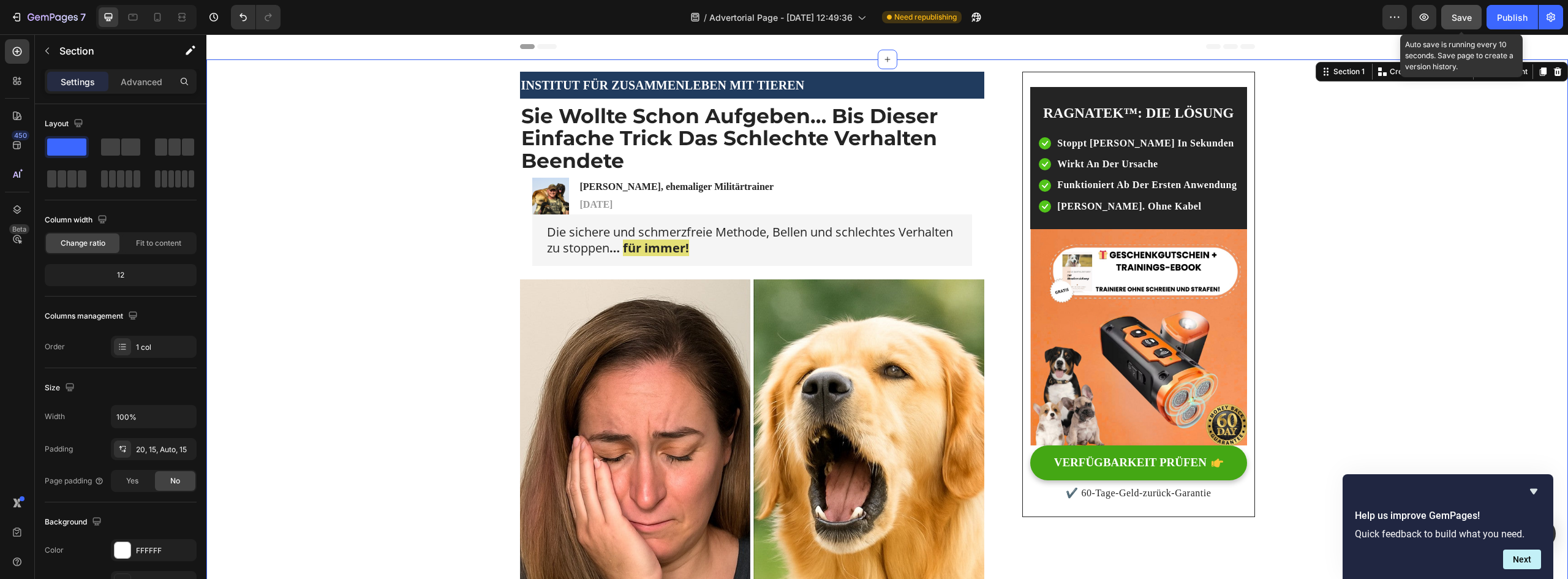
click at [1462, 21] on span "Save" at bounding box center [1462, 17] width 20 height 10
click at [160, 20] on icon at bounding box center [157, 17] width 13 height 13
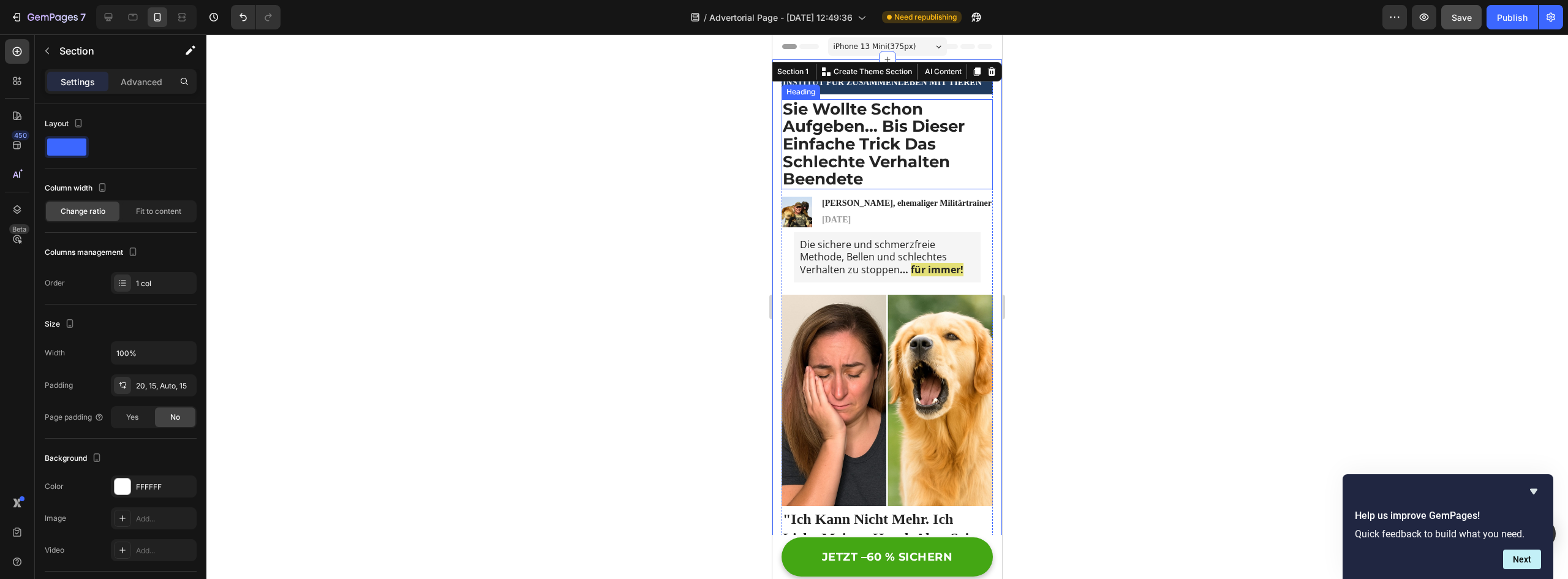
click at [910, 152] on strong "Sie Wollte Schon Aufgeben… Bis Dieser Einfache Trick Das Schlechte Verhalten Be…" at bounding box center [873, 144] width 182 height 89
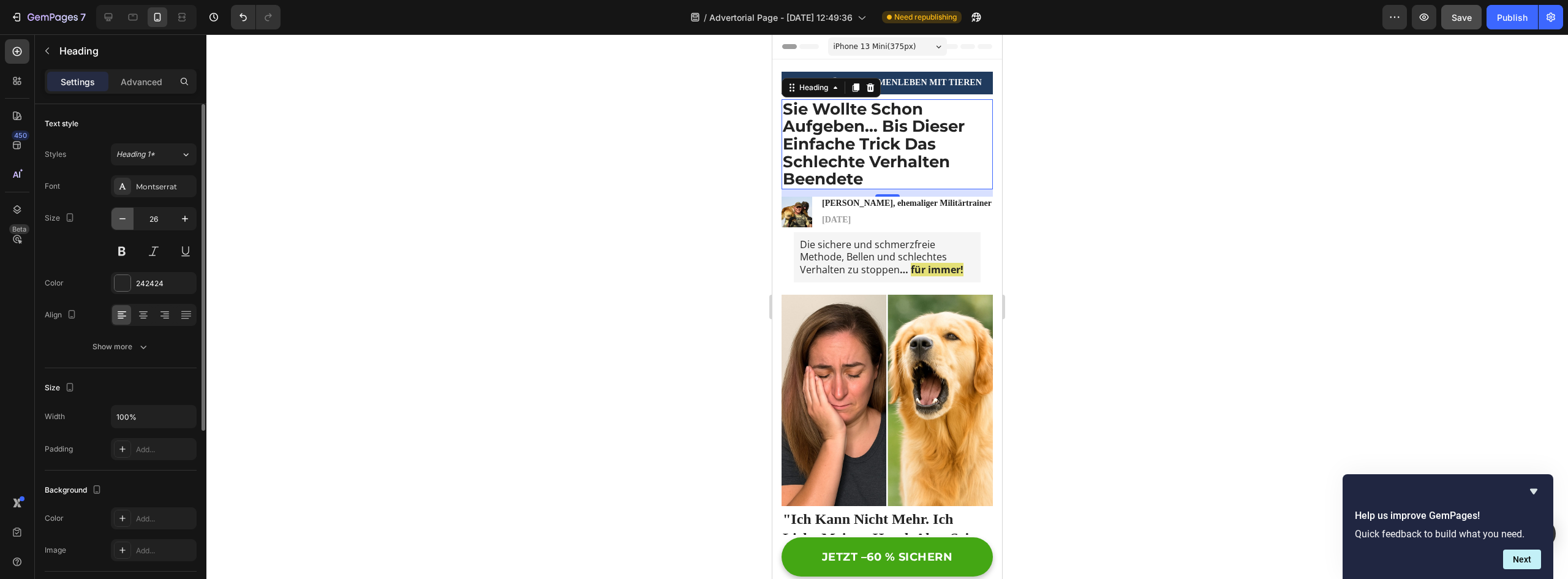
click at [125, 221] on icon "button" at bounding box center [123, 219] width 13 height 13
type input "25"
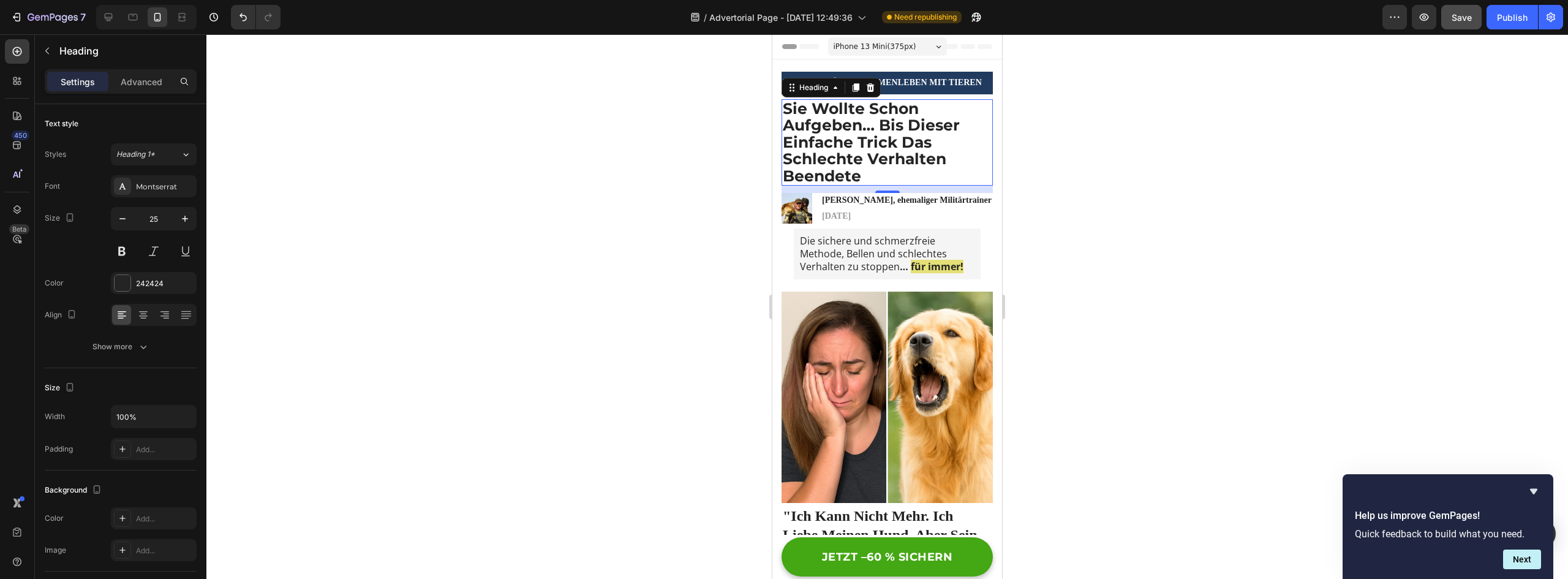
click at [662, 196] on div at bounding box center [887, 307] width 1361 height 545
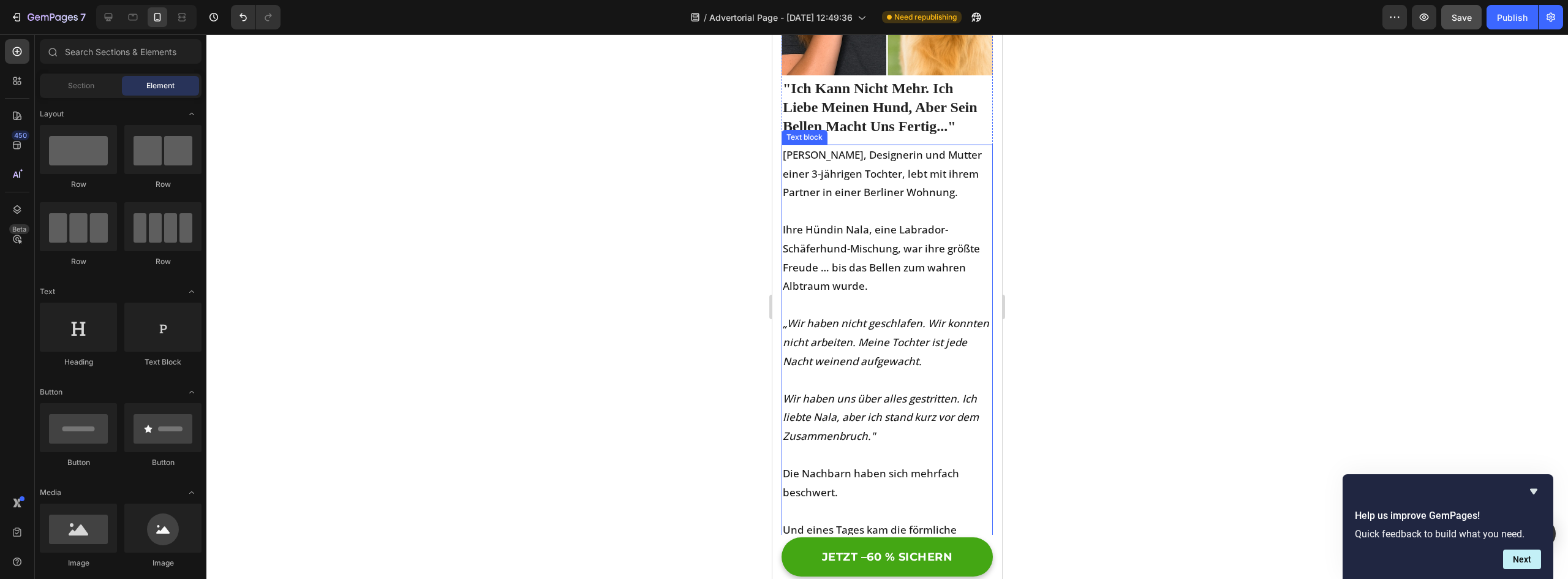
scroll to position [429, 0]
click at [815, 149] on p "[PERSON_NAME], Designerin und Mutter einer 3-jährigen Tochter, lebt mit ihrem P…" at bounding box center [886, 173] width 209 height 56
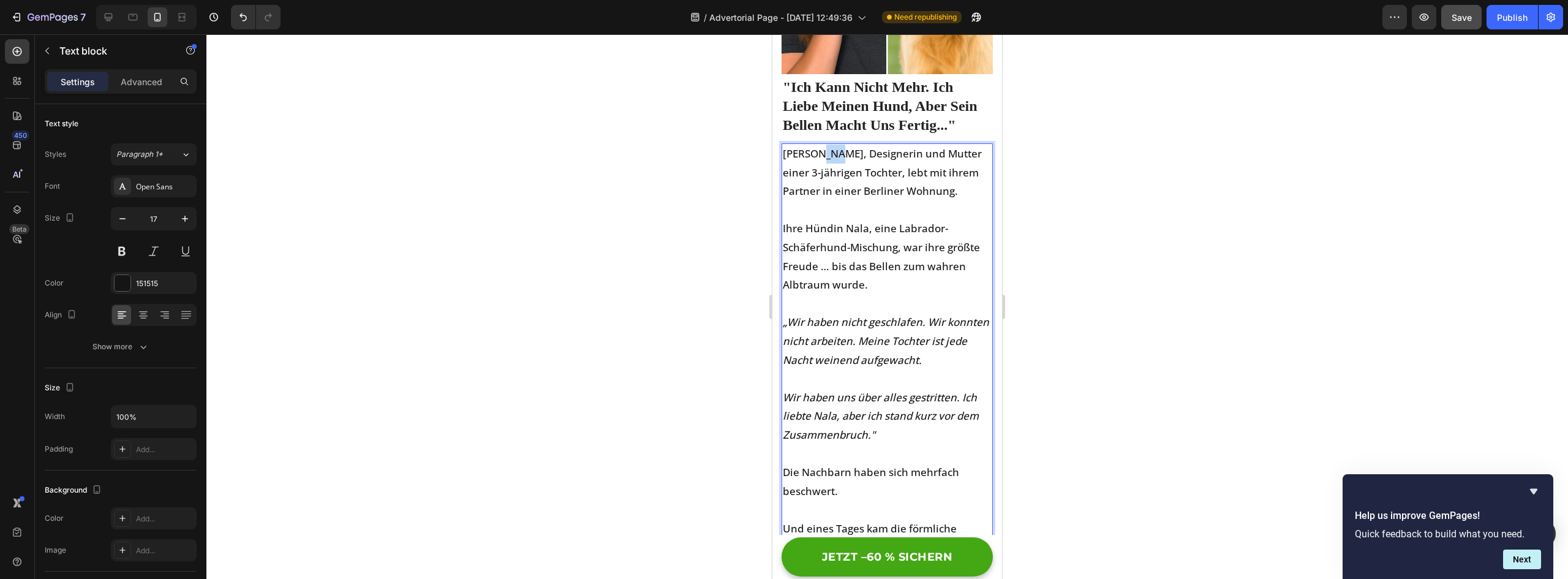
drag, startPoint x: 818, startPoint y: 144, endPoint x: 835, endPoint y: 151, distance: 18.4
click at [835, 151] on p "[PERSON_NAME], Designerin und Mutter einer 3-jährigen Tochter, lebt mit ihrem P…" at bounding box center [886, 173] width 209 height 56
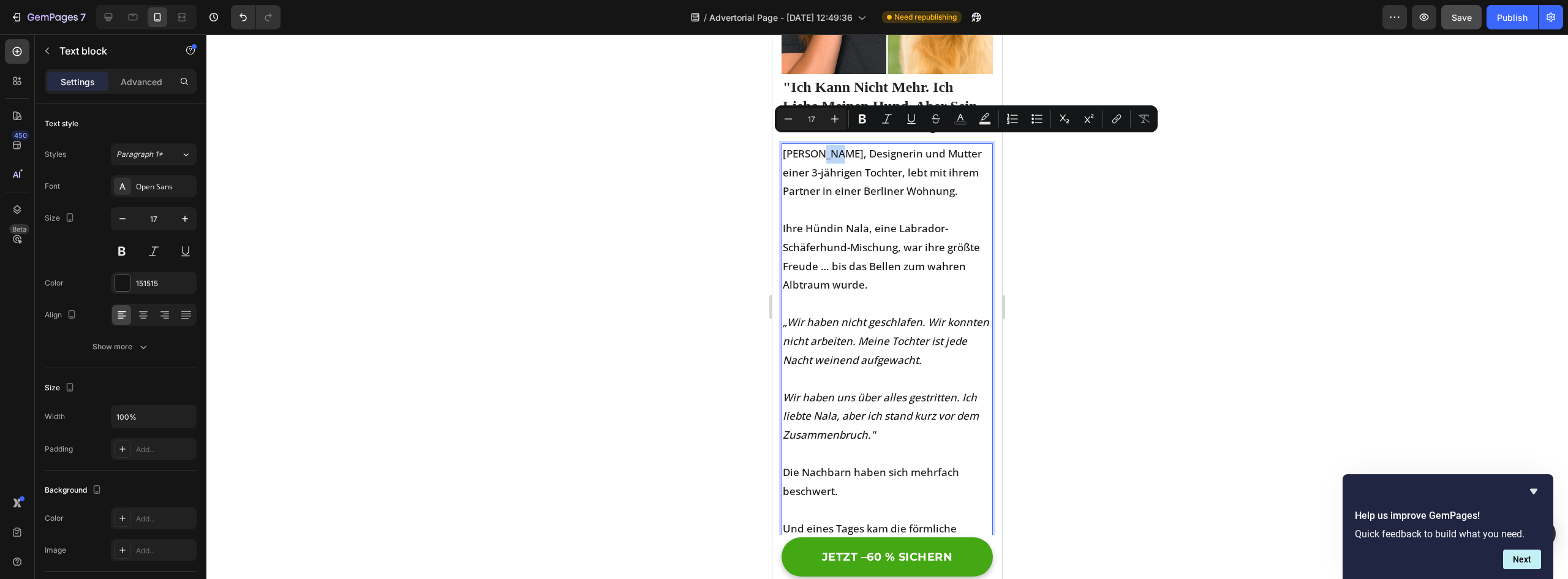
click at [835, 152] on p "[PERSON_NAME], Designerin und Mutter einer 3-jährigen Tochter, lebt mit ihrem P…" at bounding box center [886, 173] width 209 height 56
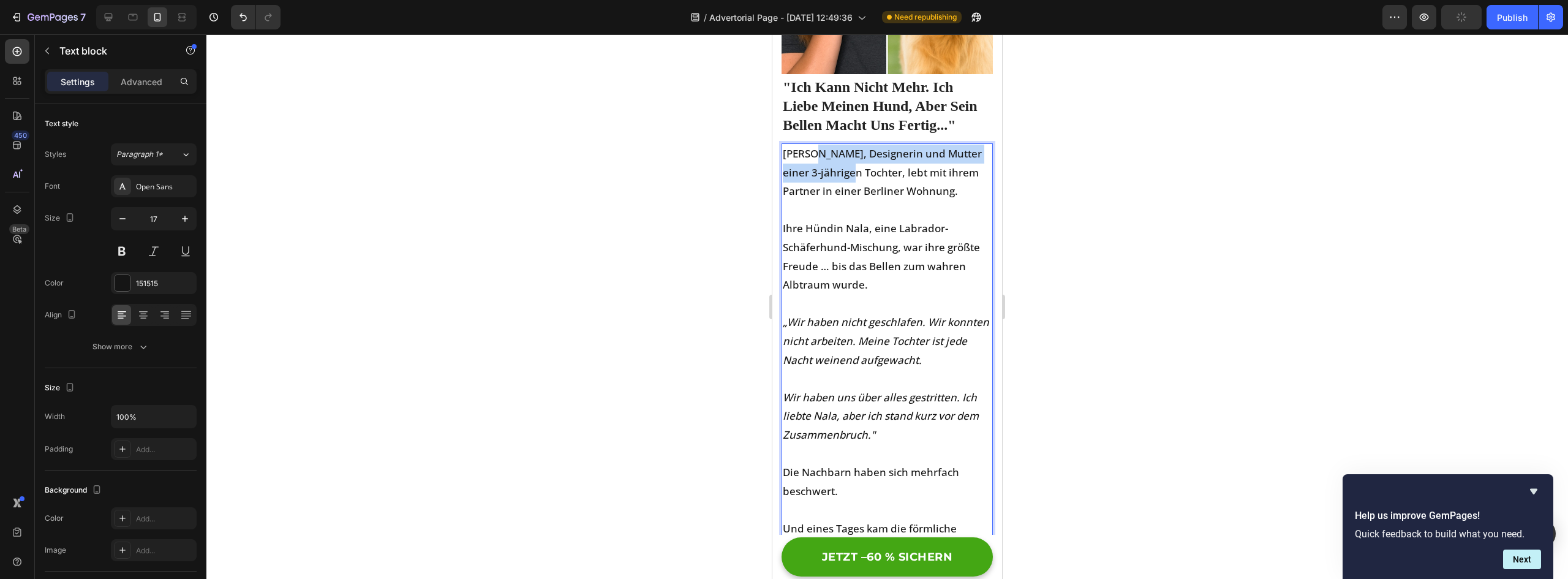
drag, startPoint x: 817, startPoint y: 142, endPoint x: 865, endPoint y: 171, distance: 56.1
click at [865, 171] on p "[PERSON_NAME], Designerin und Mutter einer 3-jährigen Tochter, lebt mit ihrem P…" at bounding box center [886, 173] width 209 height 56
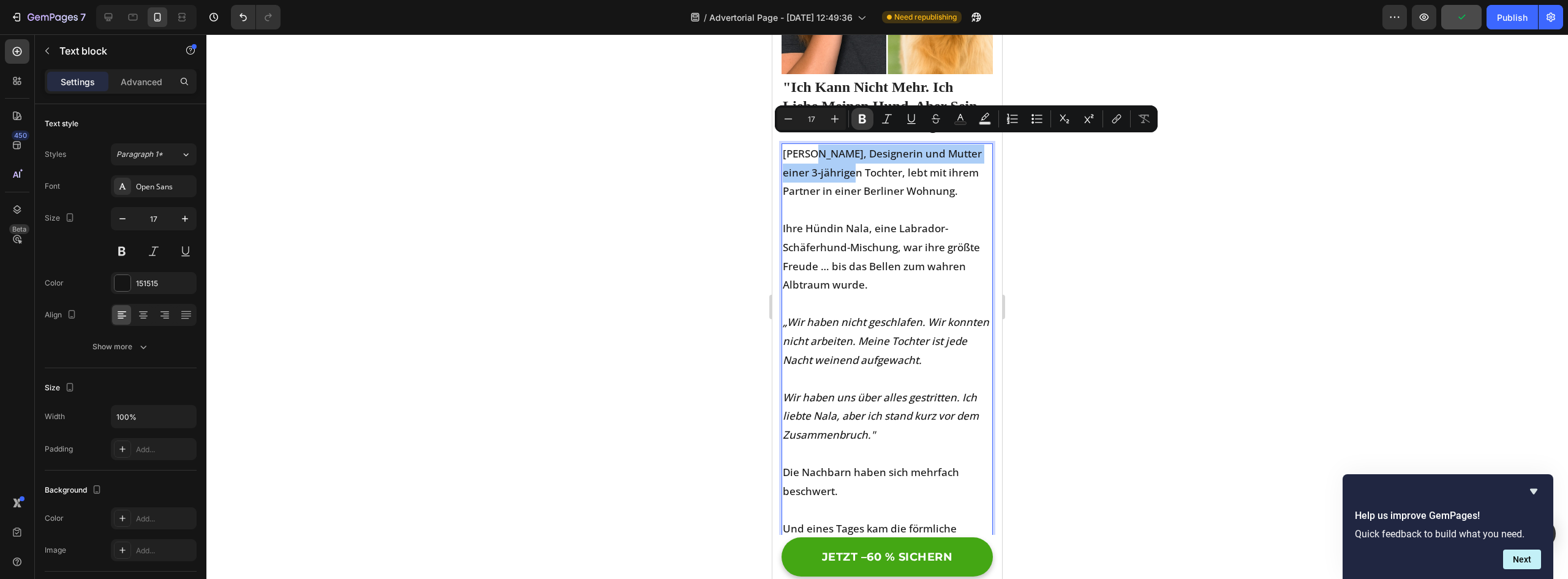
click at [865, 122] on icon "Editor contextual toolbar" at bounding box center [862, 119] width 7 height 9
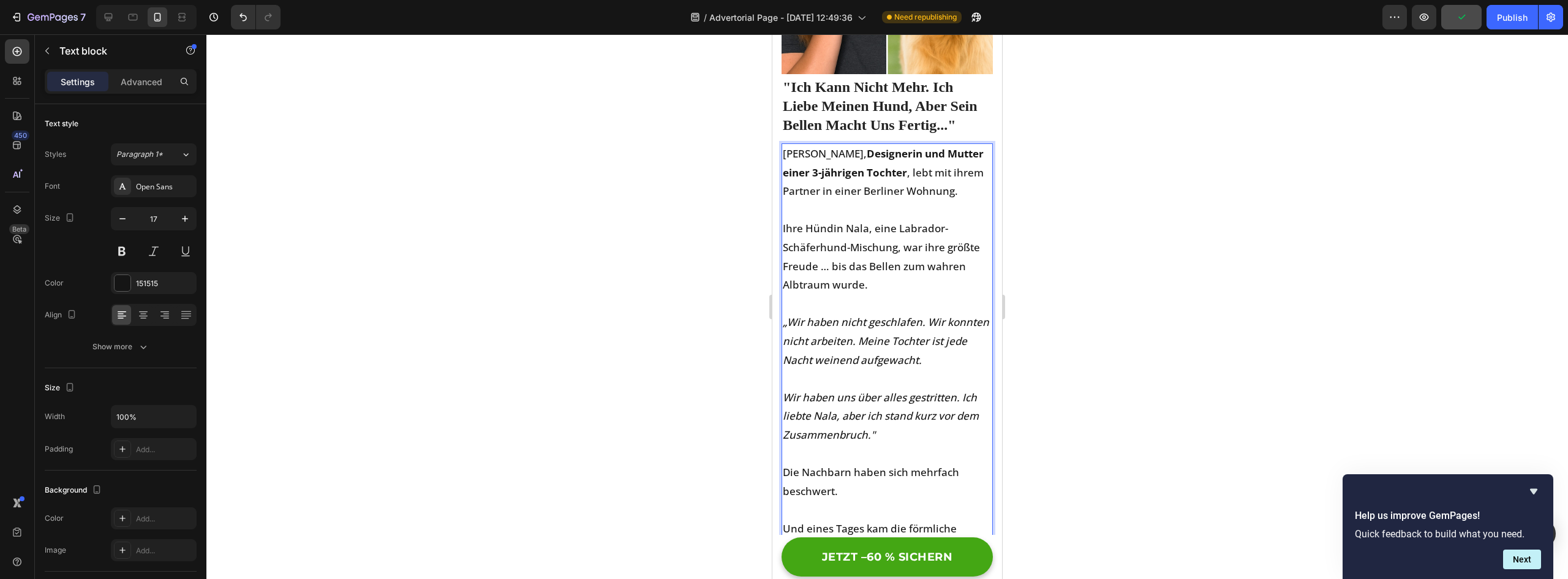
click at [889, 169] on p "[PERSON_NAME], Designerin und Mutter einer 3-jährigen Tochter , lebt mit ihrem …" at bounding box center [886, 173] width 209 height 56
drag, startPoint x: 834, startPoint y: 261, endPoint x: 862, endPoint y: 275, distance: 31.3
click at [862, 275] on p "Ihre Hündin Nala, eine Labrador-Schäferhund-Mischung, war ihre größte Freude … …" at bounding box center [886, 257] width 209 height 75
click at [901, 283] on p "Ihre Hündin Nala, eine Labrador-Schäferhund-Mischung, war ihre größte Freude … …" at bounding box center [886, 257] width 209 height 75
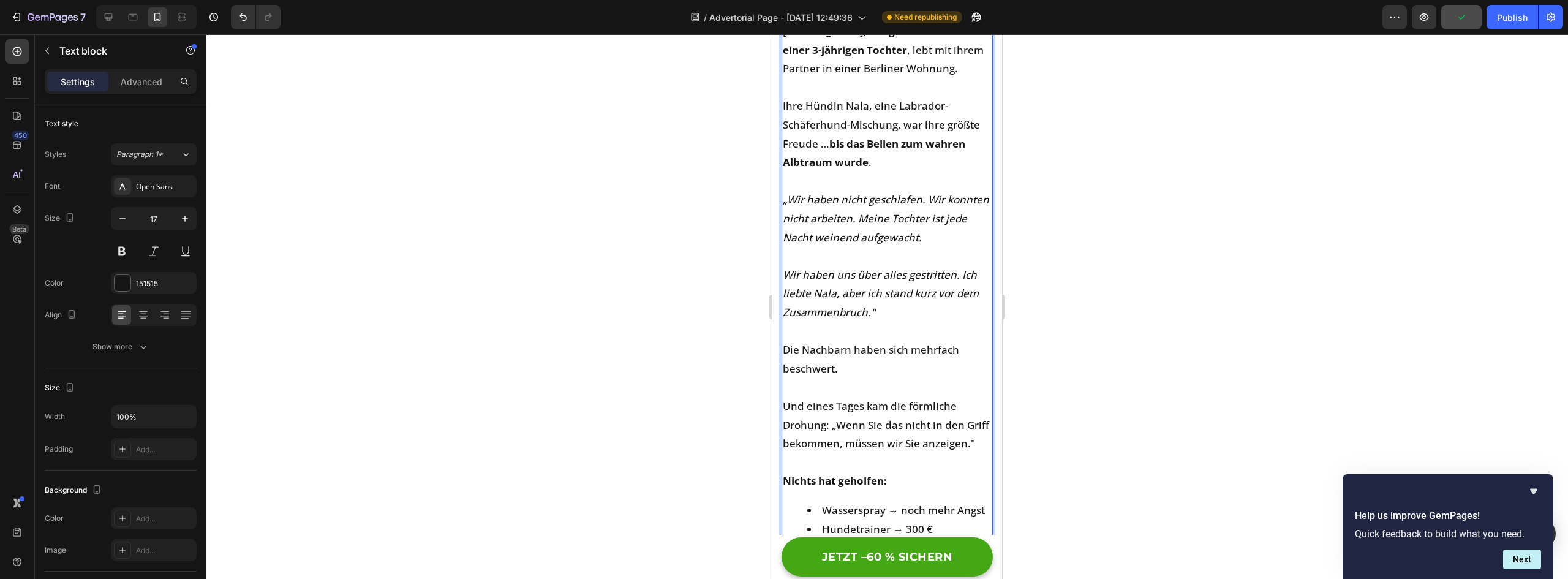
scroll to position [613, 0]
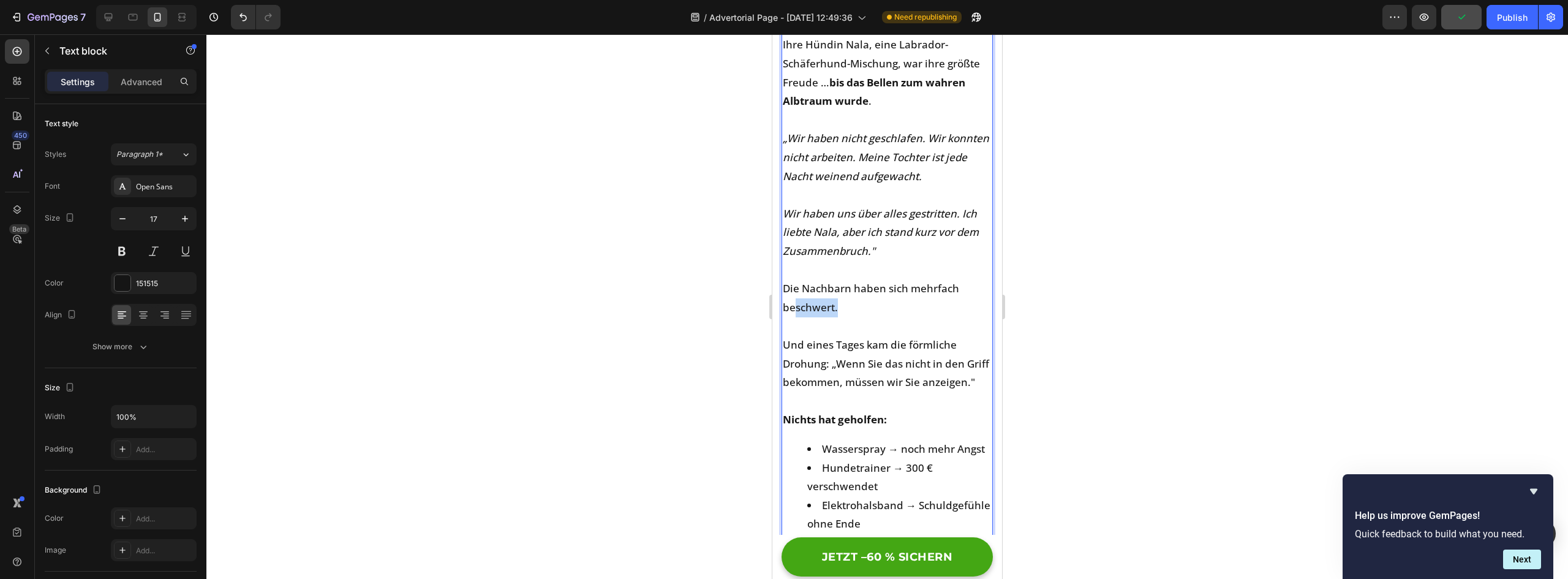
drag, startPoint x: 839, startPoint y: 301, endPoint x: 792, endPoint y: 295, distance: 47.4
click at [792, 295] on p "Die Nachbarn haben sich mehrfach beschwert." at bounding box center [886, 298] width 209 height 38
click at [791, 288] on p "Die Nachbarn haben sich mehrfach beschwert." at bounding box center [886, 298] width 209 height 38
click at [817, 292] on p "Die Nachbarn haben sich mehrfach beschwert." at bounding box center [886, 298] width 209 height 38
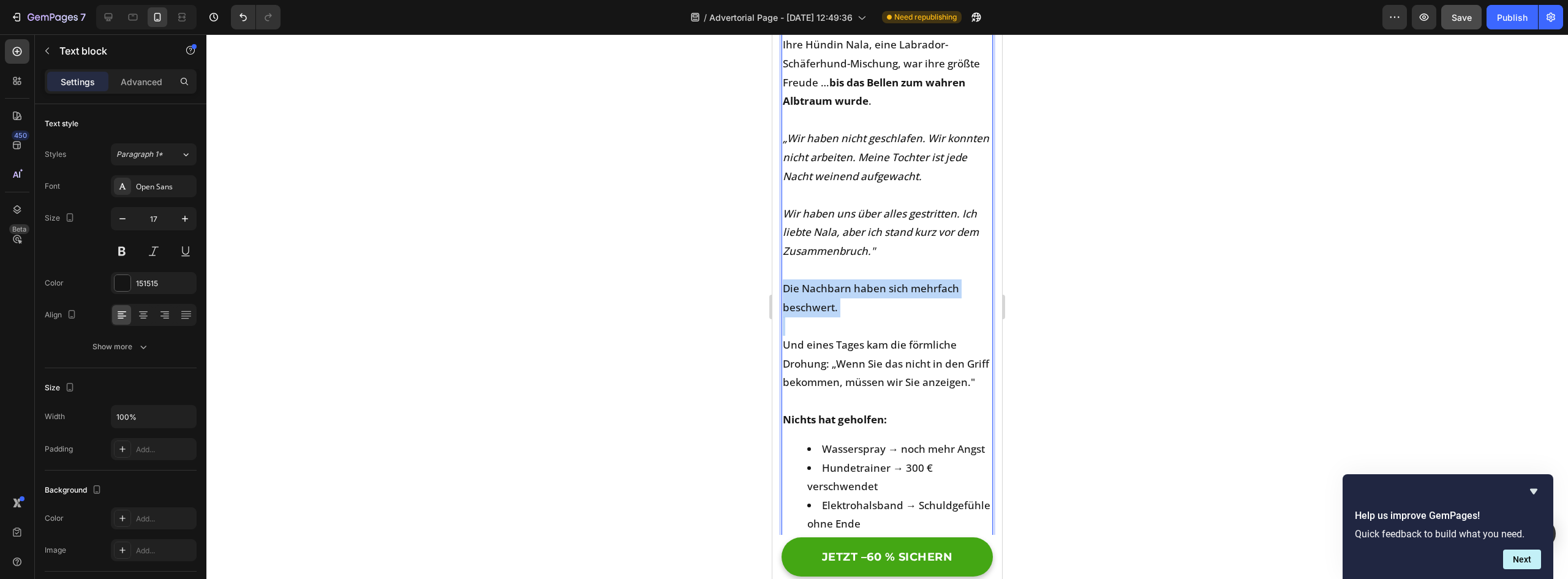
click at [817, 292] on p "Die Nachbarn haben sich mehrfach beschwert." at bounding box center [886, 298] width 209 height 38
click at [889, 317] on p "Rich Text Editor. Editing area: main" at bounding box center [886, 326] width 209 height 19
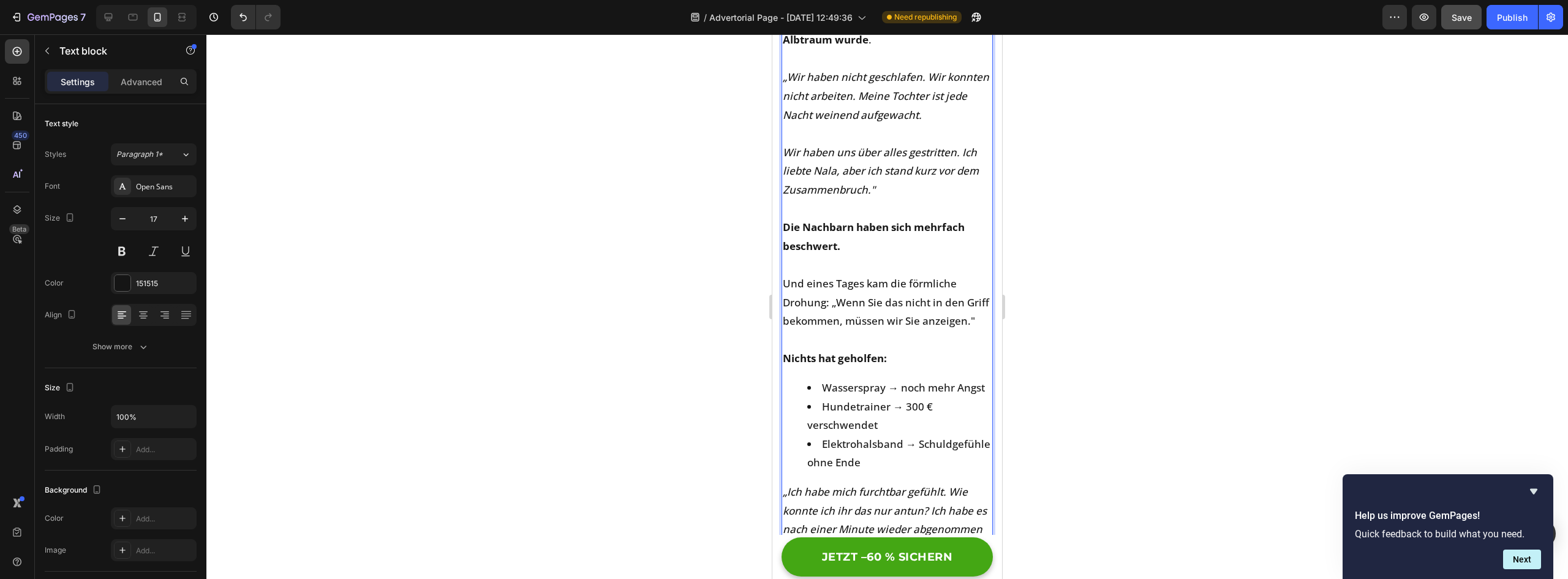
scroll to position [735, 0]
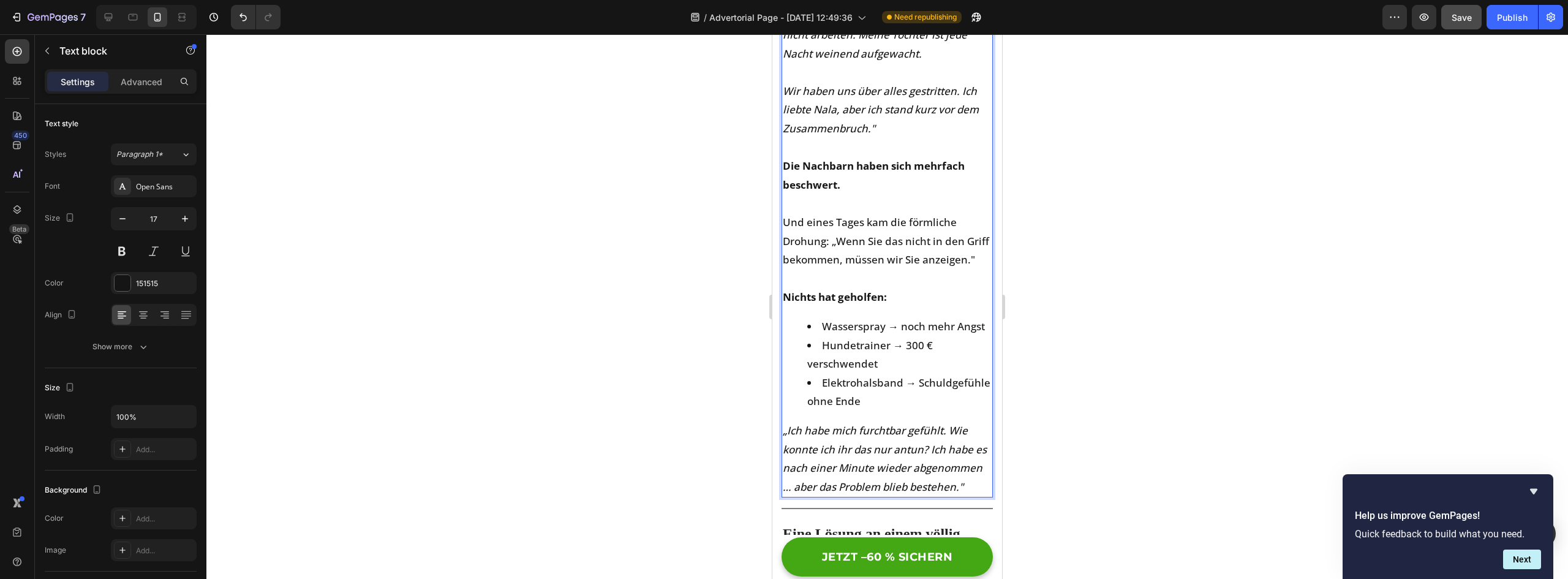
click at [843, 334] on li "Wasserspray → noch mehr Angst" at bounding box center [900, 327] width 185 height 19
click at [840, 371] on li "Hundetrainer → 300 € verschwendet" at bounding box center [900, 355] width 185 height 38
click at [851, 411] on li "Elektrohalsband → Schuldgefühle ohne Ende" at bounding box center [900, 393] width 185 height 38
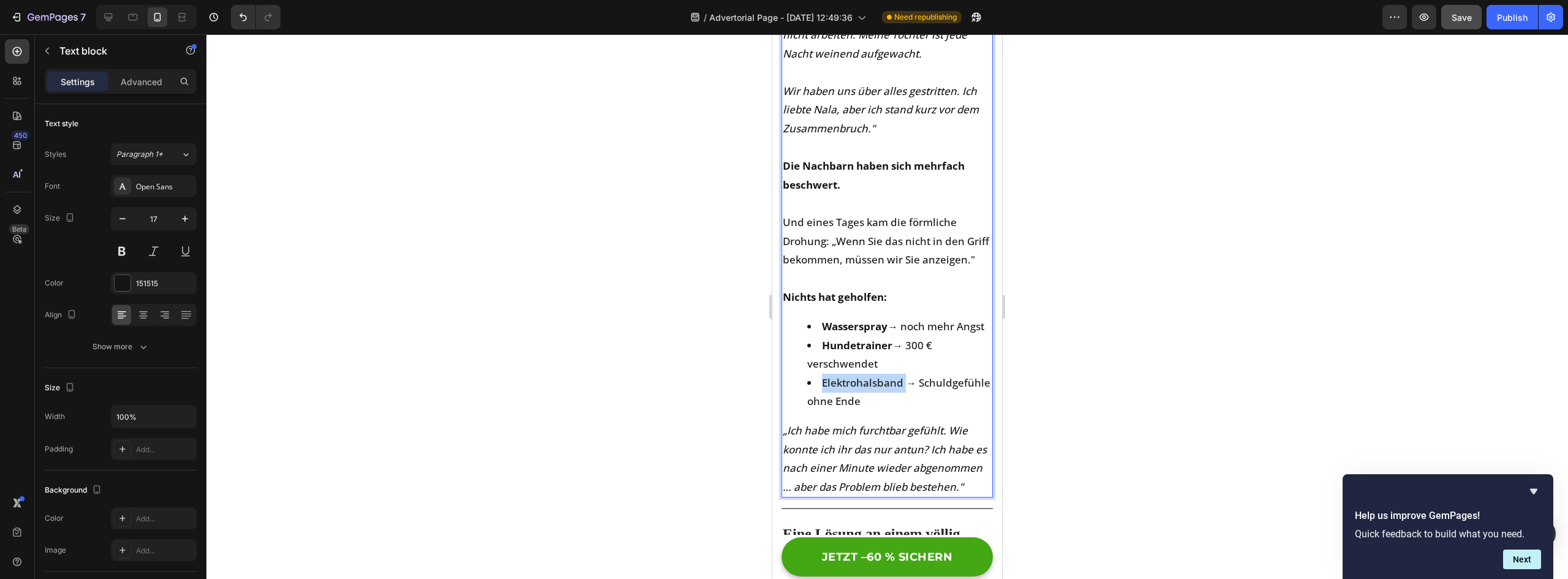
click at [851, 411] on li "Elektrohalsband → Schuldgefühle ohne Ende" at bounding box center [900, 393] width 185 height 38
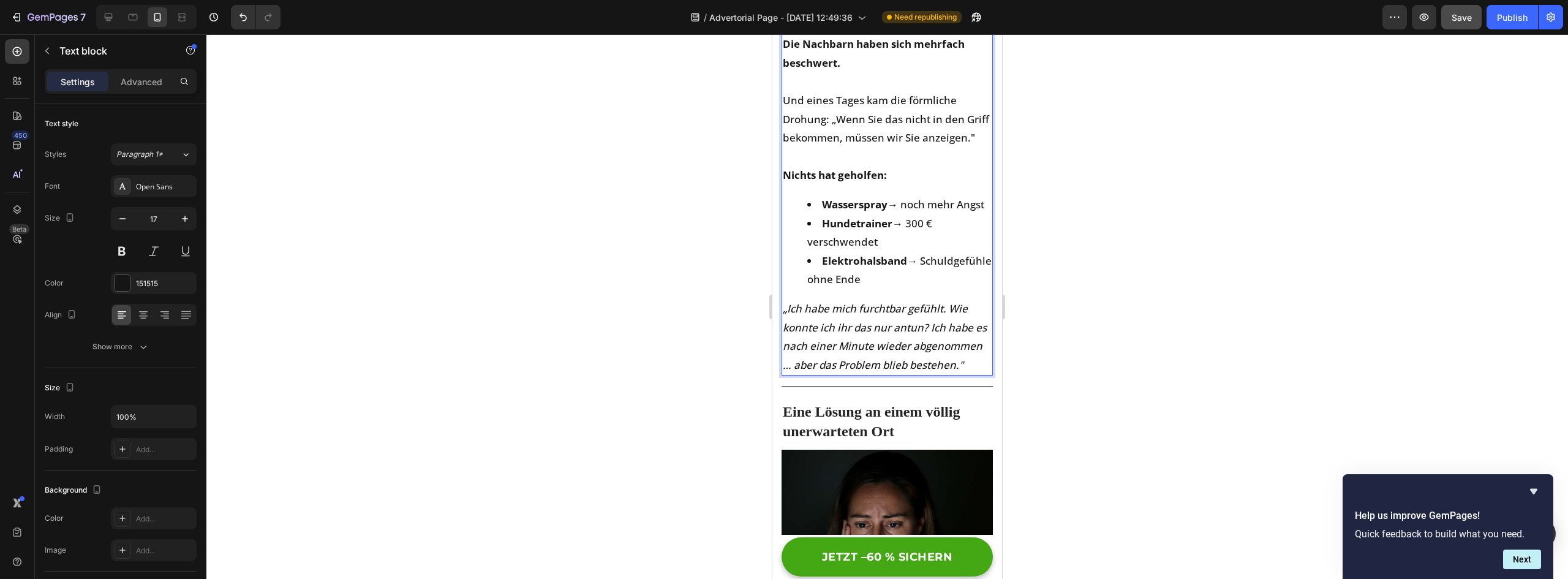
scroll to position [858, 0]
drag, startPoint x: 932, startPoint y: 357, endPoint x: 853, endPoint y: 397, distance: 88.5
click at [853, 371] on icon "„Ich habe mich furchtbar gefühlt. Wie konnte ich ihr das nur antun? Ich habe es…" at bounding box center [884, 336] width 204 height 70
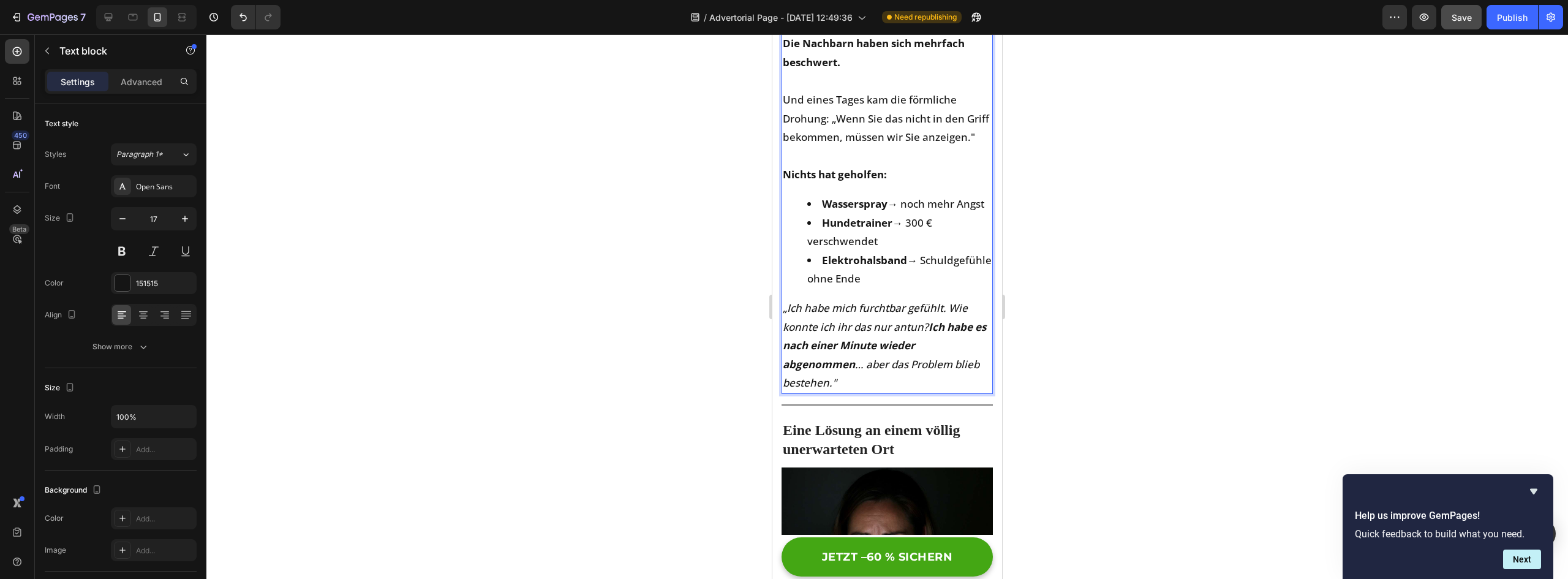
click at [955, 370] on p "„Ich habe mich furchtbar gefühlt. Wie konnte ich ihr das nur antun? Ich habe es…" at bounding box center [886, 346] width 209 height 94
click at [1126, 324] on div at bounding box center [887, 307] width 1361 height 545
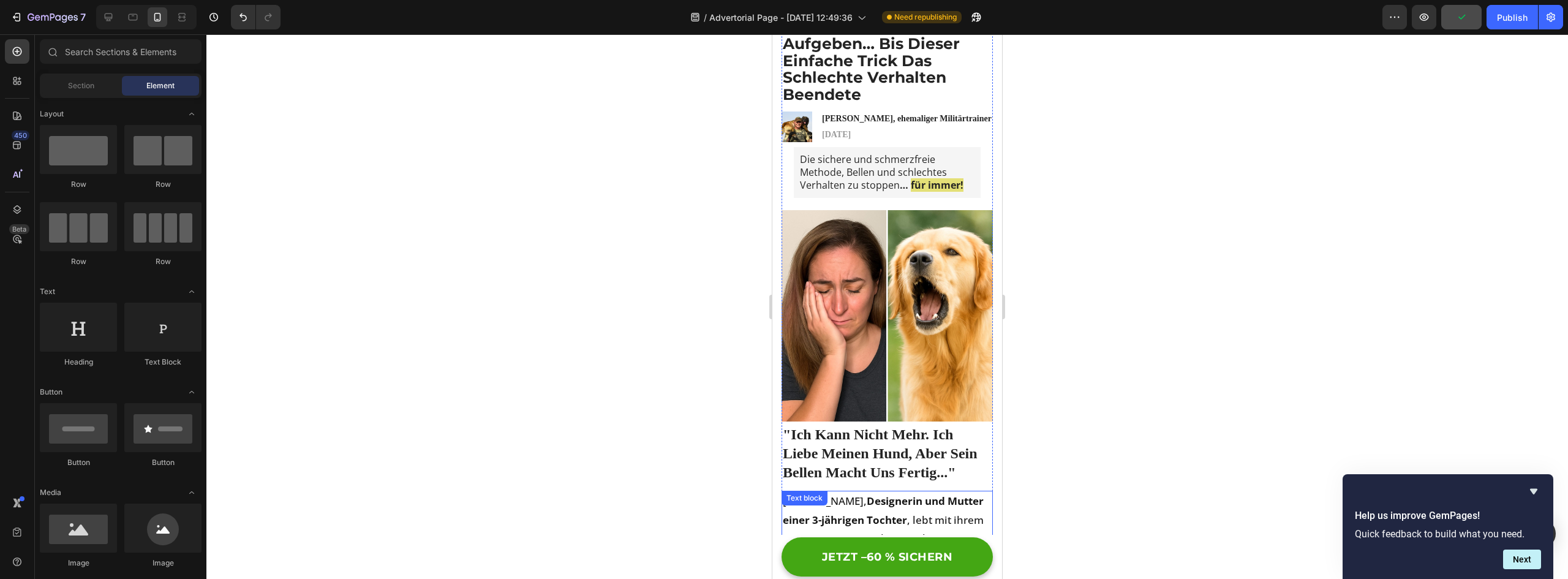
scroll to position [0, 0]
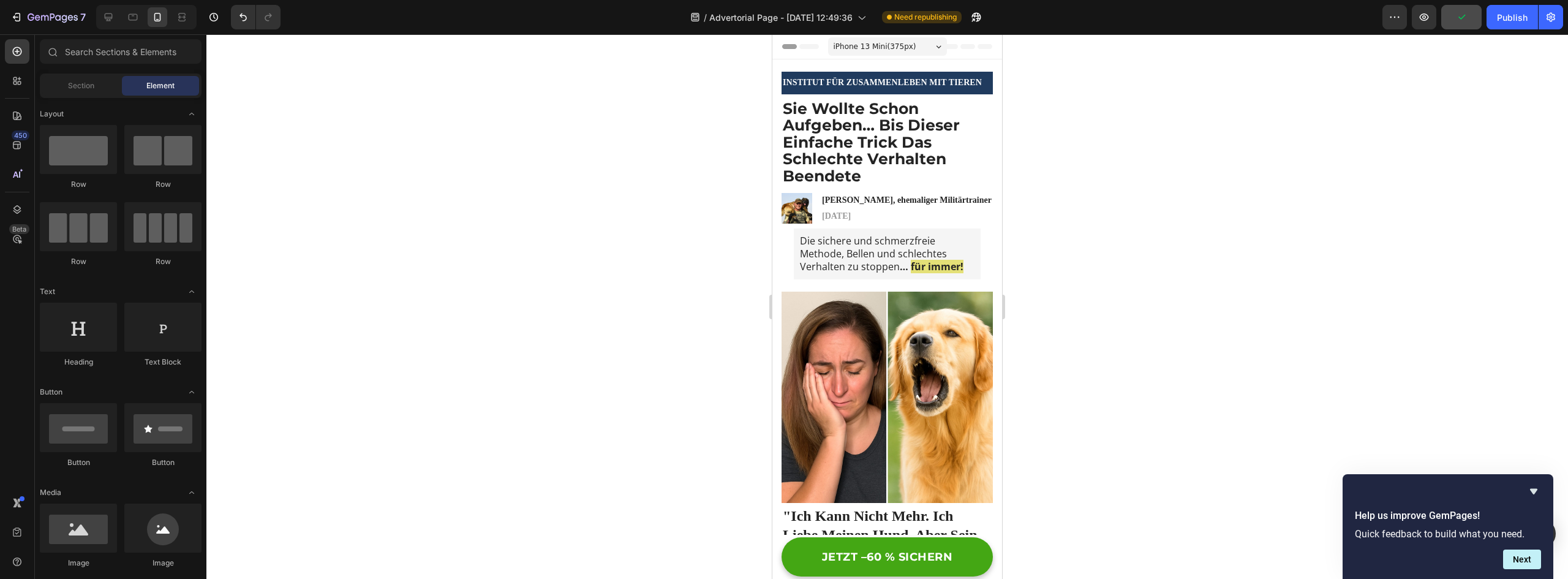
click at [909, 41] on div "iPhone 13 Mini ( 375 px)" at bounding box center [887, 46] width 119 height 18
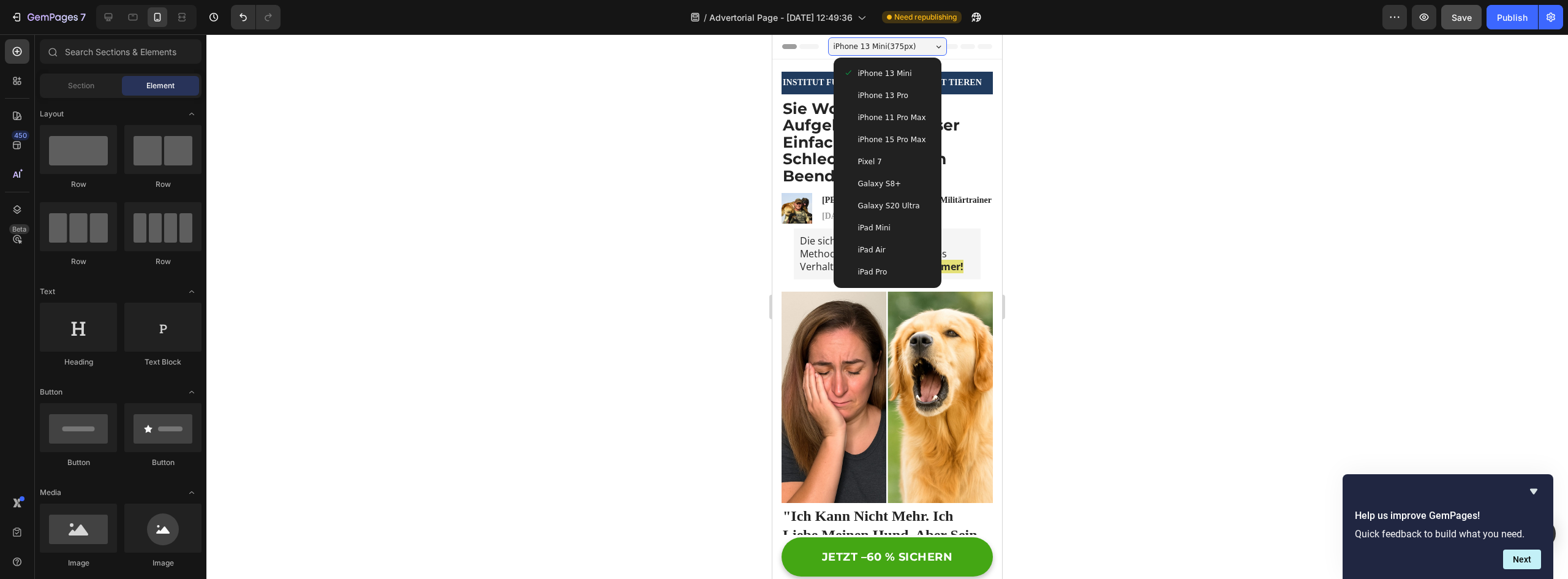
click at [911, 139] on span "iPhone 15 Pro Max" at bounding box center [892, 140] width 68 height 13
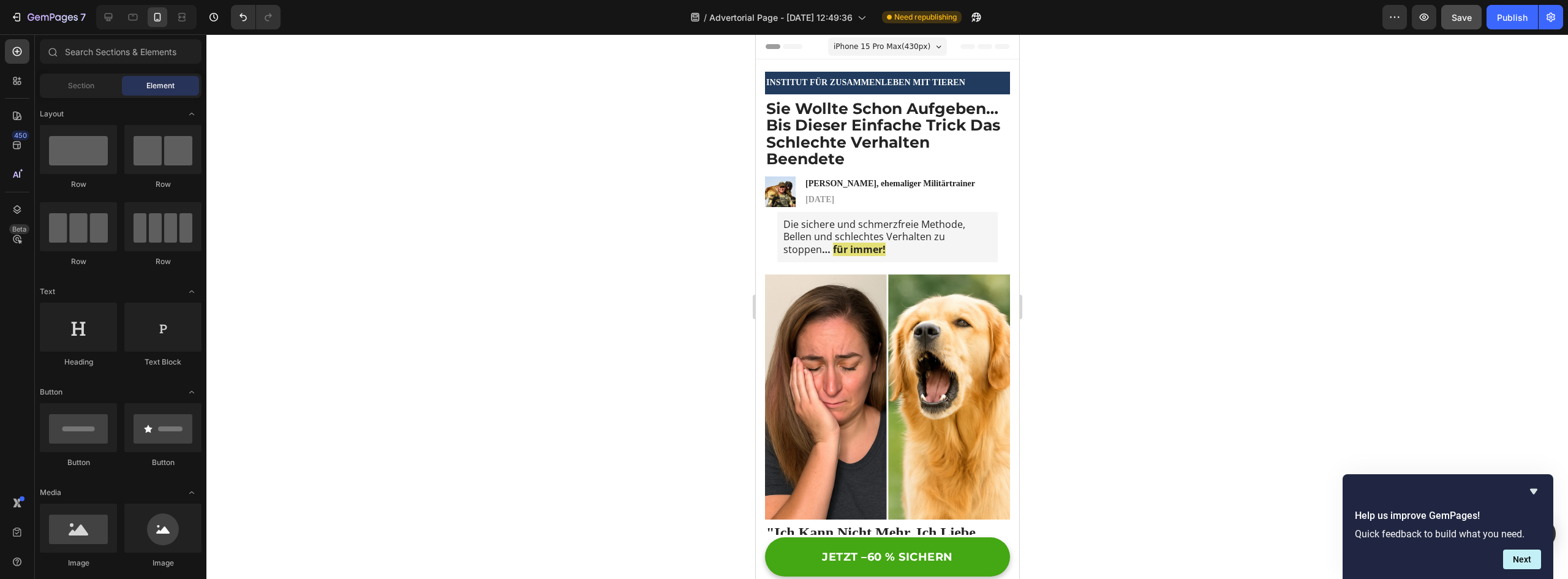
click at [903, 52] on span "iPhone 15 Pro Max ( 430 px)" at bounding box center [882, 47] width 97 height 13
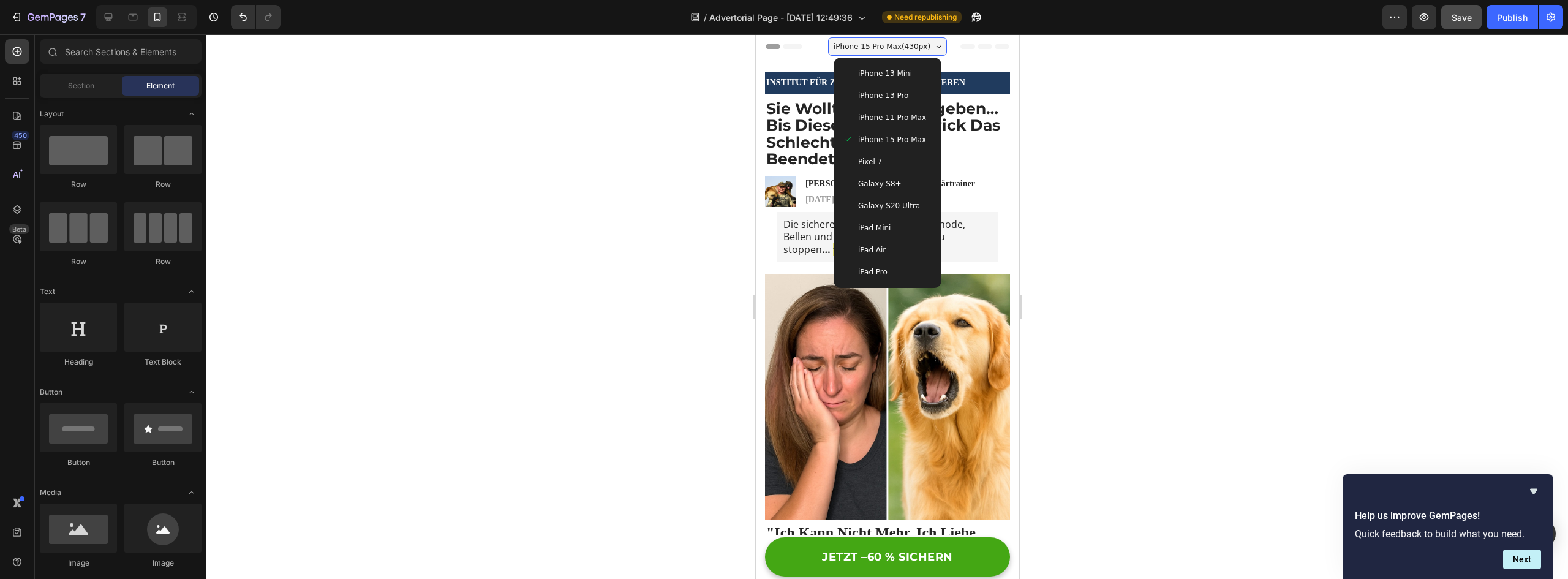
click at [912, 45] on span "iPhone 15 Pro Max ( 430 px)" at bounding box center [882, 47] width 97 height 13
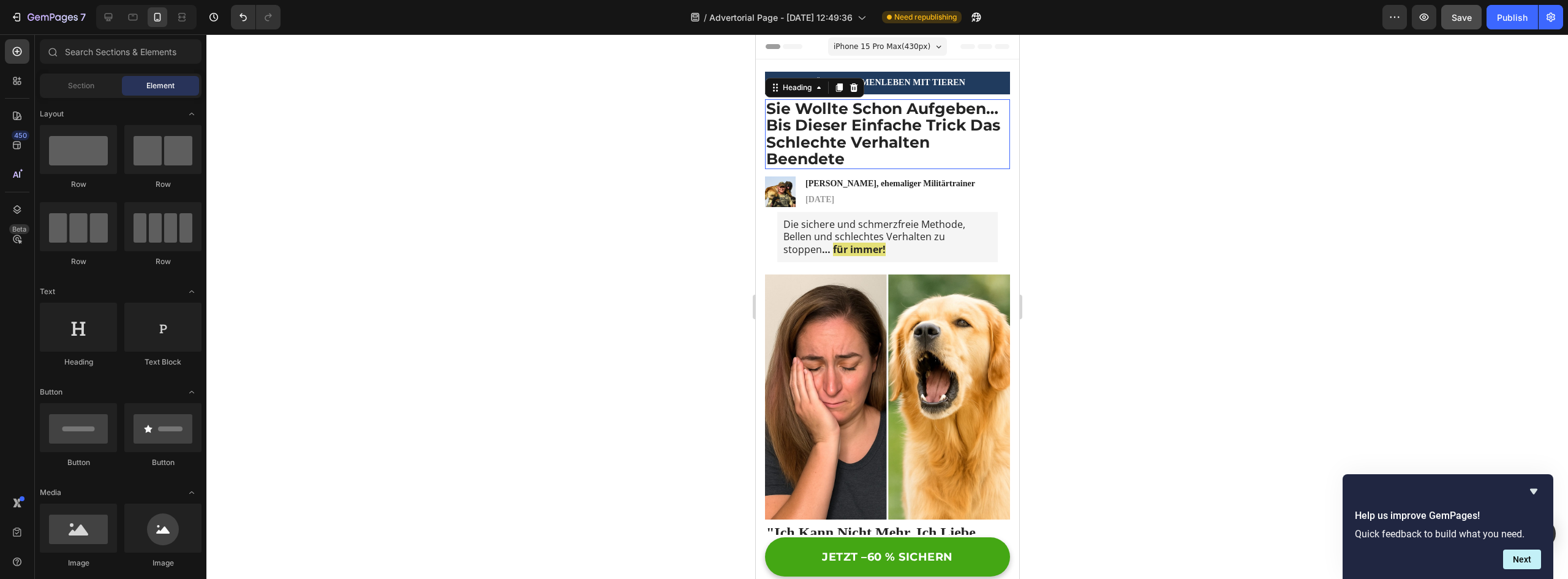
click at [903, 139] on strong "Sie Wollte Schon Aufgeben… Bis Dieser Einfache Trick Das Schlechte Verhalten Be…" at bounding box center [883, 134] width 234 height 69
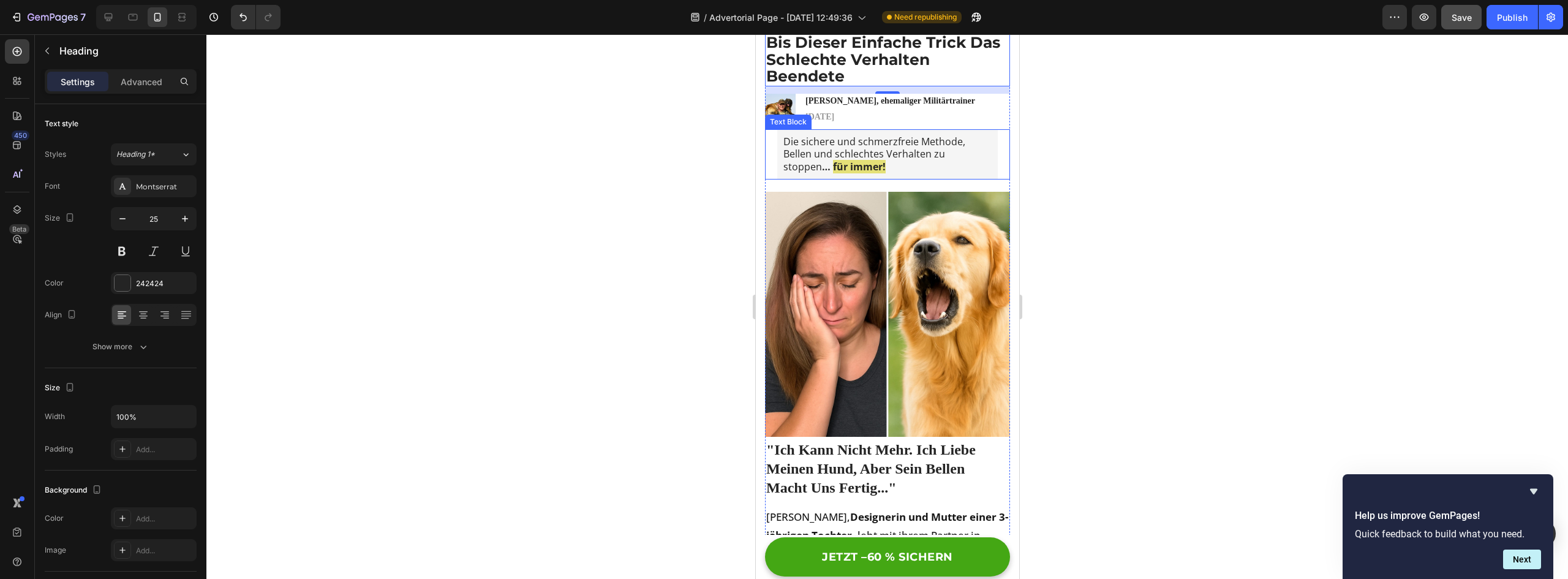
scroll to position [245, 0]
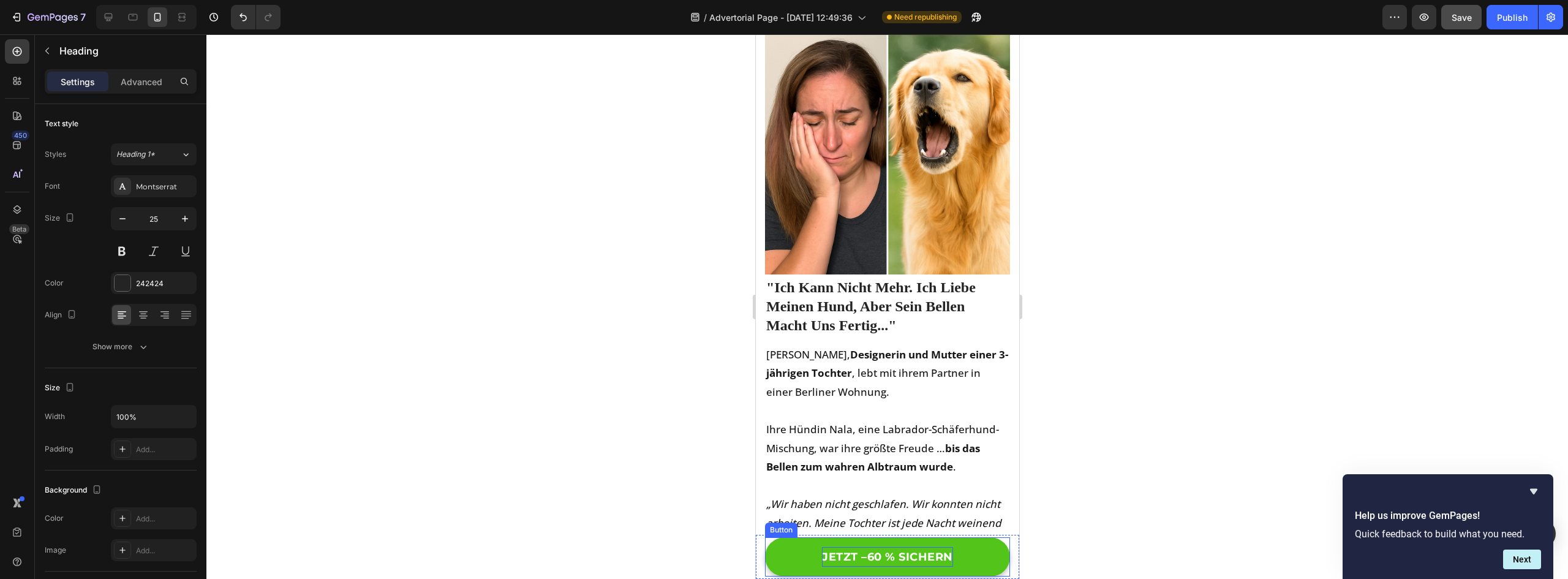
click at [827, 558] on p "JETZT –60 % SICHERN" at bounding box center [887, 556] width 131 height 20
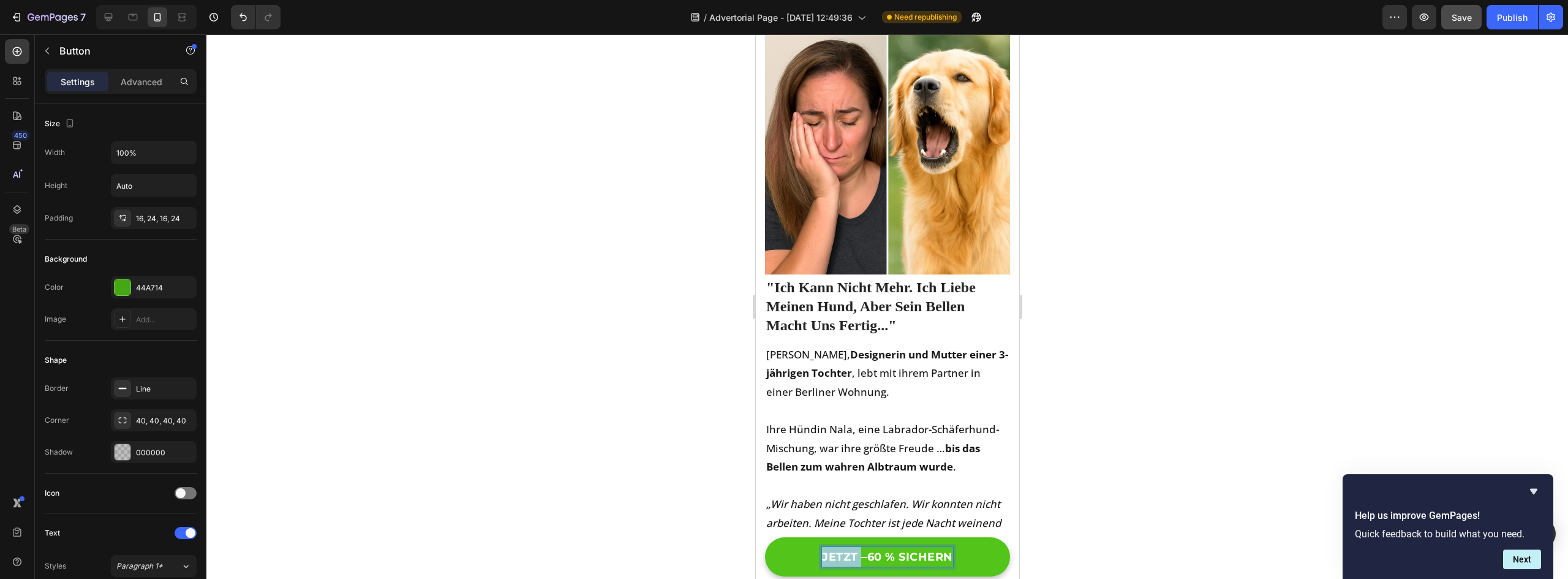
click at [827, 558] on p "JETZT –60 % SICHERN" at bounding box center [887, 556] width 131 height 20
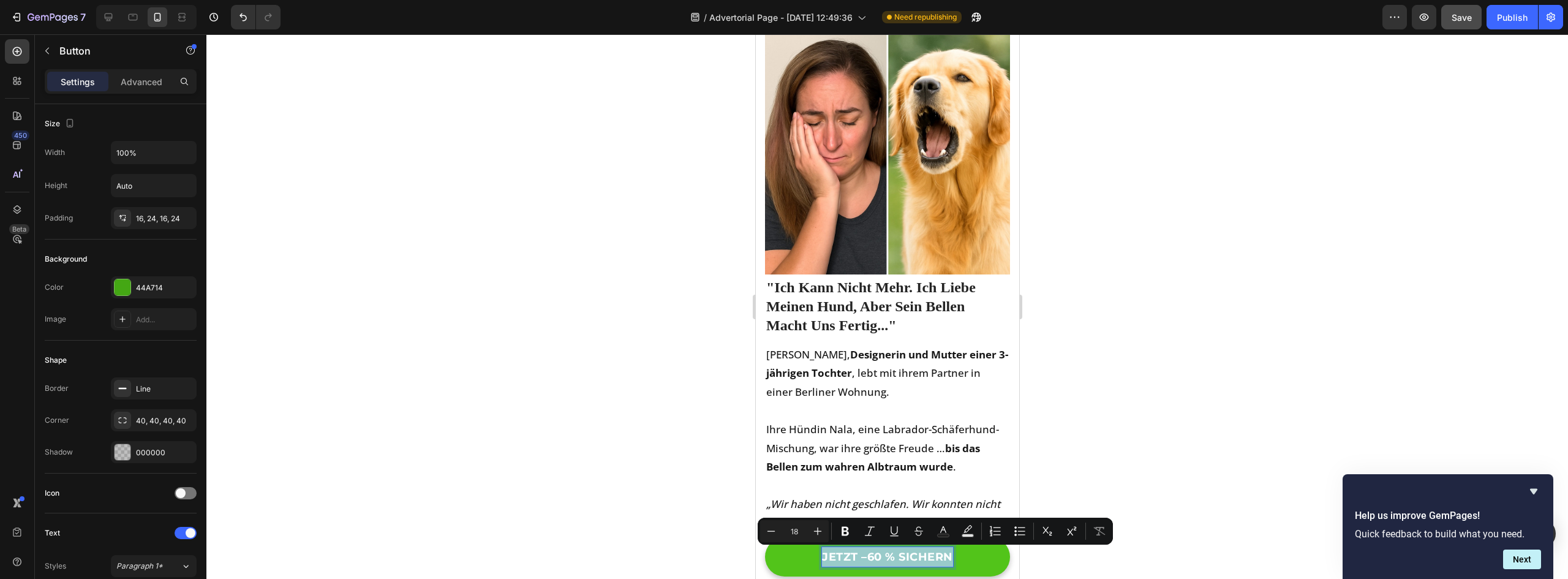
copy p "JETZT –60 % SICHERN"
click at [857, 556] on p "JETZT –60 % SICHERN" at bounding box center [887, 556] width 131 height 20
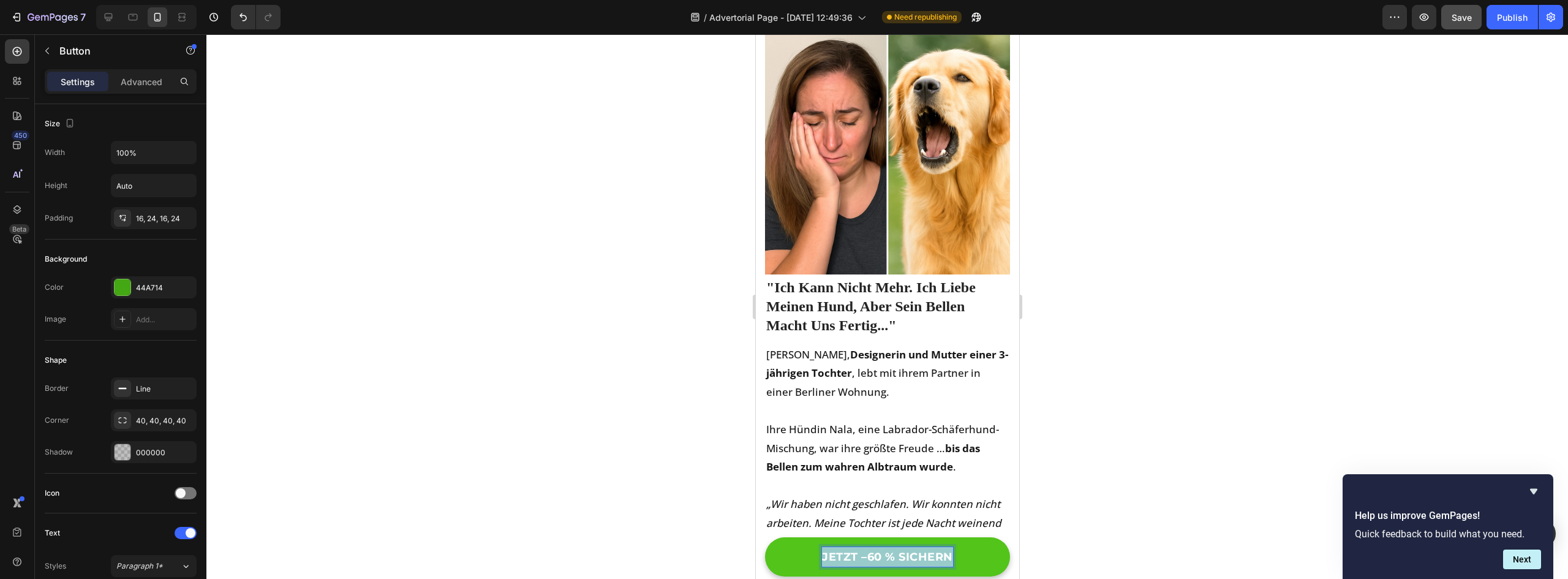
click at [857, 556] on p "JETZT –60 % SICHERN" at bounding box center [887, 556] width 131 height 20
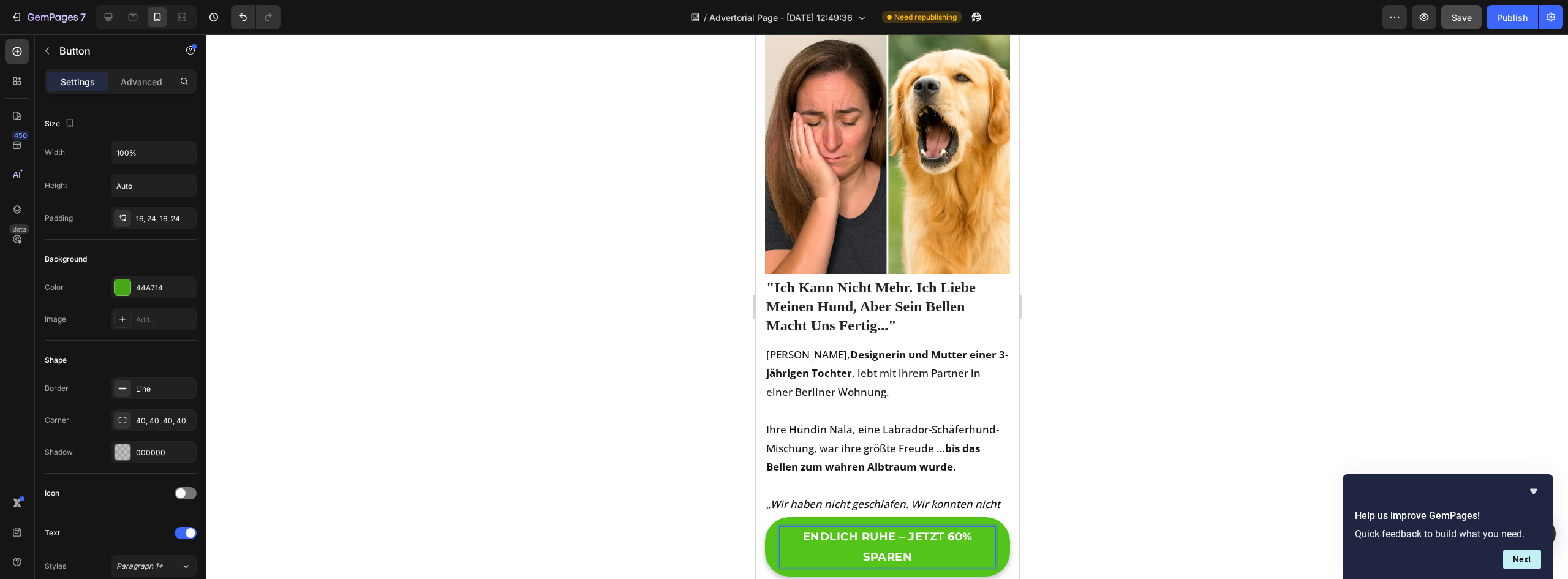
click at [1089, 518] on div at bounding box center [887, 307] width 1361 height 545
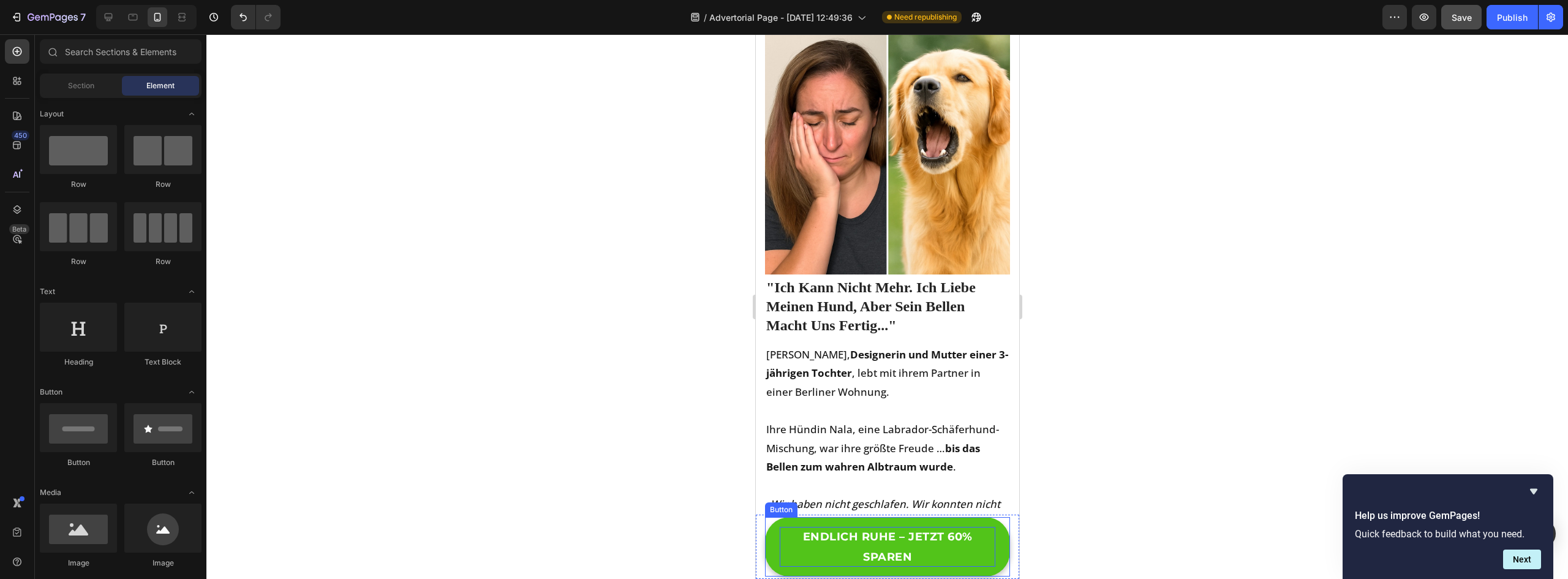
click at [905, 545] on p "ENDLICH RUHE – JETZT 60% SPAREN" at bounding box center [887, 546] width 216 height 40
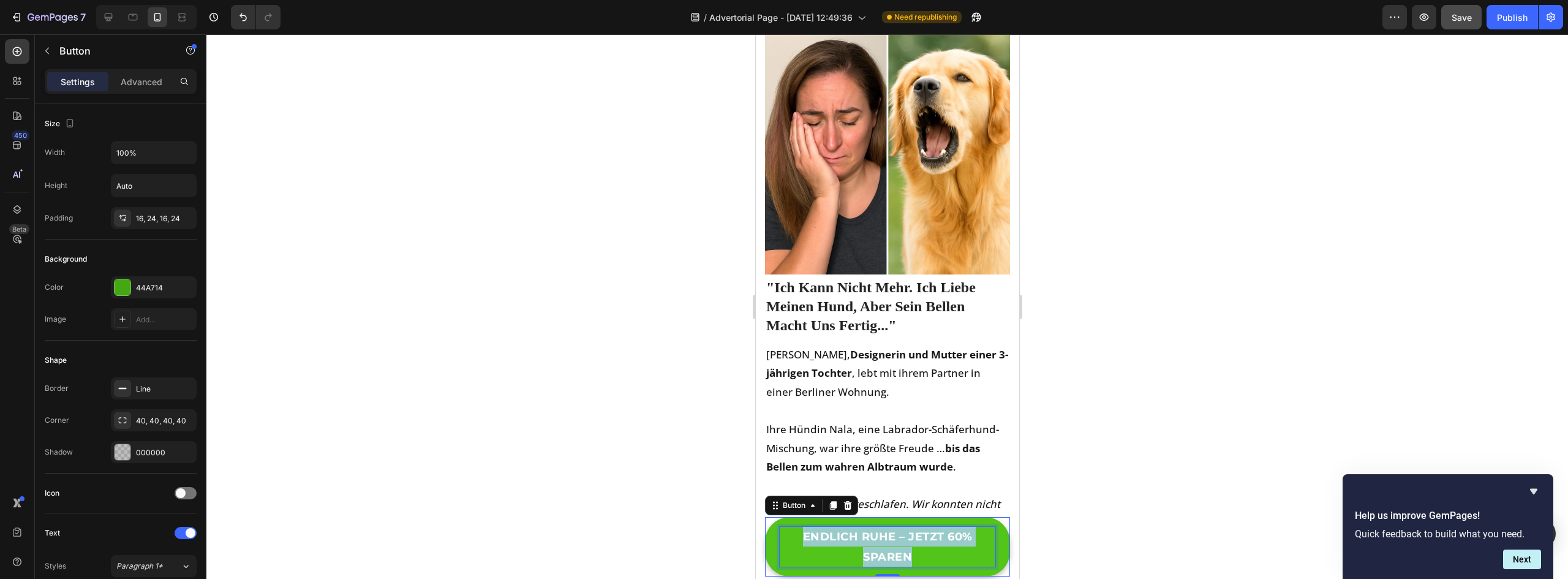
click at [905, 545] on p "ENDLICH RUHE – JETZT 60% SPAREN" at bounding box center [887, 546] width 216 height 40
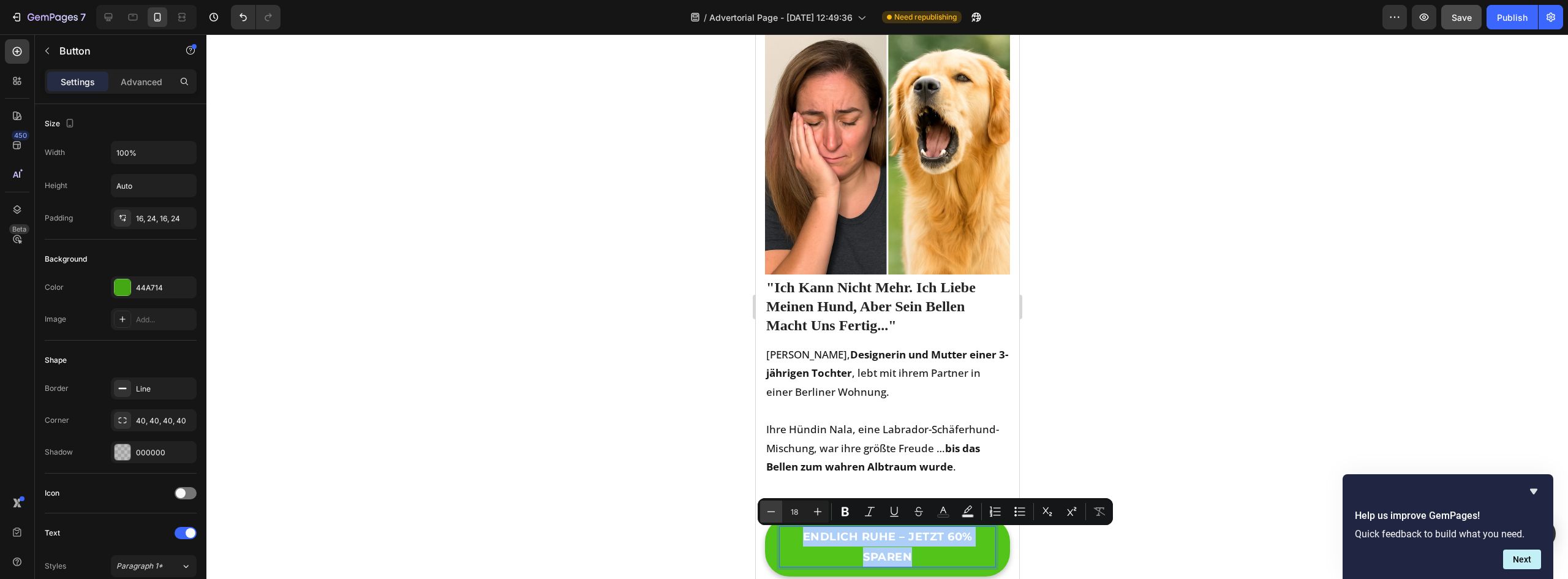
click at [766, 509] on icon "Editor contextual toolbar" at bounding box center [771, 512] width 13 height 13
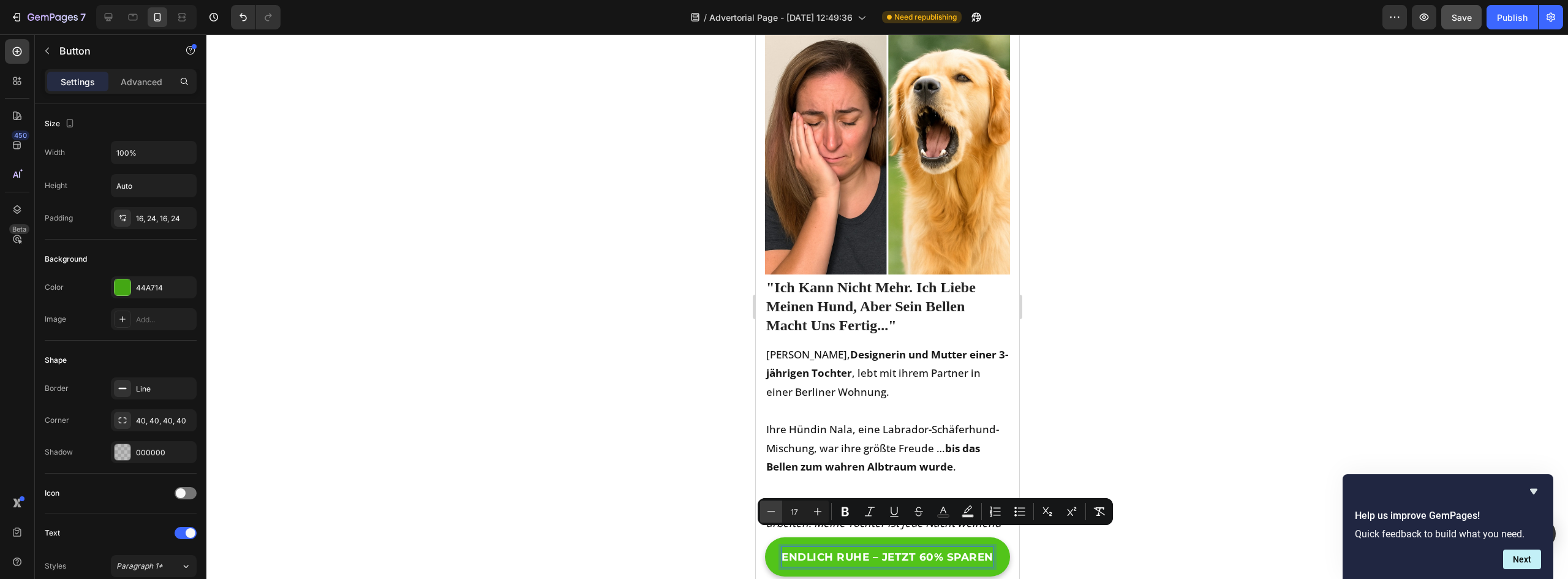
click at [766, 509] on icon "Editor contextual toolbar" at bounding box center [771, 512] width 13 height 13
type input "15"
click at [1217, 436] on div at bounding box center [887, 307] width 1361 height 545
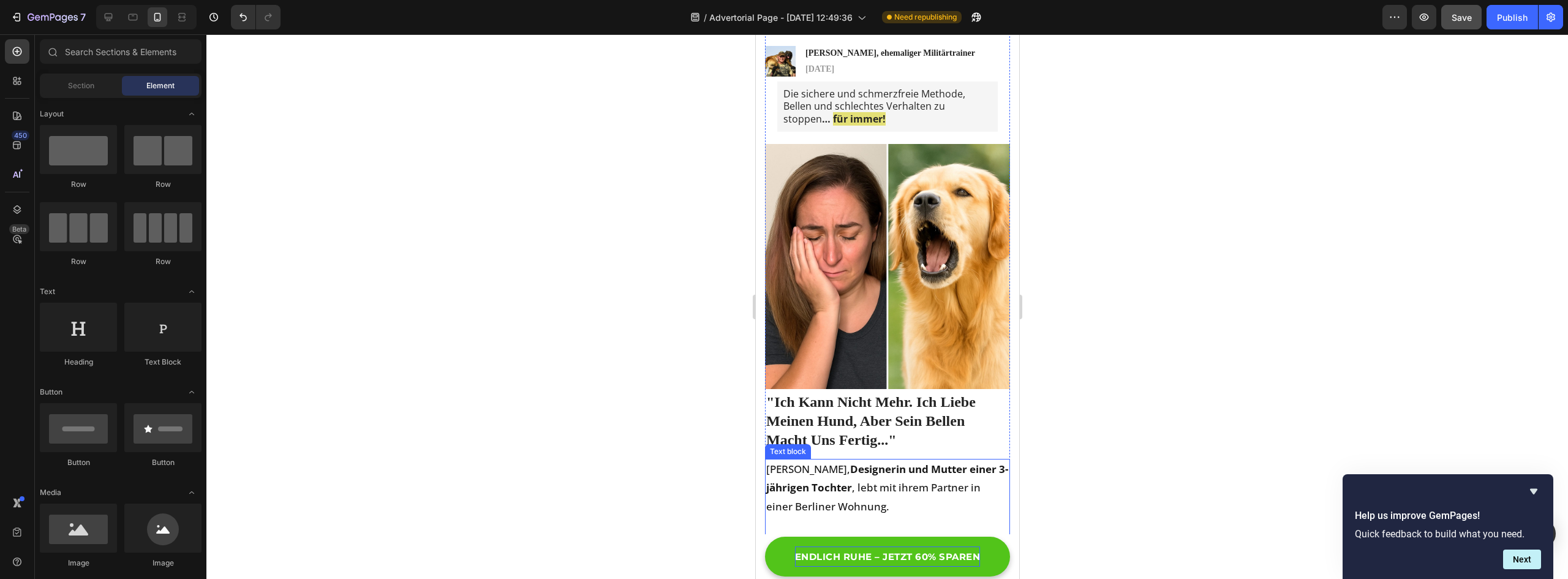
scroll to position [0, 0]
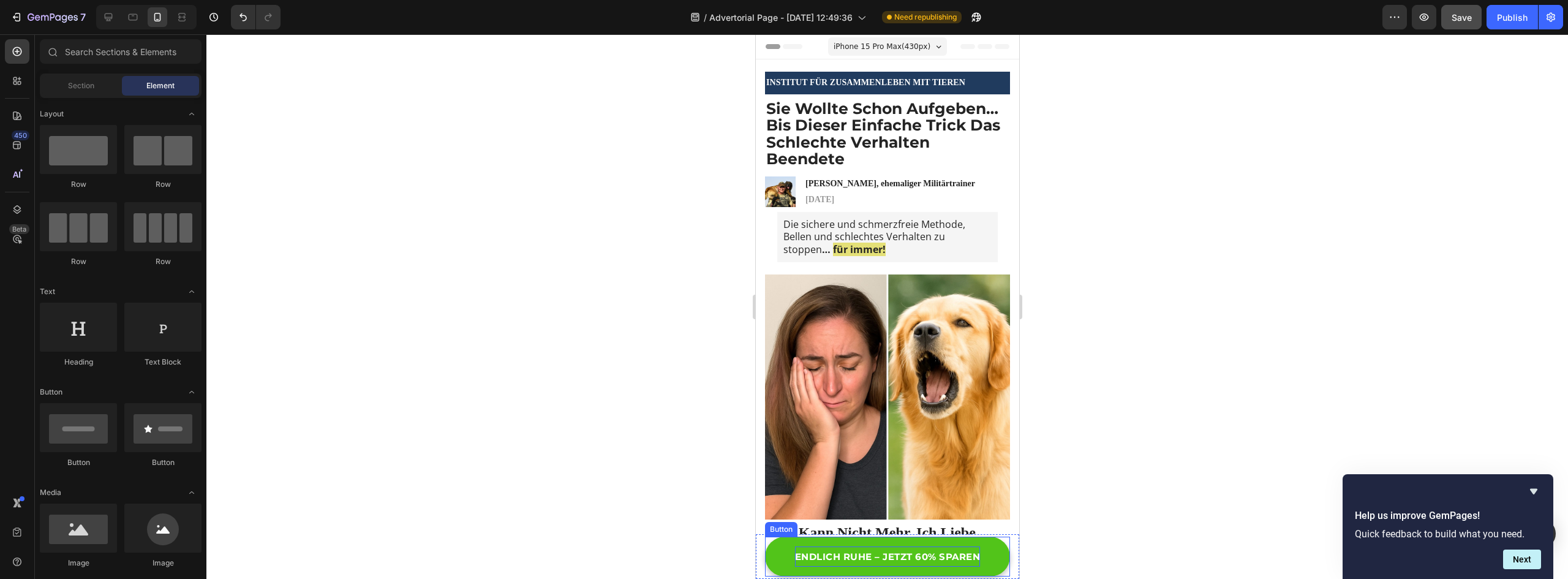
click at [856, 552] on span "ENDLICH RUHE – JETZT 60% SPAREN" at bounding box center [886, 556] width 185 height 12
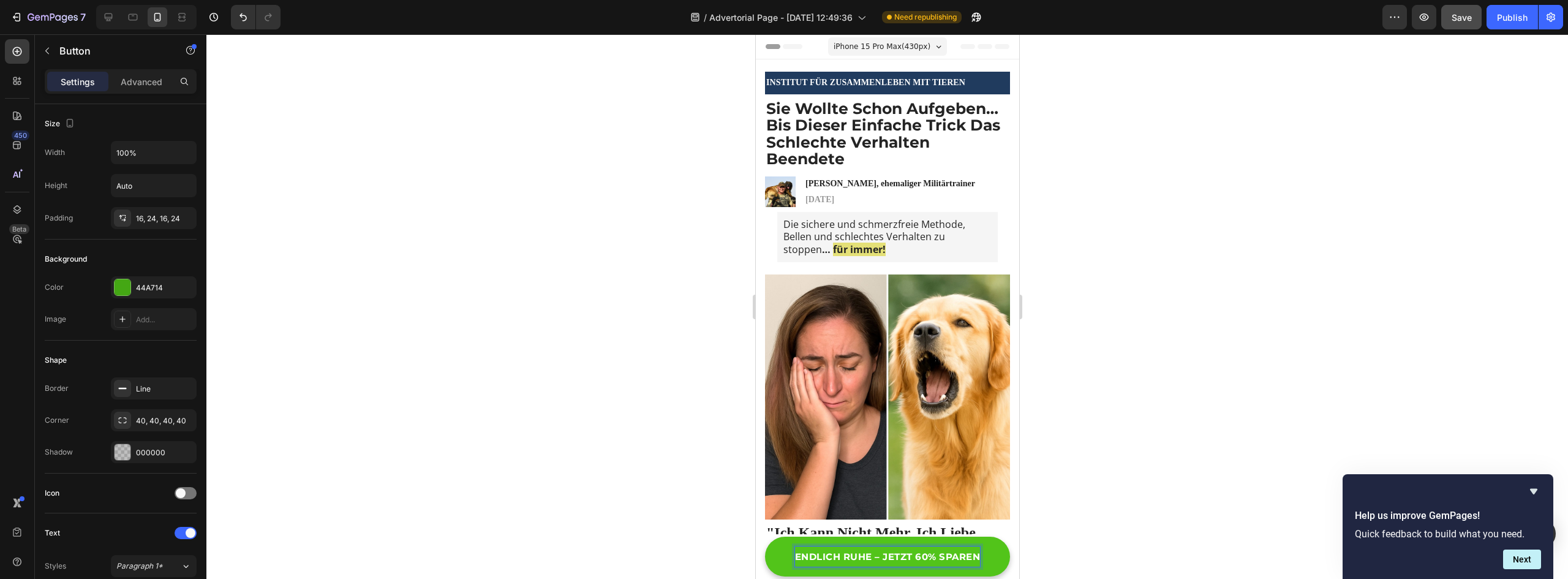
click at [856, 552] on span "ENDLICH RUHE – JETZT 60% SPAREN" at bounding box center [886, 556] width 185 height 12
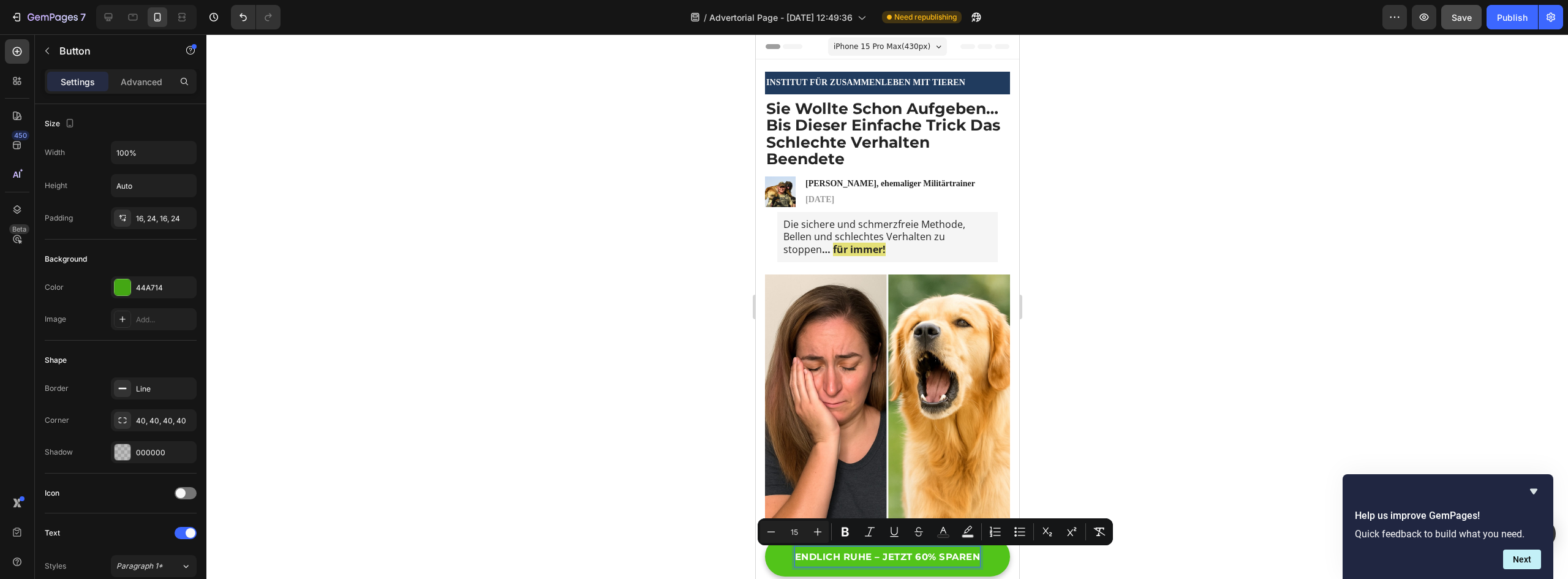
click at [1073, 416] on div at bounding box center [887, 307] width 1361 height 545
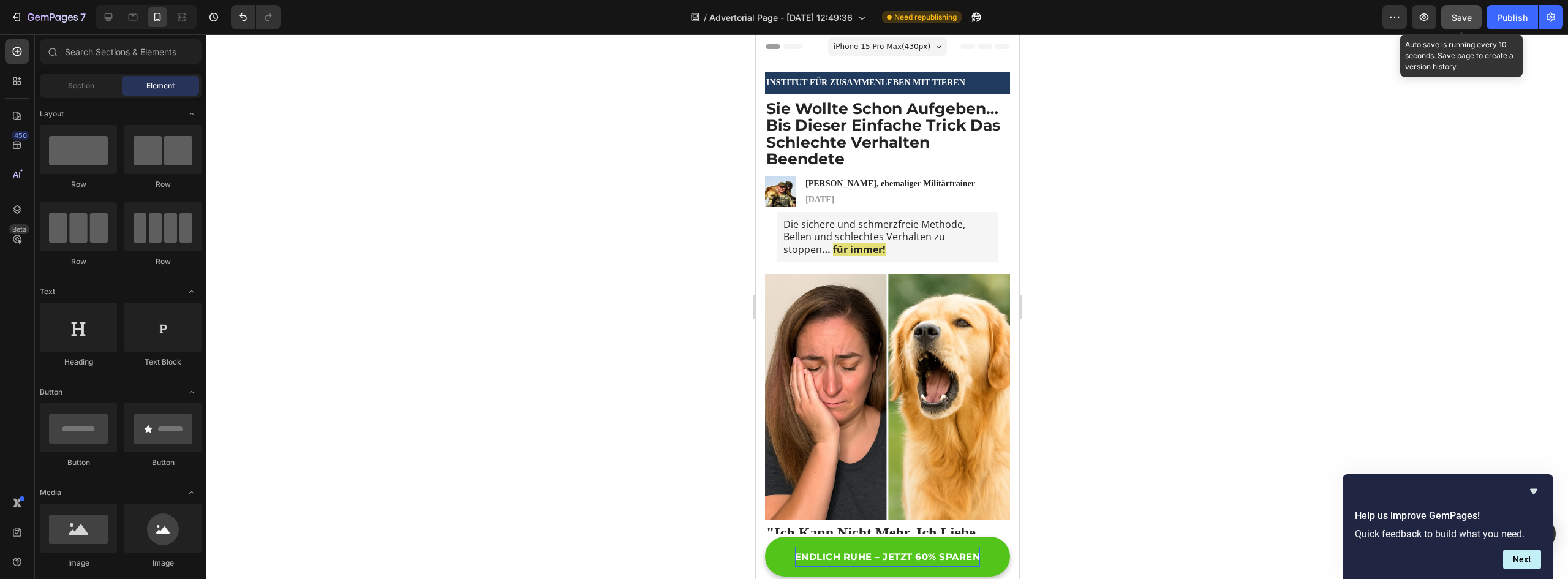
click at [1458, 20] on span "Save" at bounding box center [1462, 17] width 20 height 10
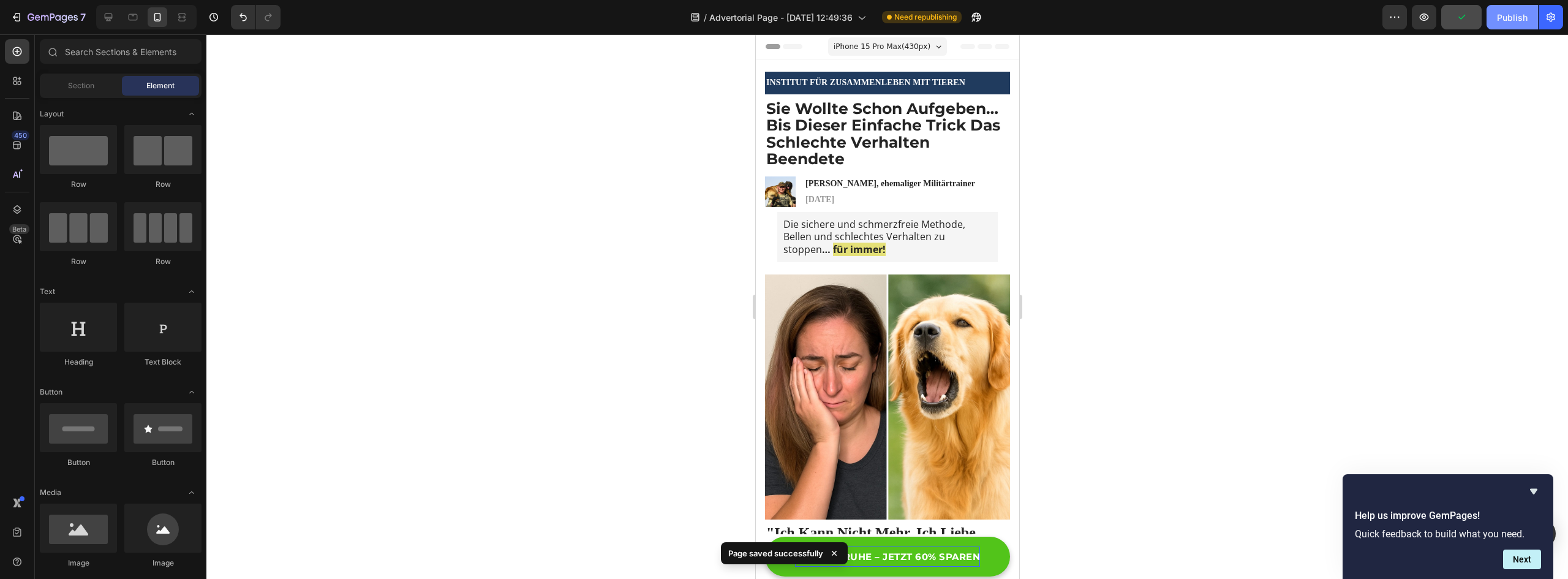
click at [1512, 21] on div "Publish" at bounding box center [1512, 17] width 31 height 13
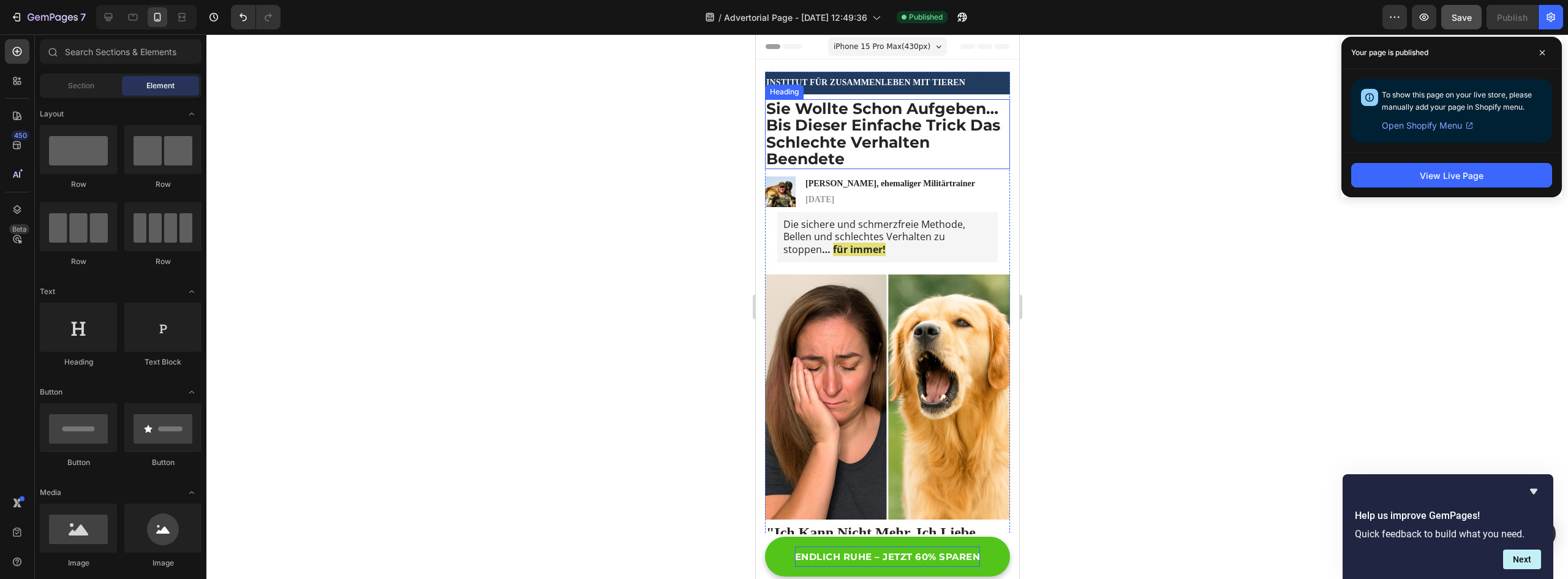
click at [856, 146] on strong "Sie Wollte Schon Aufgeben… Bis Dieser Einfache Trick Das Schlechte Verhalten Be…" at bounding box center [883, 134] width 234 height 69
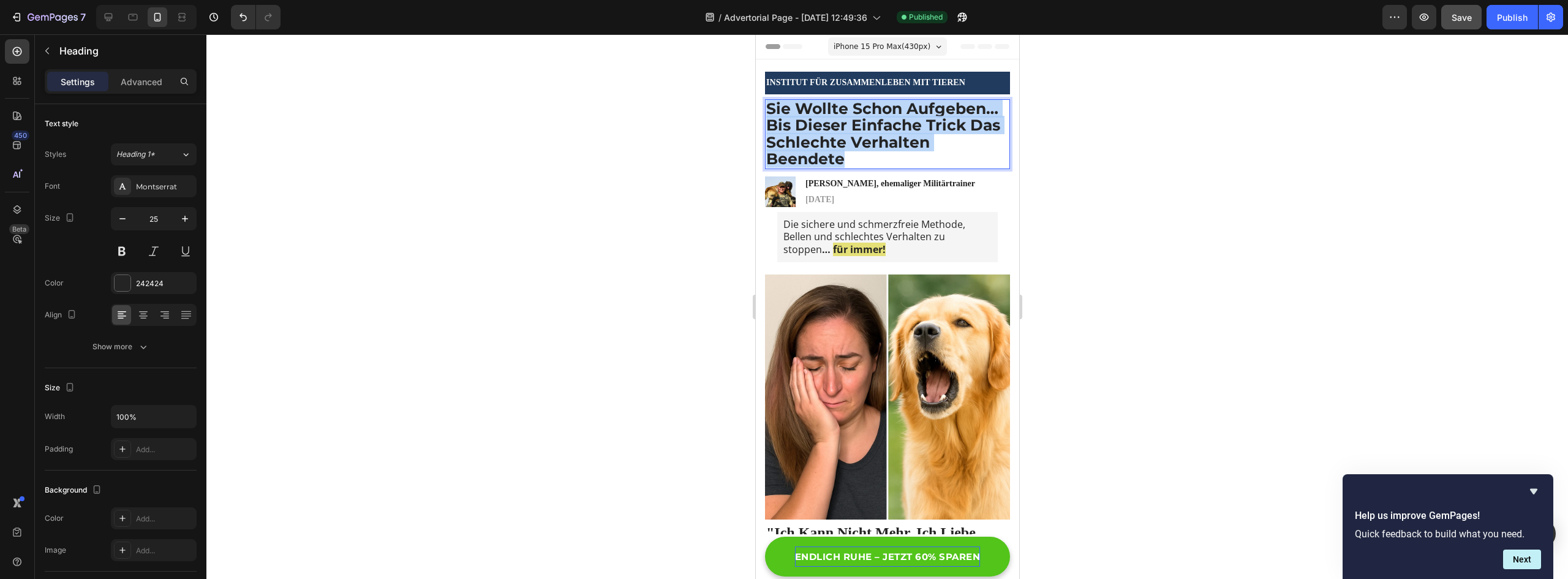
click at [856, 146] on strong "Sie Wollte Schon Aufgeben… Bis Dieser Einfache Trick Das Schlechte Verhalten Be…" at bounding box center [883, 134] width 234 height 69
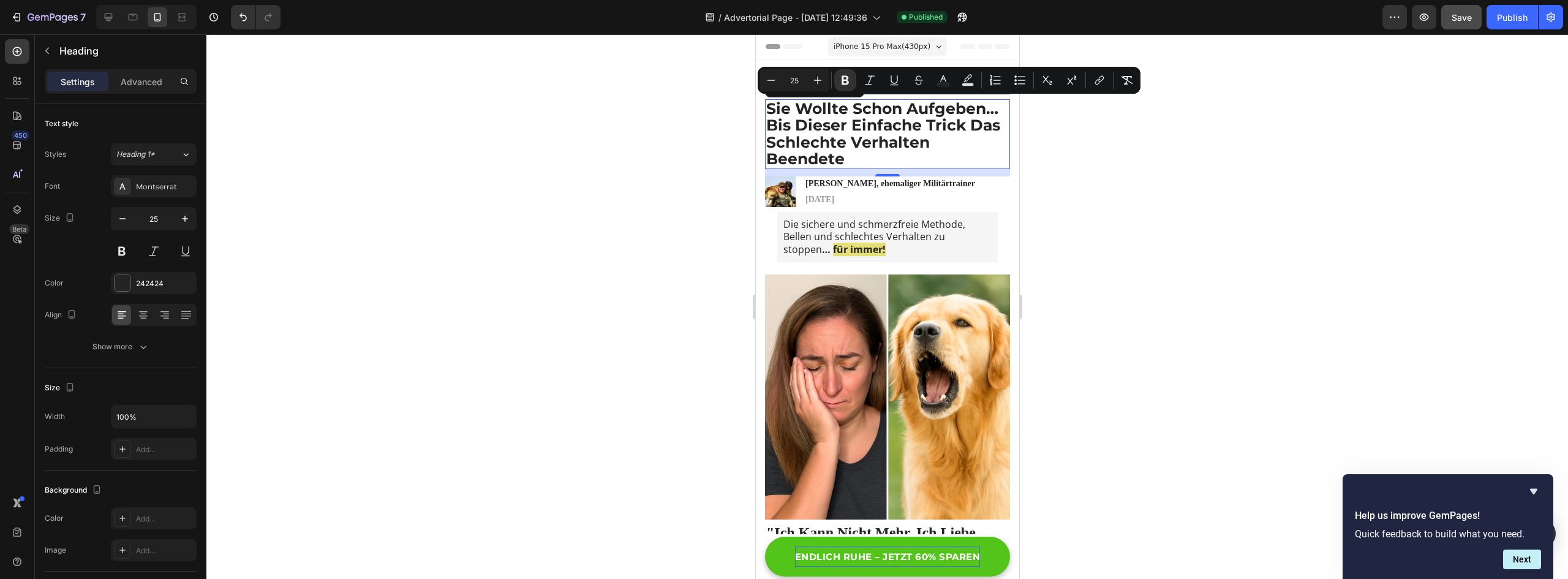
click at [882, 138] on strong "Sie Wollte Schon Aufgeben… Bis Dieser Einfache Trick Das Schlechte Verhalten Be…" at bounding box center [883, 134] width 234 height 69
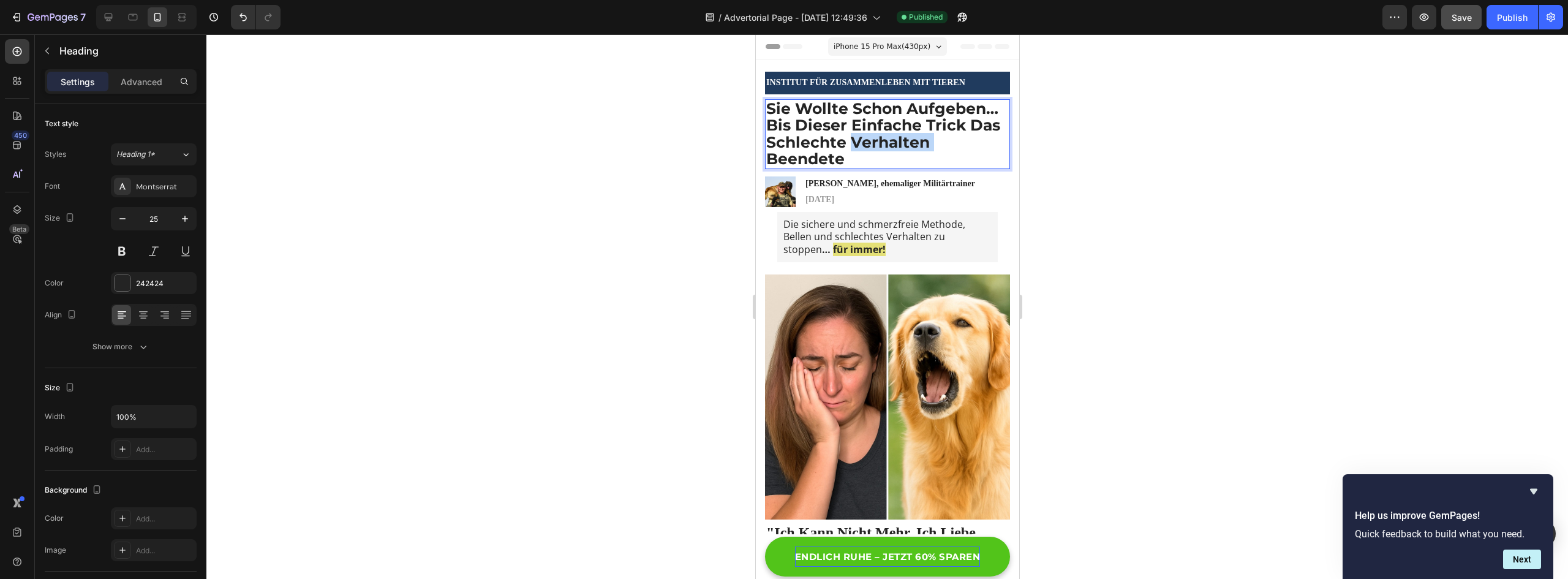
click at [882, 138] on strong "Sie Wollte Schon Aufgeben… Bis Dieser Einfache Trick Das Schlechte Verhalten Be…" at bounding box center [883, 134] width 234 height 69
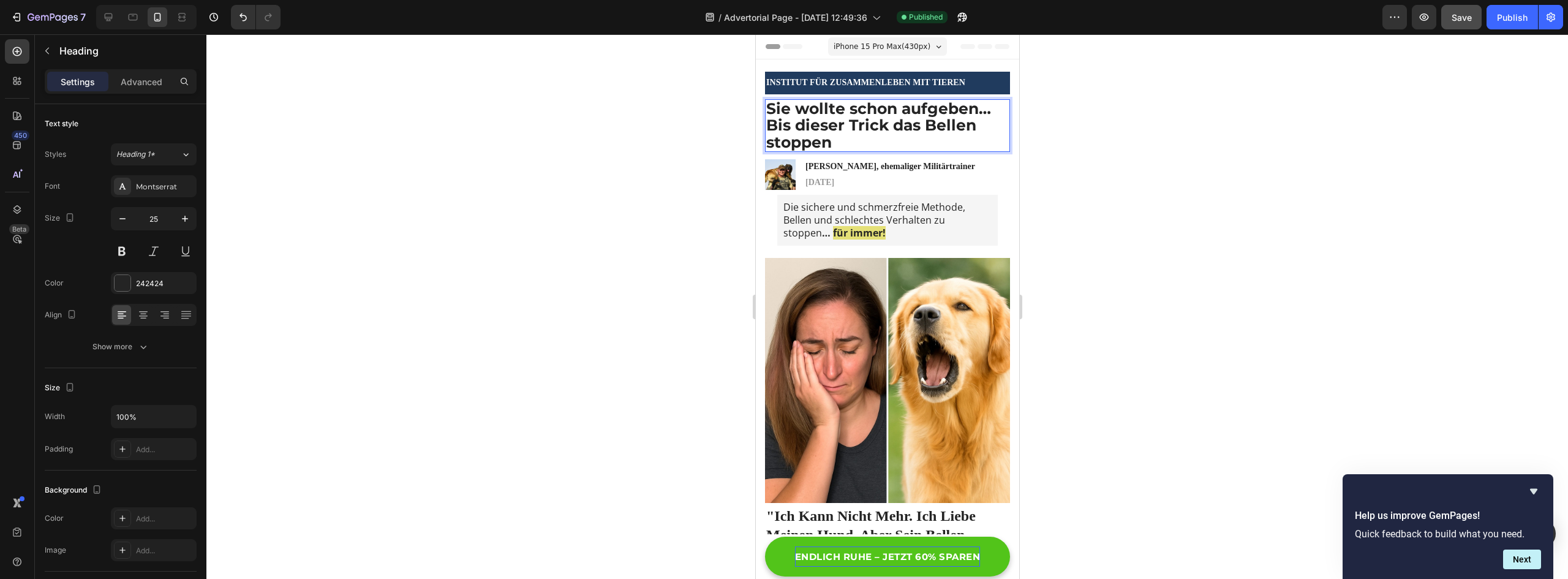
click at [810, 114] on strong "Sie wollte schon aufgeben… Bis dieser Trick das Bellen stoppen" at bounding box center [878, 125] width 225 height 52
click at [1082, 189] on div at bounding box center [887, 307] width 1361 height 545
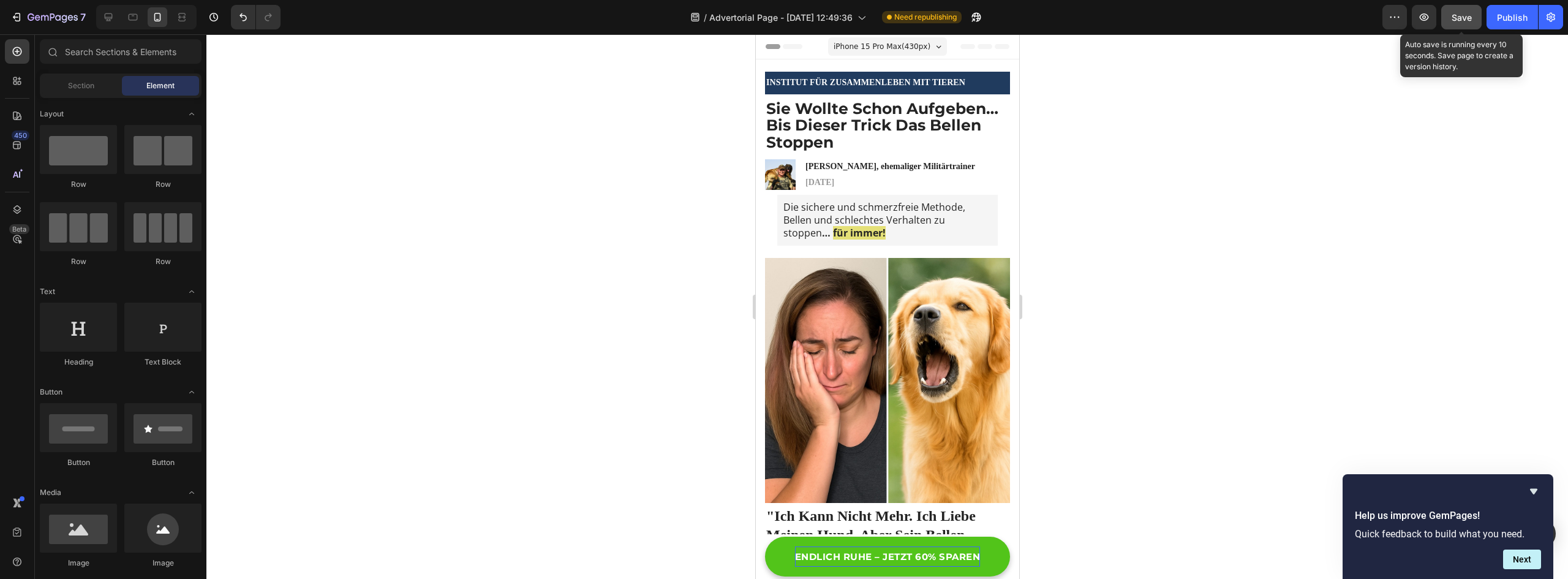
click at [1463, 21] on span "Save" at bounding box center [1462, 17] width 20 height 10
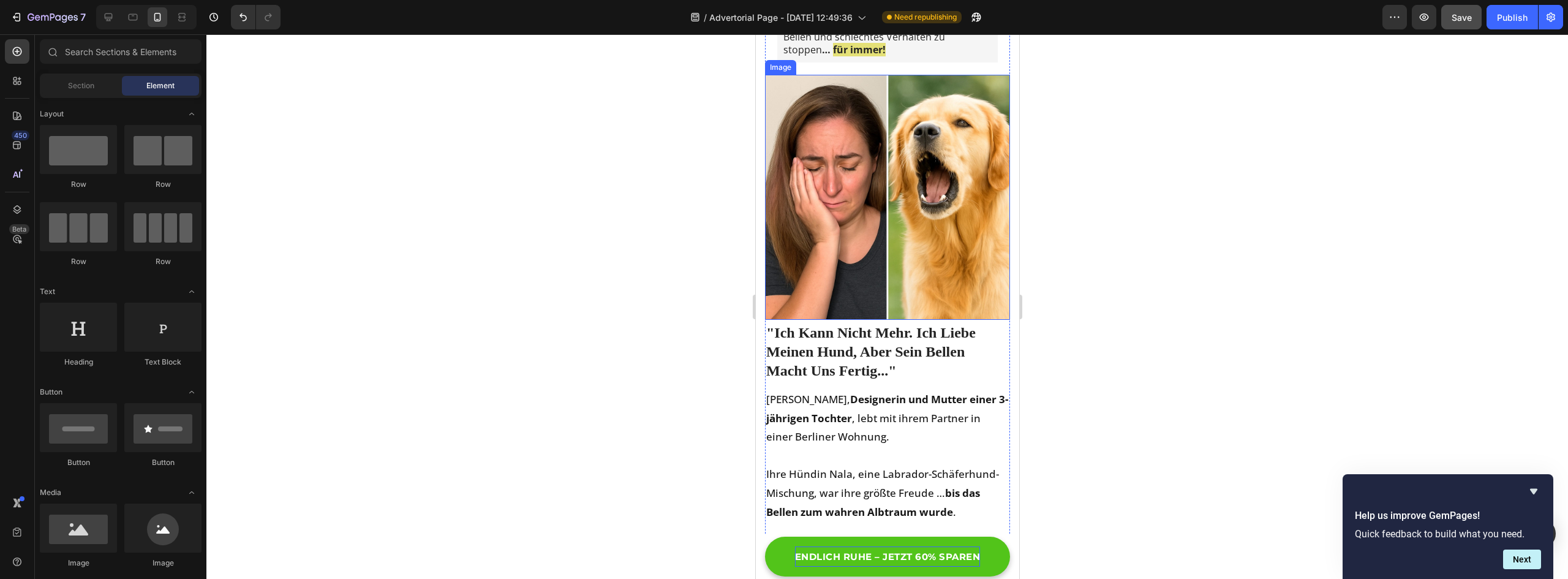
scroll to position [184, 0]
click at [856, 365] on h2 ""Ich Kann Nicht Mehr. Ich Liebe Meinen Hund, Aber Sein Bellen Macht Uns Fertig.…" at bounding box center [886, 351] width 245 height 60
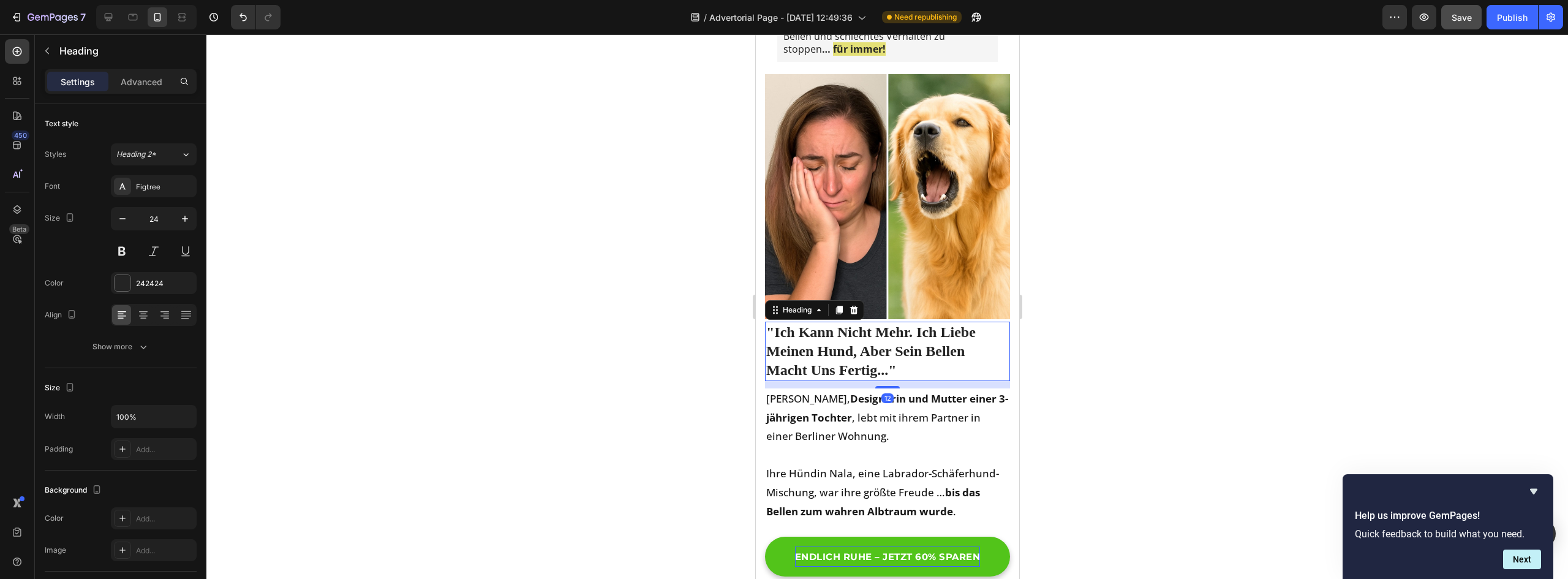
click at [856, 365] on h2 ""Ich Kann Nicht Mehr. Ich Liebe Meinen Hund, Aber Sein Bellen Macht Uns Fertig.…" at bounding box center [886, 351] width 245 height 60
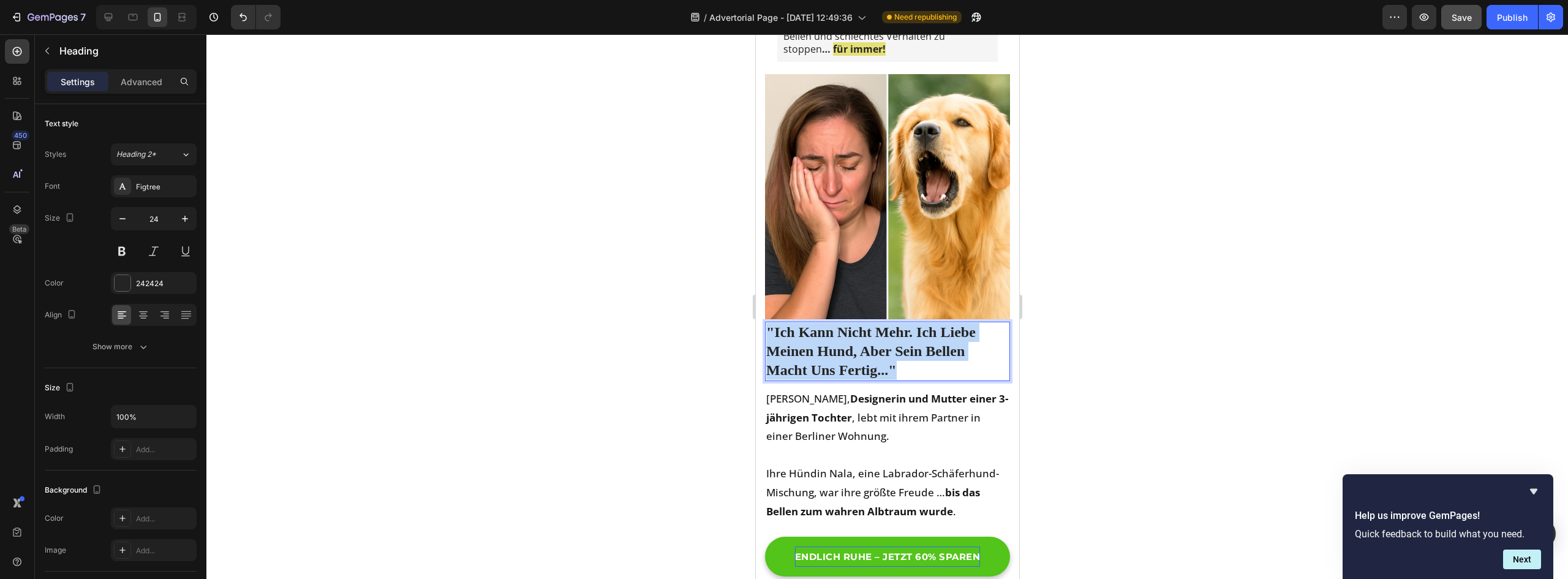
click at [856, 365] on p ""Ich Kann Nicht Mehr. Ich Liebe Meinen Hund, Aber Sein Bellen Macht Uns Fertig.…" at bounding box center [887, 352] width 243 height 58
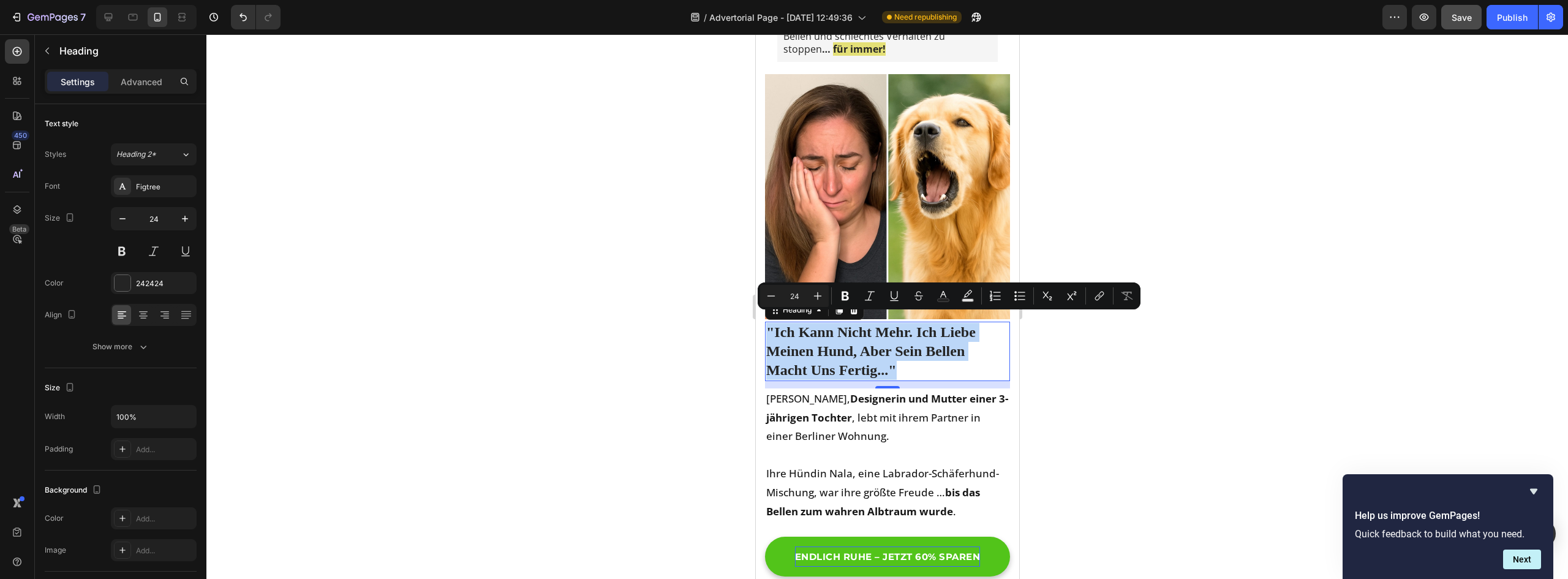
click at [870, 362] on p ""Ich Kann Nicht Mehr. Ich Liebe Meinen Hund, Aber Sein Bellen Macht Uns Fertig.…" at bounding box center [887, 352] width 243 height 58
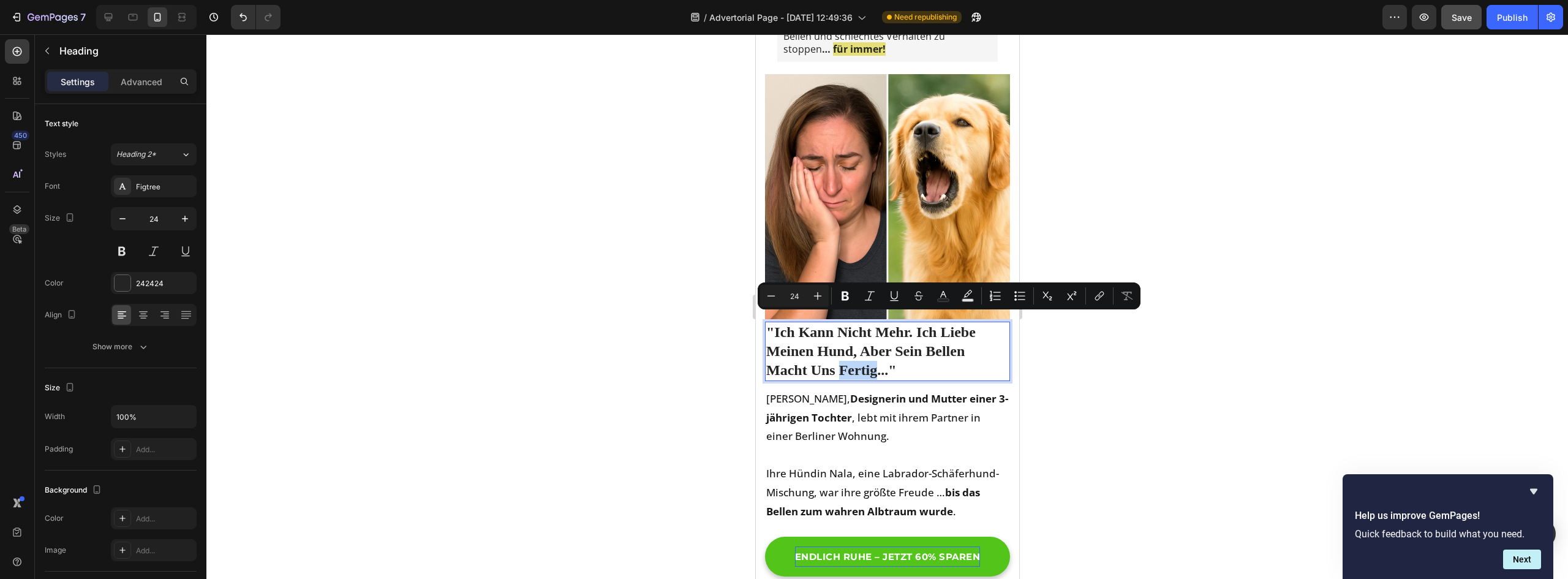
click at [870, 362] on p ""Ich Kann Nicht Mehr. Ich Liebe Meinen Hund, Aber Sein Bellen Macht Uns Fertig.…" at bounding box center [887, 352] width 243 height 58
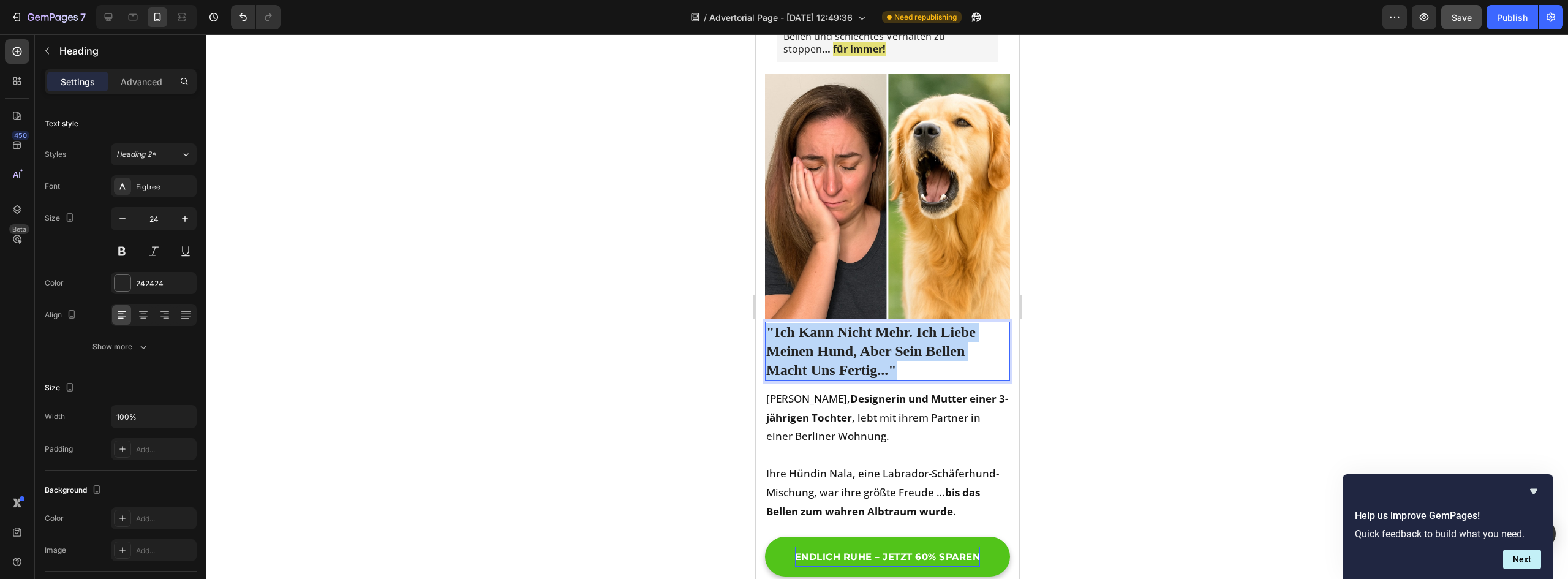
click at [870, 362] on p ""Ich Kann Nicht Mehr. Ich Liebe Meinen Hund, Aber Sein Bellen Macht Uns Fertig.…" at bounding box center [887, 352] width 243 height 58
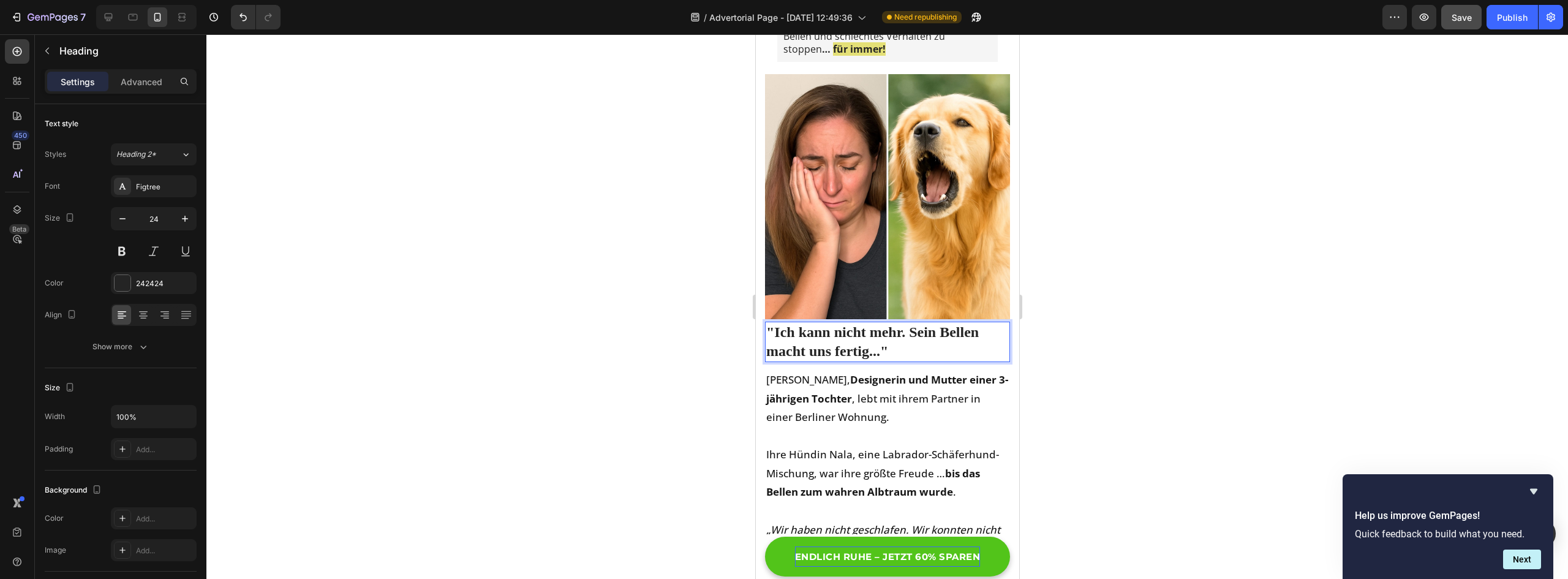
click at [854, 327] on p ""Ich kann nicht mehr. Sein Bellen macht uns fertig..."" at bounding box center [887, 342] width 243 height 38
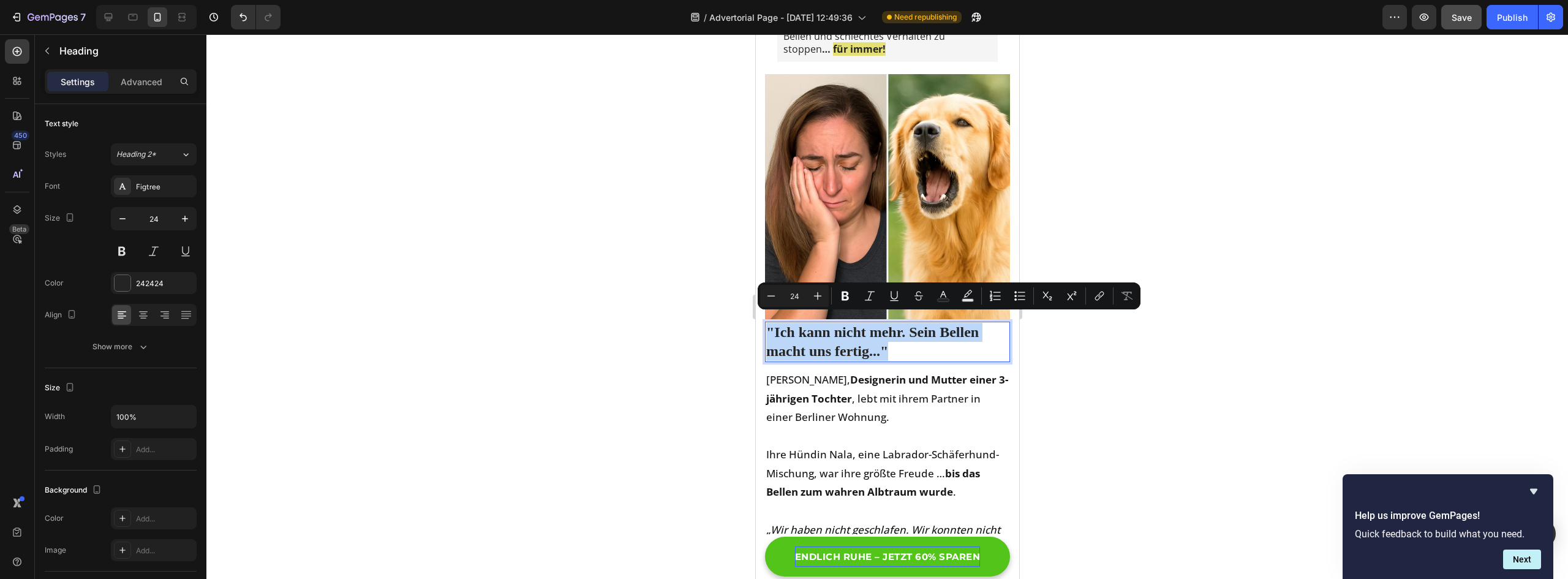
click at [965, 339] on p ""Ich kann nicht mehr. Sein Bellen macht uns fertig..."" at bounding box center [887, 342] width 243 height 38
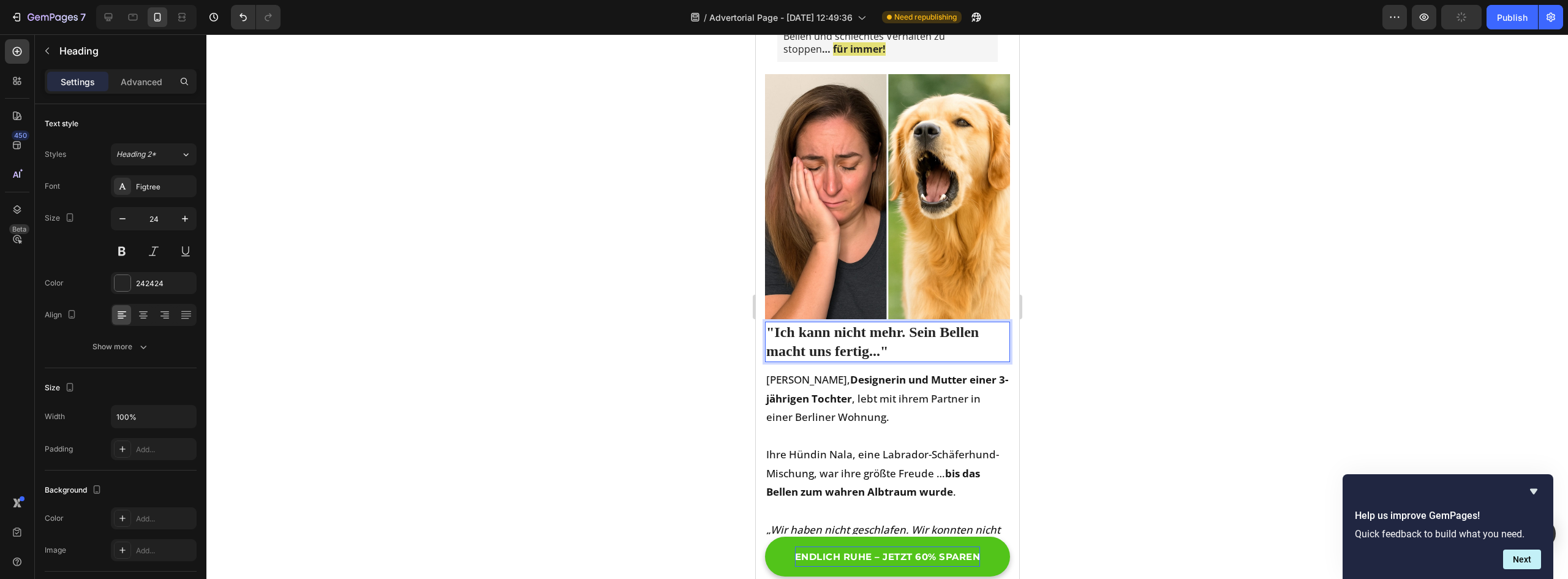
click at [807, 323] on p ""Ich kann nicht mehr. Sein Bellen macht uns fertig..."" at bounding box center [887, 342] width 243 height 38
click at [1125, 360] on div at bounding box center [887, 307] width 1361 height 545
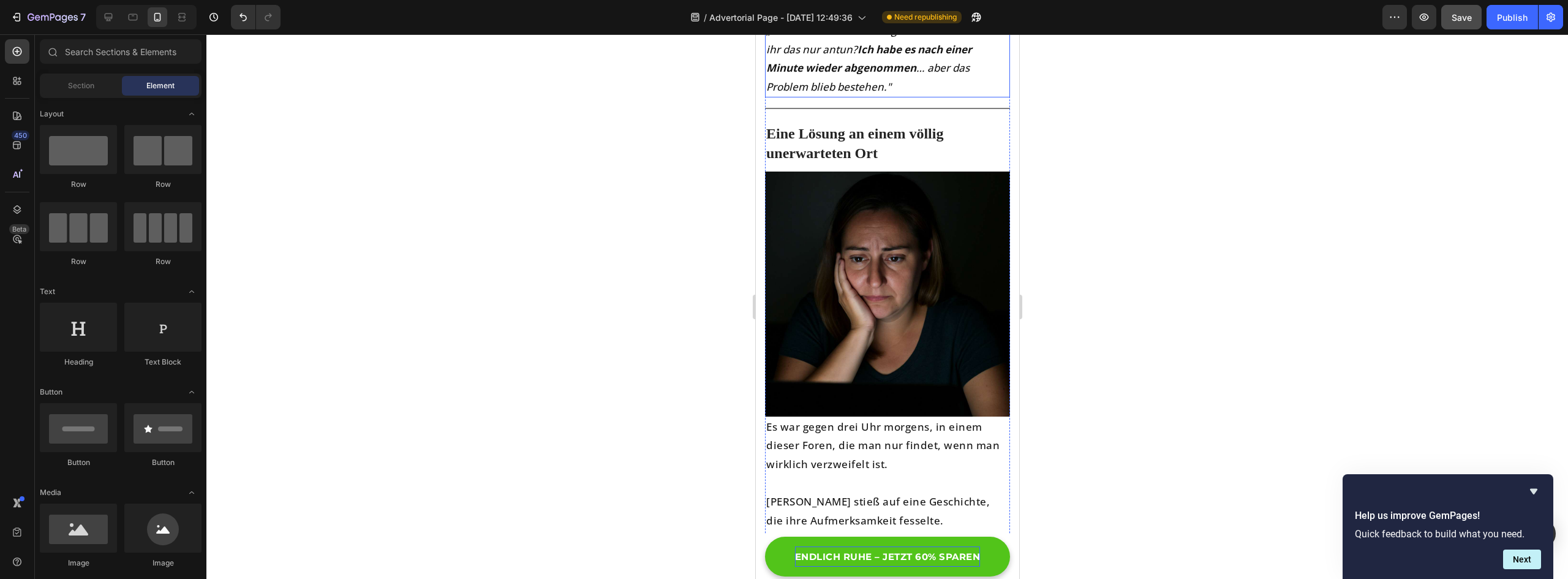
scroll to position [1041, 0]
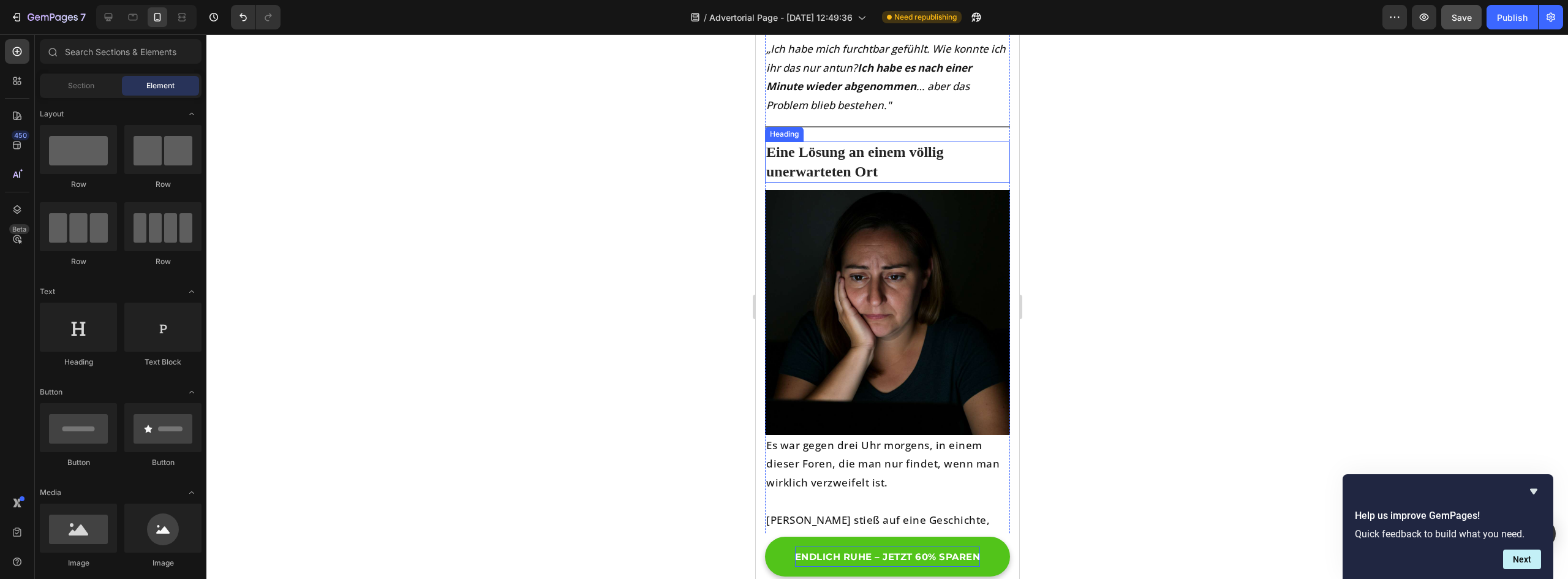
click at [884, 182] on h2 "Eine Lösung an einem völlig unerwarteten Ort" at bounding box center [886, 162] width 245 height 41
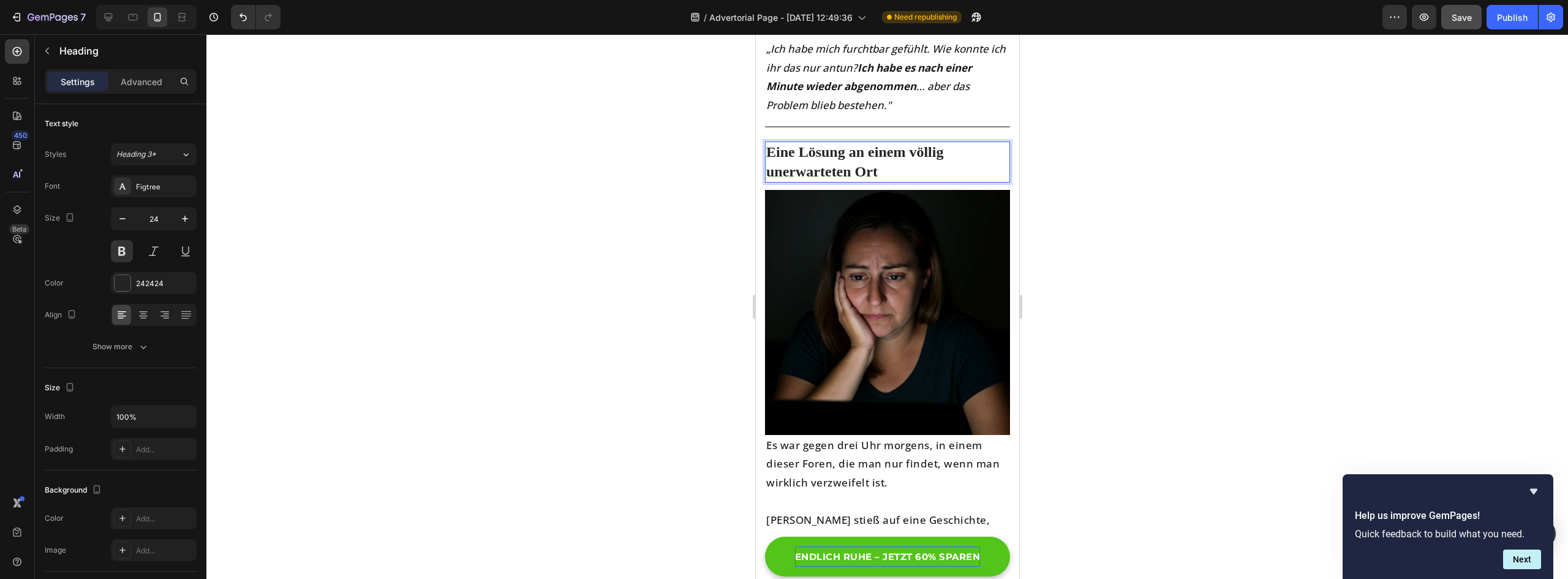
click at [853, 165] on h2 "Eine Lösung an einem völlig unerwarteten Ort" at bounding box center [886, 162] width 245 height 41
click at [873, 164] on p "Eine Lösung An einem völlig unerwarteten Ort" at bounding box center [887, 161] width 243 height 38
click at [919, 162] on p "Eine Lösung An Einem völlig unerwarteten Ort" at bounding box center [887, 161] width 243 height 38
drag, startPoint x: 766, startPoint y: 180, endPoint x: 772, endPoint y: 182, distance: 6.3
click at [768, 180] on p "Eine Lösung An Einem Völlig unerwarteten Ort" at bounding box center [887, 161] width 243 height 38
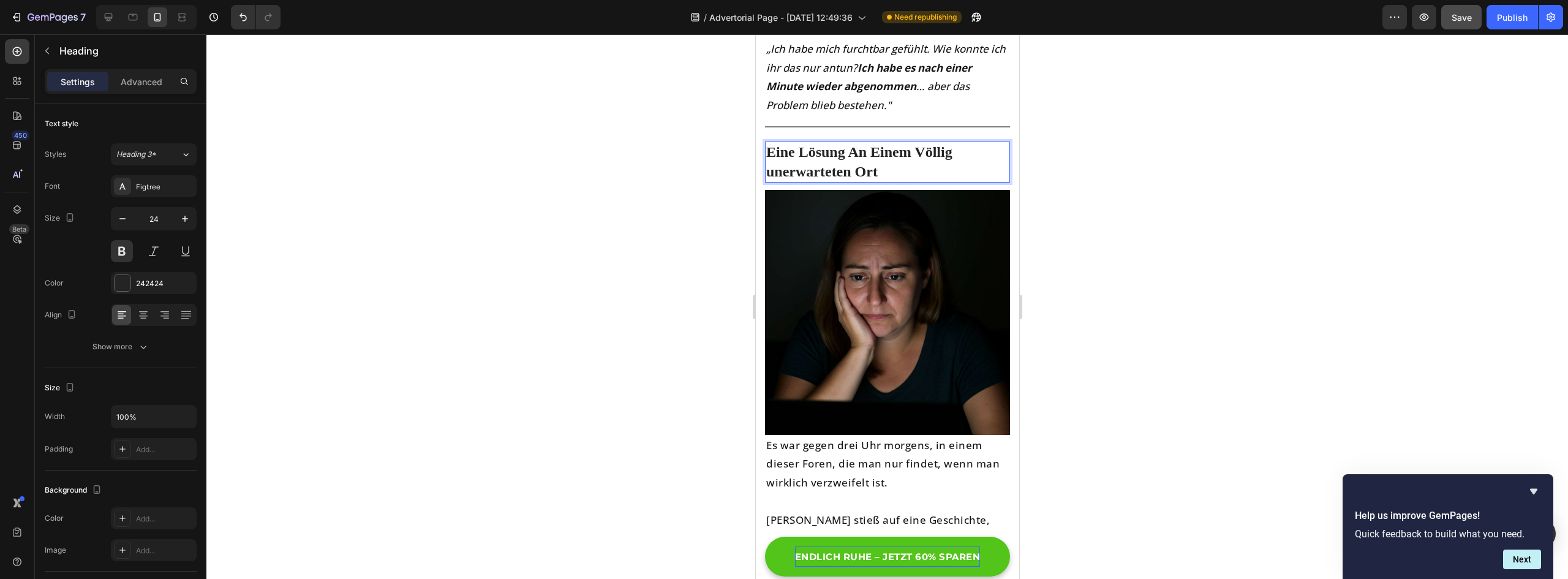
click at [775, 181] on p "Eine Lösung An Einem Völlig unerwarteten Ort" at bounding box center [887, 161] width 243 height 38
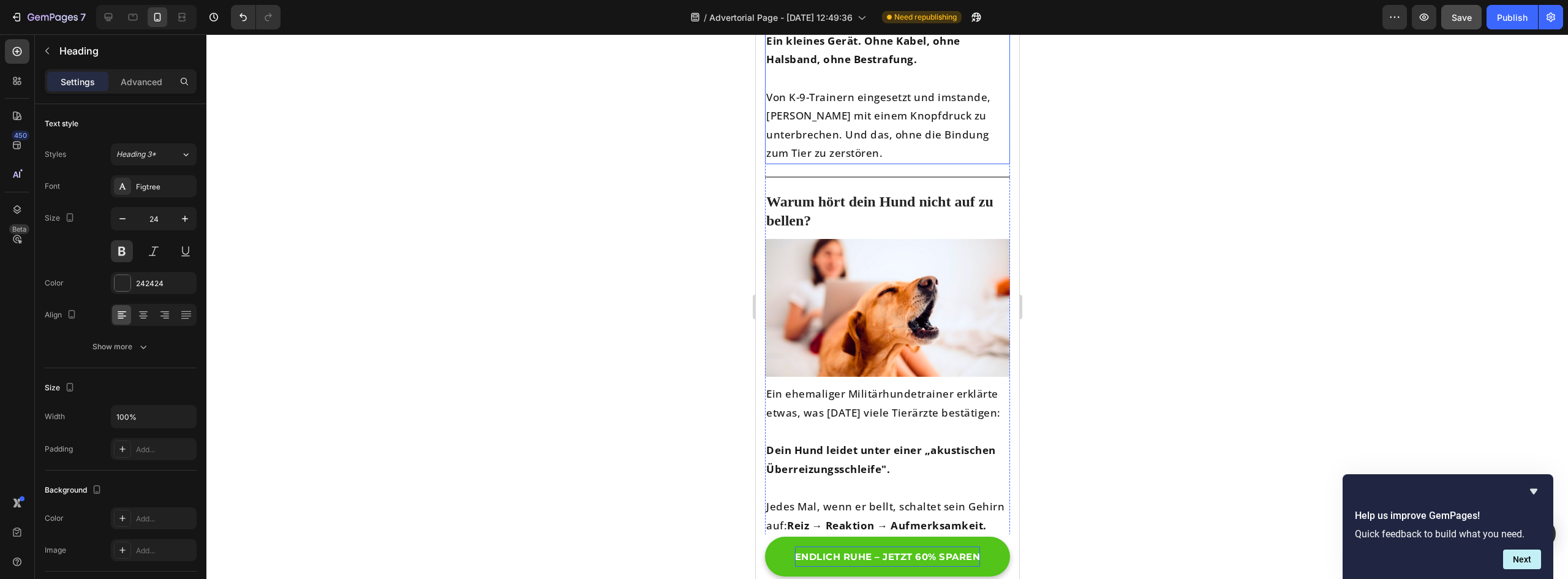
scroll to position [1776, 0]
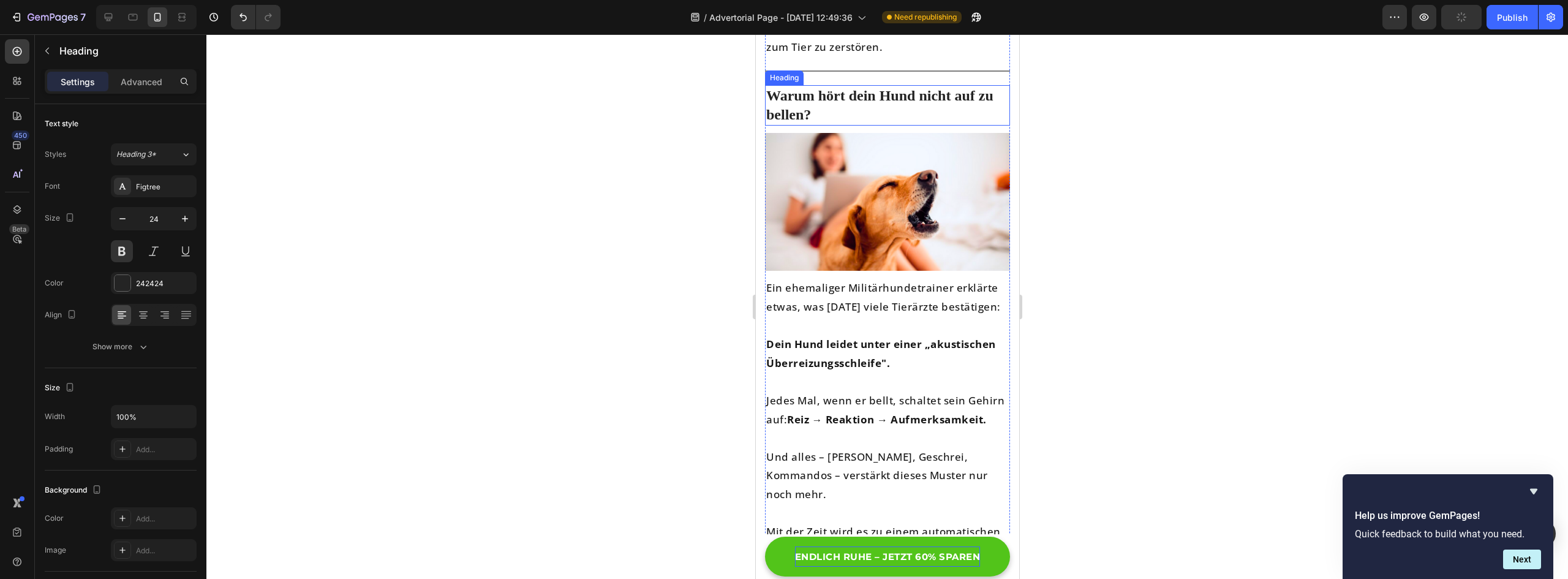
click at [827, 99] on h2 "Warum hört dein Hund nicht auf zu bellen?" at bounding box center [886, 106] width 245 height 41
click at [829, 105] on h2 "Warum hört dein Hund nicht auf zu bellen?" at bounding box center [886, 106] width 245 height 41
click at [828, 101] on p "Warum hört dein Hund nicht auf zu bellen?" at bounding box center [887, 105] width 243 height 38
click at [930, 105] on p "Warum Hört dein Hund nicht auf zu bellen?" at bounding box center [887, 105] width 243 height 38
click at [963, 99] on p "Warum Hört dein Hund Nicht auf zu bellen?" at bounding box center [887, 105] width 243 height 38
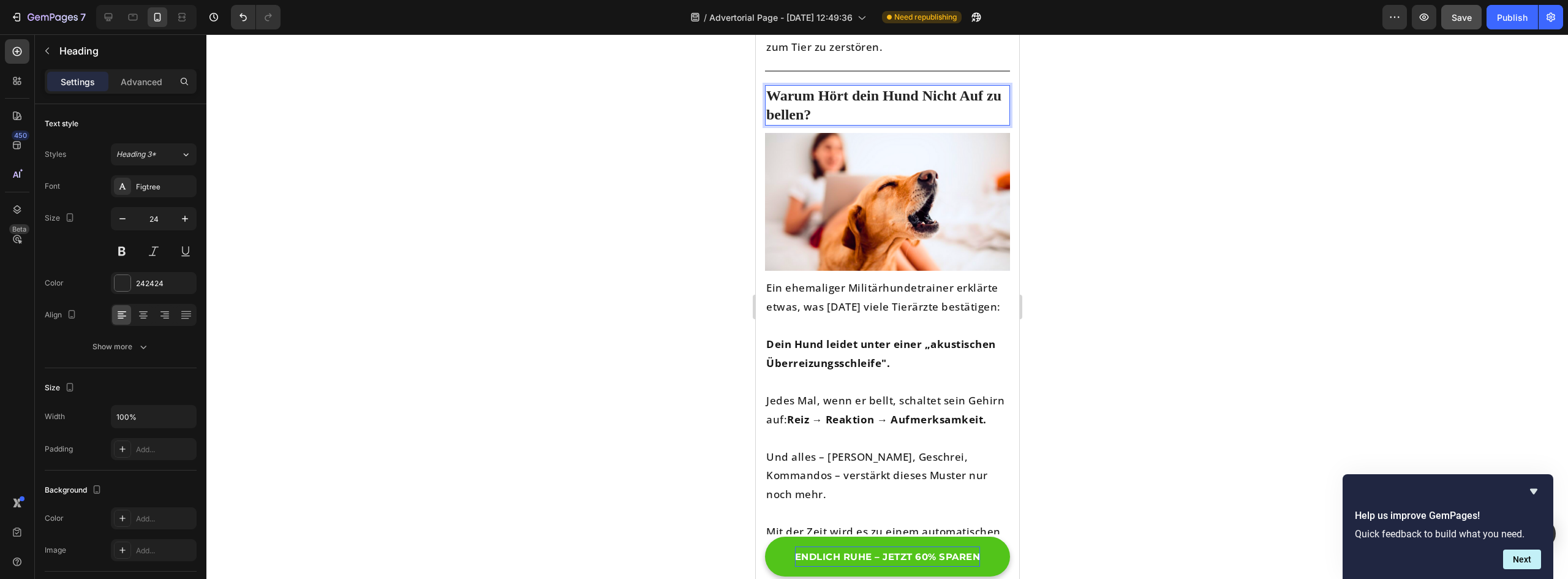
click at [775, 123] on p "Warum Hört dein Hund Nicht Auf zu bellen?" at bounding box center [887, 105] width 243 height 38
click at [798, 122] on p "Warum Hört dein Hund Nicht Auf Zu bellen?" at bounding box center [887, 105] width 243 height 38
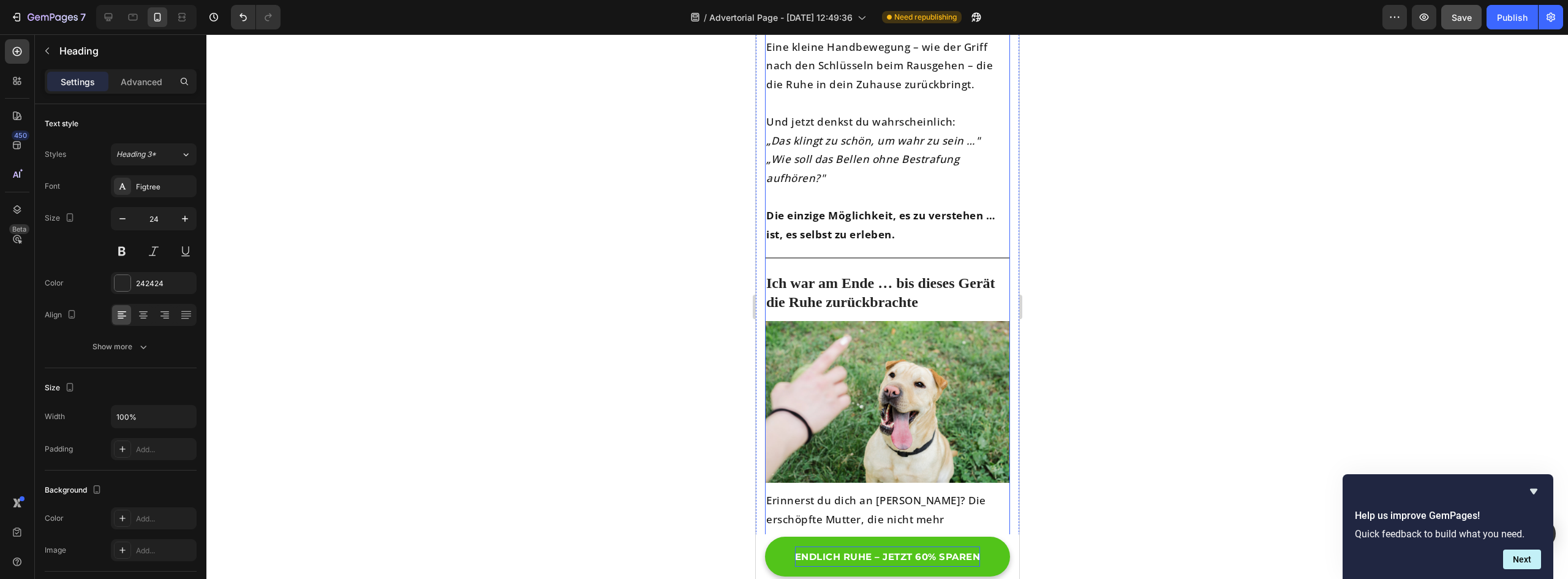
scroll to position [4288, 0]
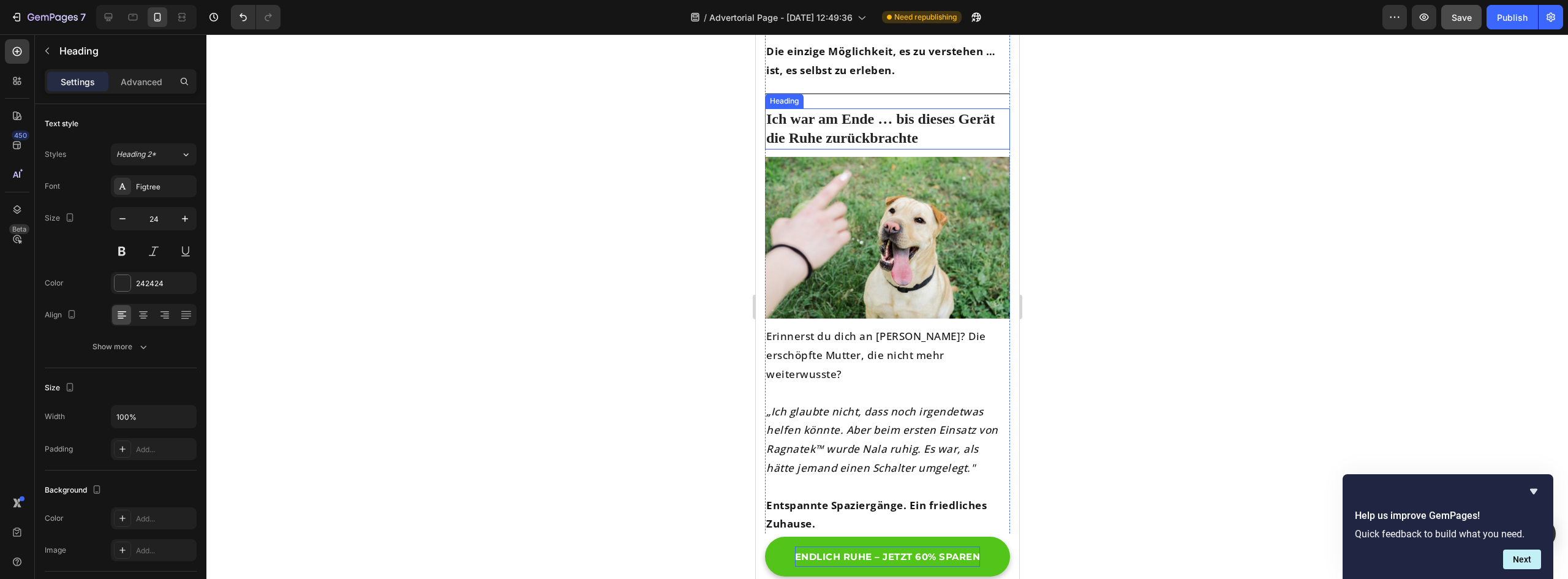
click at [869, 110] on p "Ich war am Ende … bis dieses Gerät die Ruhe zurückbrachte" at bounding box center [887, 128] width 243 height 38
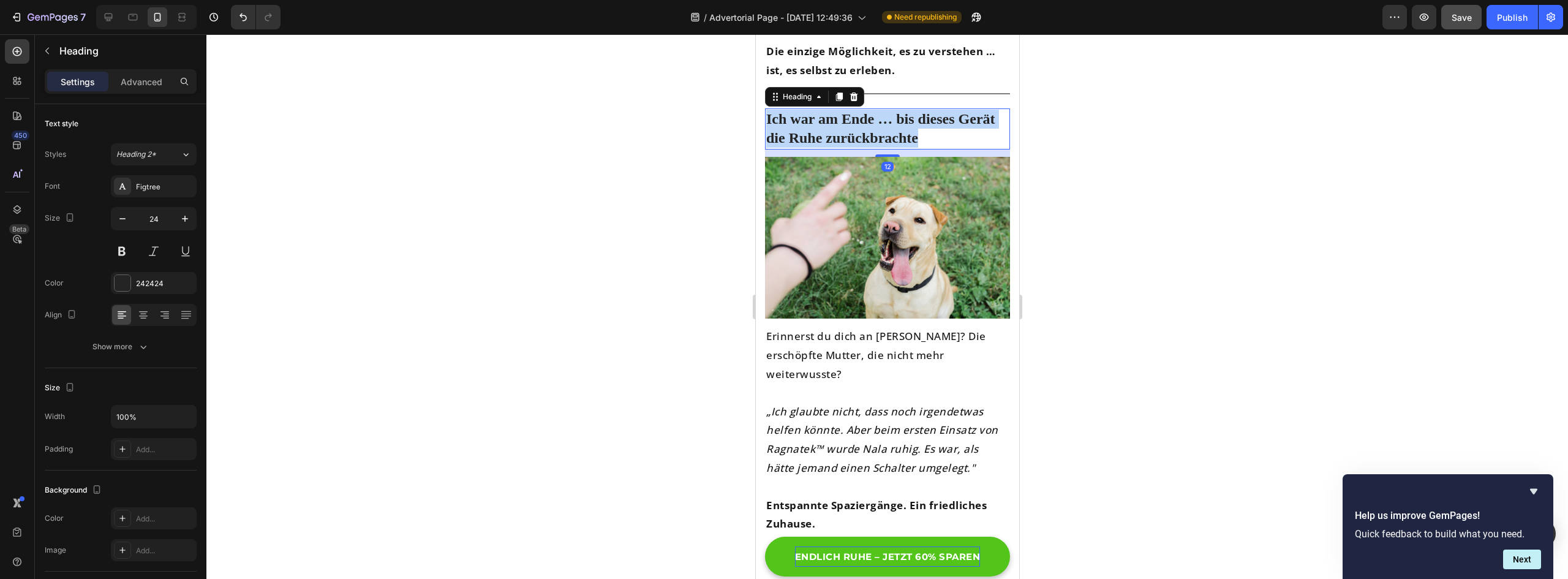
click at [869, 110] on p "Ich war am Ende … bis dieses Gerät die Ruhe zurückbrachte" at bounding box center [887, 128] width 243 height 38
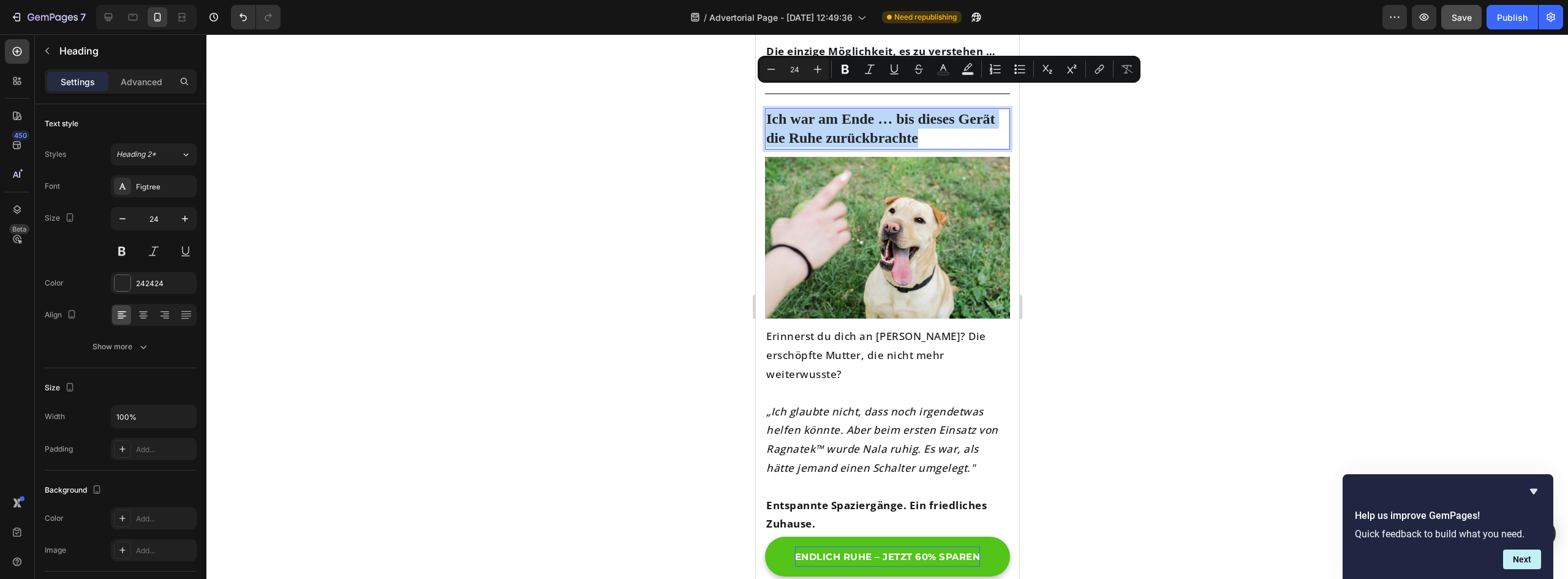
click at [940, 114] on p "Ich war am Ende … bis dieses Gerät die Ruhe zurückbrachte" at bounding box center [887, 128] width 243 height 38
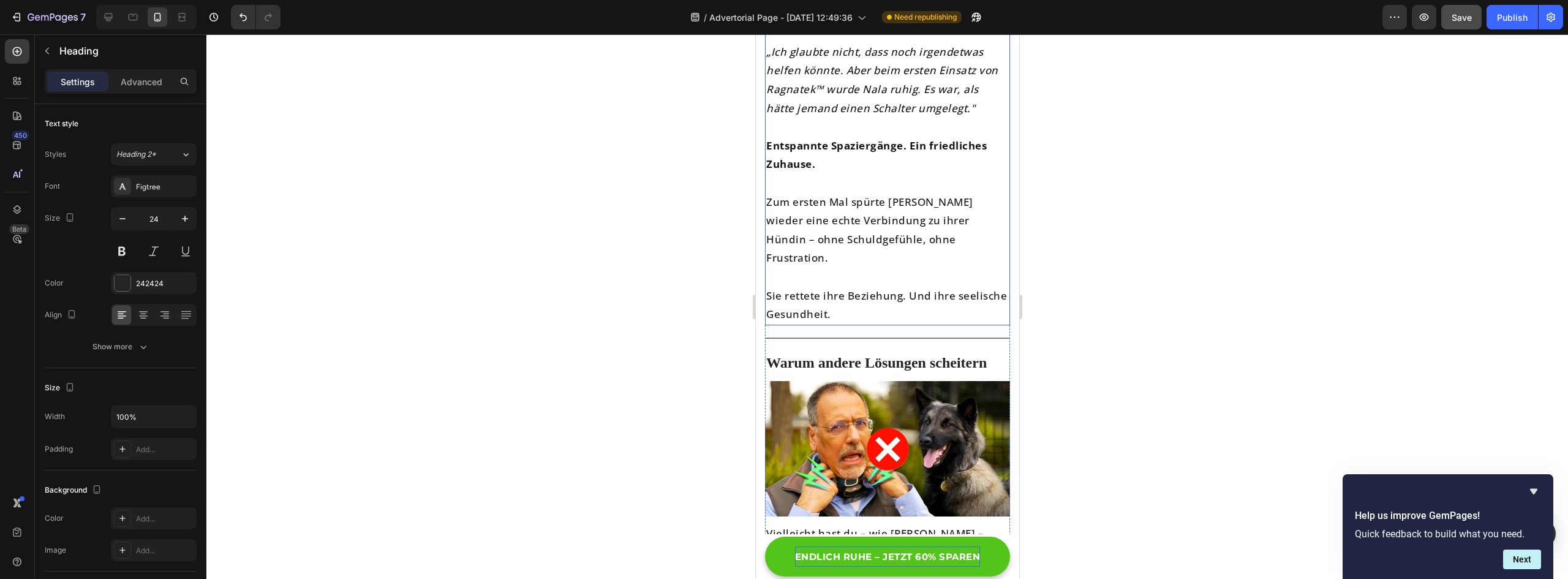
scroll to position [4655, 0]
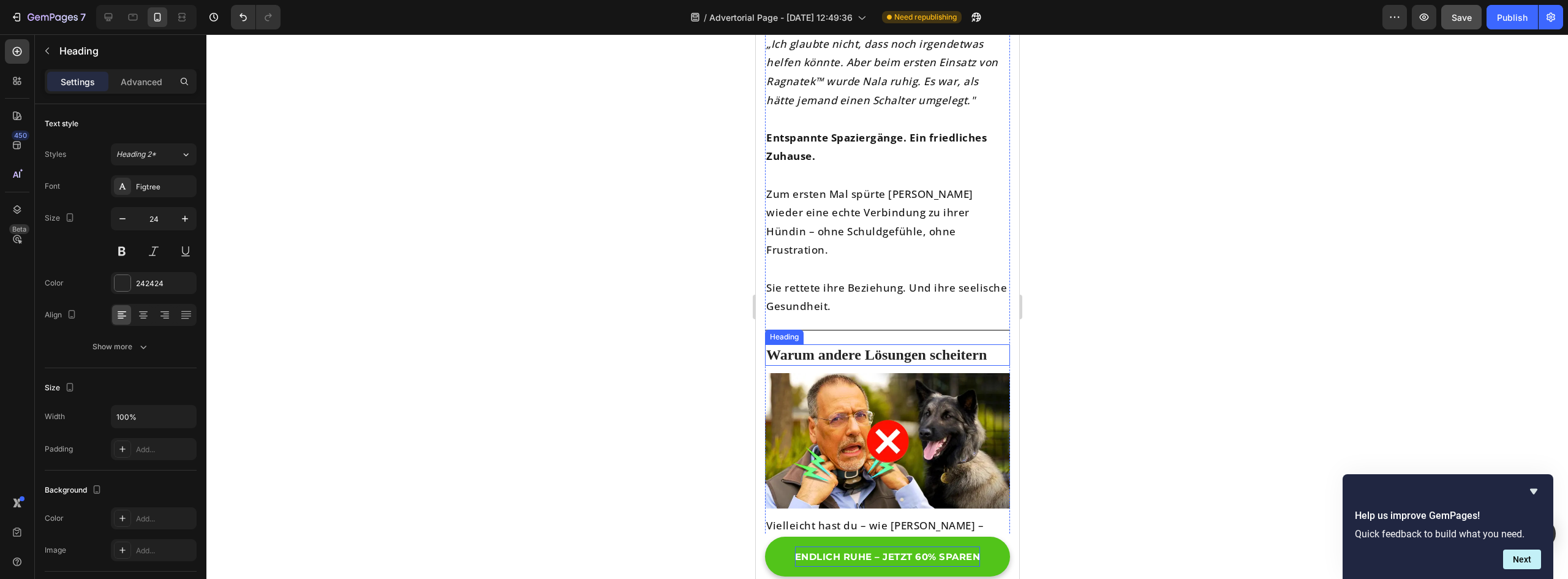
click at [833, 346] on p "Warum andere Lösungen scheitern" at bounding box center [887, 355] width 243 height 19
click at [825, 346] on p "Warum andere Lösungen scheitern" at bounding box center [887, 355] width 243 height 19
click at [938, 346] on p "Warum Andere Lösungen scheitern" at bounding box center [887, 355] width 243 height 19
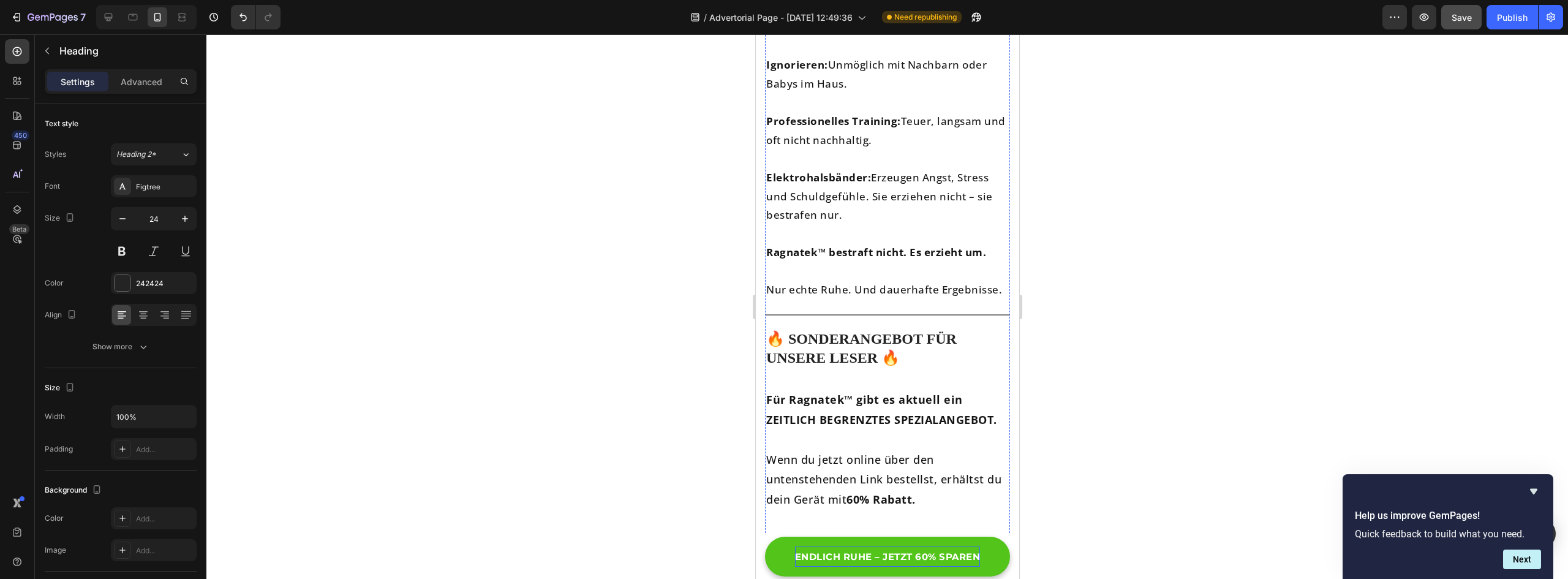
scroll to position [5268, 0]
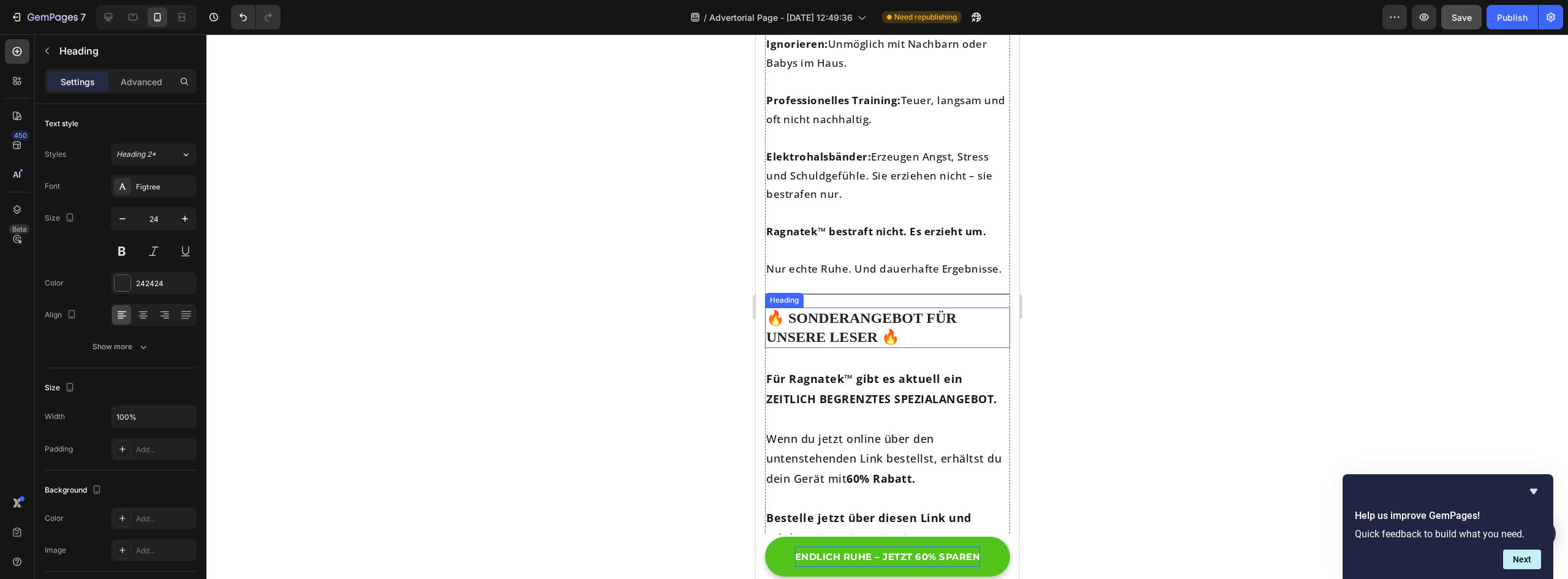
click at [865, 309] on p "🔥 SONDERANGEBOT FÜR UNSERE LESER 🔥" at bounding box center [887, 328] width 243 height 38
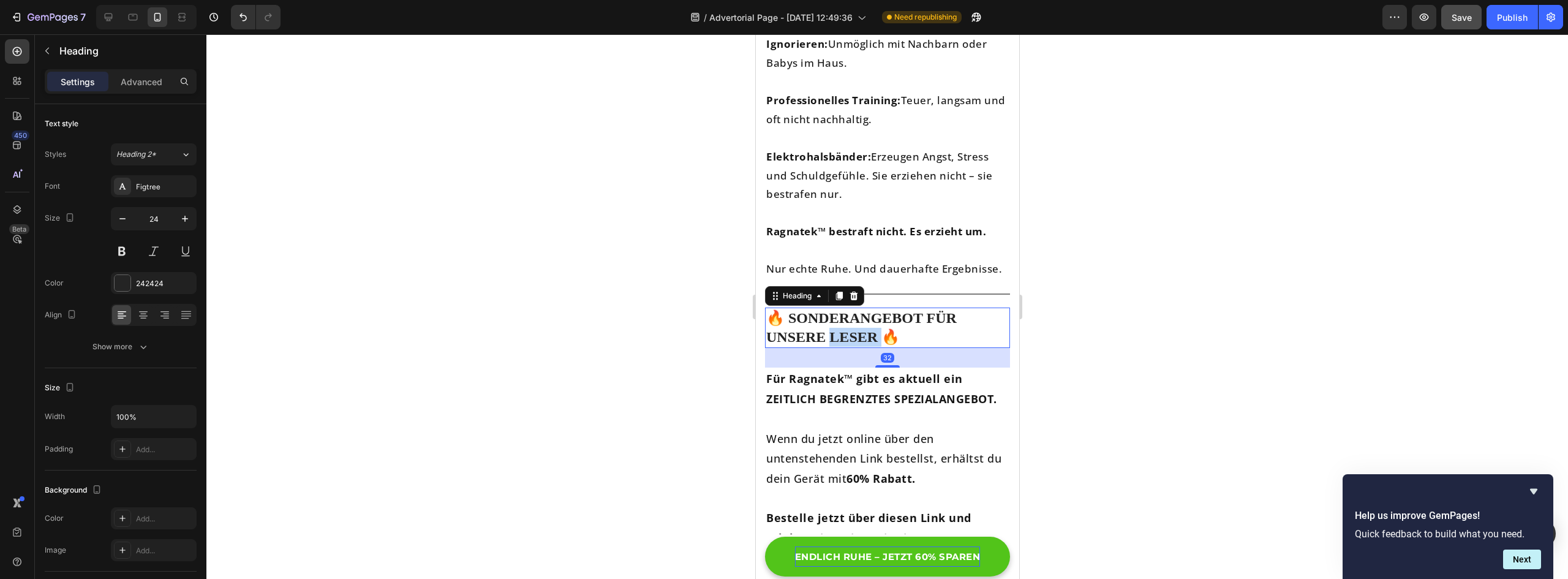
click at [861, 309] on p "🔥 SONDERANGEBOT FÜR UNSERE LESER 🔥" at bounding box center [887, 328] width 243 height 38
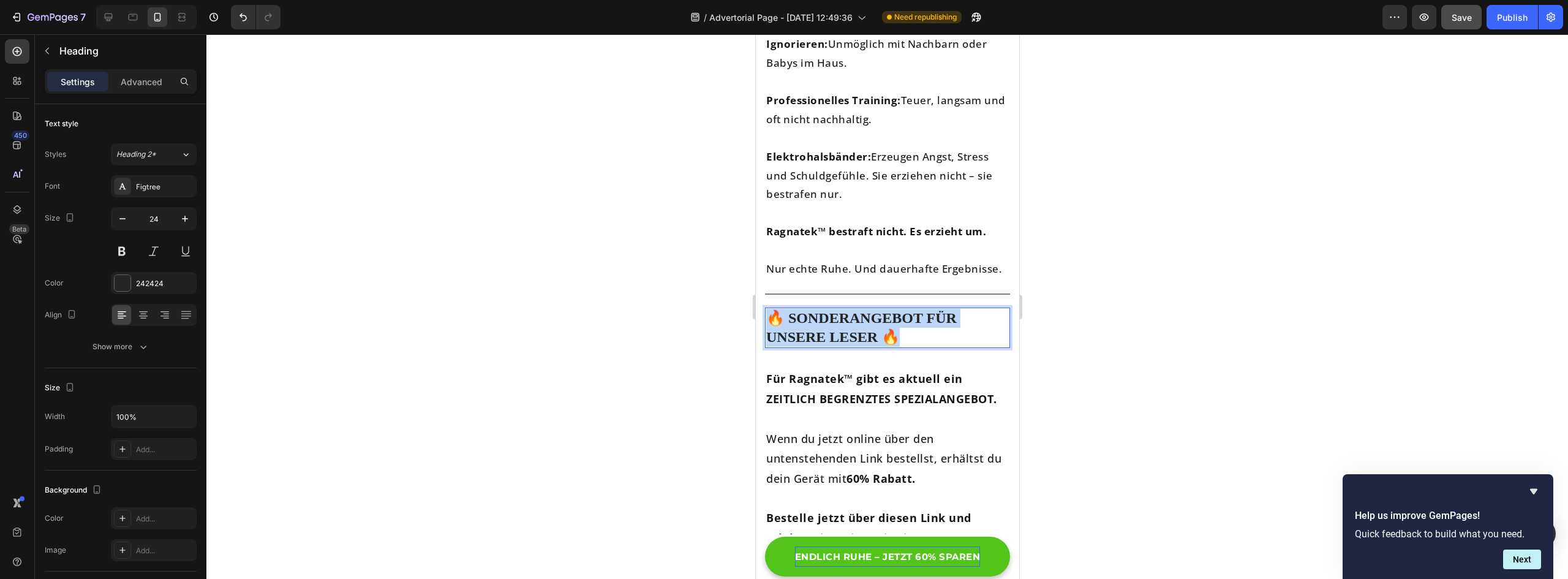
click at [861, 309] on p "🔥 SONDERANGEBOT FÜR UNSERE LESER 🔥" at bounding box center [887, 328] width 243 height 38
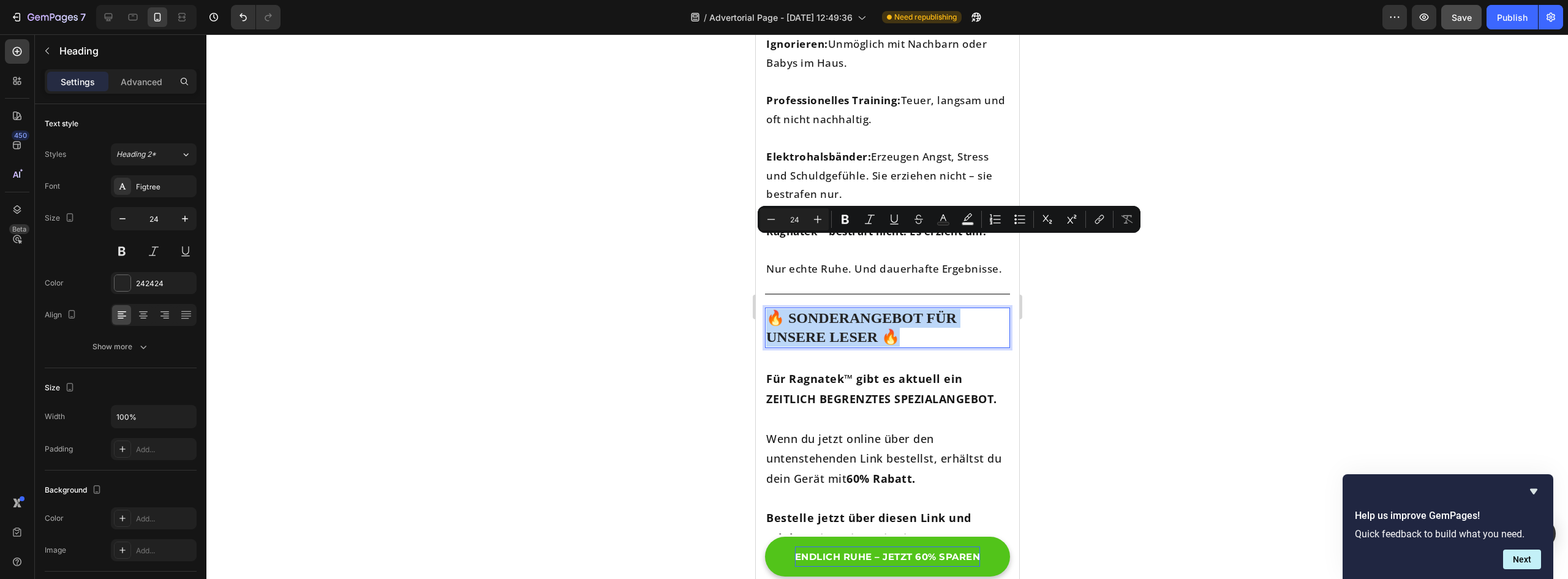
click at [955, 309] on p "🔥 SONDERANGEBOT FÜR UNSERE LESER 🔥" at bounding box center [887, 328] width 243 height 38
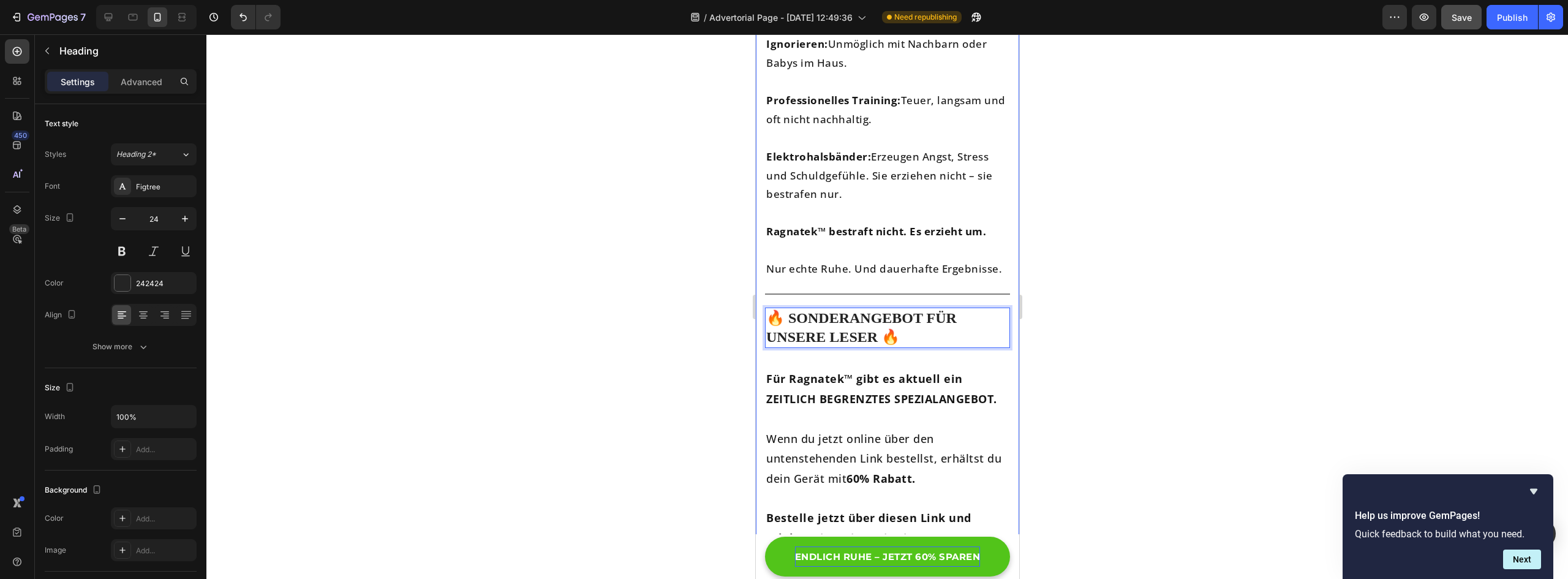
click at [1169, 311] on div at bounding box center [887, 307] width 1361 height 545
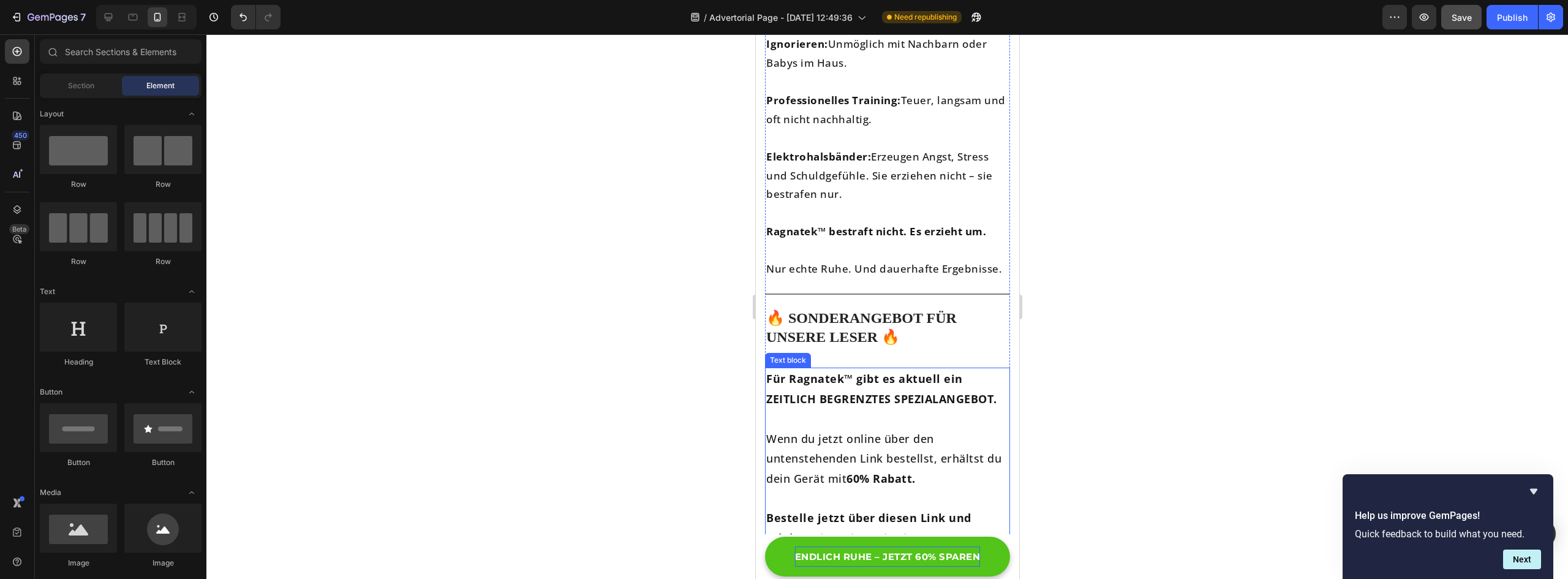
click at [917, 371] on strong "Für Ragnatek™ gibt es aktuell ein ZEITLICH BEGRENZTES SPEZIALANGEBOT." at bounding box center [881, 388] width 231 height 34
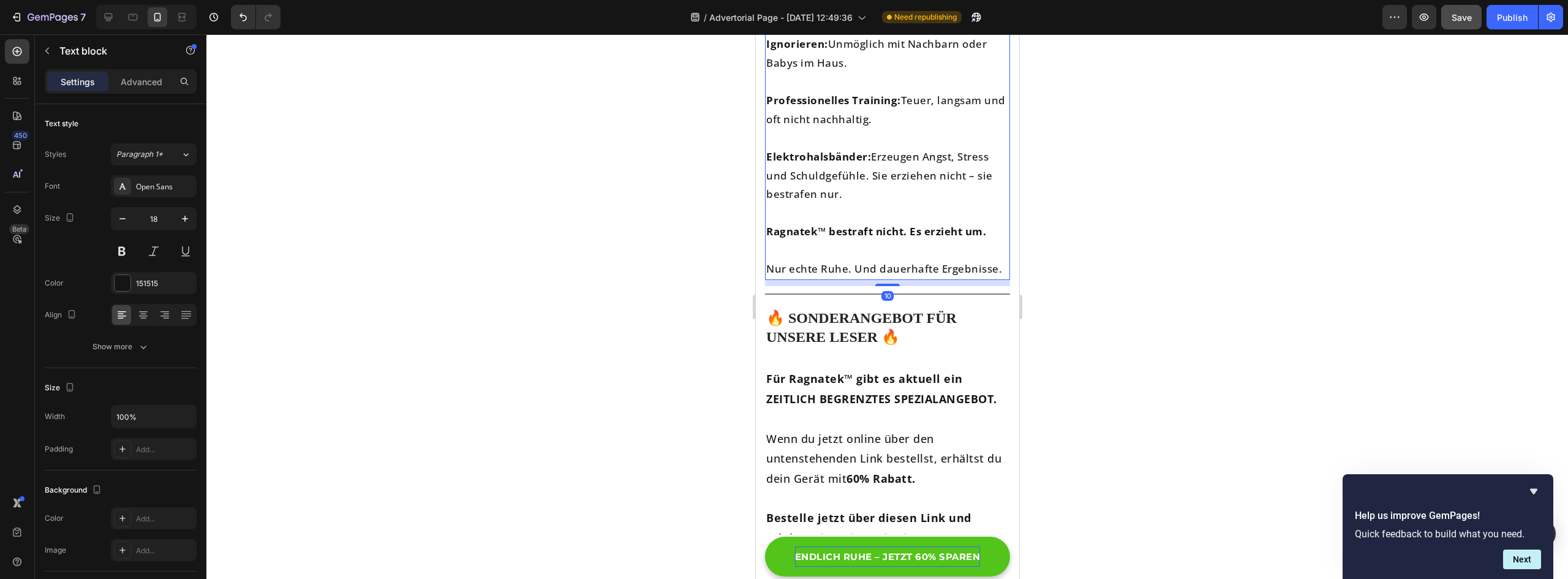
click at [914, 204] on p "Rich Text Editor. Editing area: main" at bounding box center [887, 214] width 243 height 19
click at [873, 429] on p "Wenn du jetzt online über den untenstehenden Link bestellst, erhältst du dein G…" at bounding box center [887, 459] width 243 height 59
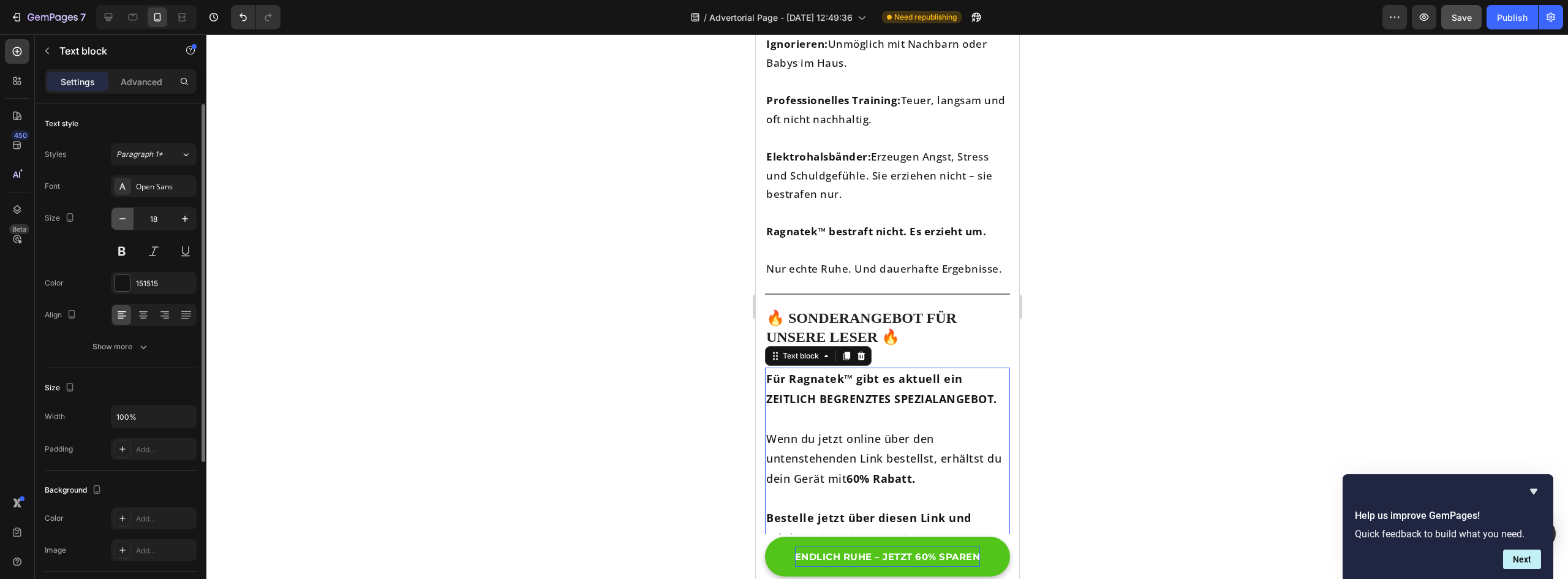
click at [120, 220] on icon "button" at bounding box center [123, 219] width 13 height 13
type input "17"
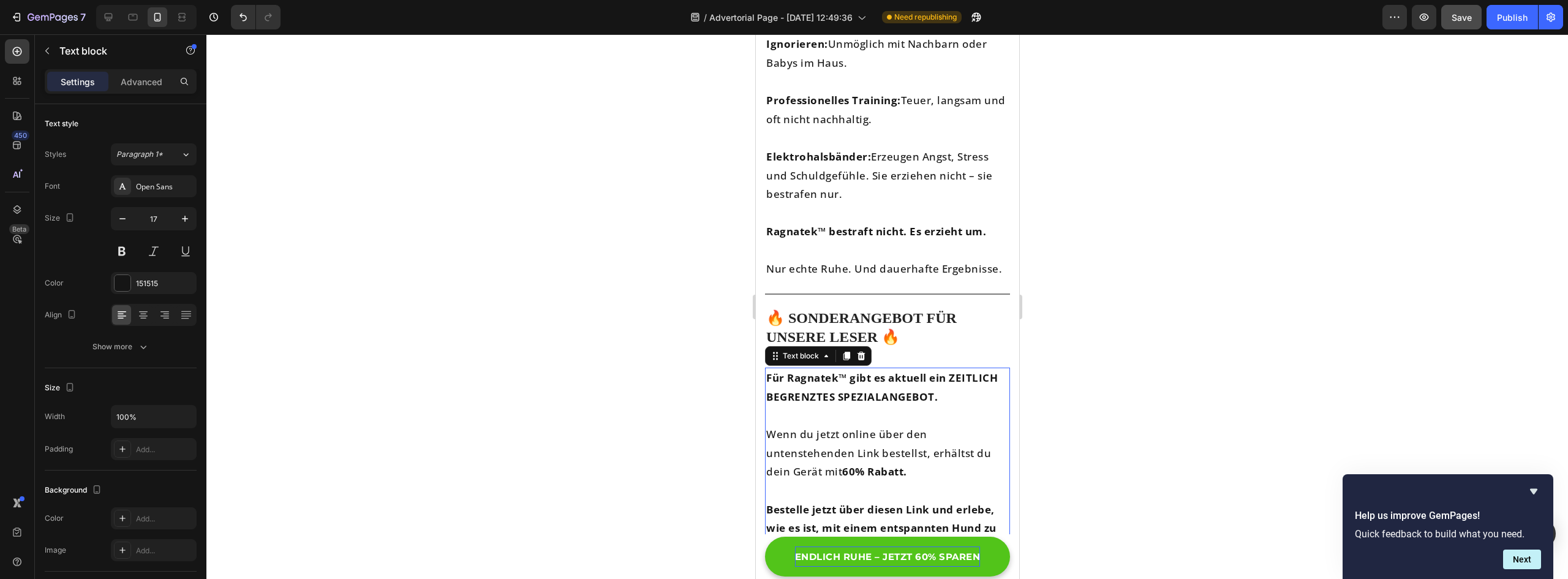
click at [1128, 388] on div at bounding box center [887, 307] width 1361 height 545
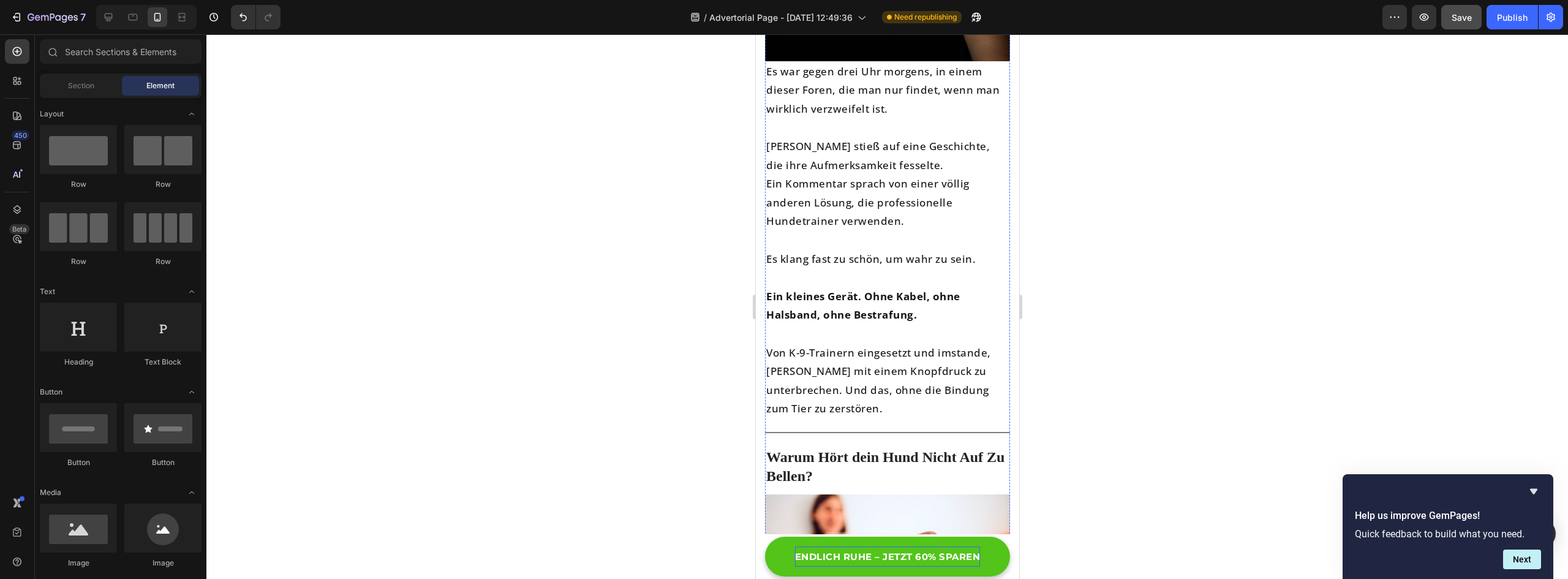
scroll to position [1409, 0]
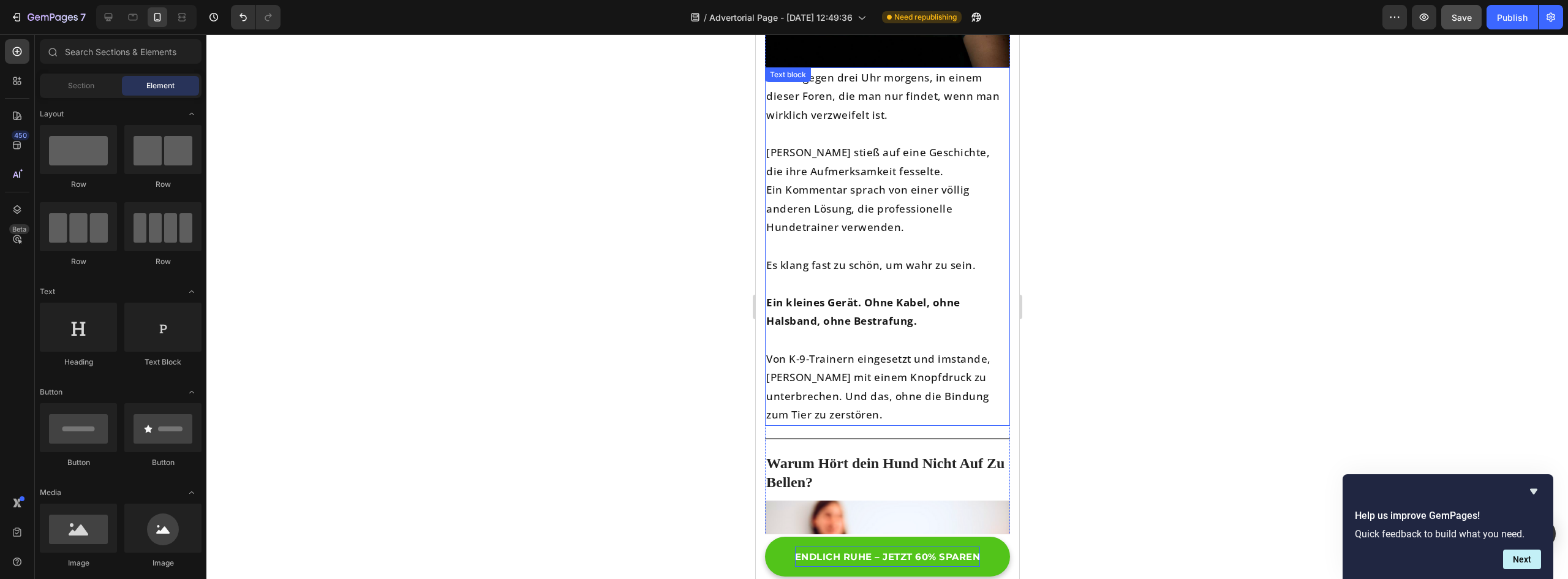
click at [851, 399] on p "Von K-9-Trainern eingesetzt und imstande, [PERSON_NAME] mit einem Knopfdruck zu…" at bounding box center [887, 387] width 243 height 75
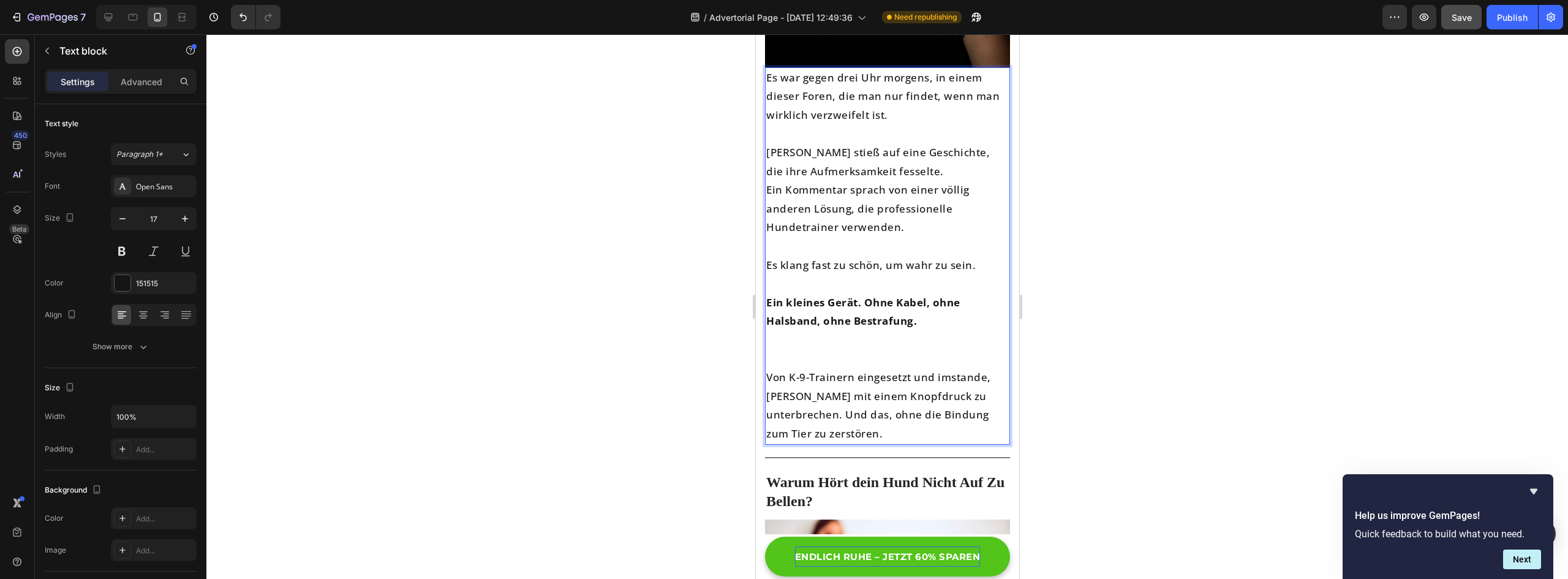
click at [851, 399] on p "Von K-9-Trainern eingesetzt und imstande, [PERSON_NAME] mit einem Knopfdruck zu…" at bounding box center [887, 405] width 243 height 75
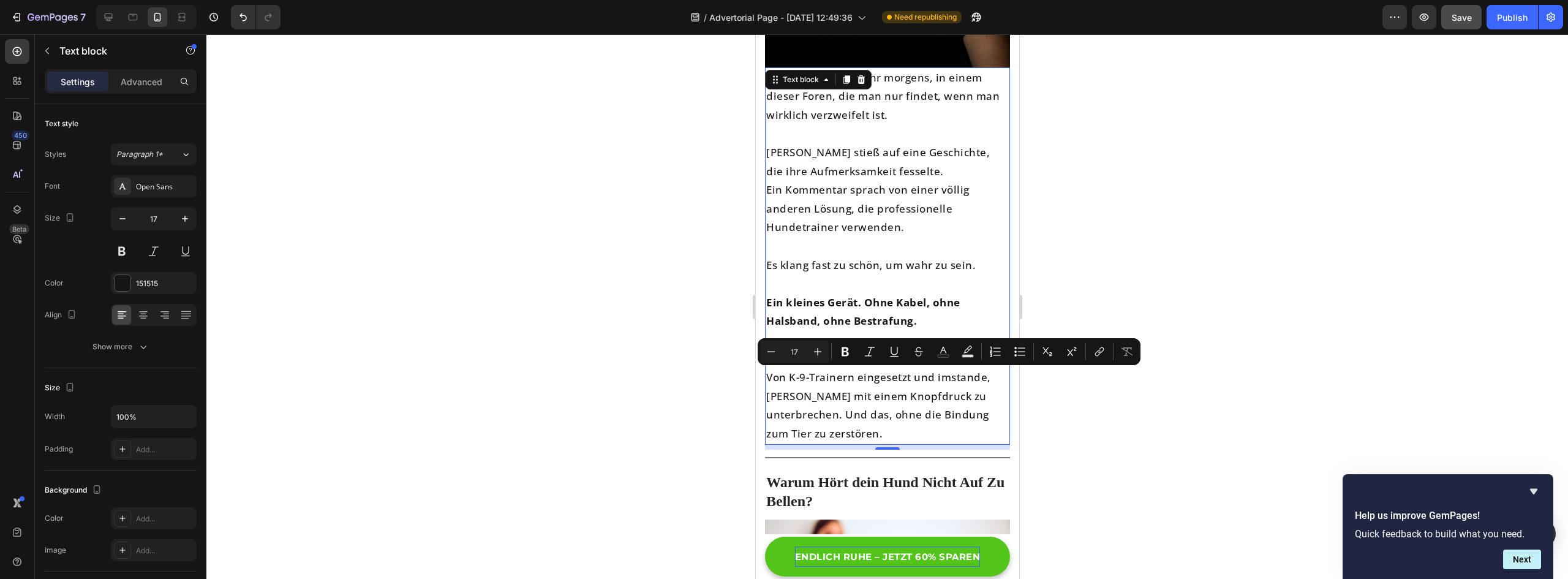
click at [843, 422] on p "Von K-9-Trainern eingesetzt und imstande, [PERSON_NAME] mit einem Knopfdruck zu…" at bounding box center [887, 405] width 243 height 75
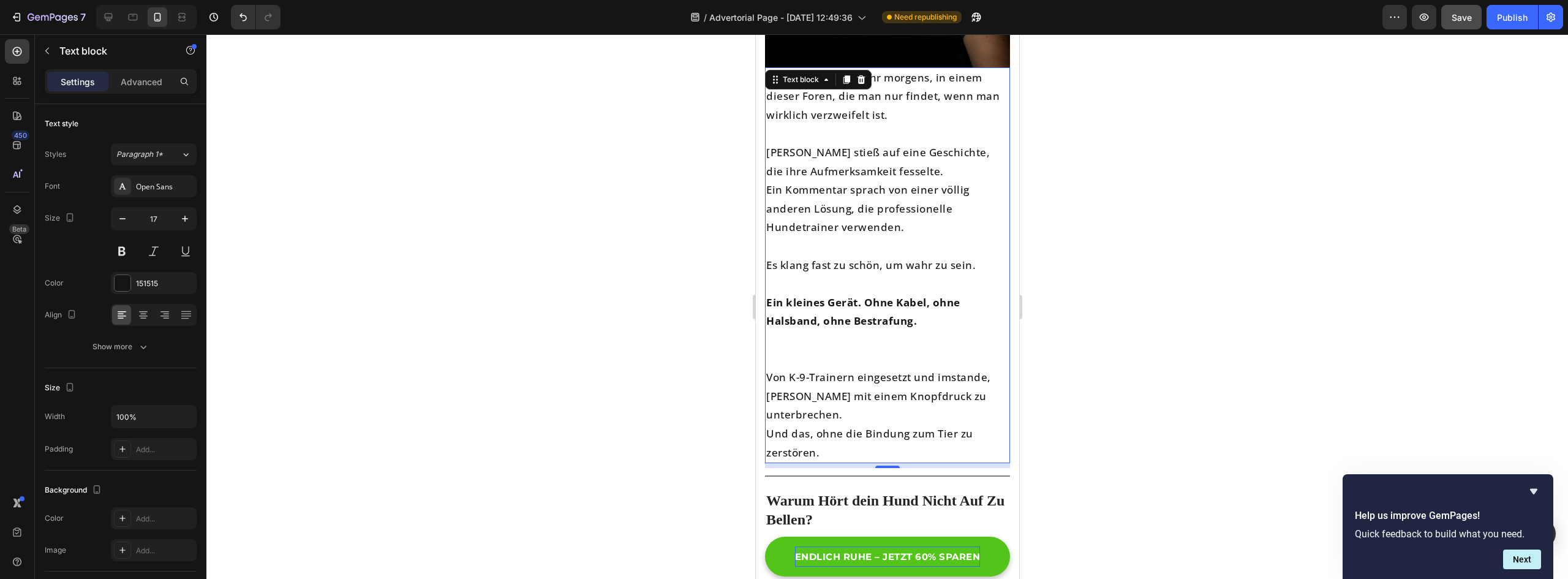
click at [1228, 385] on div at bounding box center [887, 307] width 1361 height 545
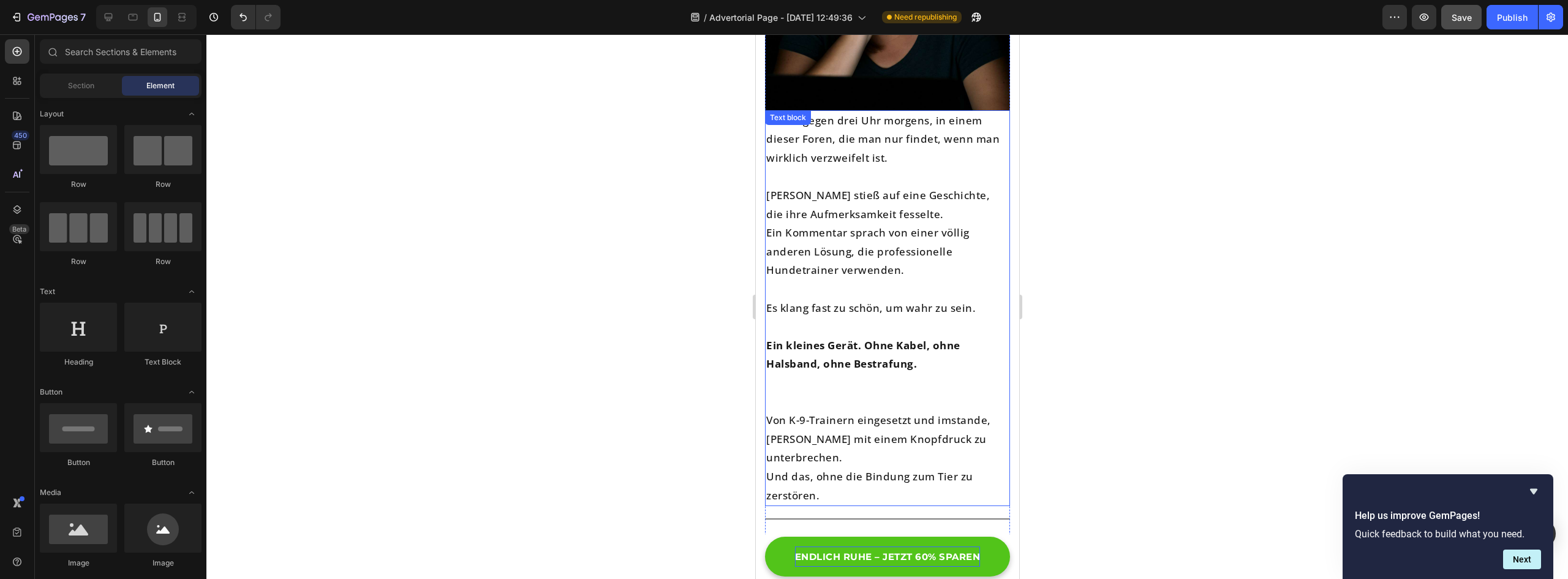
scroll to position [1347, 0]
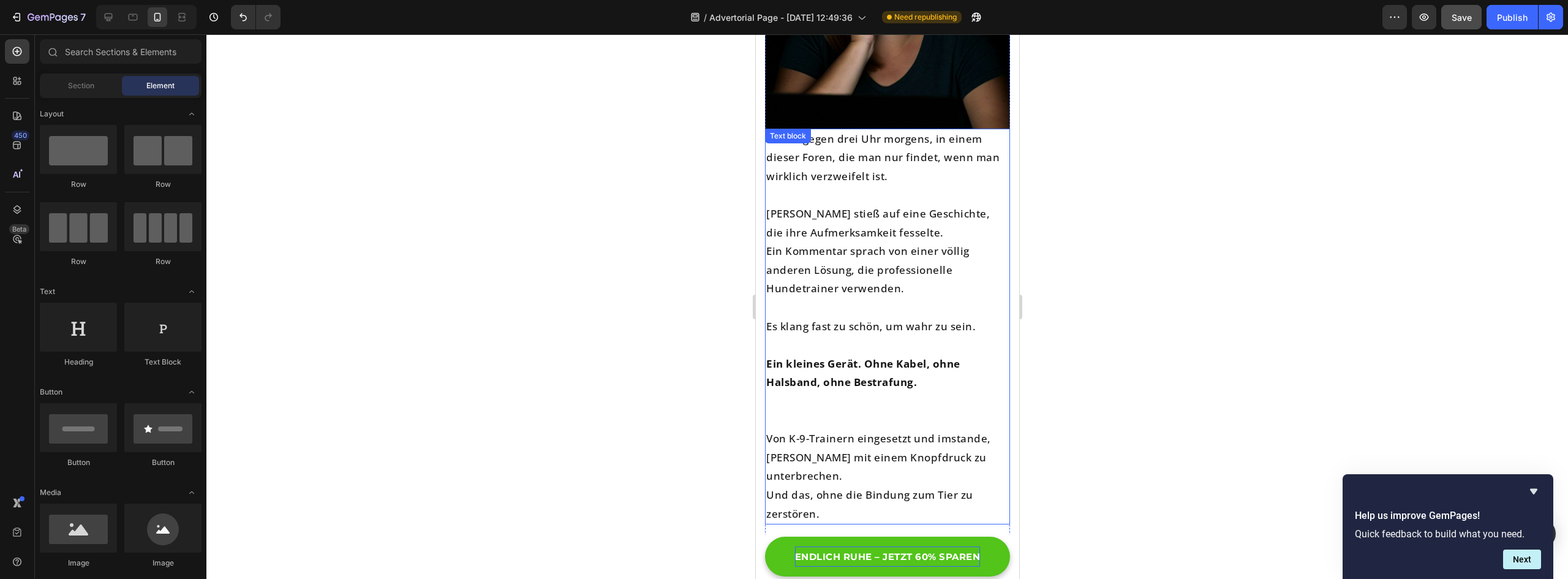
click at [912, 236] on p "[PERSON_NAME] stieß auf eine Geschichte, die ihre Aufmerksamkeit fesselte." at bounding box center [887, 223] width 243 height 38
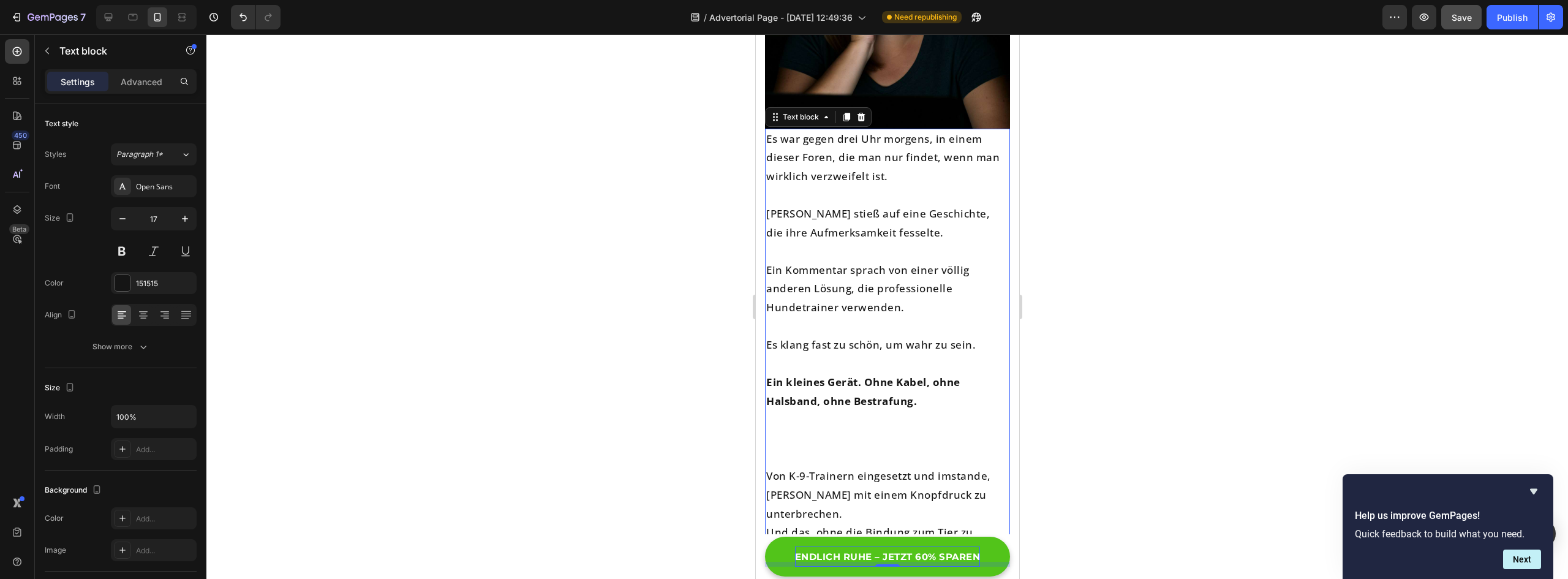
click at [1162, 250] on div at bounding box center [887, 307] width 1361 height 545
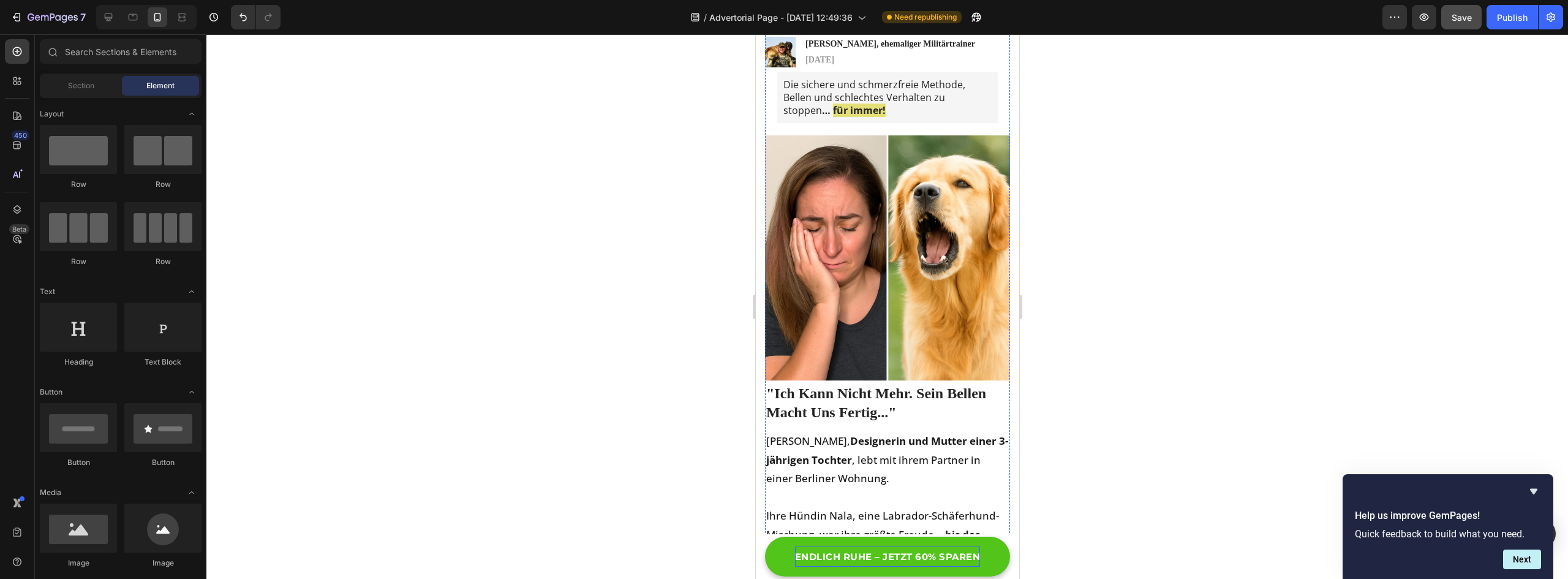
scroll to position [0, 0]
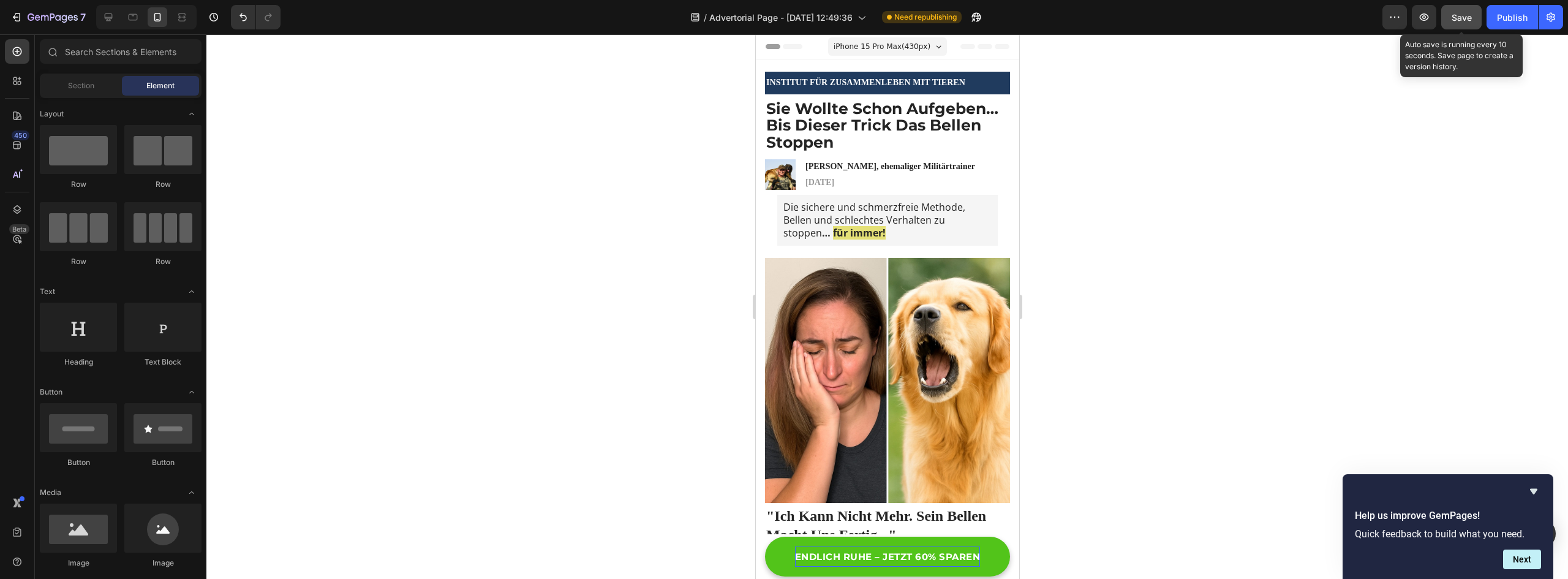
click at [1461, 24] on button "Save" at bounding box center [1462, 16] width 41 height 24
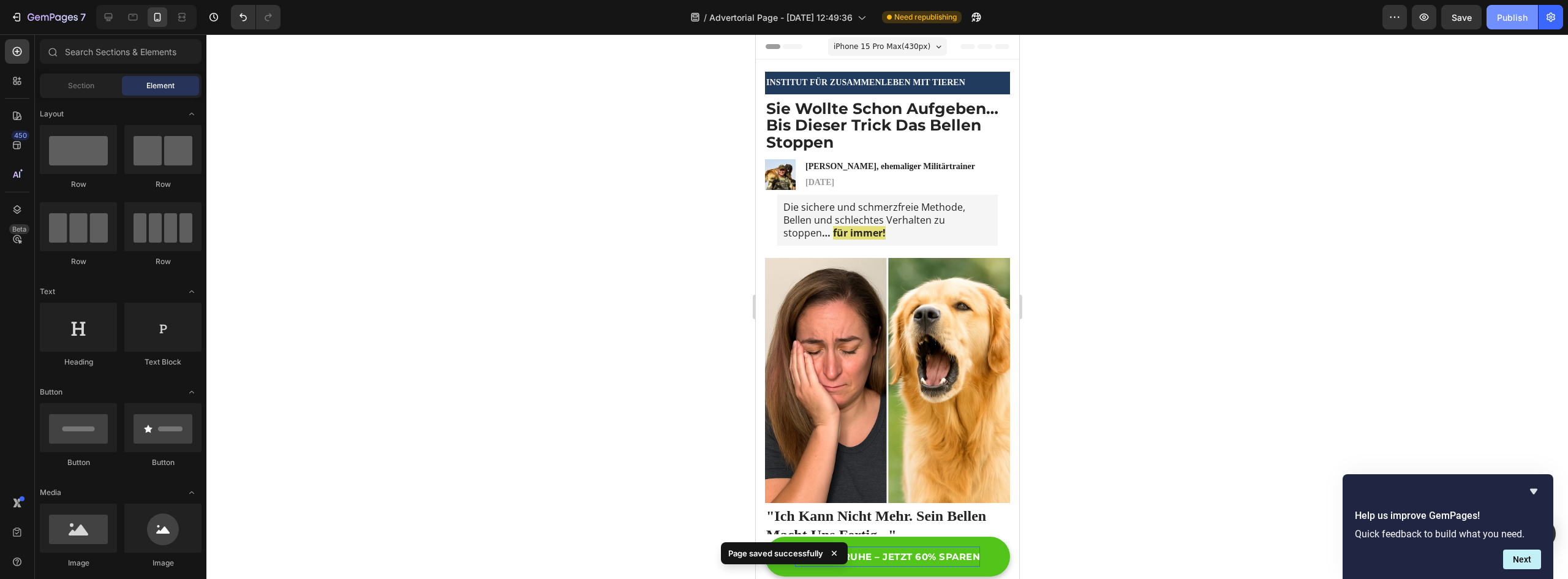
click at [1509, 29] on button "Publish" at bounding box center [1512, 16] width 52 height 24
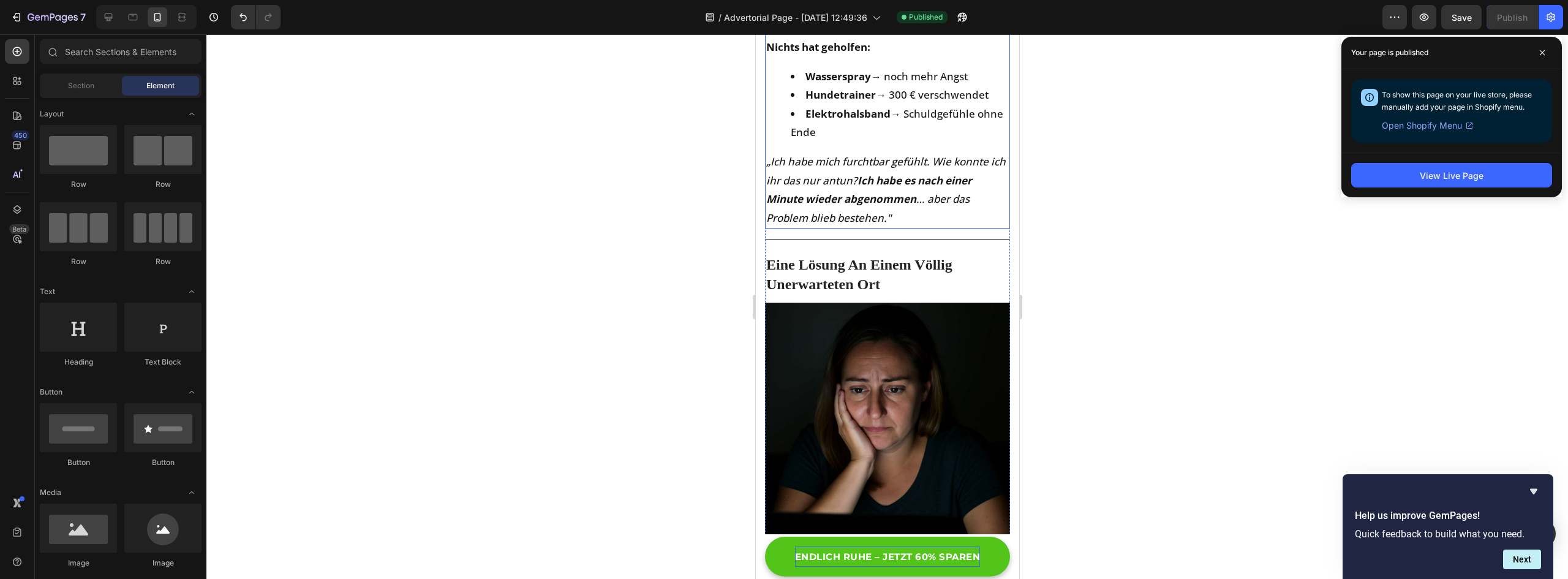
scroll to position [1041, 0]
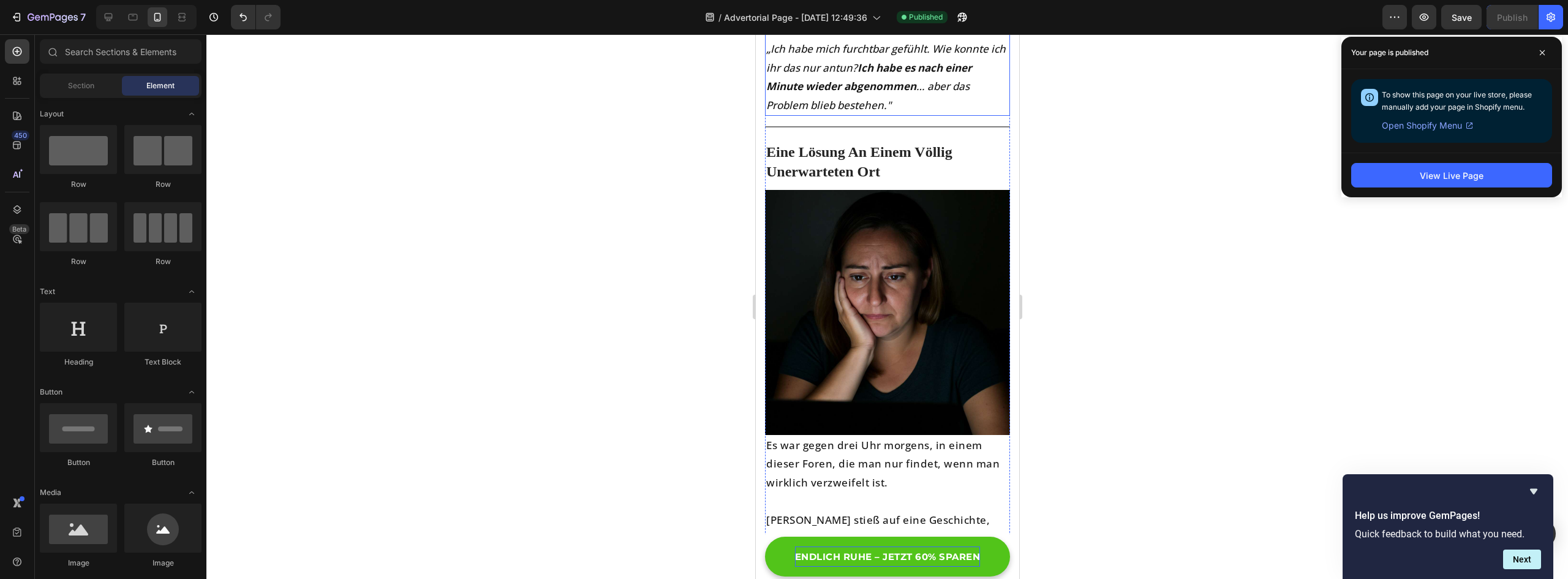
click at [865, 366] on img at bounding box center [886, 312] width 245 height 245
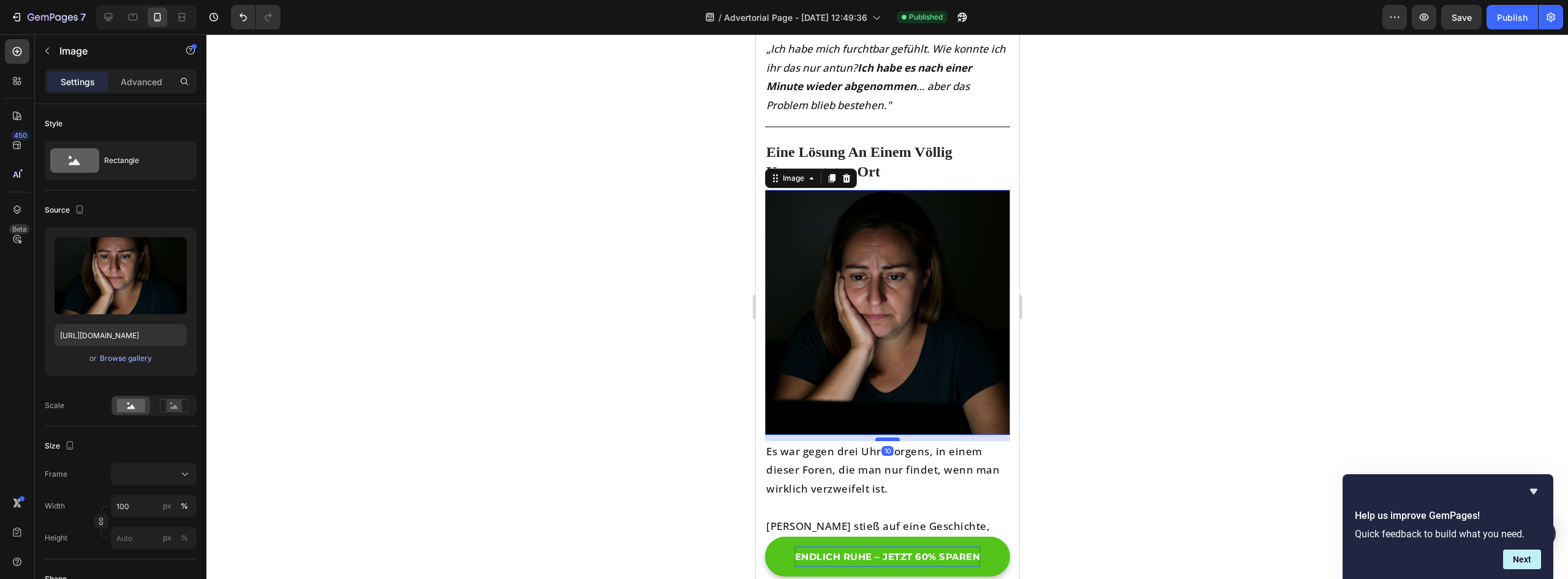
drag, startPoint x: 881, startPoint y: 433, endPoint x: 882, endPoint y: 439, distance: 6.1
click at [882, 439] on div at bounding box center [886, 439] width 24 height 4
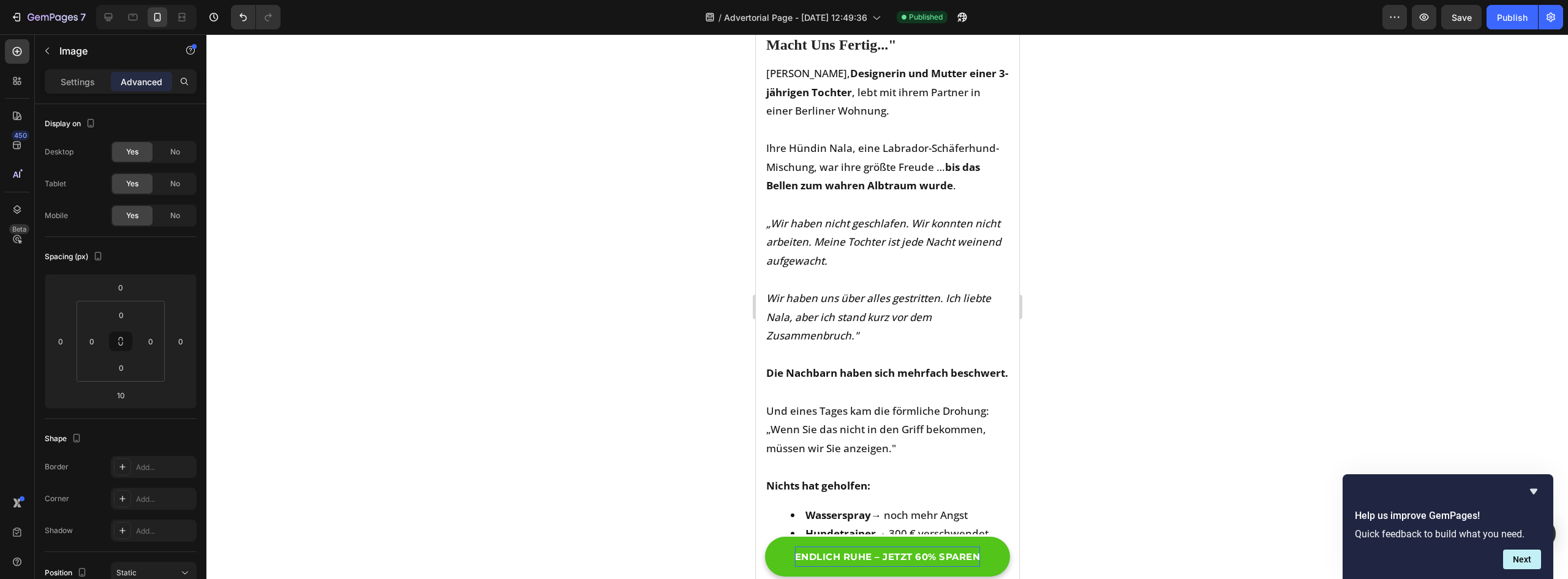
scroll to position [306, 0]
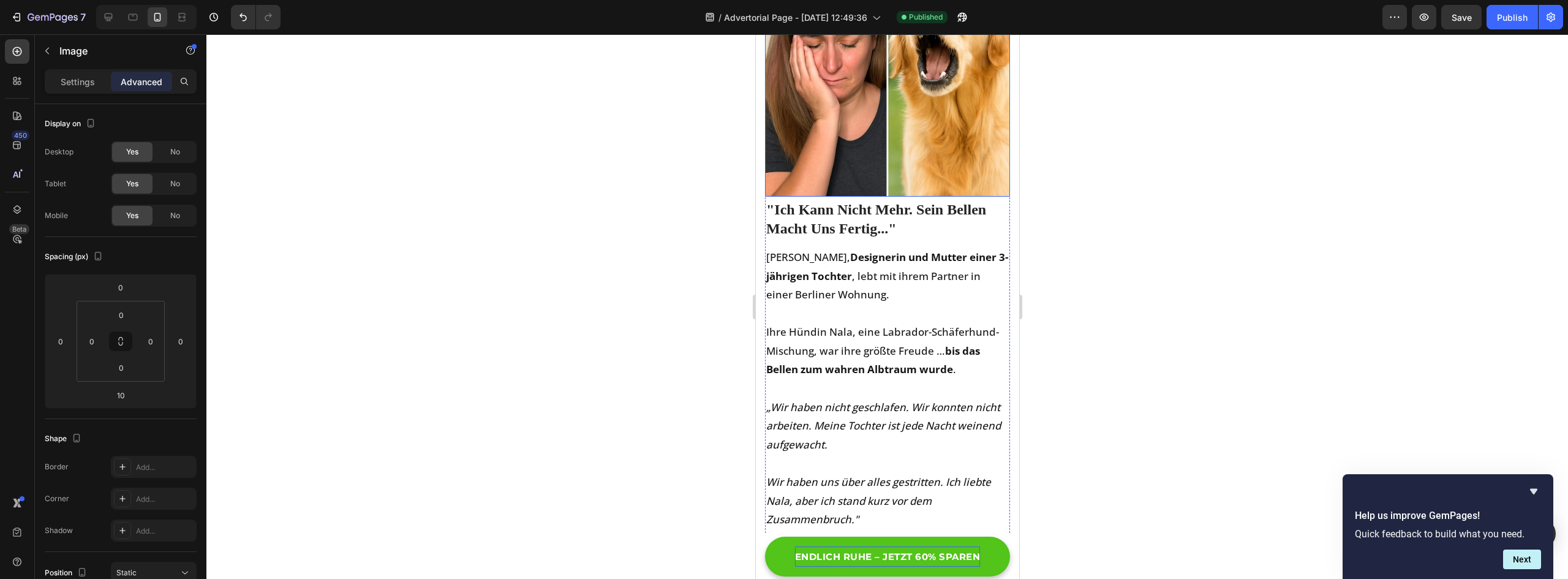
click at [865, 174] on img at bounding box center [886, 74] width 245 height 245
click at [882, 198] on div at bounding box center [886, 200] width 24 height 4
type input "8"
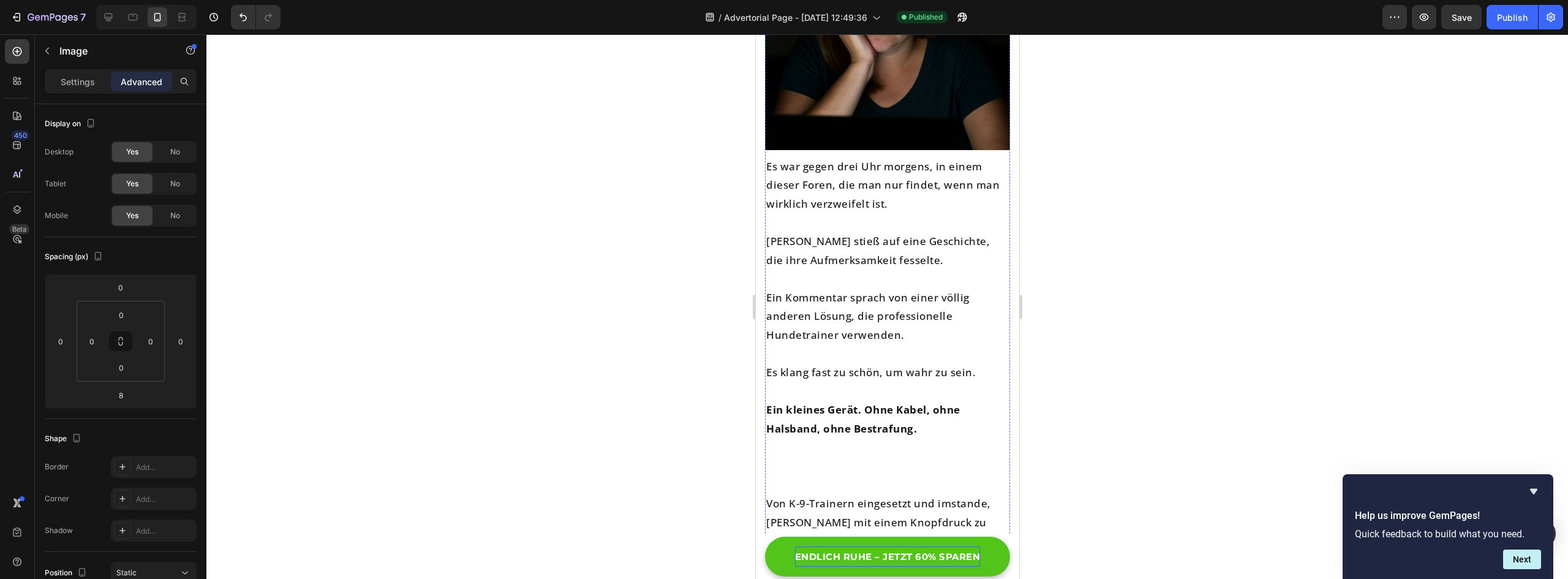
scroll to position [1531, 0]
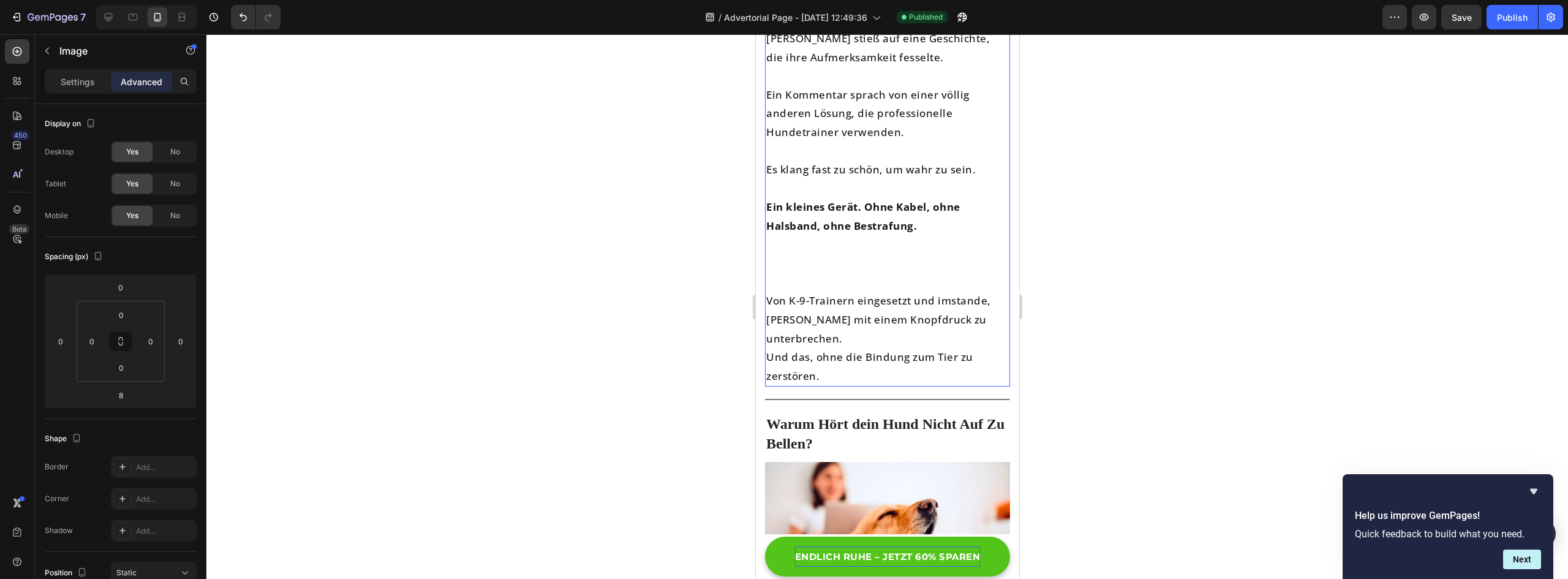
click at [787, 279] on p "Rich Text Editor. Editing area: main" at bounding box center [887, 264] width 243 height 56
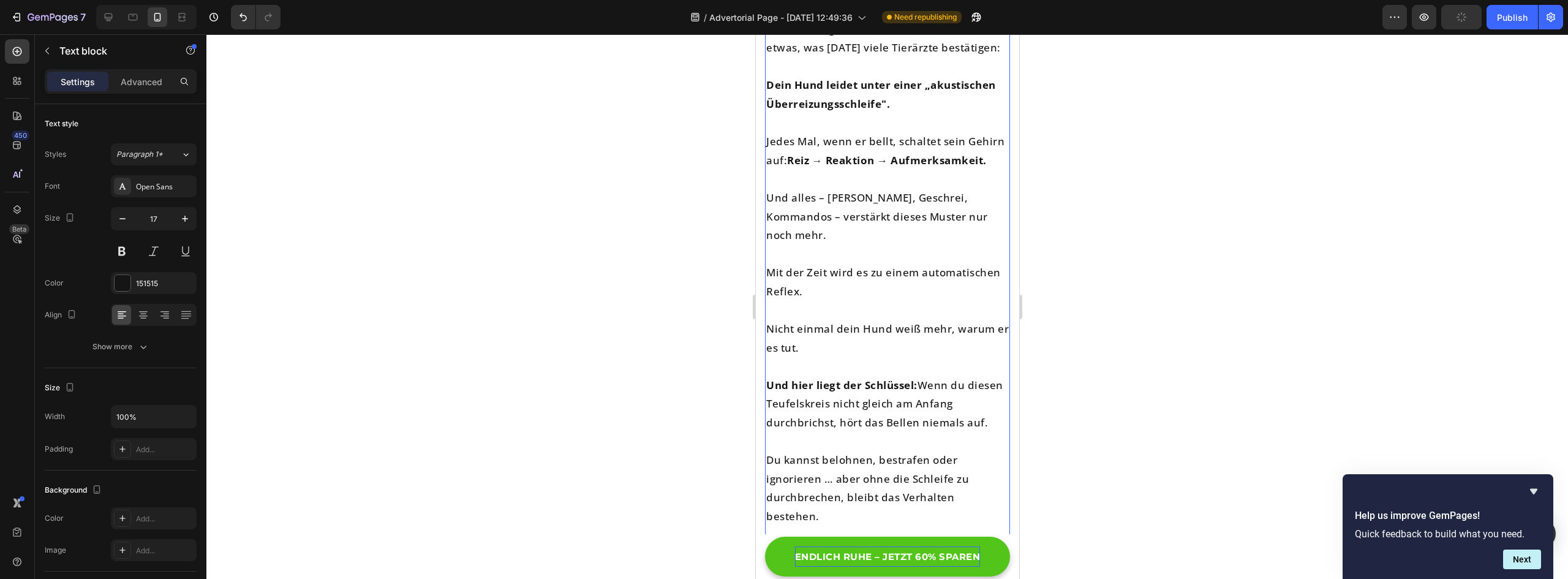
scroll to position [2083, 0]
click at [777, 327] on p "Nicht einmal dein Hund weiß mehr, warum er es tut." at bounding box center [887, 337] width 243 height 38
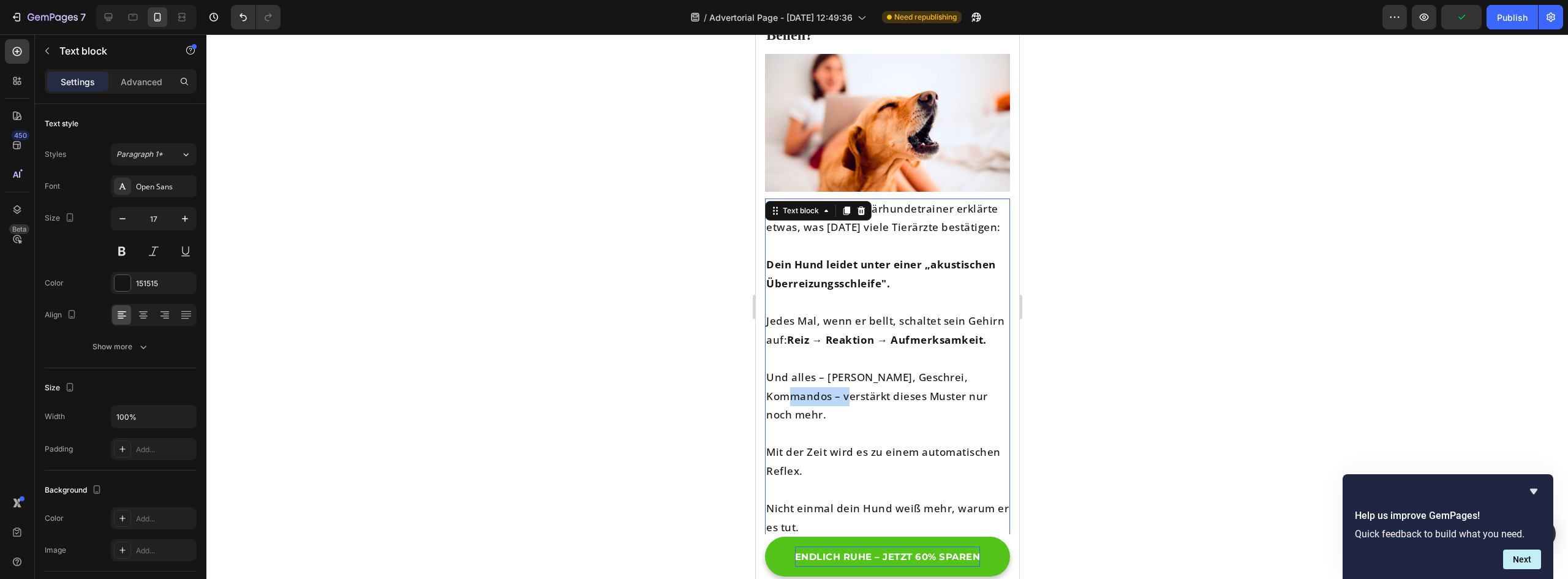
click at [779, 327] on div "Ein ehemaliger Militärhundetrainer erklärte etwas, was [DATE] viele Tierärzte b…" at bounding box center [886, 472] width 245 height 546
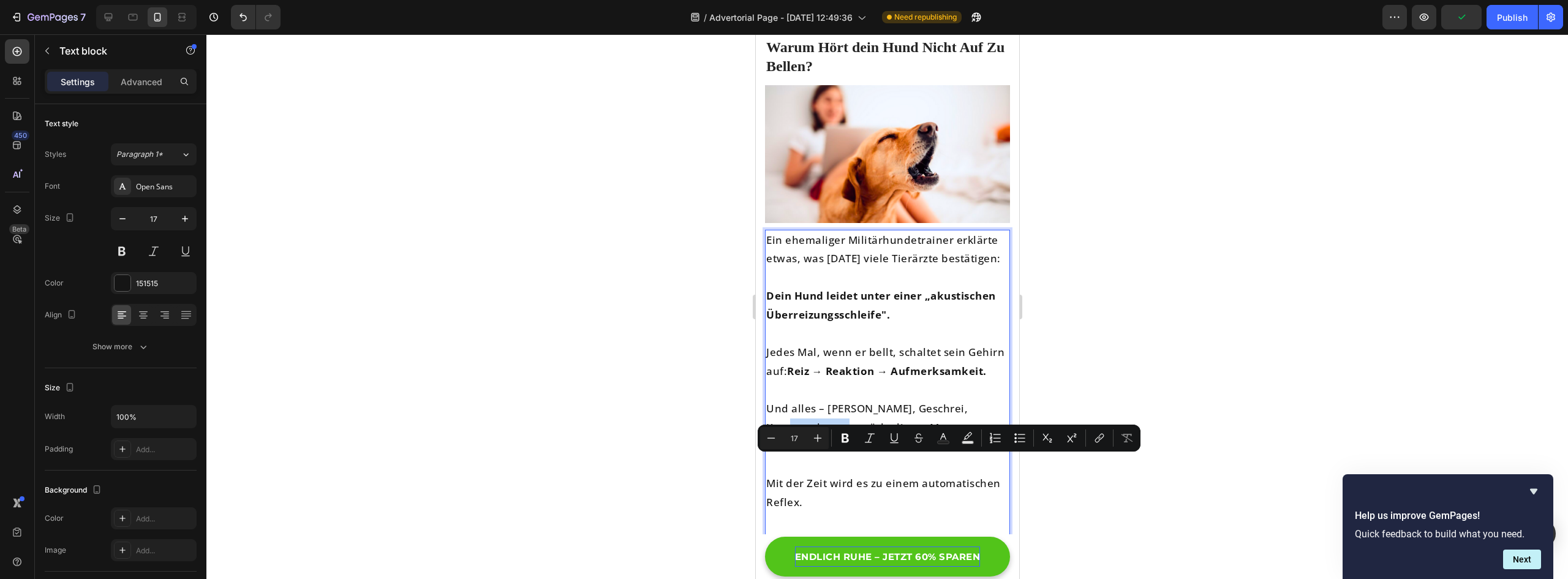
scroll to position [1983, 0]
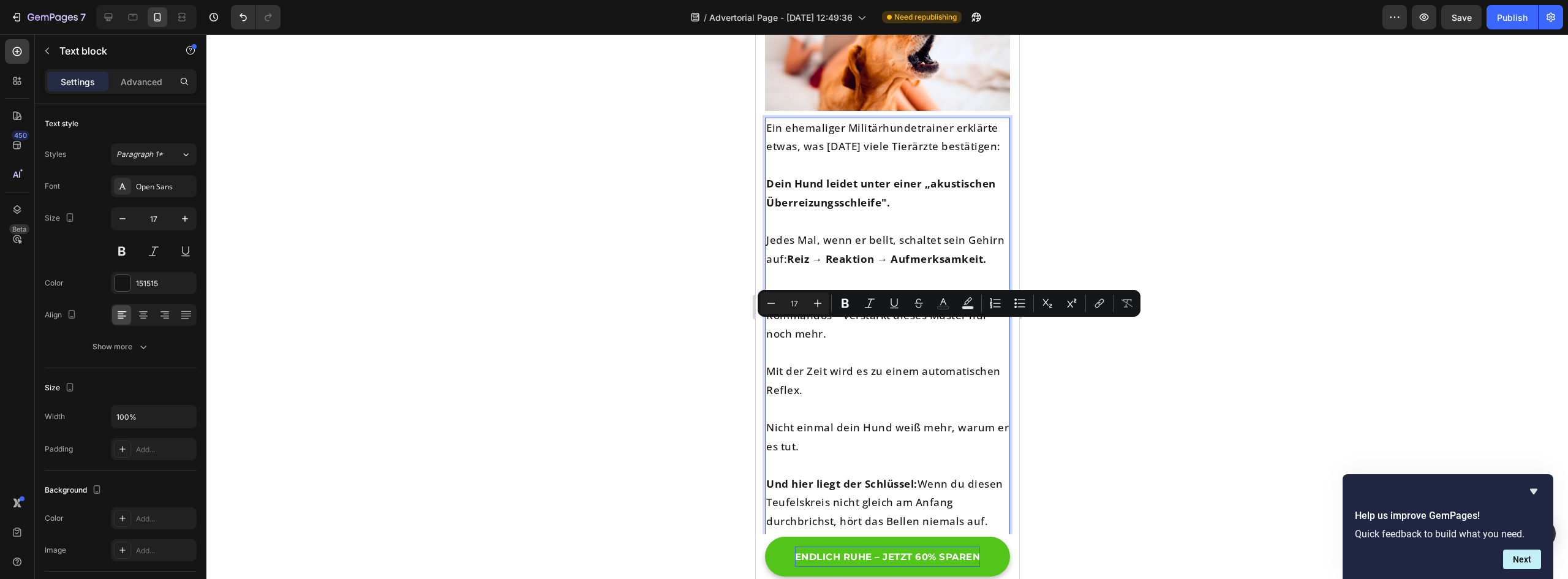
click at [795, 372] on p "Mit der Zeit wird es zu einem automatischen Reflex." at bounding box center [887, 381] width 243 height 38
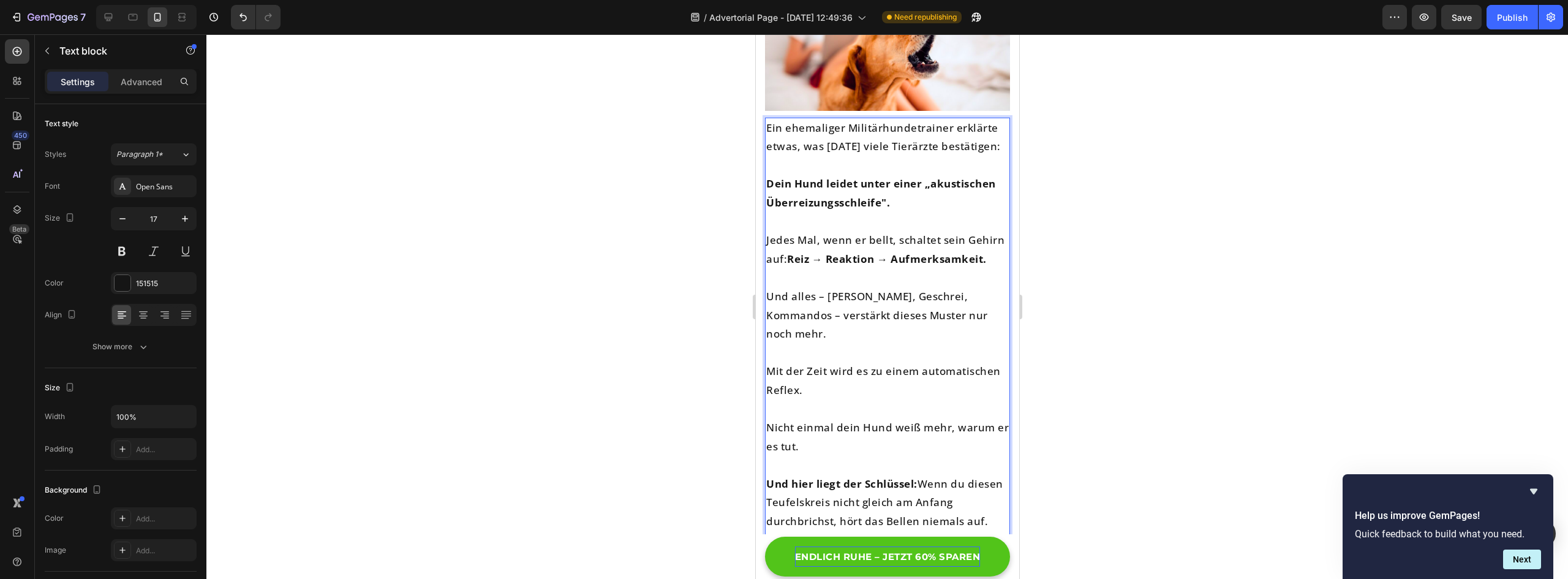
click at [768, 419] on p "Nicht einmal dein Hund weiß mehr, warum er es tut." at bounding box center [887, 437] width 243 height 38
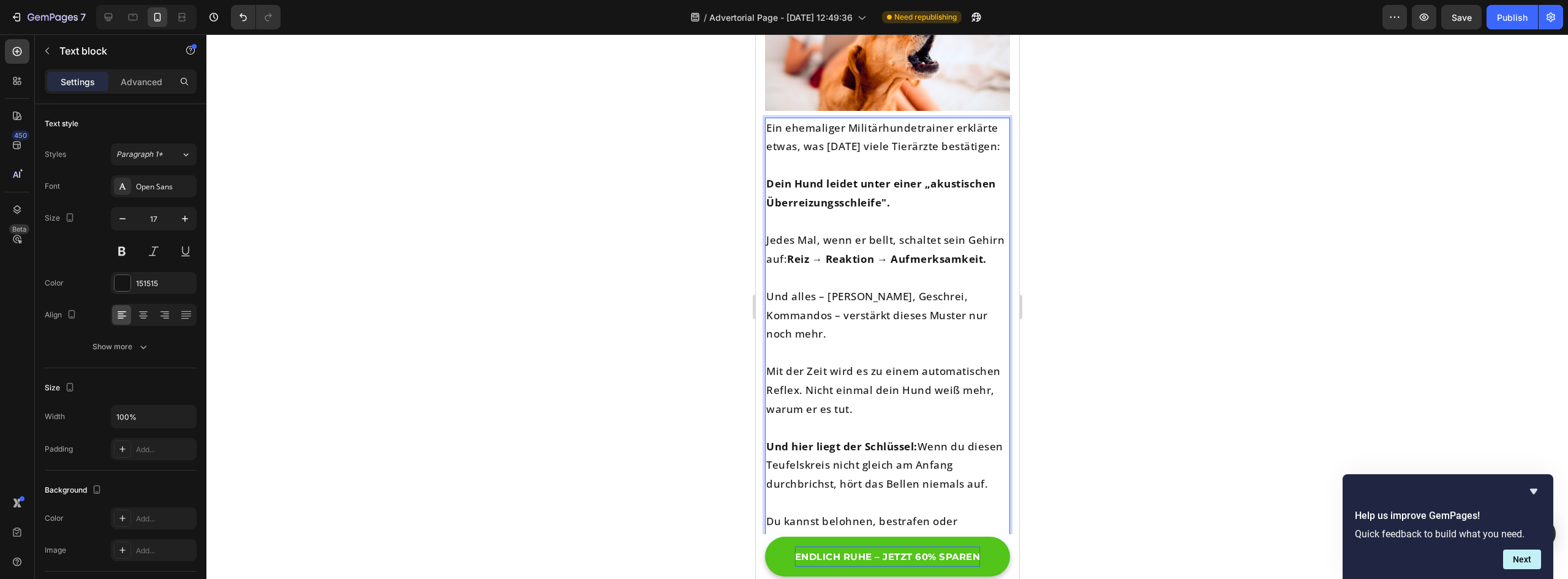
click at [1068, 403] on div at bounding box center [887, 307] width 1361 height 545
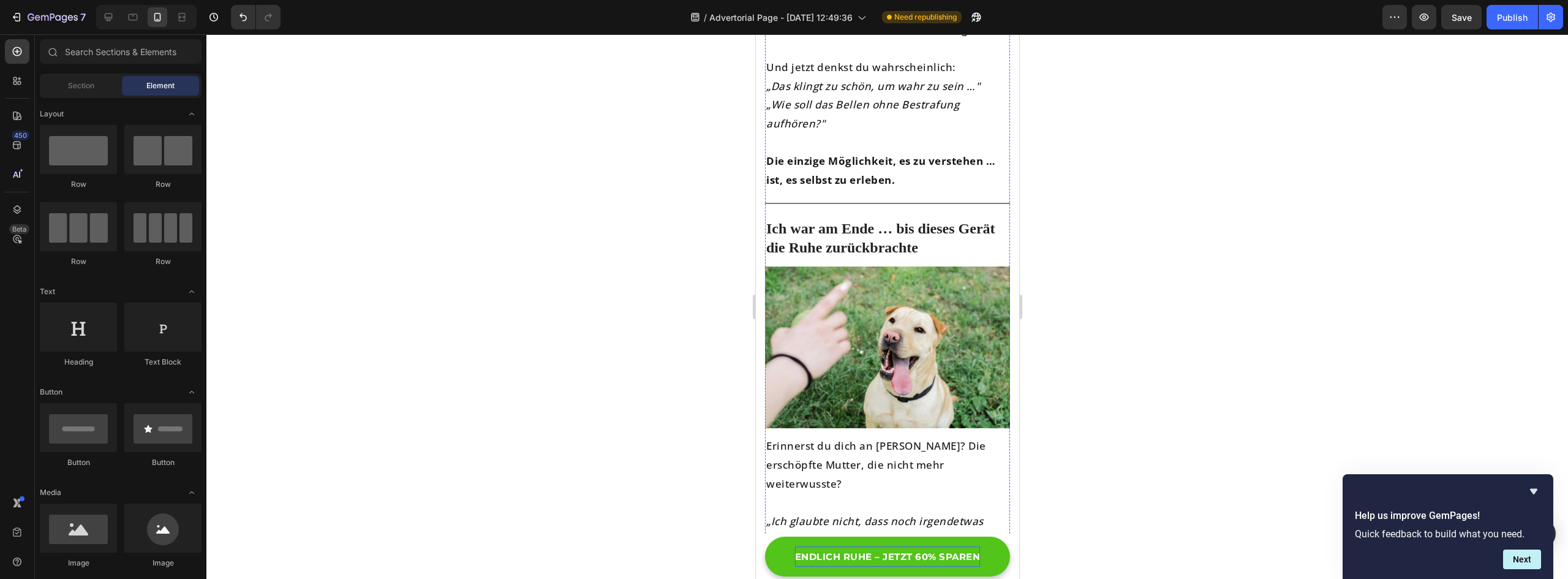
scroll to position [4188, 0]
click at [779, 194] on div "Title Line" at bounding box center [886, 202] width 245 height 16
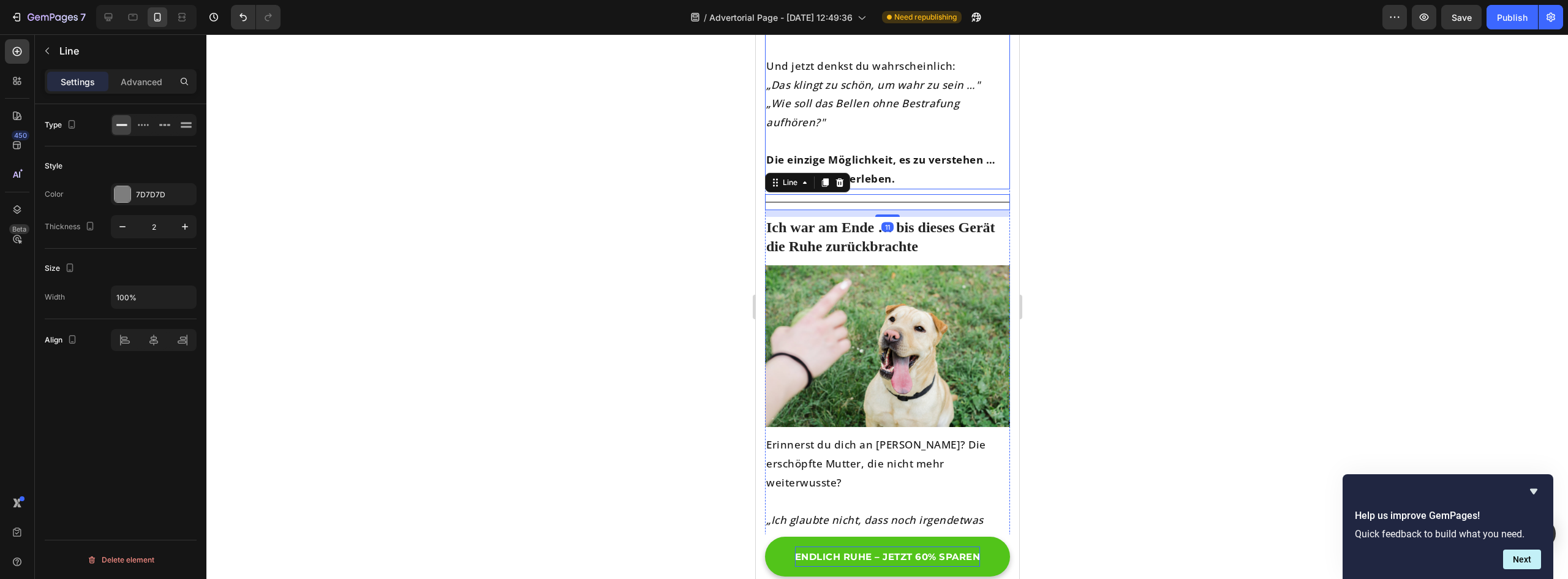
click at [890, 162] on strong "Die einzige Möglichkeit, es zu verstehen … ist, es selbst zu erleben." at bounding box center [880, 169] width 229 height 33
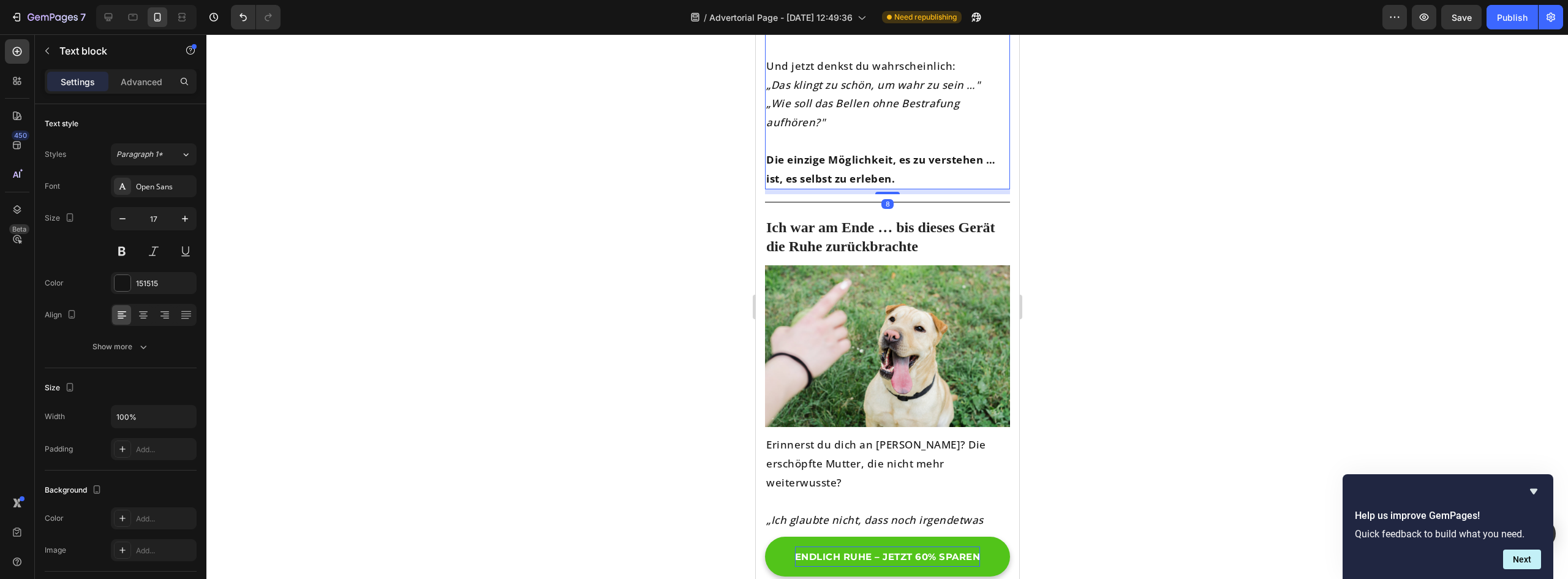
click at [1138, 247] on div at bounding box center [887, 307] width 1361 height 545
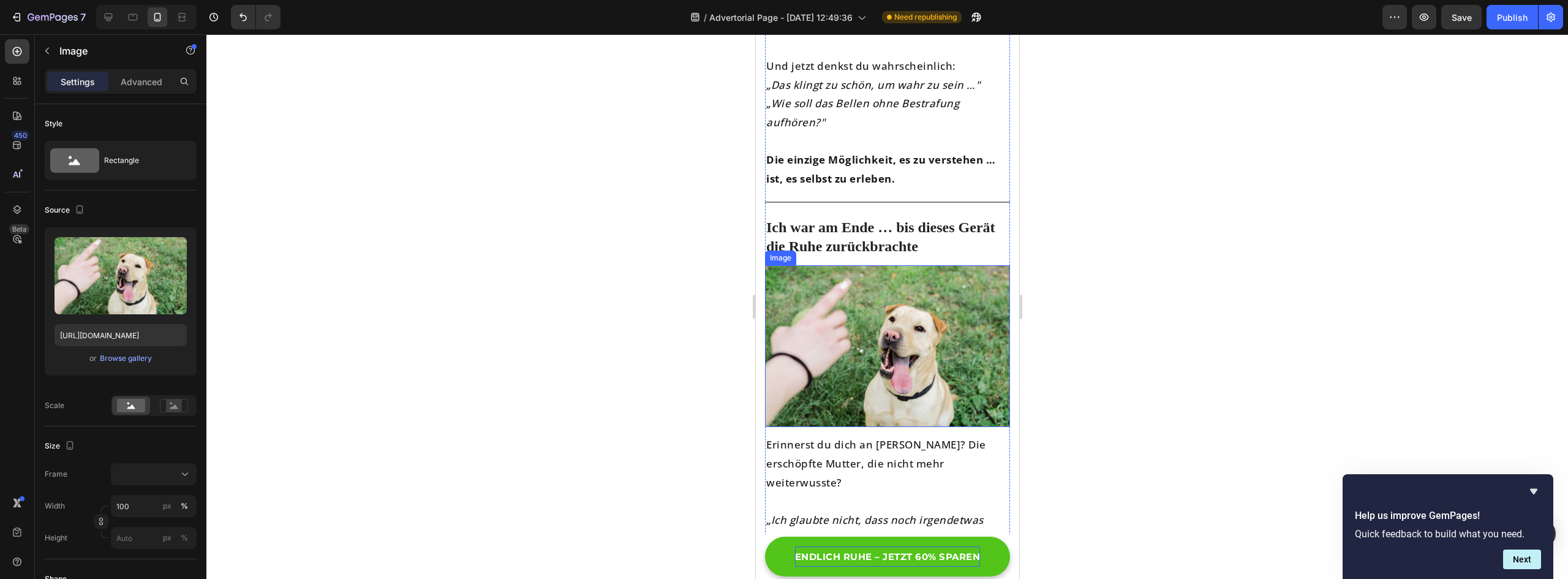
click at [873, 374] on img at bounding box center [886, 346] width 245 height 162
click at [1197, 379] on div at bounding box center [887, 307] width 1361 height 545
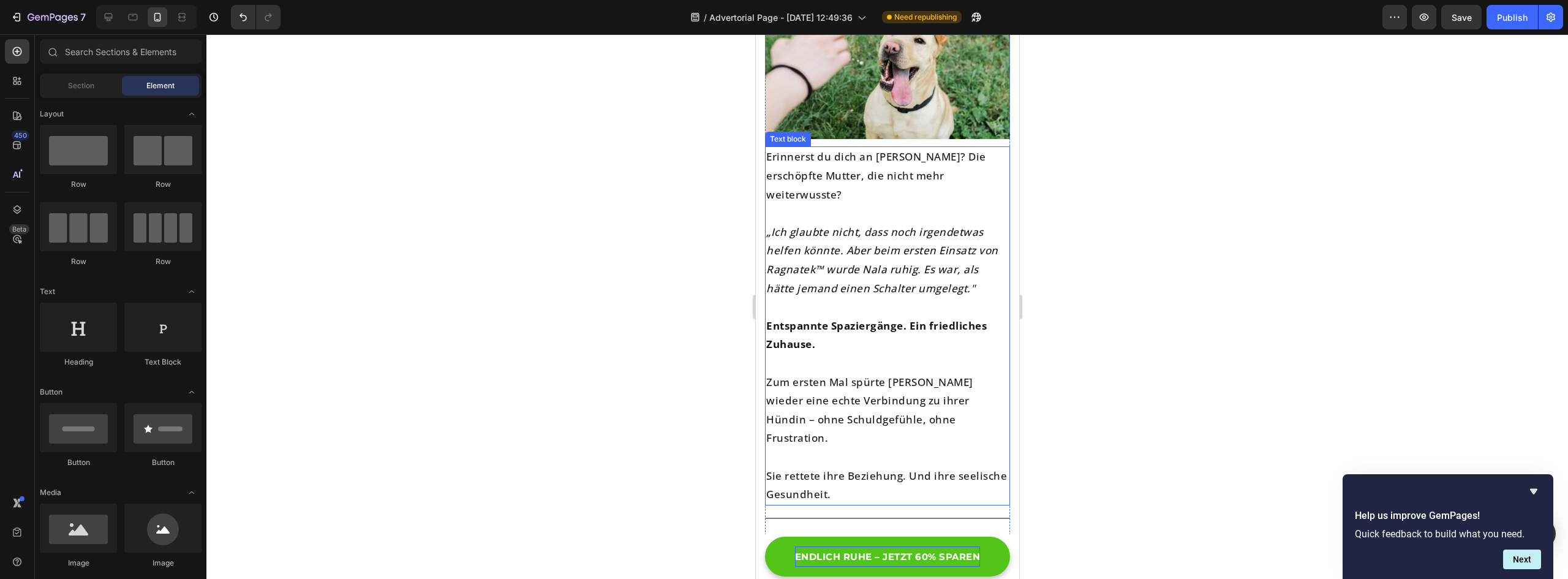
scroll to position [4678, 0]
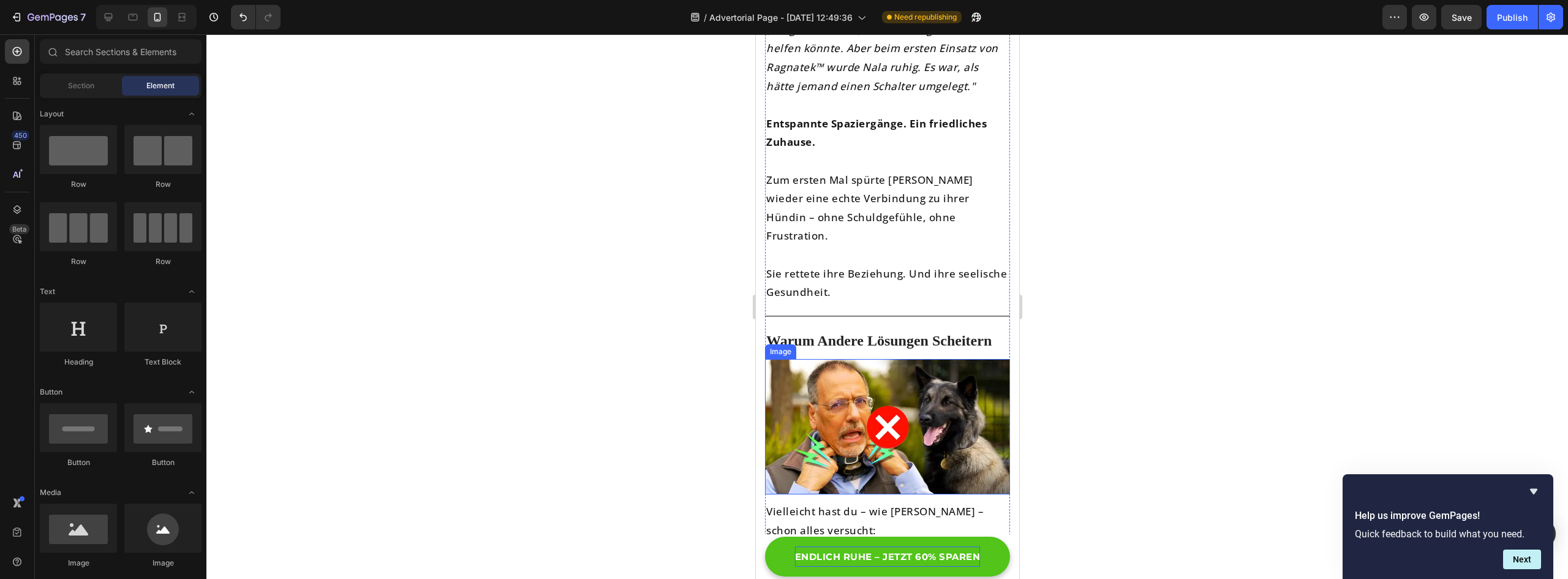
click at [904, 362] on img at bounding box center [886, 426] width 245 height 135
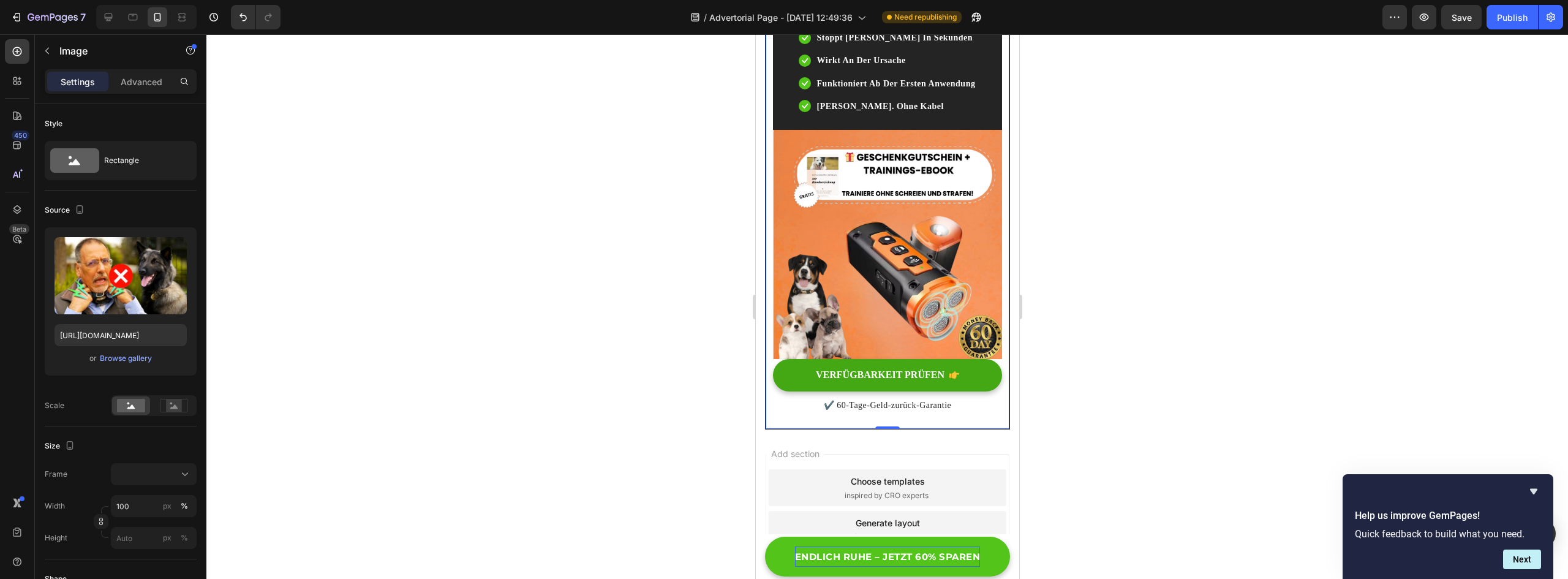
click at [897, 347] on div "Ragnatek™: die Lösung Heading Icon stoppt bellen in sekunden Text block Icon wi…" at bounding box center [886, 198] width 245 height 461
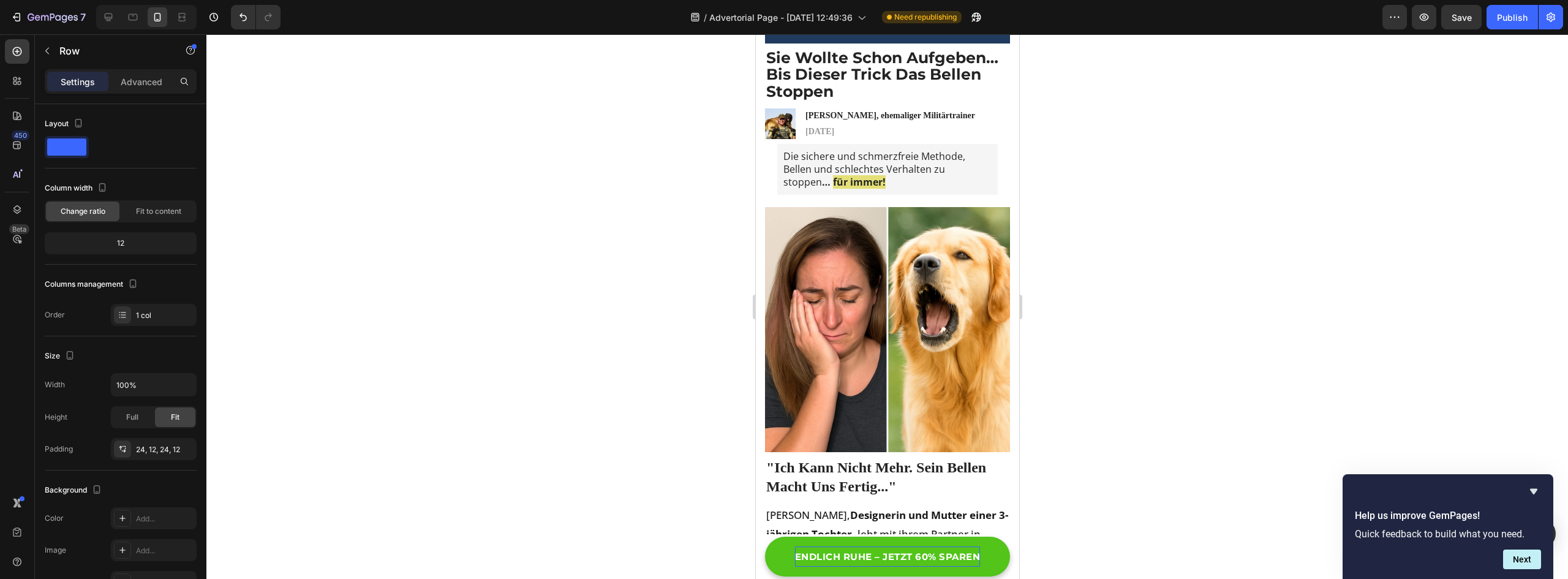
scroll to position [0, 0]
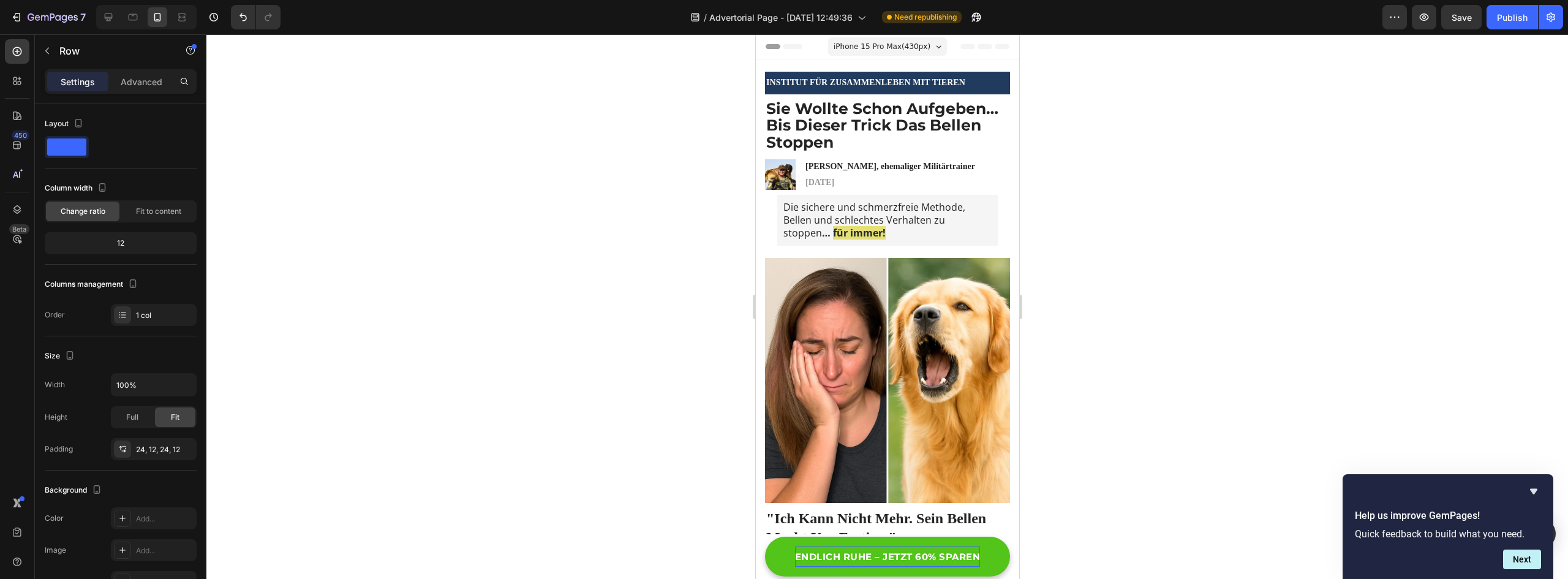
click at [1453, 30] on div "7 / Advertorial Page - [DATE] 12:49:36 Need republishing Preview Save Publish" at bounding box center [784, 17] width 1568 height 35
click at [1462, 21] on span "Save" at bounding box center [1462, 17] width 20 height 10
click at [1513, 20] on div "Publish" at bounding box center [1512, 17] width 31 height 13
click at [58, 23] on div "7" at bounding box center [56, 17] width 58 height 15
